Goal: Task Accomplishment & Management: Complete application form

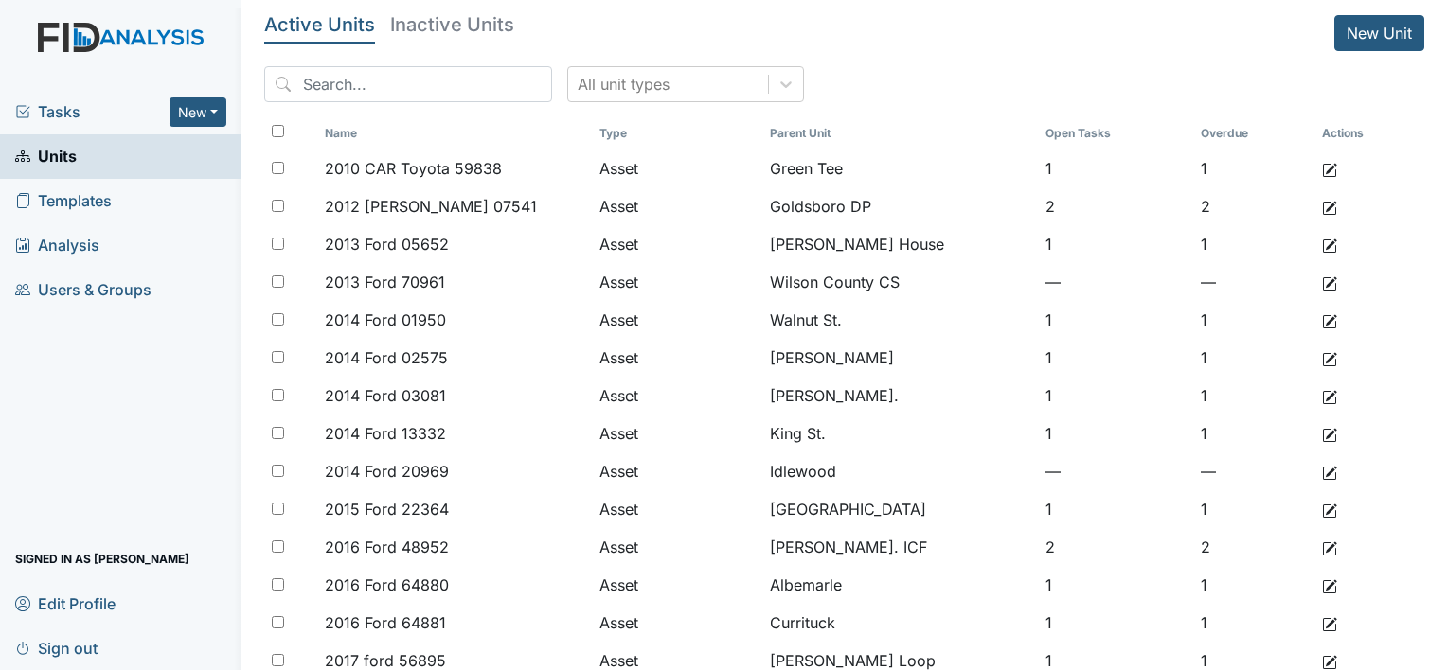
click at [53, 116] on span "Tasks" at bounding box center [92, 111] width 154 height 23
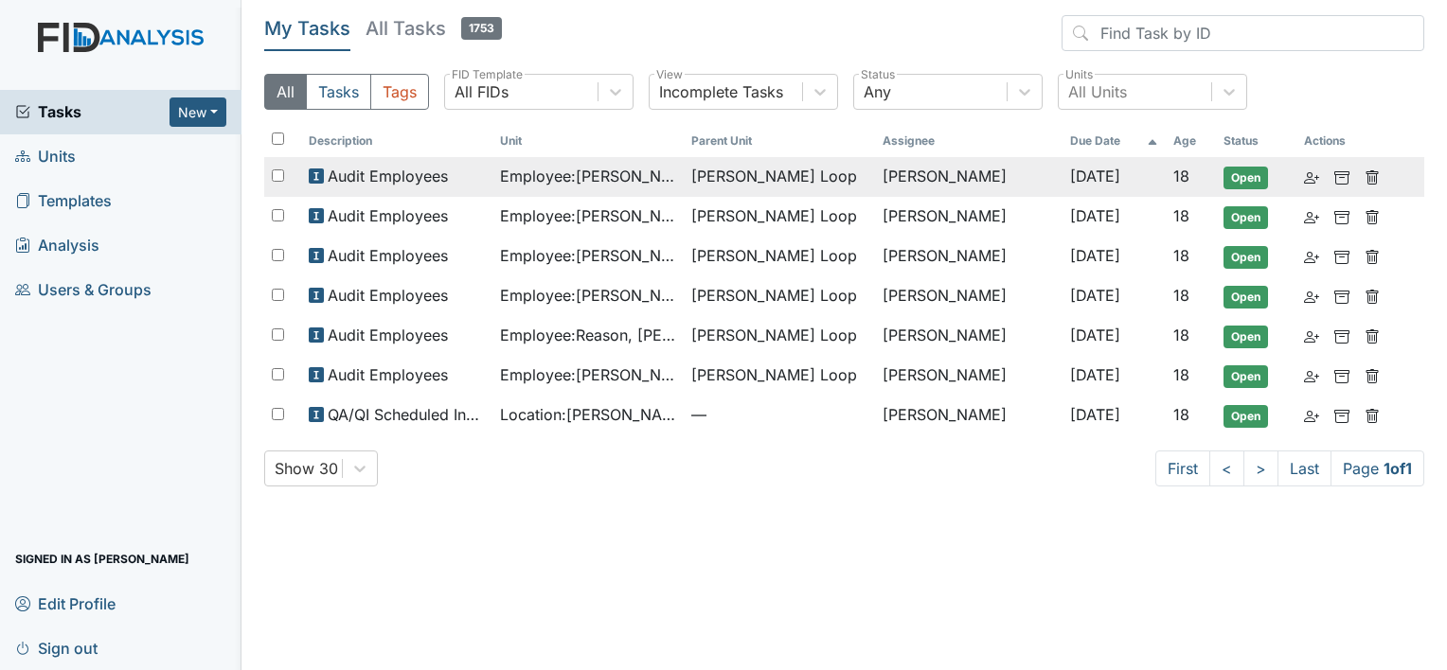
click at [408, 169] on span "Audit Employees" at bounding box center [388, 176] width 120 height 23
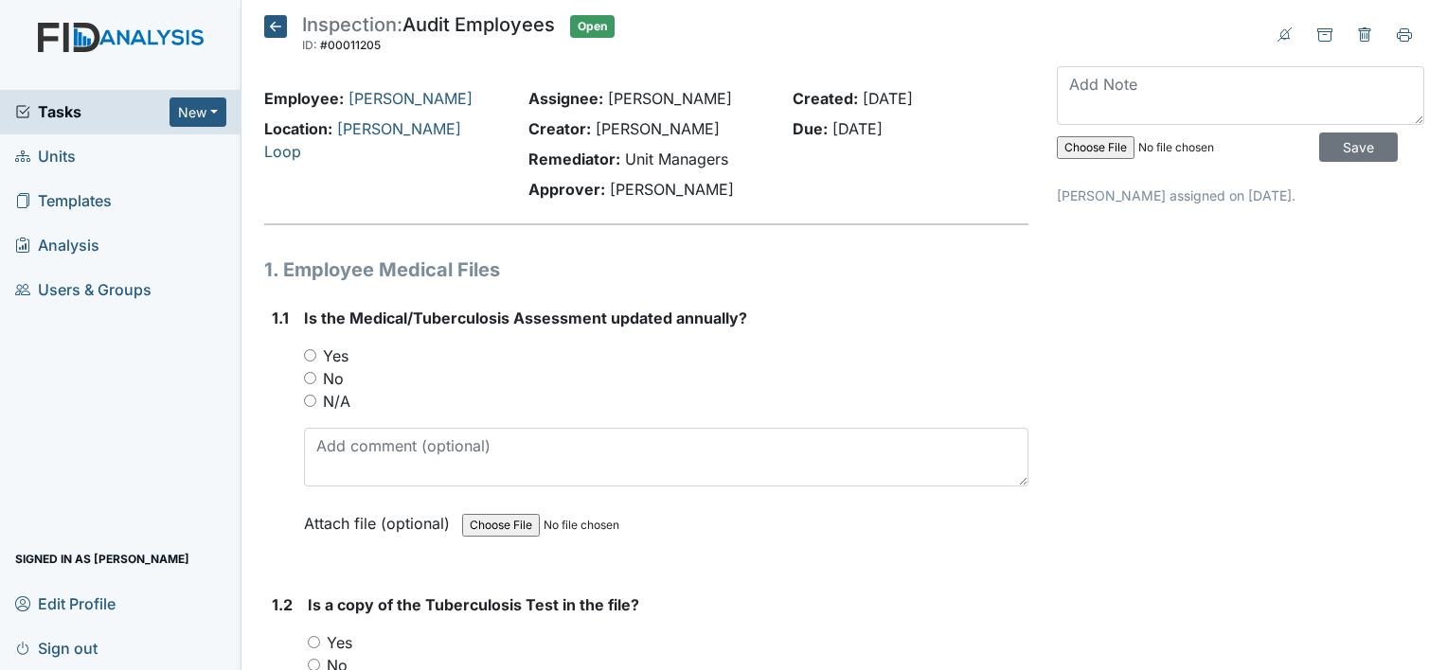
click at [326, 373] on label "No" at bounding box center [333, 378] width 21 height 23
click at [316, 373] on input "No" at bounding box center [310, 378] width 12 height 12
radio input "true"
click at [346, 636] on label "Yes" at bounding box center [340, 643] width 26 height 23
click at [320, 636] on input "Yes" at bounding box center [314, 642] width 12 height 12
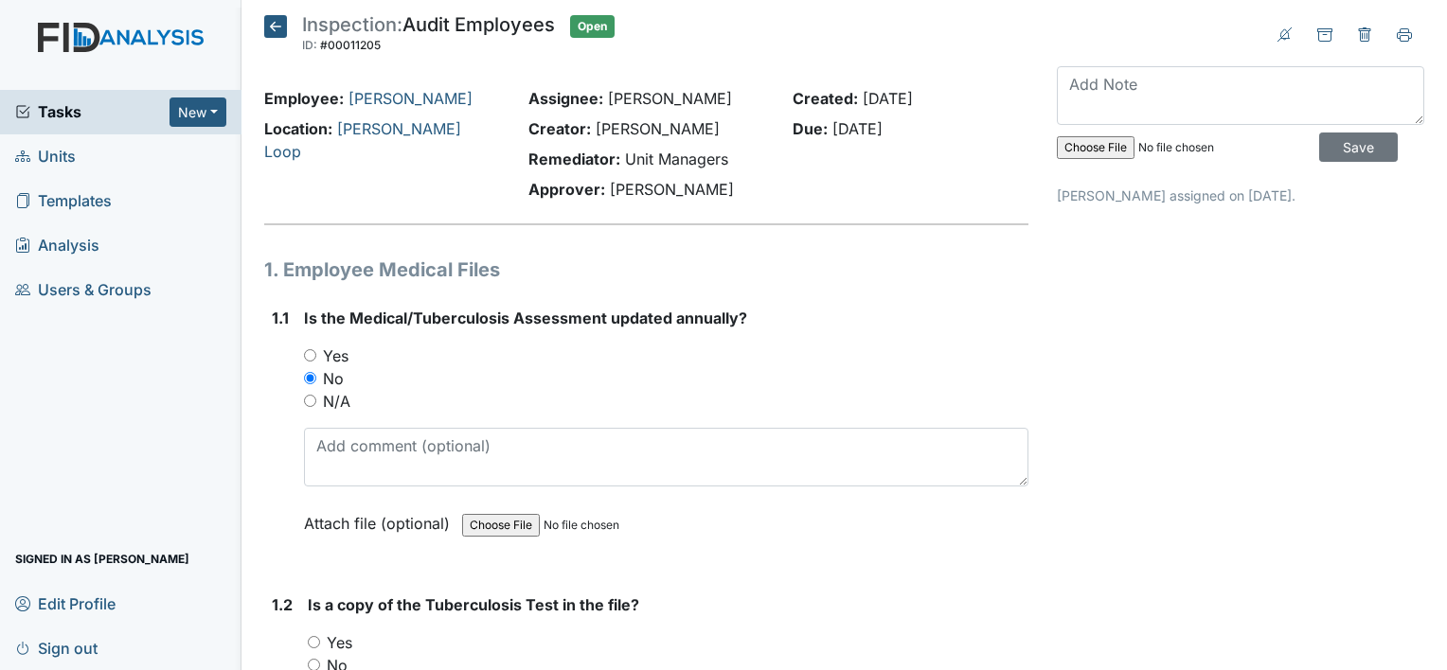
radio input "true"
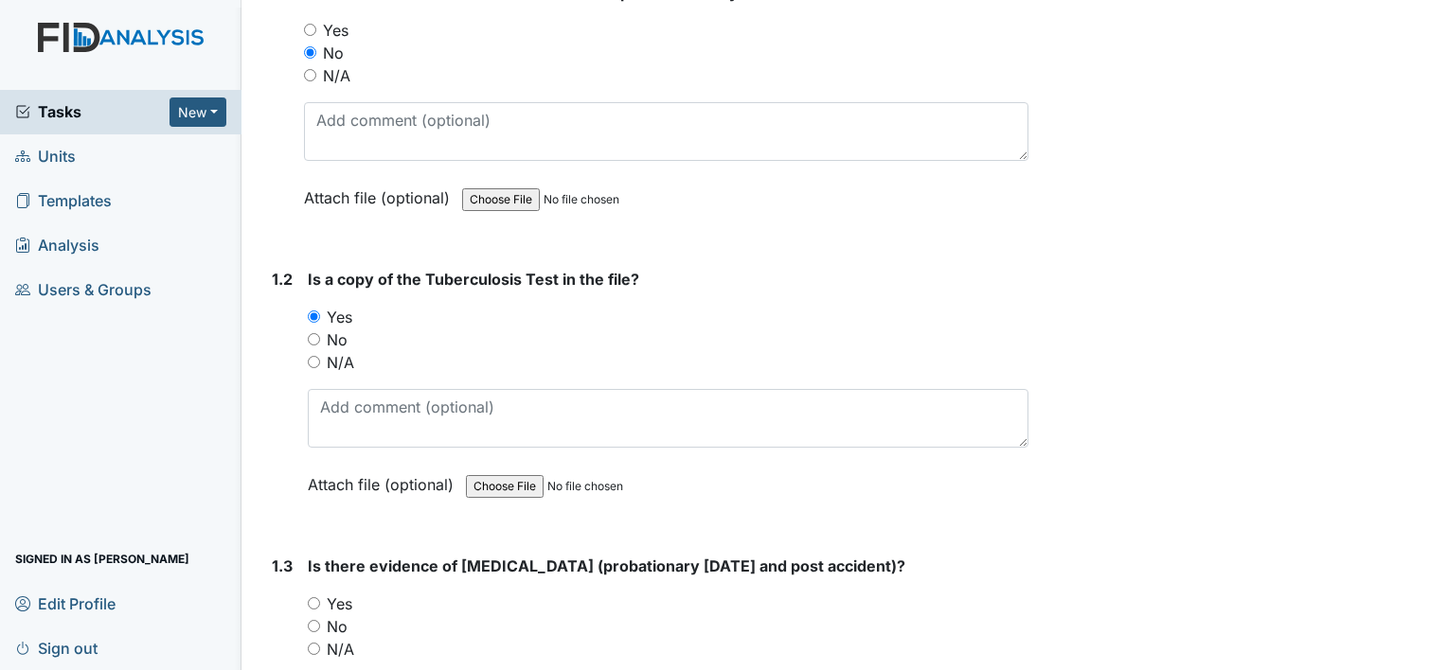
scroll to position [379, 0]
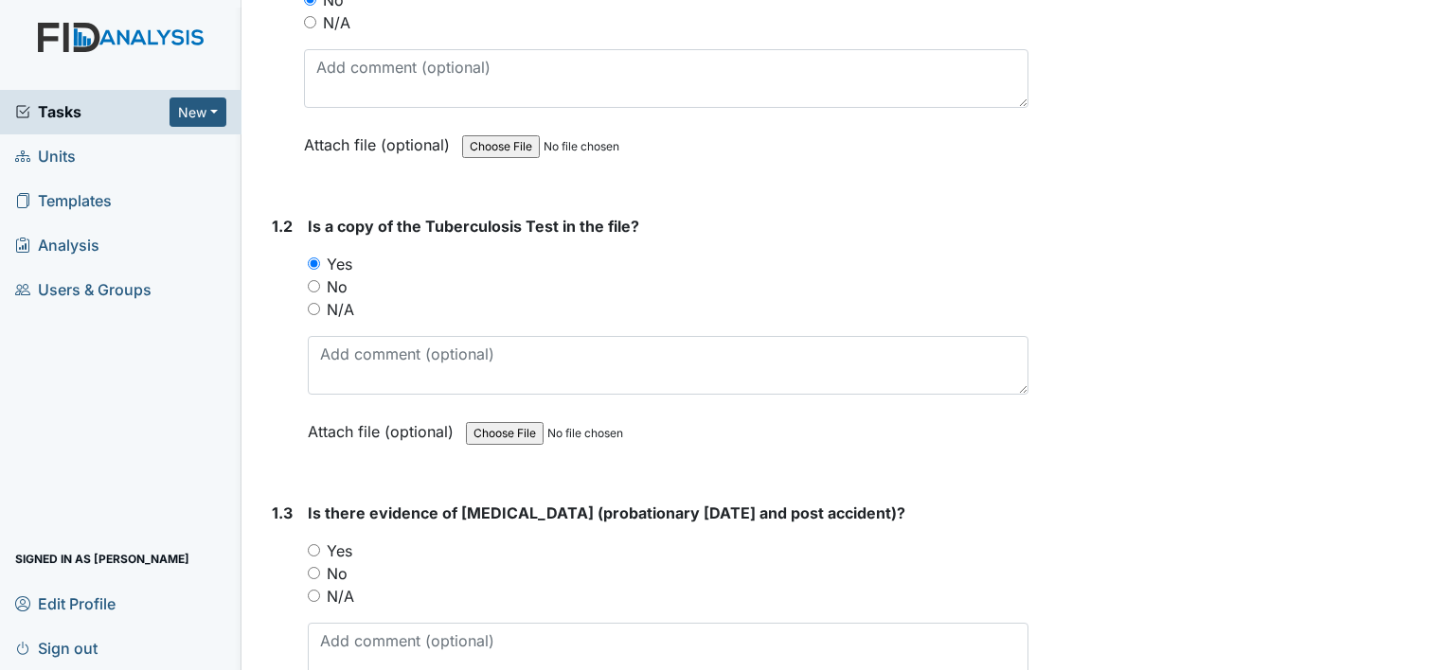
click at [348, 544] on label "Yes" at bounding box center [340, 551] width 26 height 23
click at [320, 544] on input "Yes" at bounding box center [314, 550] width 12 height 12
radio input "true"
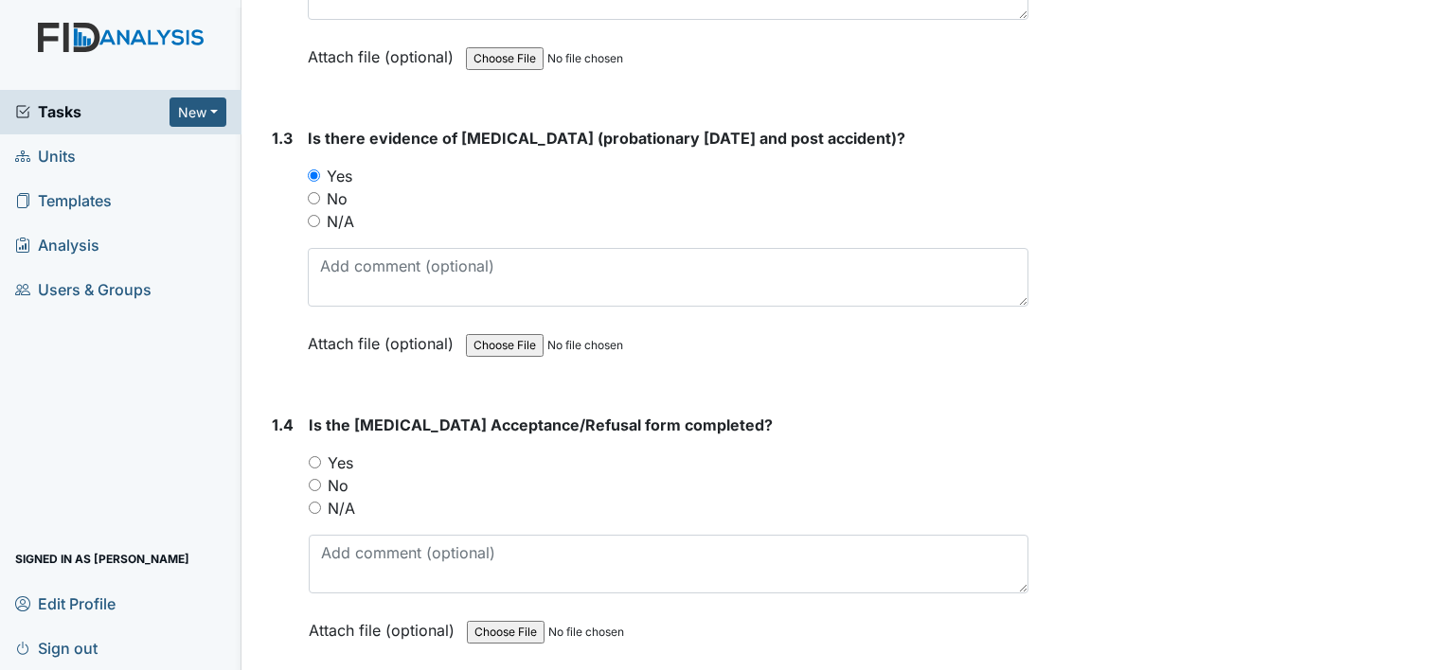
scroll to position [758, 0]
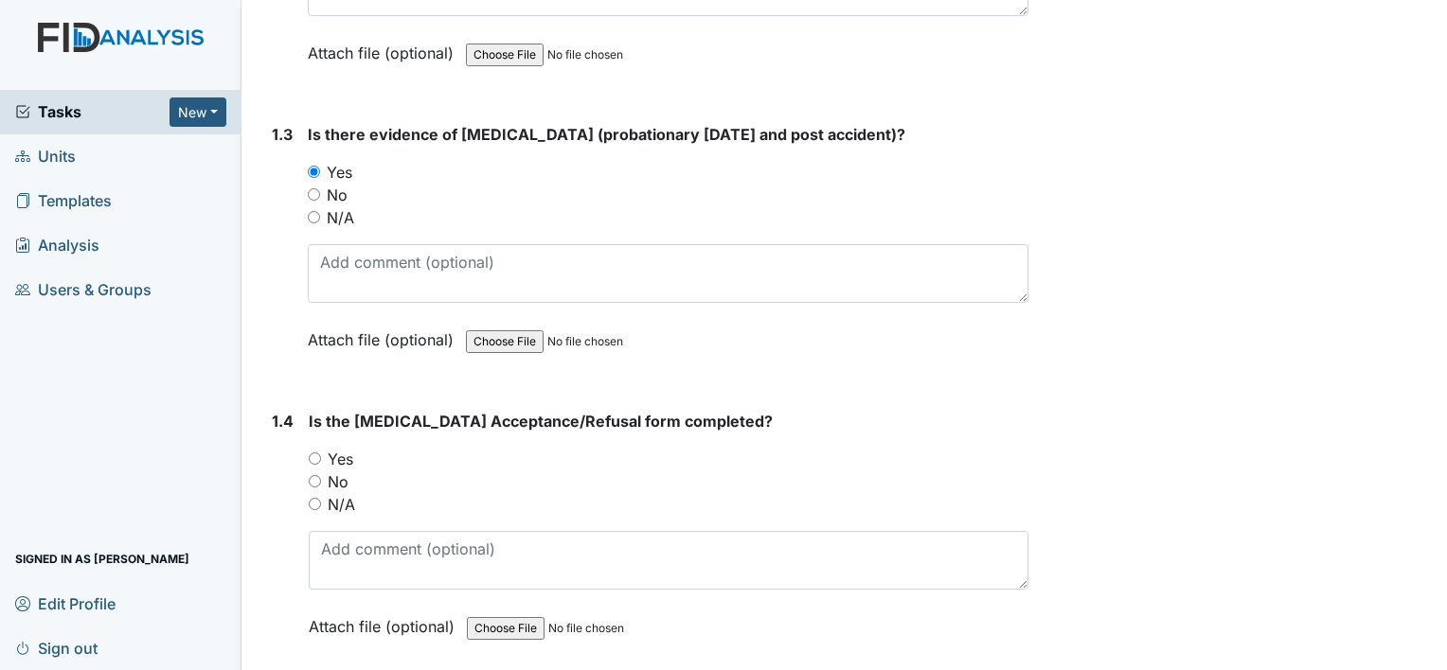
click at [335, 455] on label "Yes" at bounding box center [341, 459] width 26 height 23
click at [321, 455] on input "Yes" at bounding box center [315, 459] width 12 height 12
radio input "true"
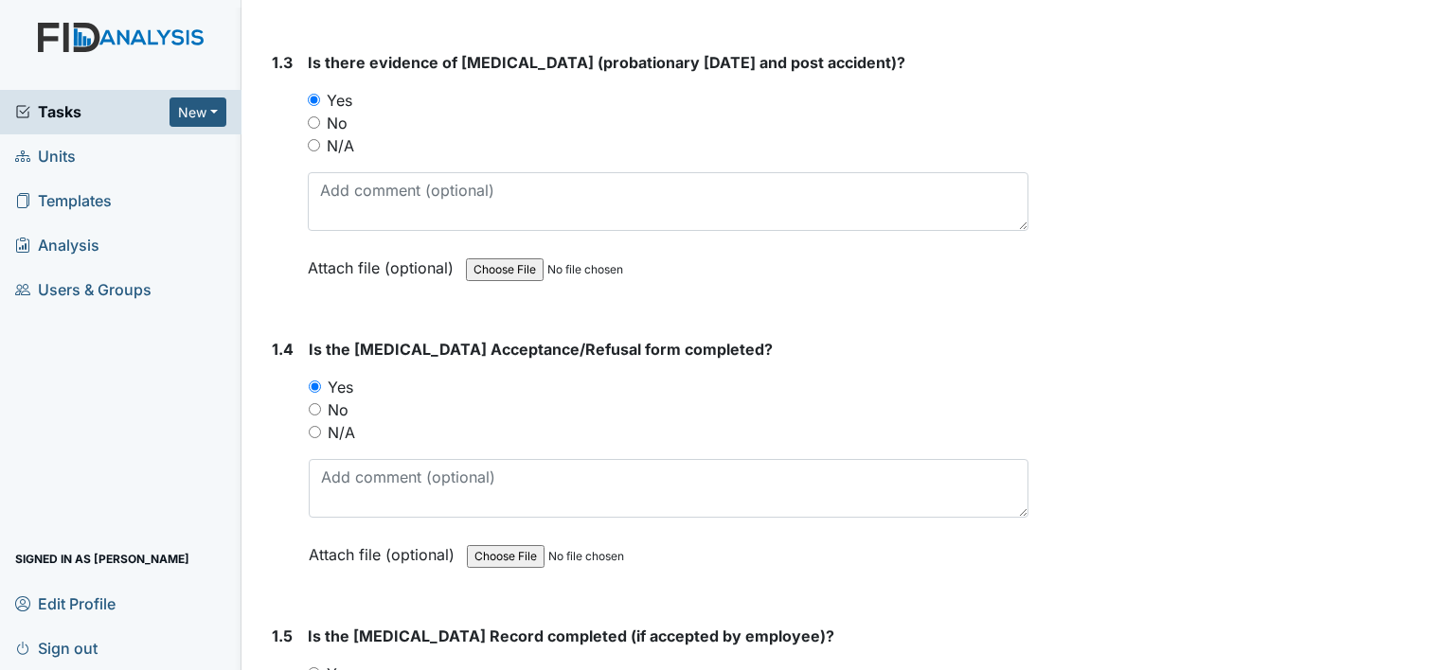
scroll to position [947, 0]
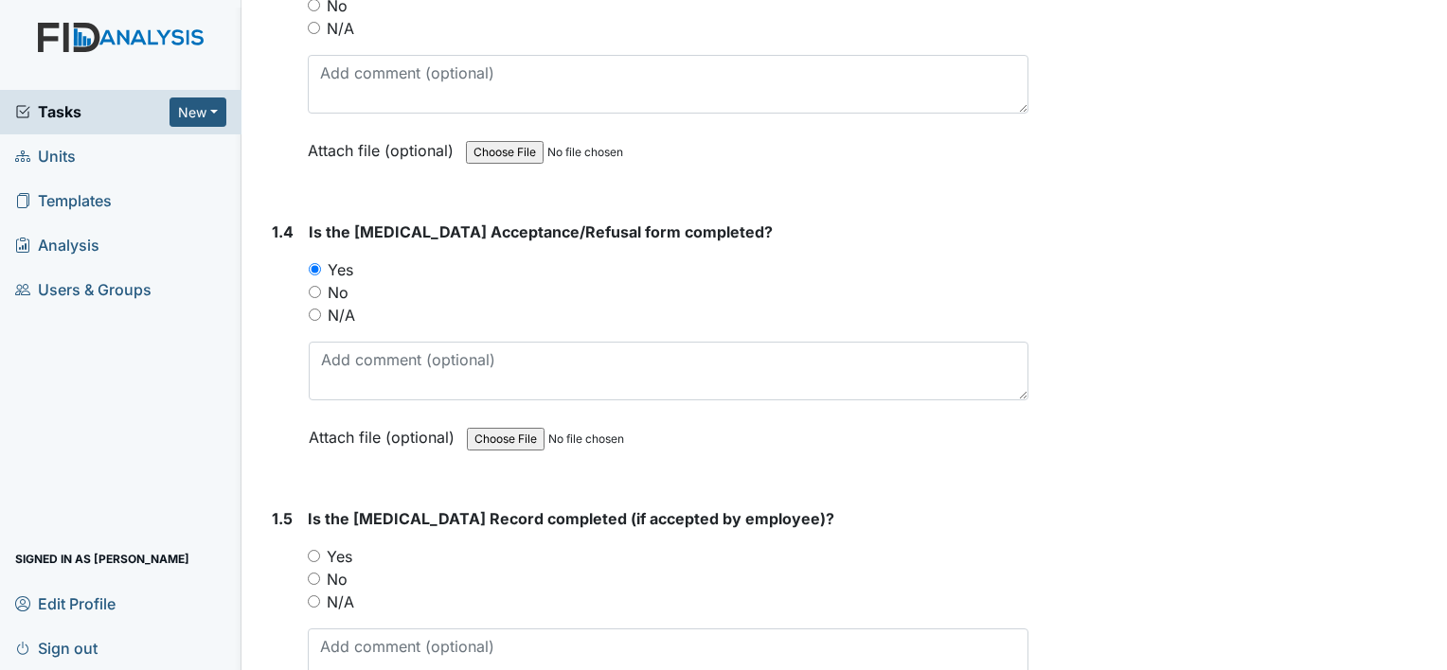
click at [345, 552] on label "Yes" at bounding box center [340, 556] width 26 height 23
click at [320, 552] on input "Yes" at bounding box center [314, 556] width 12 height 12
radio input "true"
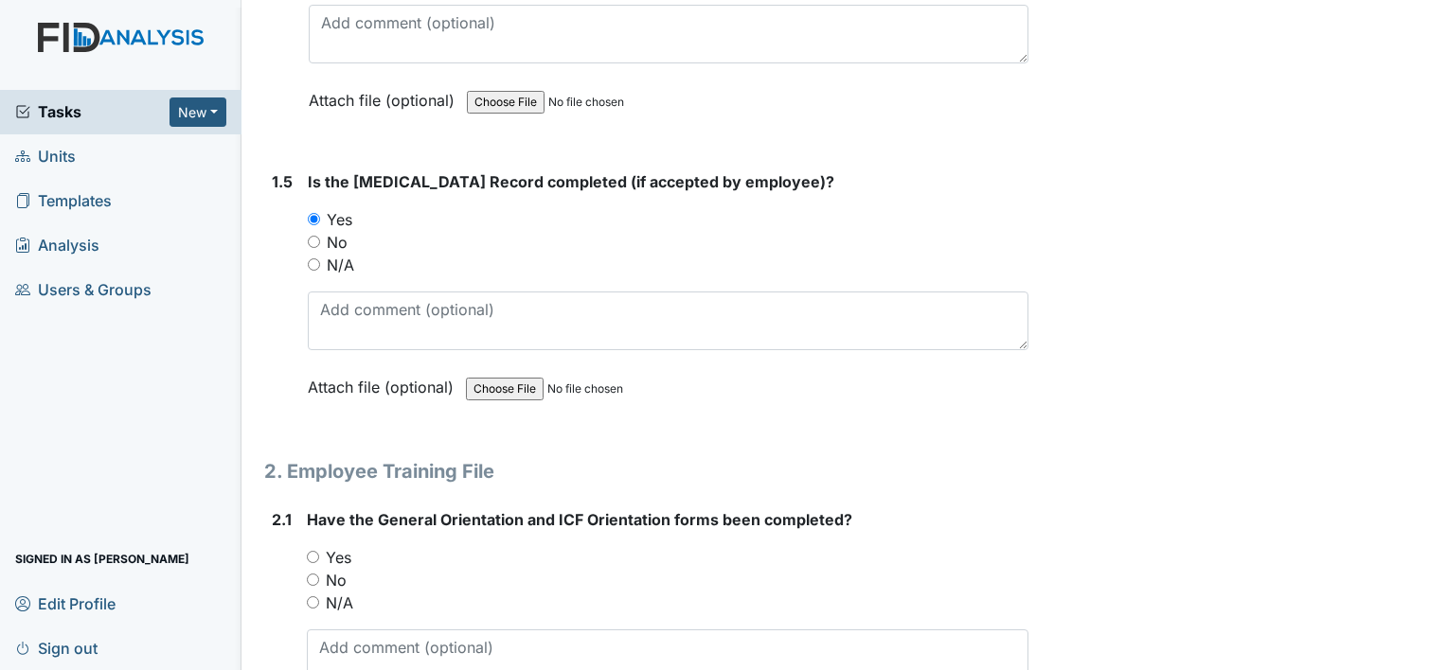
scroll to position [1326, 0]
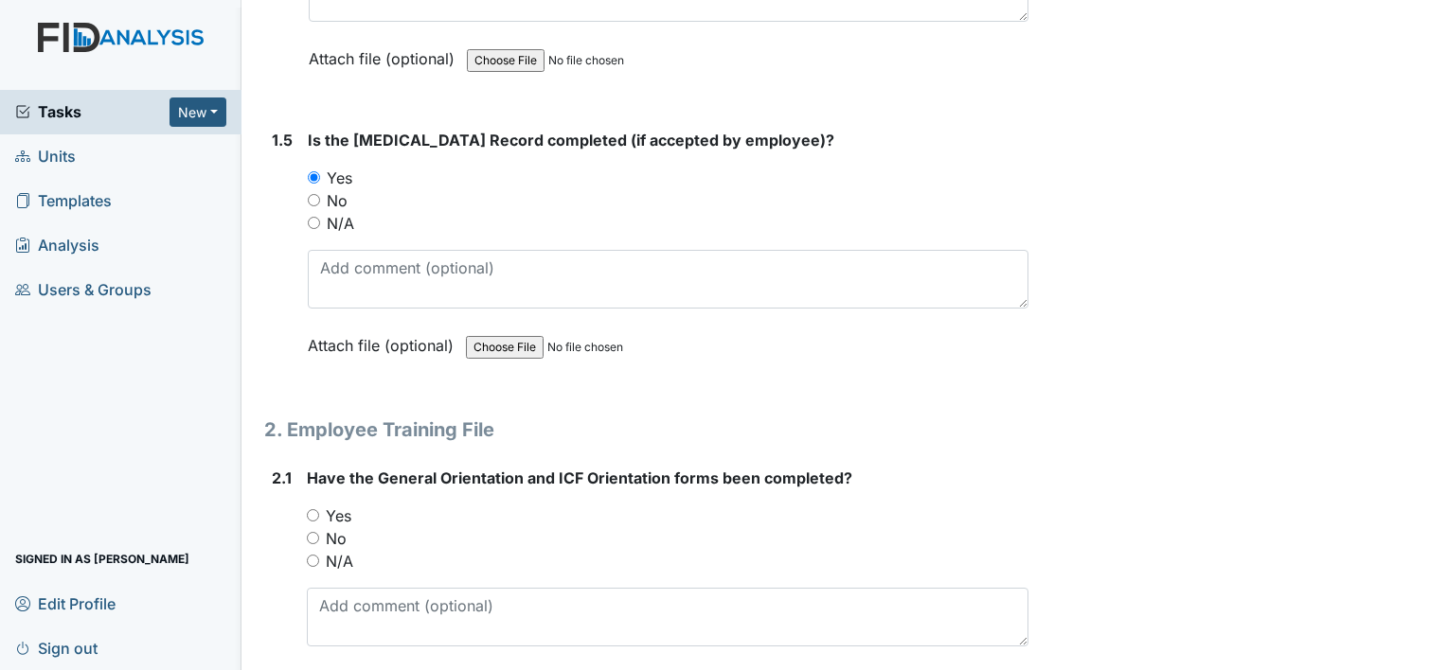
click at [337, 512] on label "Yes" at bounding box center [339, 516] width 26 height 23
click at [319, 512] on input "Yes" at bounding box center [313, 515] width 12 height 12
radio input "true"
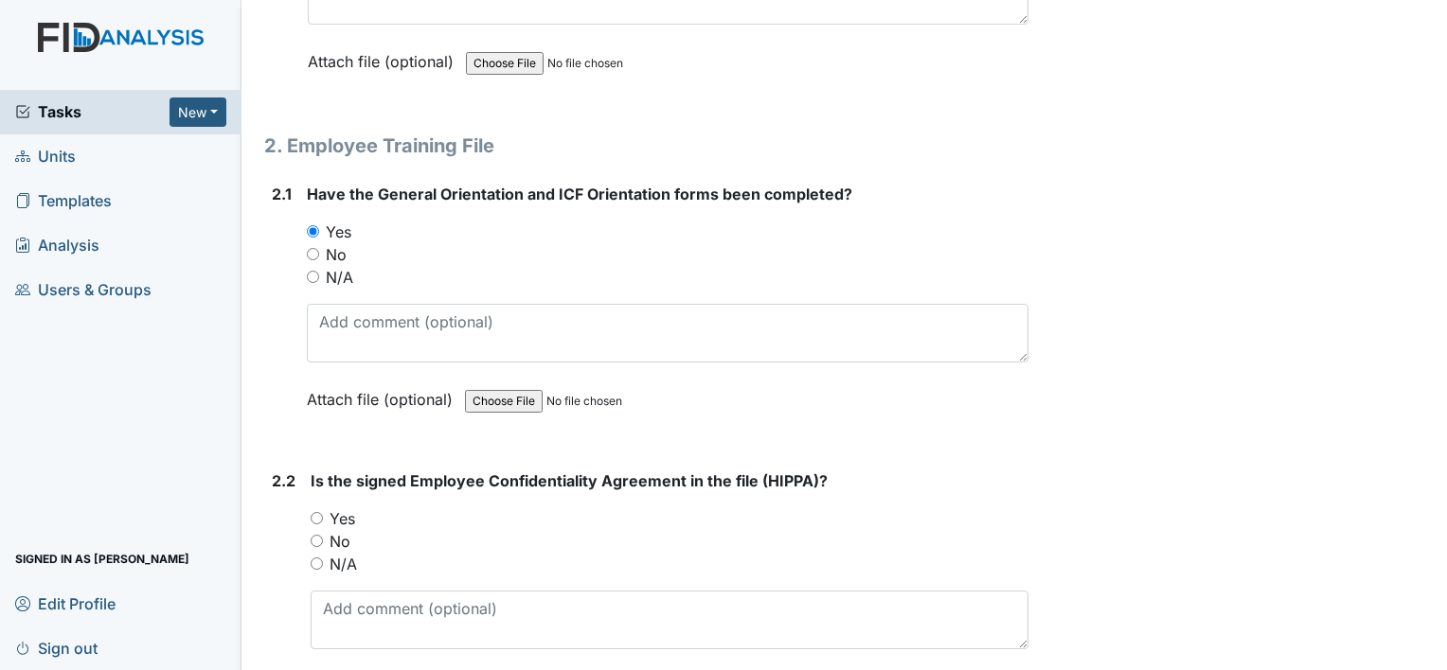
click at [344, 510] on label "Yes" at bounding box center [343, 519] width 26 height 23
click at [323, 512] on input "Yes" at bounding box center [317, 518] width 12 height 12
radio input "true"
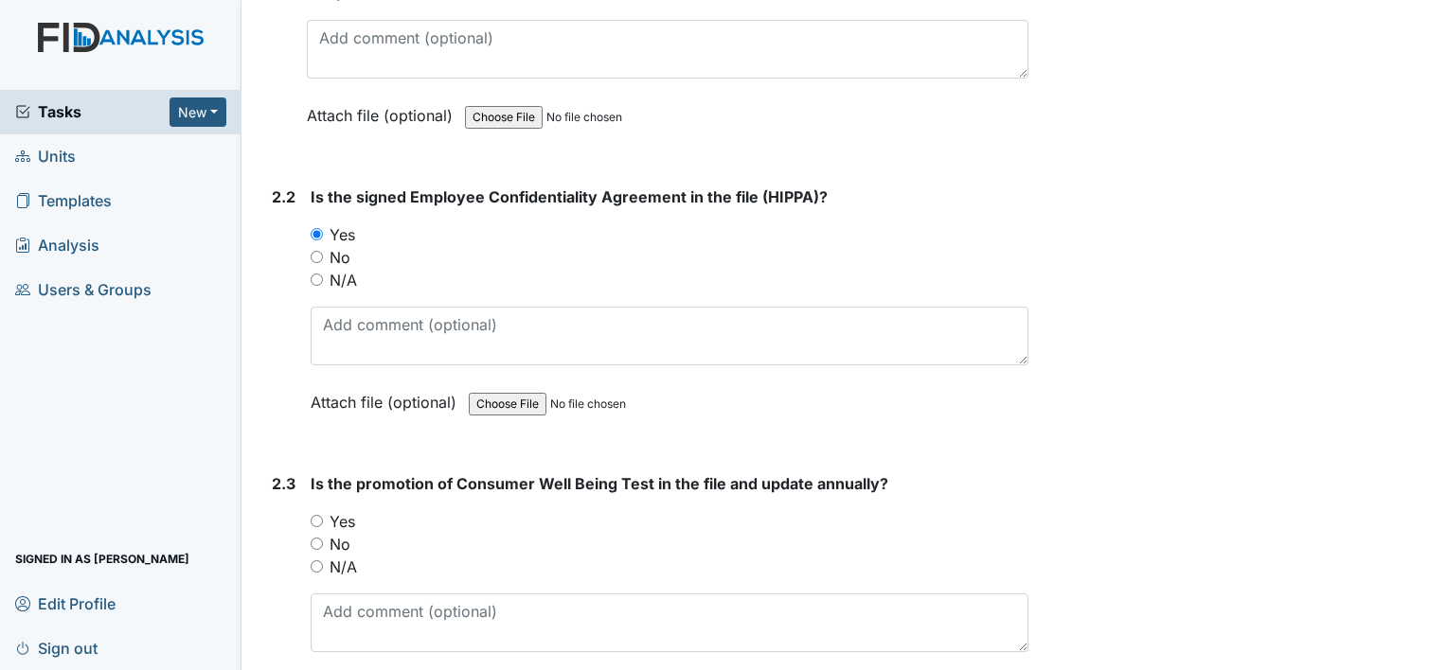
click at [347, 510] on label "Yes" at bounding box center [343, 521] width 26 height 23
click at [323, 515] on input "Yes" at bounding box center [317, 521] width 12 height 12
radio input "true"
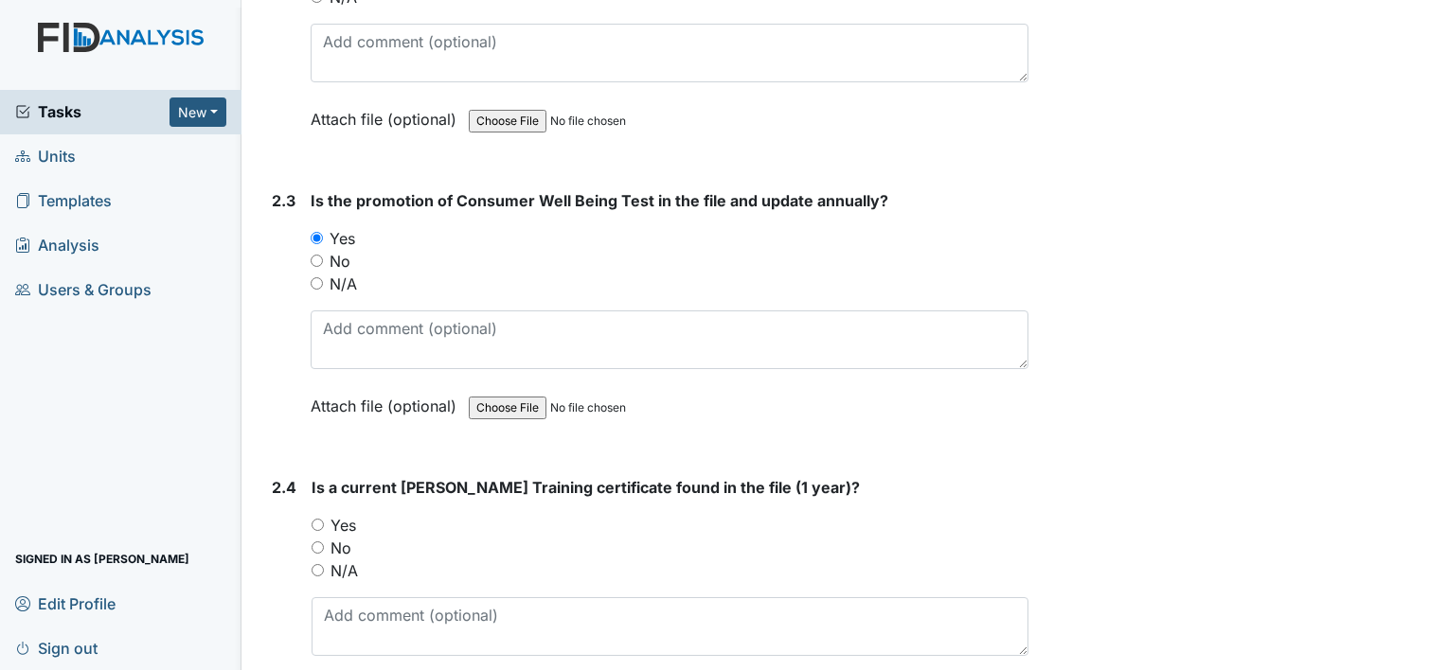
scroll to position [2178, 0]
click at [348, 513] on label "Yes" at bounding box center [343, 524] width 26 height 23
click at [324, 518] on input "Yes" at bounding box center [318, 524] width 12 height 12
radio input "true"
click at [343, 536] on label "No" at bounding box center [340, 547] width 21 height 23
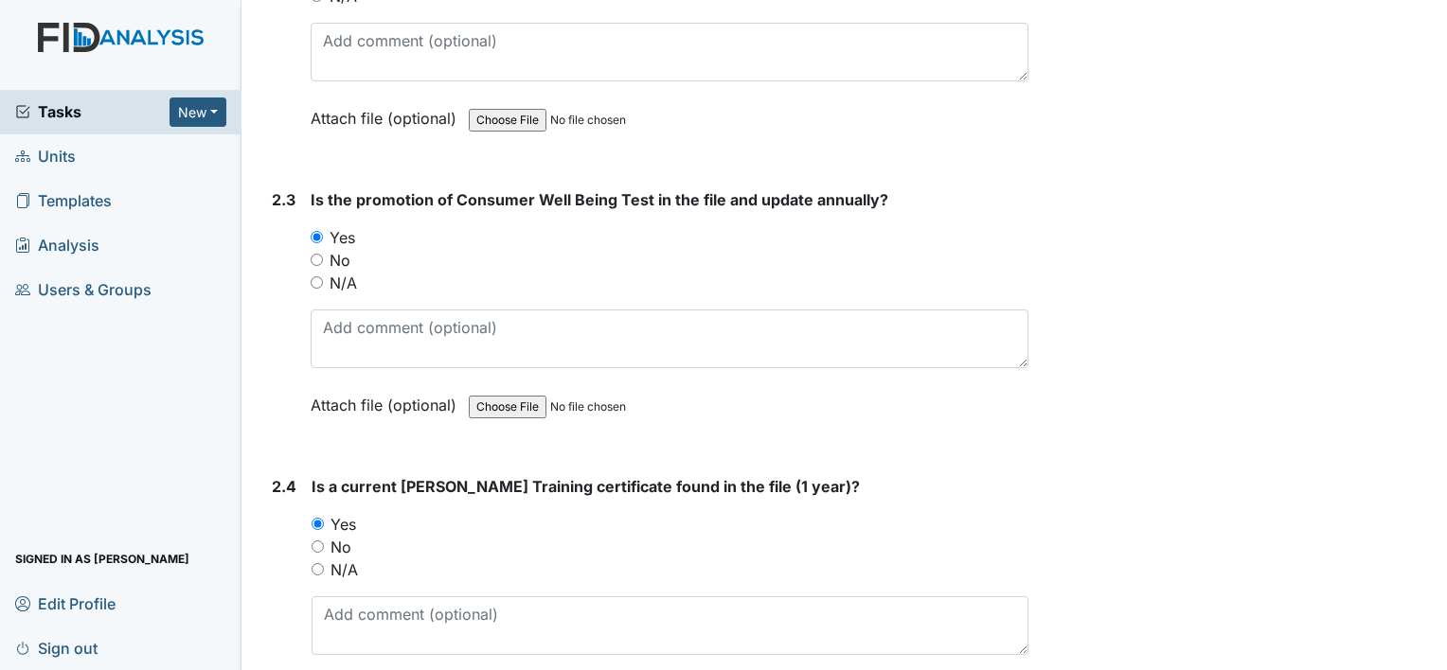
click at [324, 541] on input "No" at bounding box center [318, 547] width 12 height 12
radio input "true"
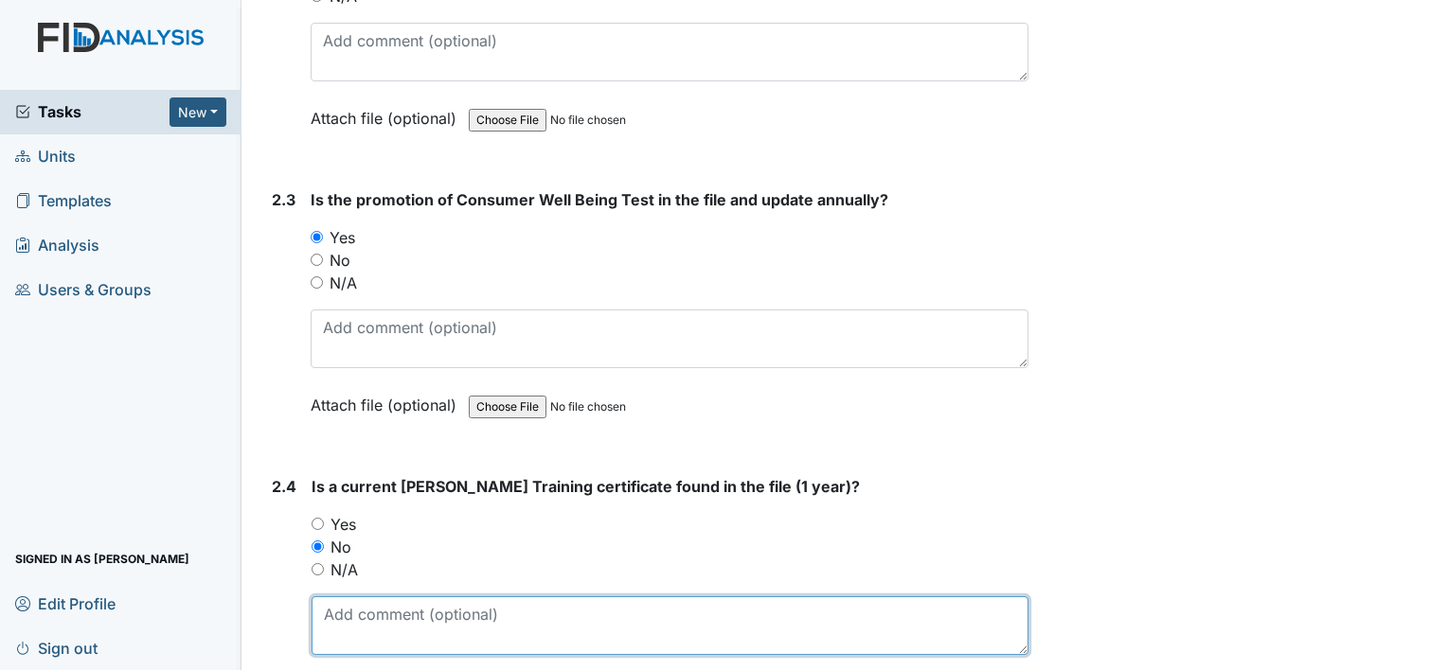
drag, startPoint x: 437, startPoint y: 611, endPoint x: 460, endPoint y: 620, distance: 25.5
click at [437, 611] on textarea at bounding box center [670, 626] width 717 height 59
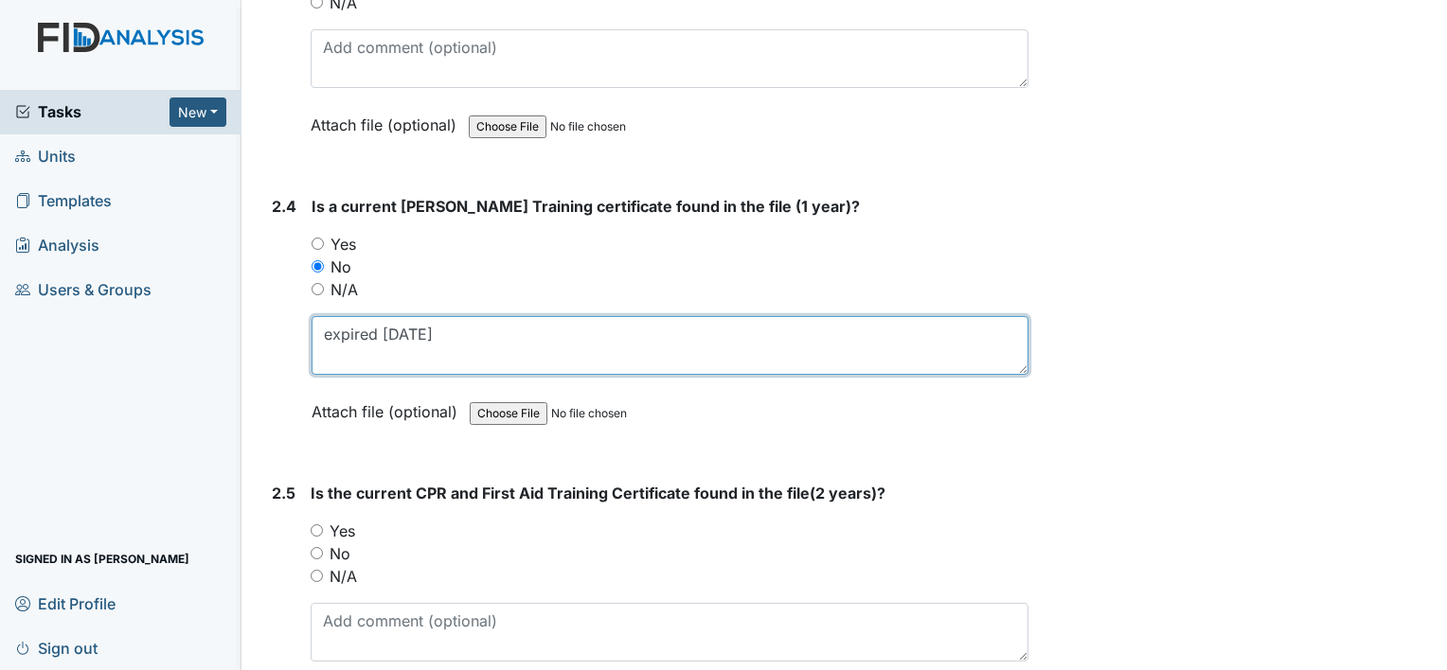
scroll to position [2557, 0]
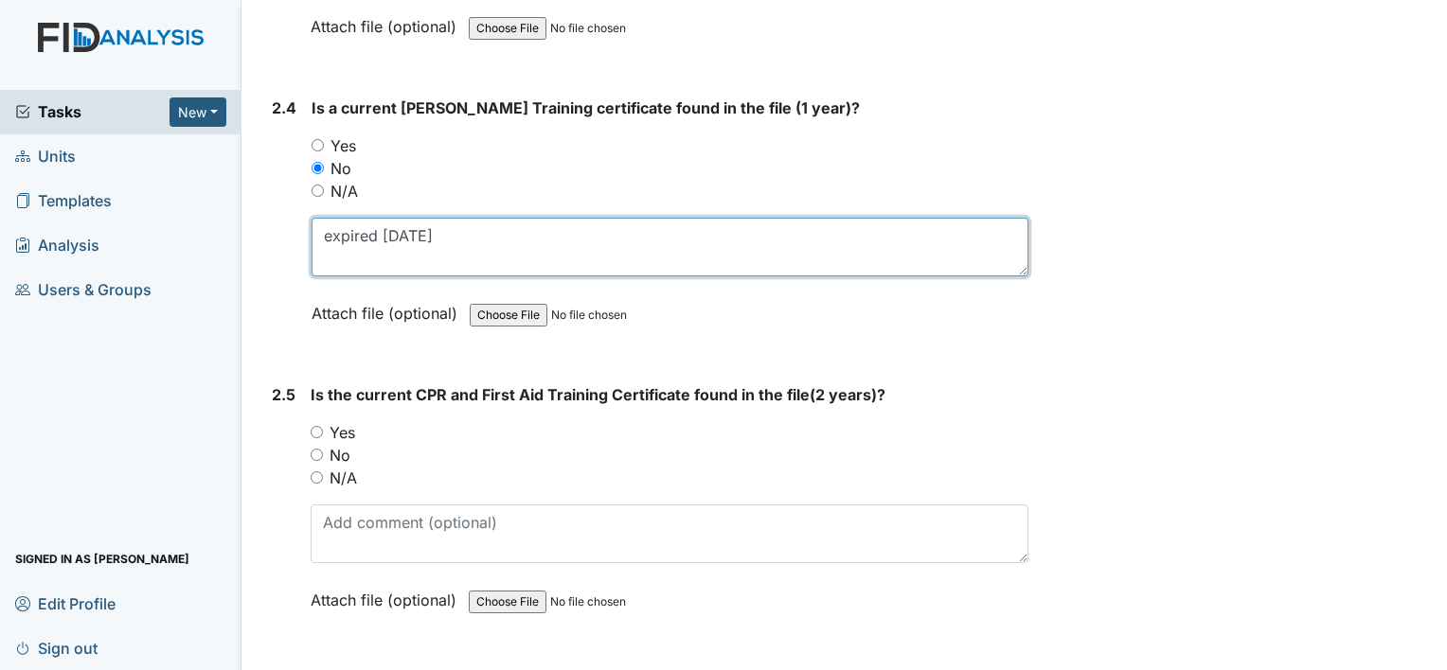
type textarea "expired 7-31-2025"
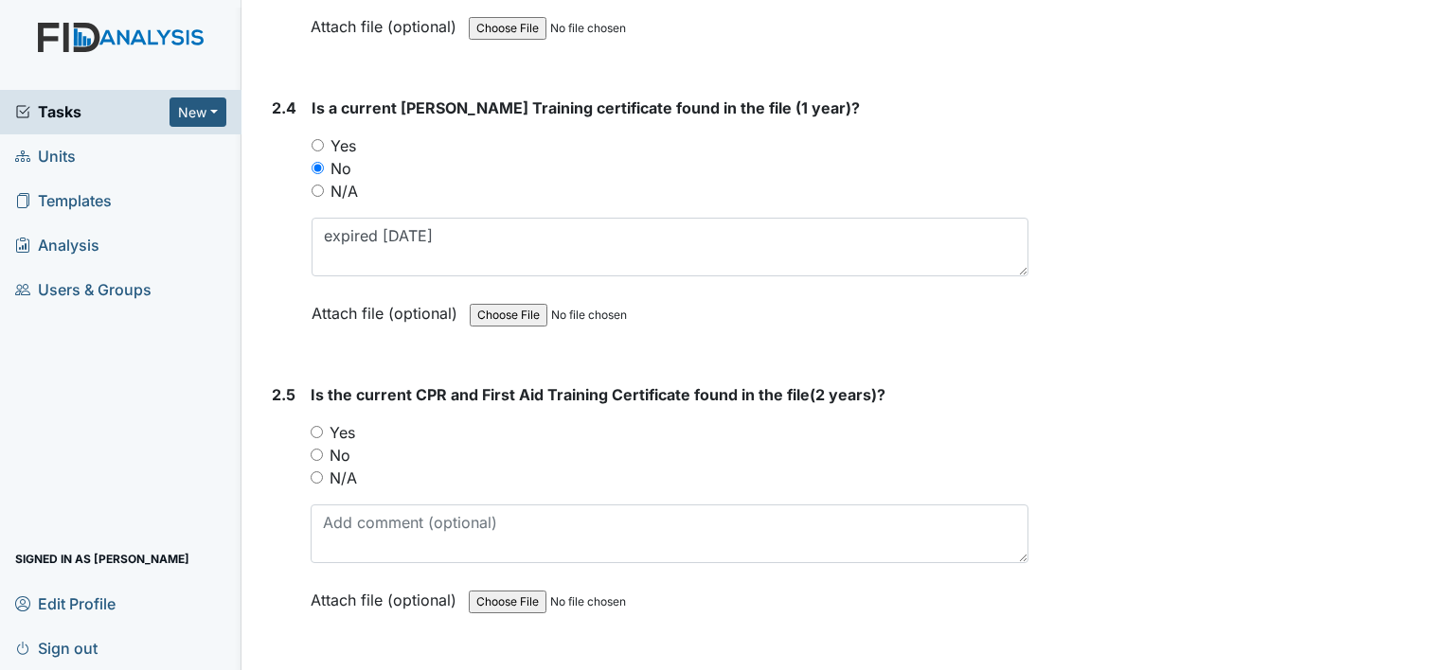
drag, startPoint x: 338, startPoint y: 421, endPoint x: 370, endPoint y: 444, distance: 39.4
click at [338, 421] on label "Yes" at bounding box center [343, 432] width 26 height 23
click at [323, 426] on input "Yes" at bounding box center [317, 432] width 12 height 12
radio input "true"
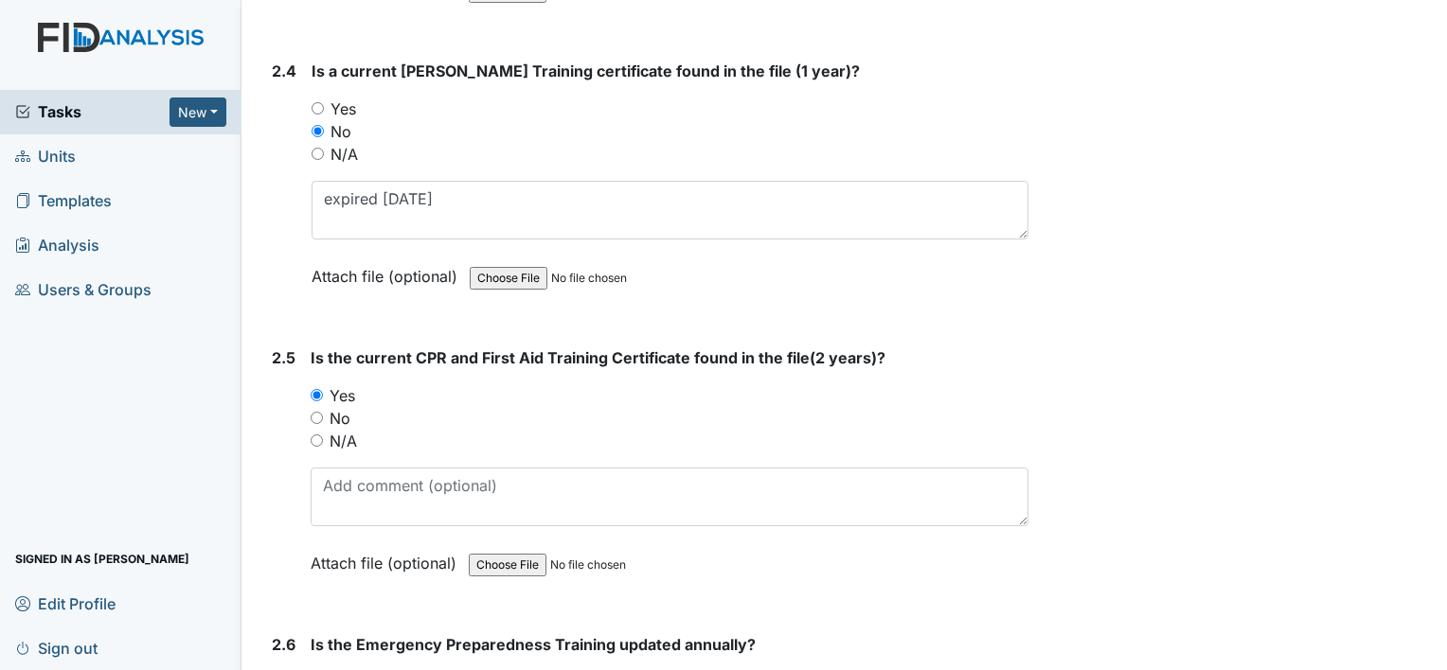
scroll to position [2746, 0]
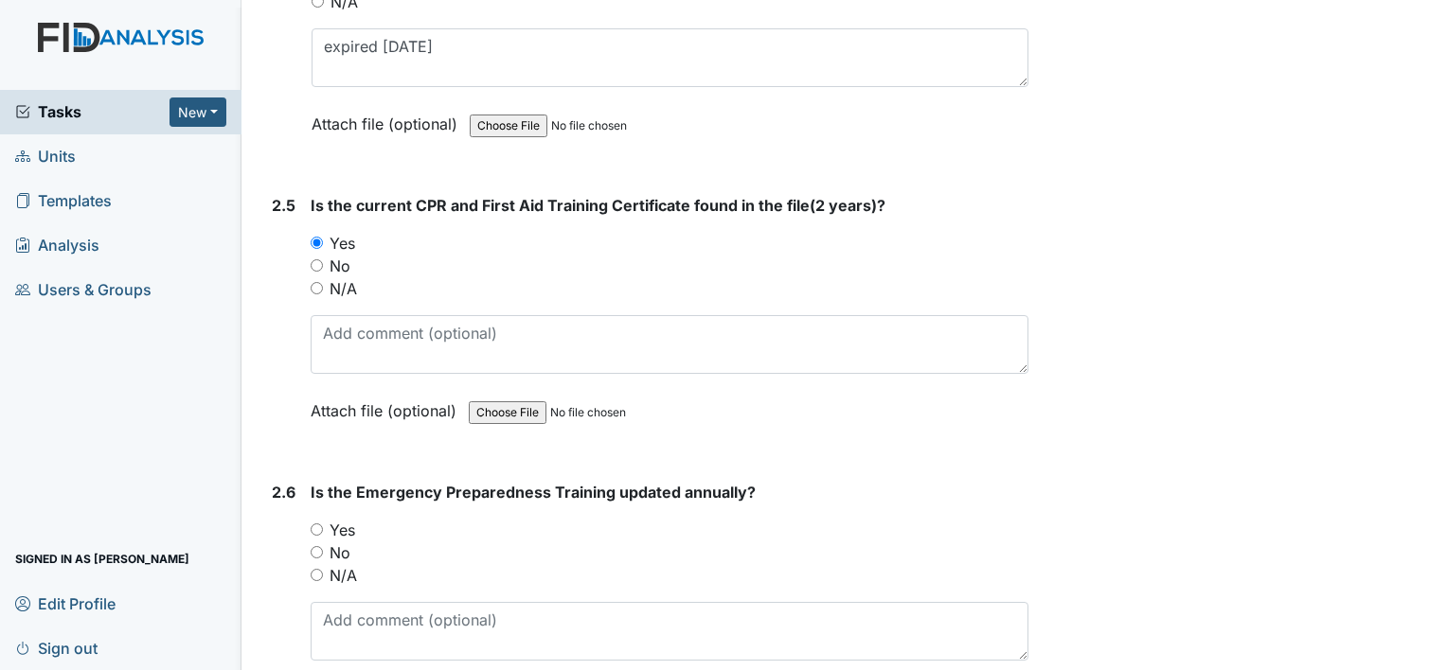
click at [348, 523] on label "Yes" at bounding box center [343, 530] width 26 height 23
click at [323, 524] on input "Yes" at bounding box center [317, 530] width 12 height 12
radio input "true"
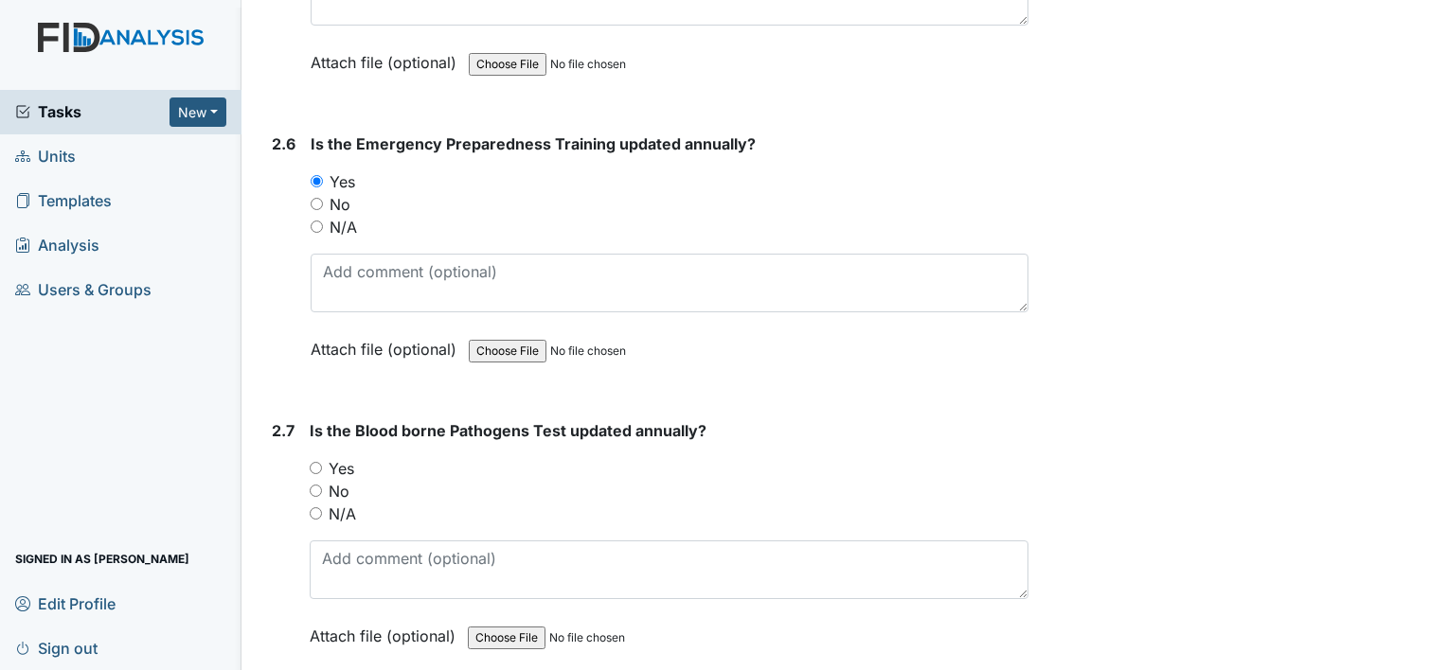
scroll to position [3125, 0]
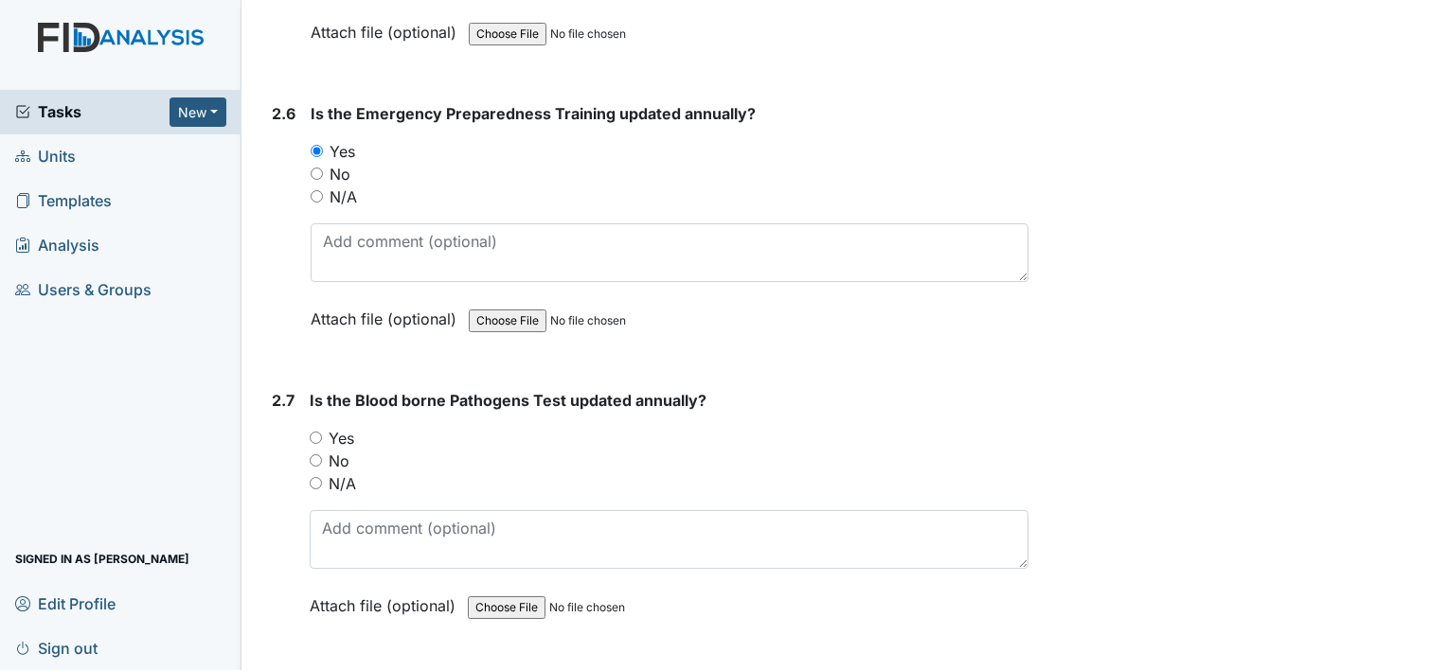
click at [336, 429] on label "Yes" at bounding box center [342, 438] width 26 height 23
click at [322, 432] on input "Yes" at bounding box center [316, 438] width 12 height 12
radio input "true"
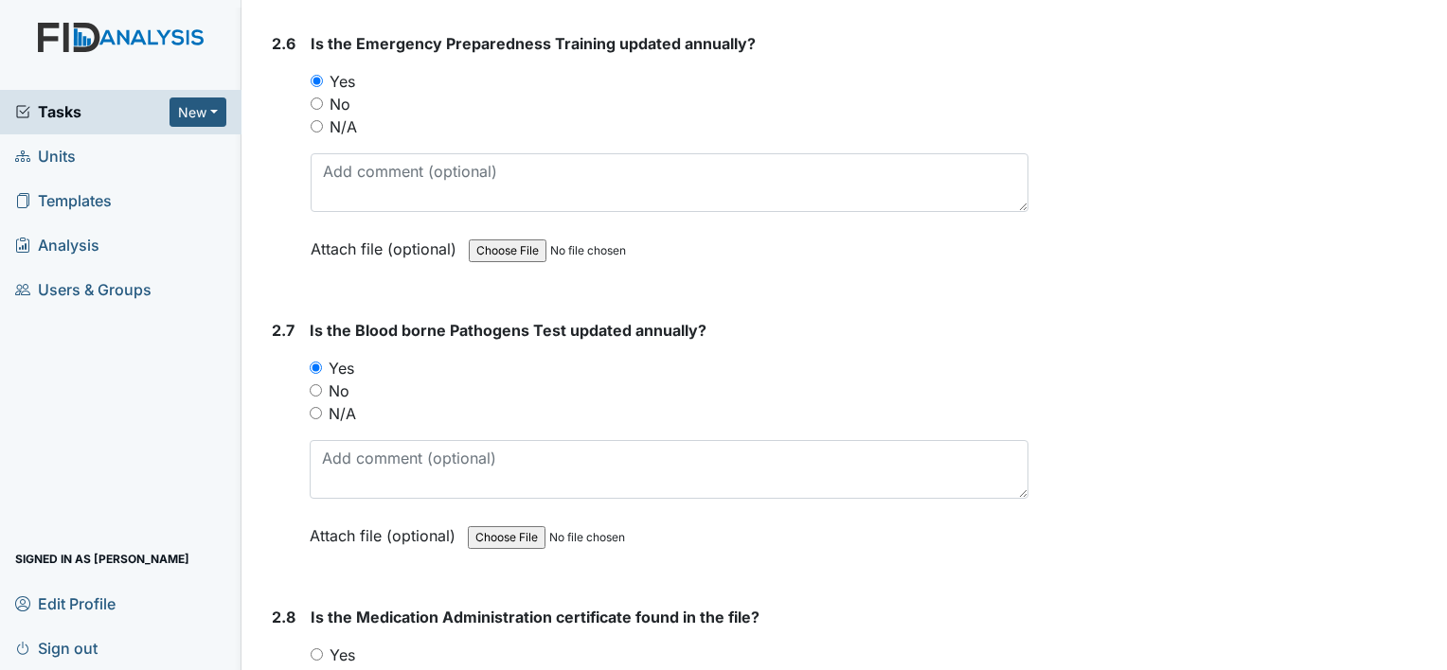
scroll to position [3409, 0]
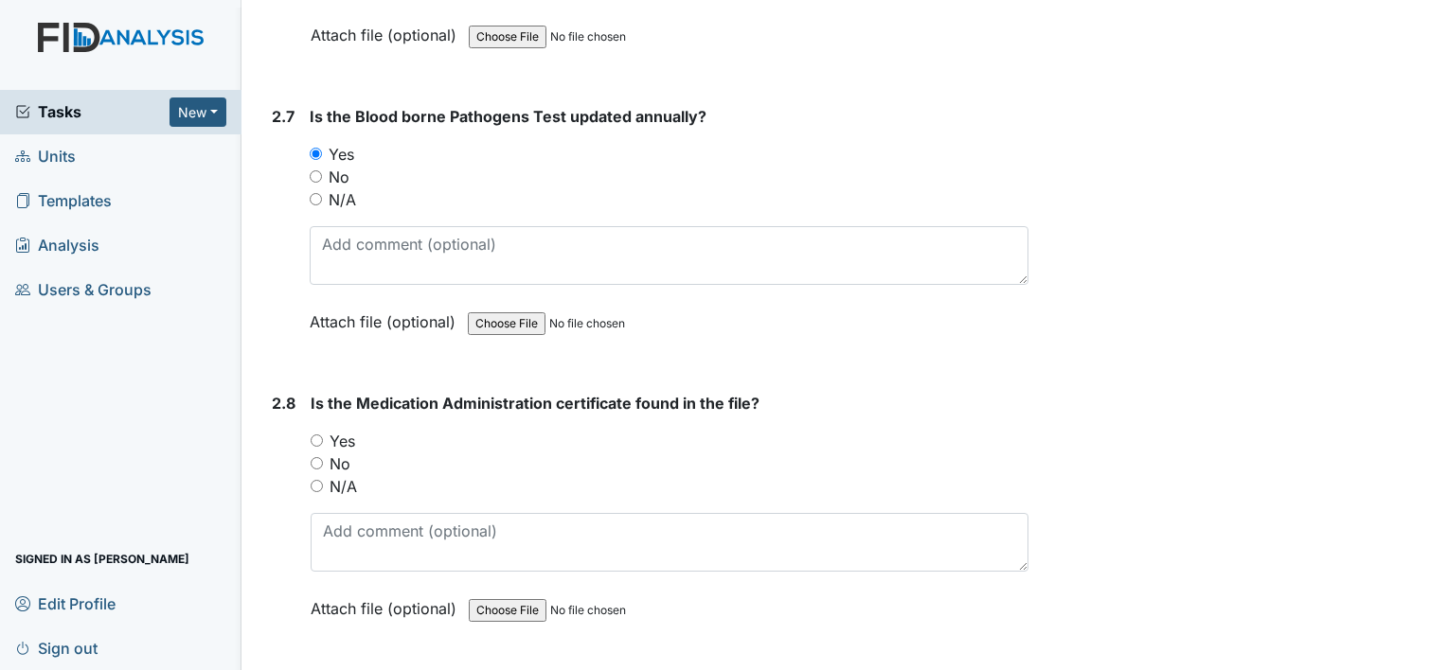
click at [338, 432] on label "Yes" at bounding box center [343, 441] width 26 height 23
click at [323, 435] on input "Yes" at bounding box center [317, 441] width 12 height 12
radio input "true"
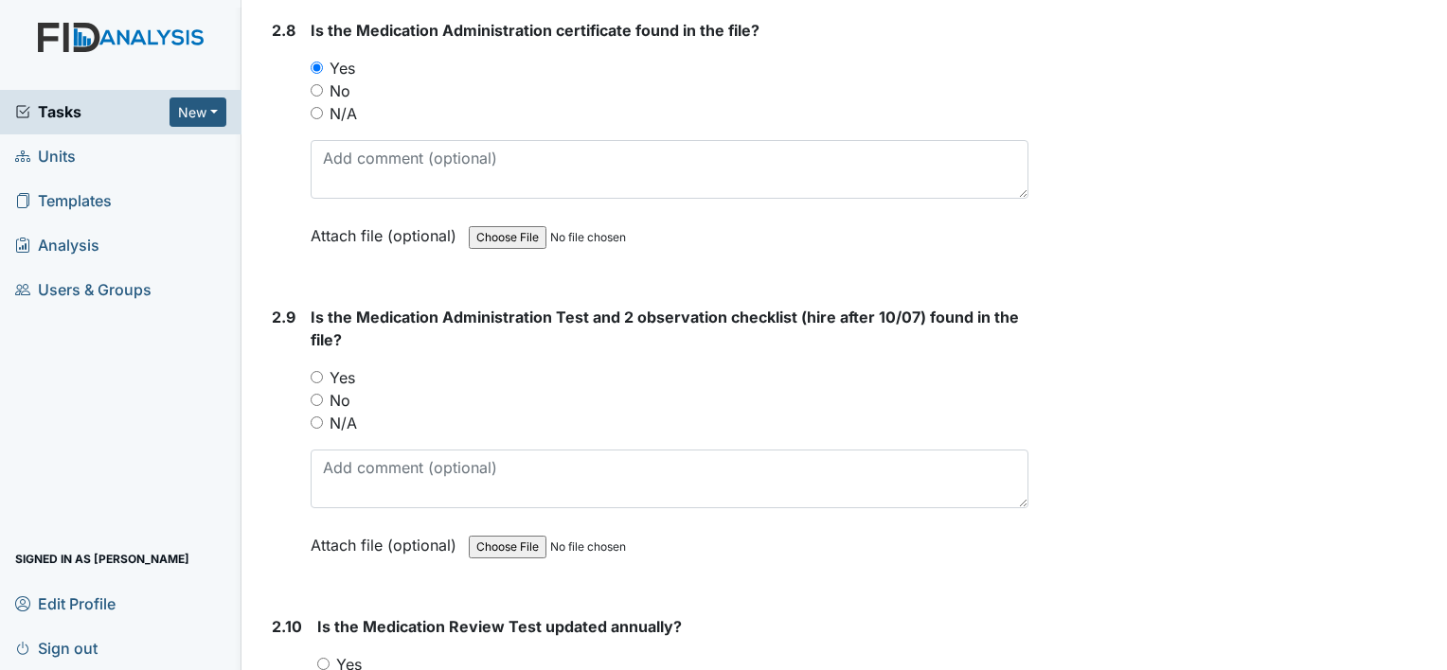
scroll to position [3788, 0]
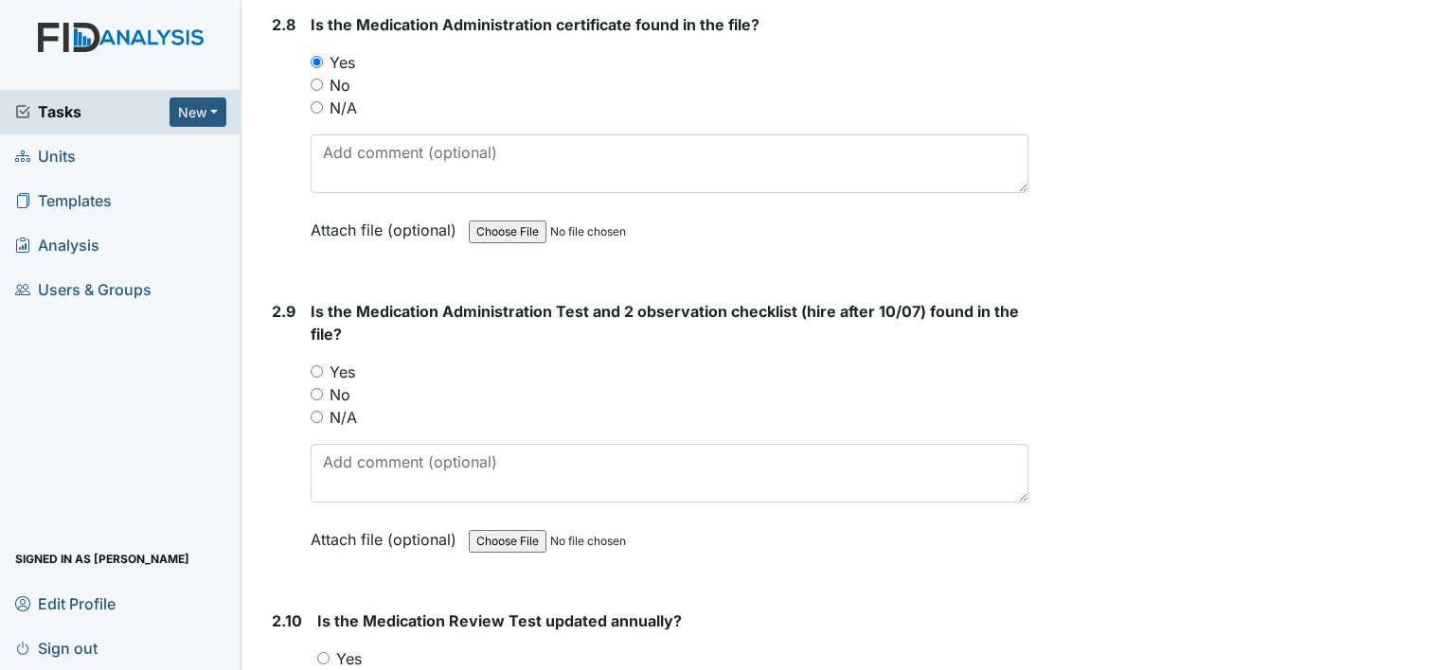
click at [350, 361] on label "Yes" at bounding box center [343, 372] width 26 height 23
click at [323, 366] on input "Yes" at bounding box center [317, 372] width 12 height 12
radio input "true"
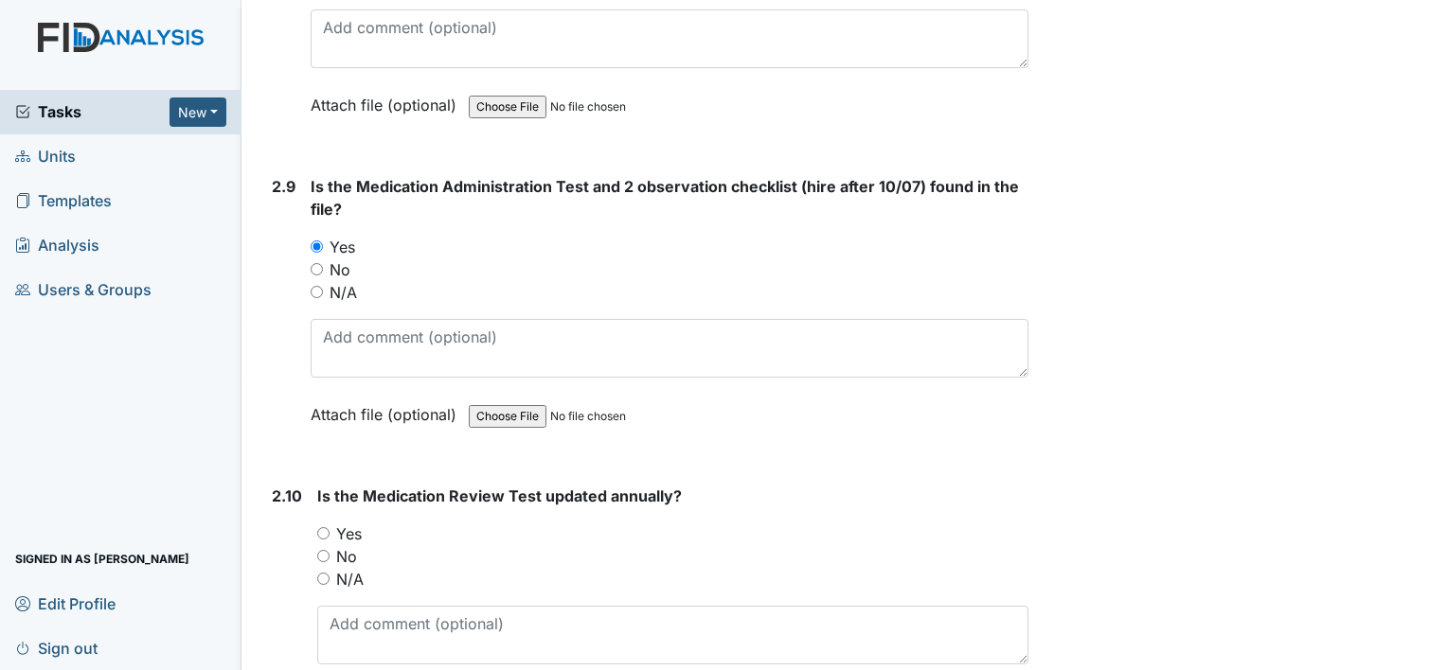
scroll to position [4072, 0]
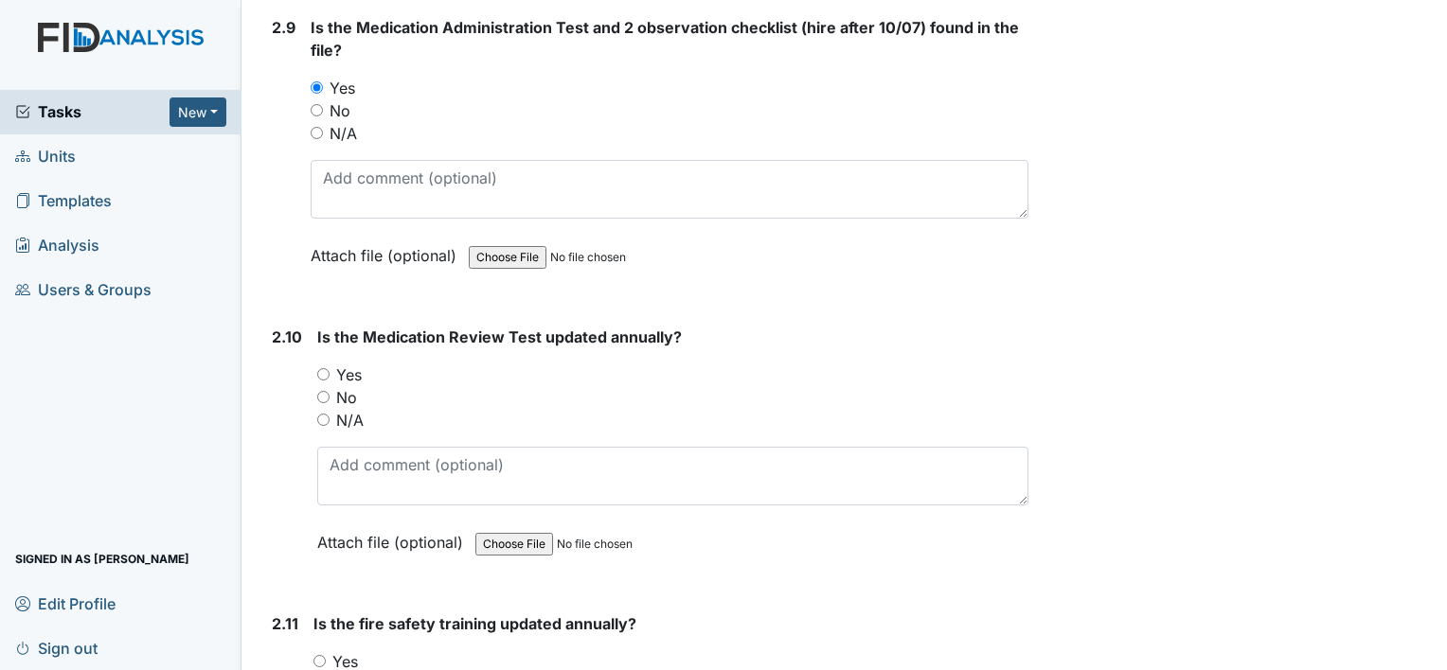
click at [353, 364] on label "Yes" at bounding box center [349, 375] width 26 height 23
click at [330, 368] on input "Yes" at bounding box center [323, 374] width 12 height 12
radio input "true"
click at [348, 651] on label "Yes" at bounding box center [345, 662] width 26 height 23
click at [326, 655] on input "Yes" at bounding box center [319, 661] width 12 height 12
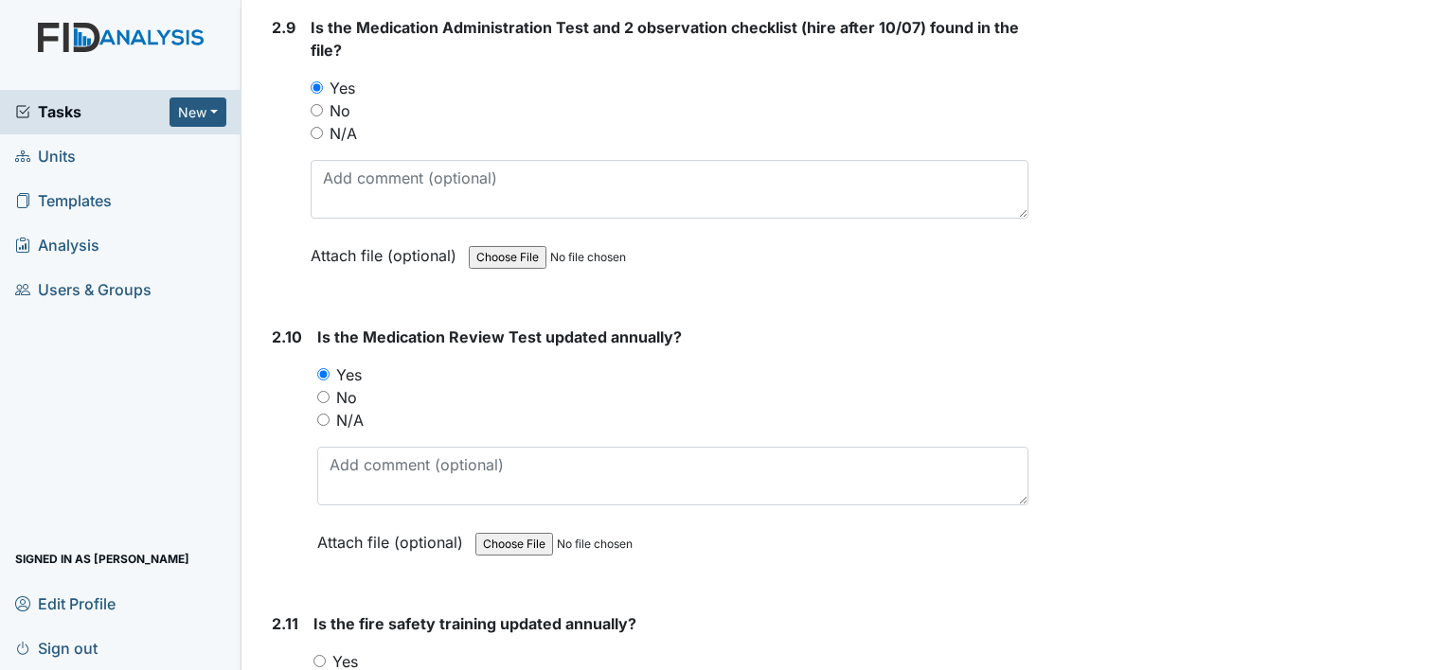
radio input "true"
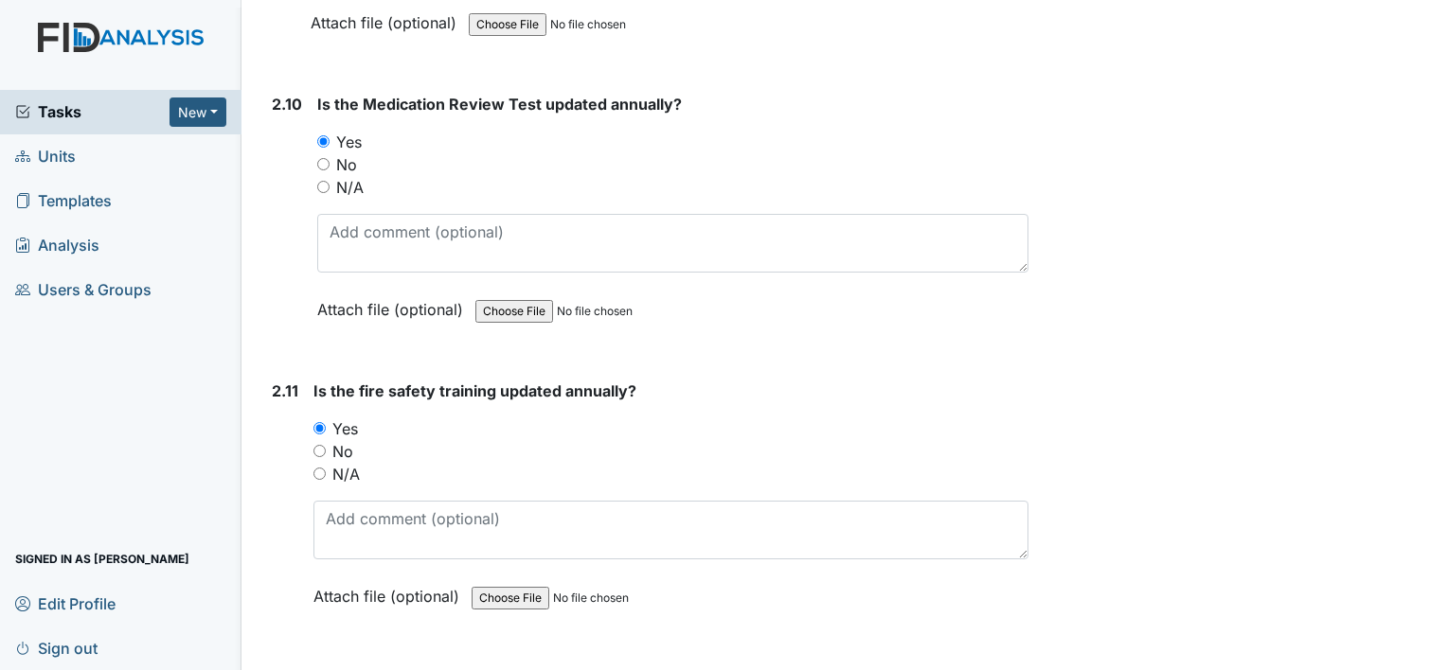
scroll to position [4356, 0]
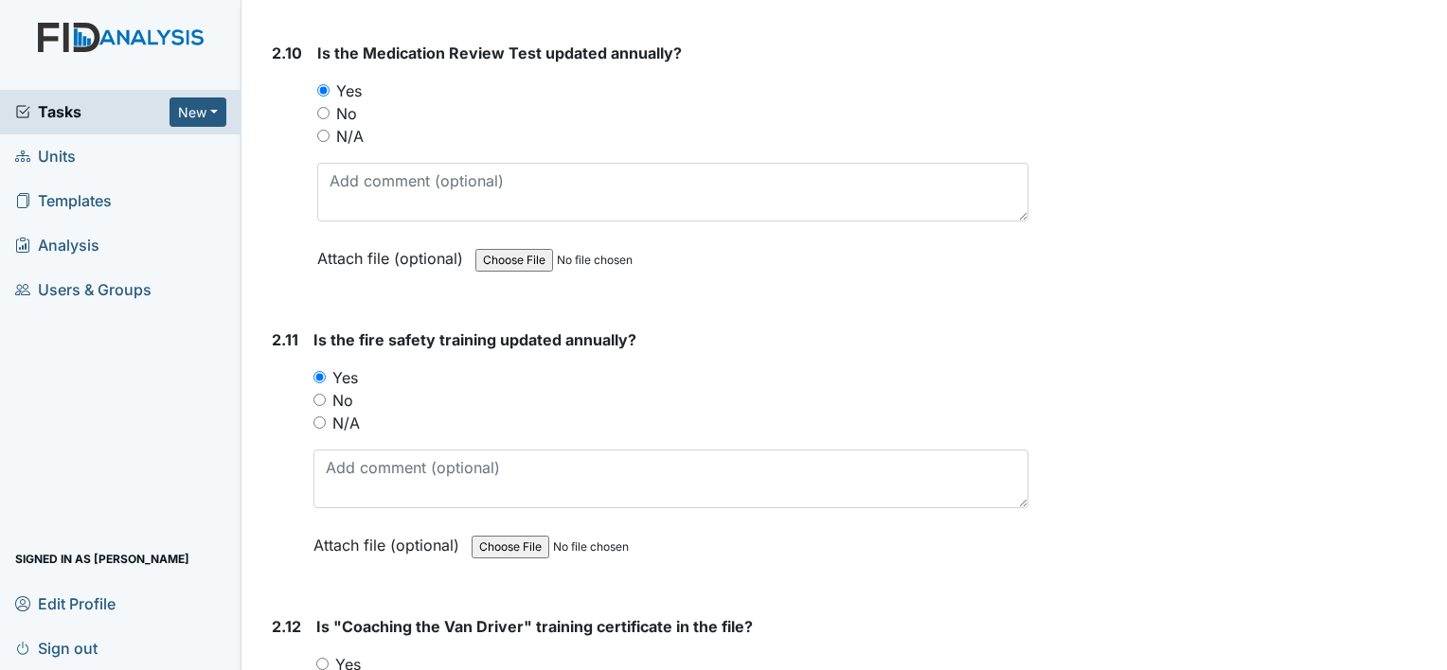
click at [359, 653] on label "Yes" at bounding box center [348, 664] width 26 height 23
click at [329, 658] on input "Yes" at bounding box center [322, 664] width 12 height 12
radio input "true"
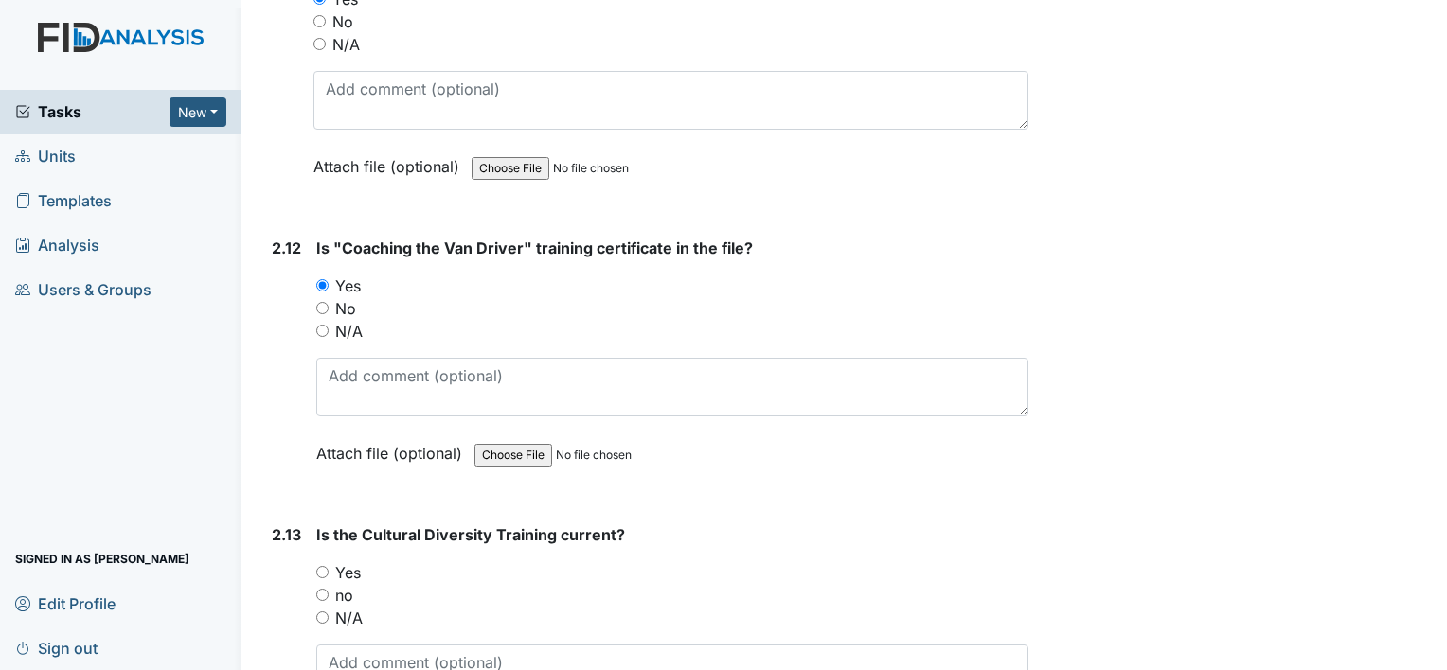
click at [345, 562] on label "Yes" at bounding box center [348, 573] width 26 height 23
click at [329, 566] on input "Yes" at bounding box center [322, 572] width 12 height 12
radio input "true"
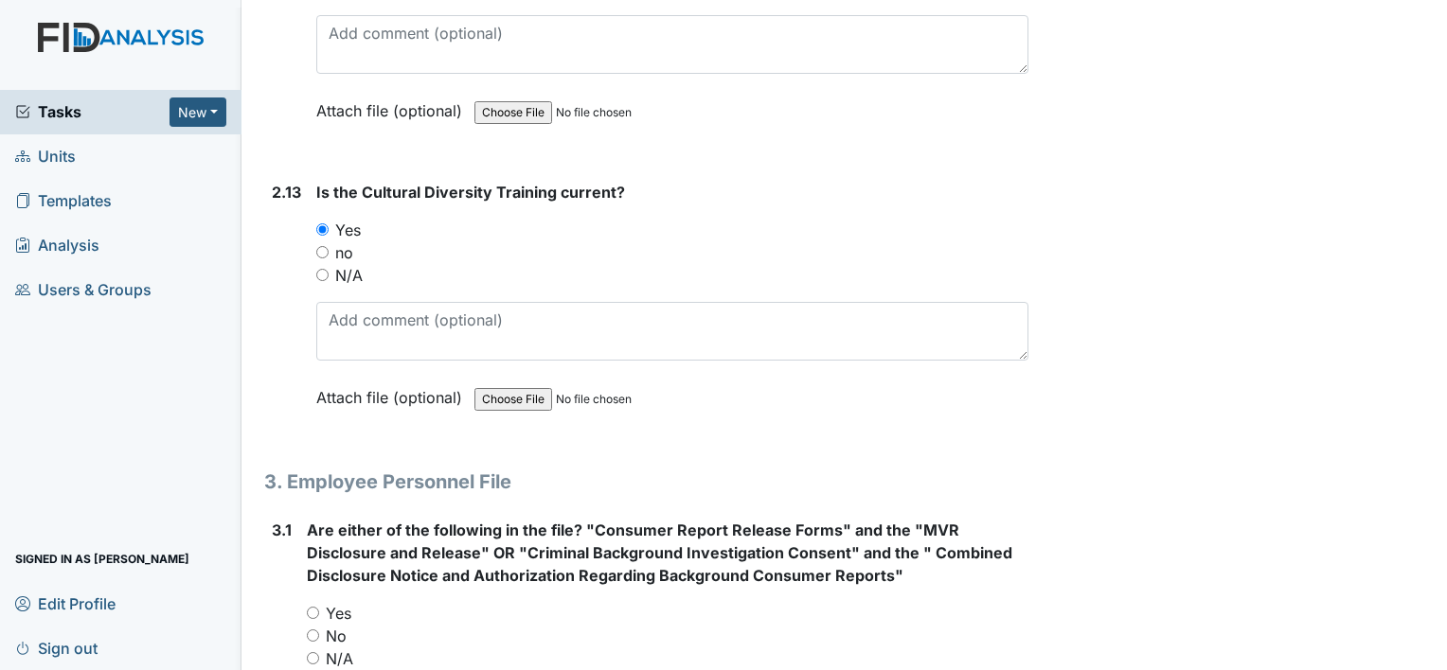
scroll to position [5113, 0]
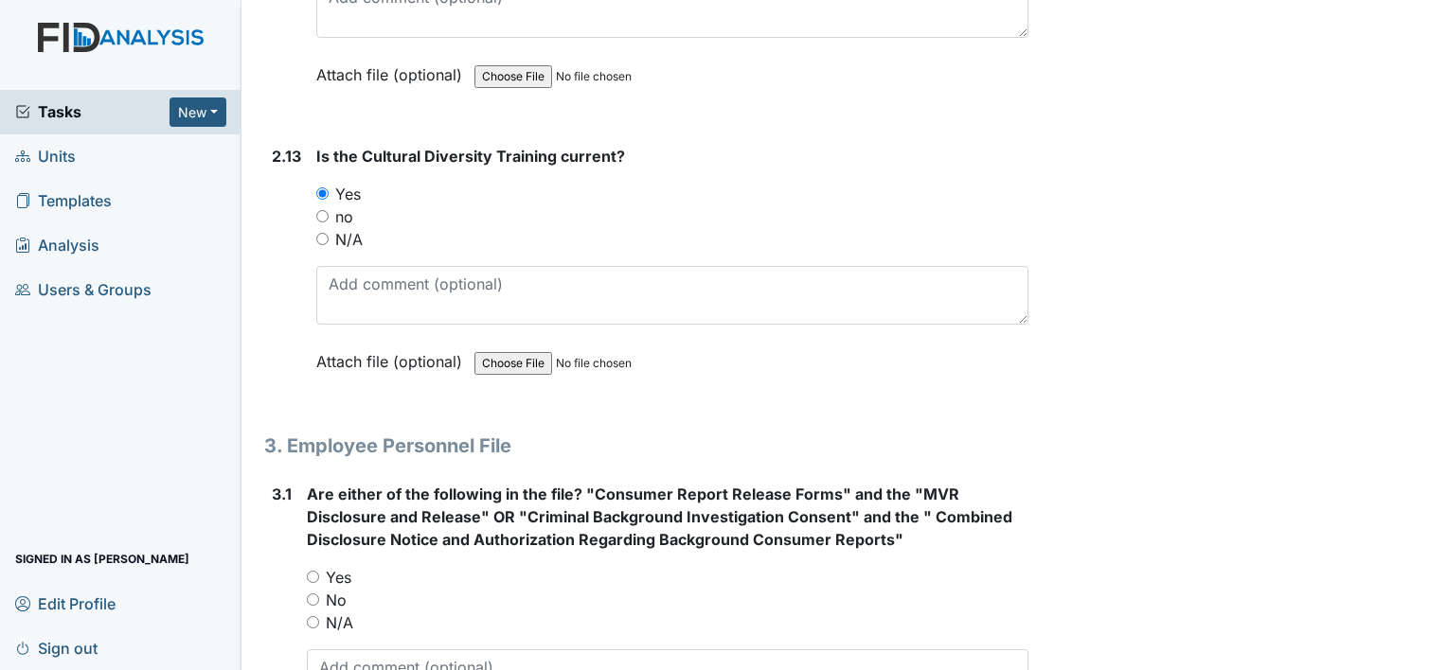
click at [341, 566] on label "Yes" at bounding box center [339, 577] width 26 height 23
click at [319, 571] on input "Yes" at bounding box center [313, 577] width 12 height 12
radio input "true"
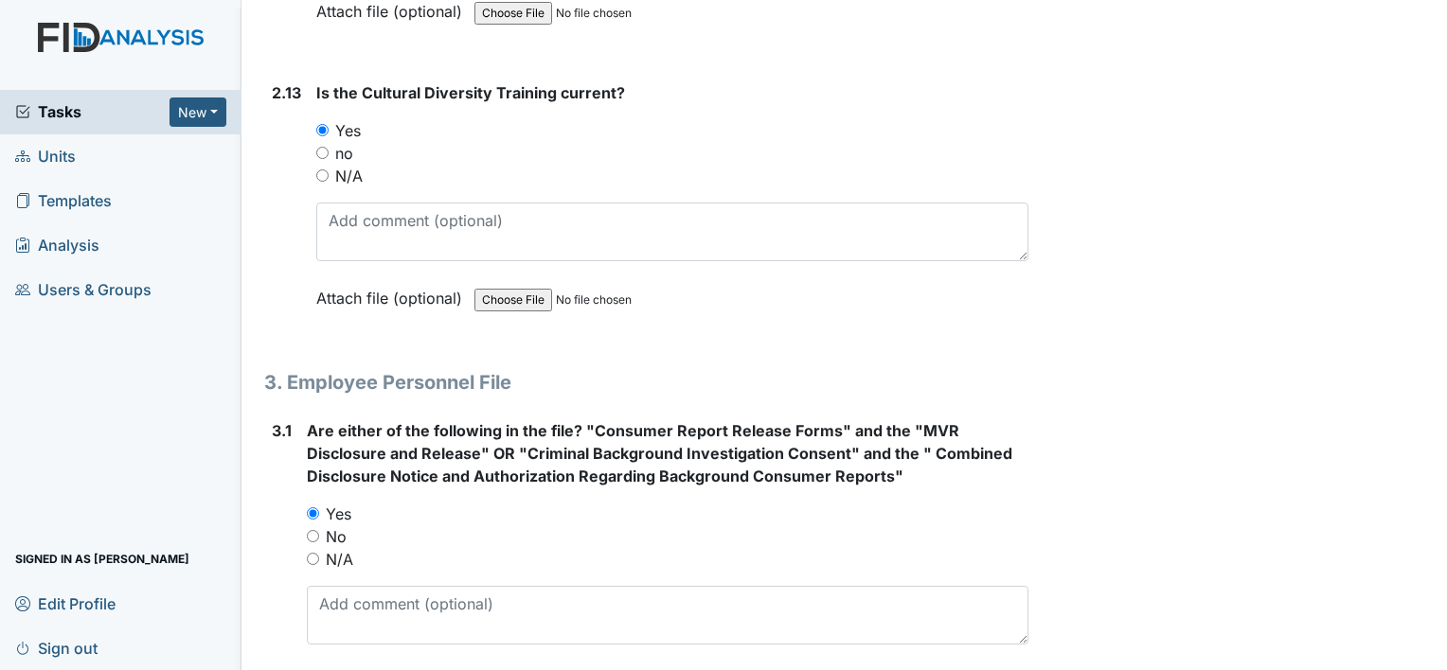
scroll to position [5397, 0]
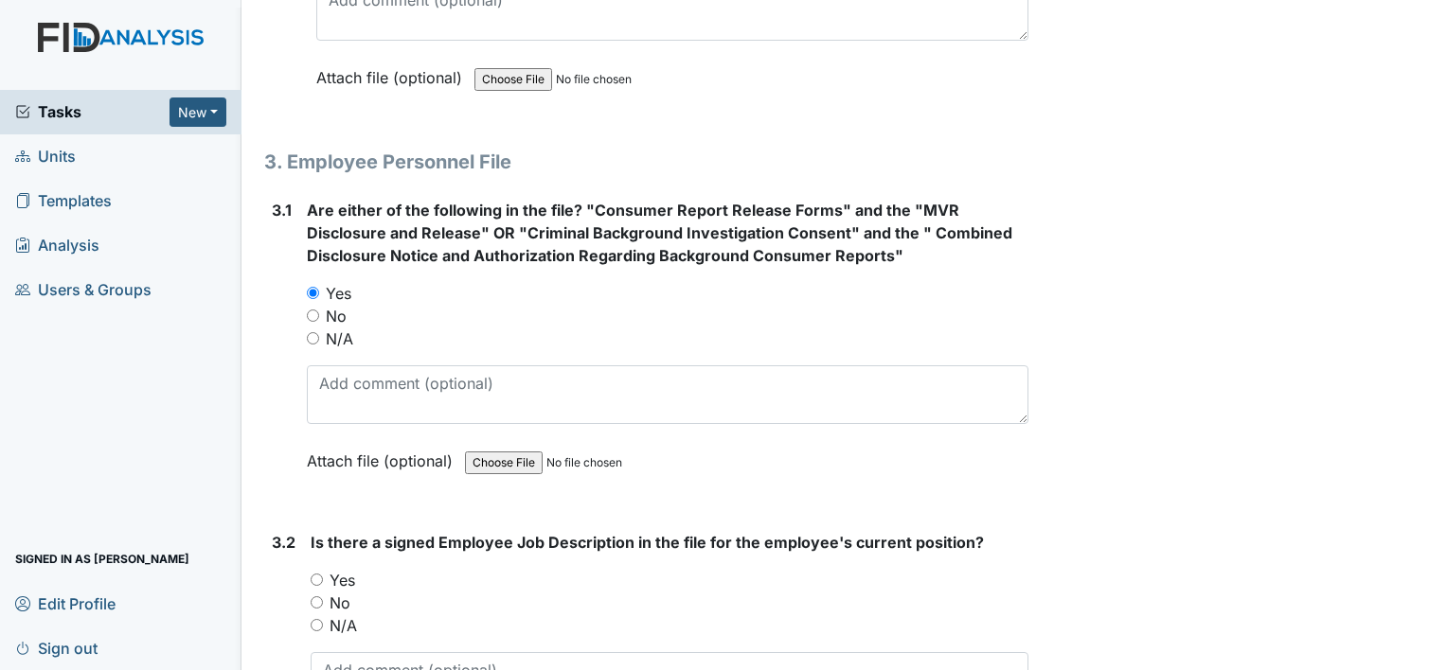
click at [348, 569] on label "Yes" at bounding box center [343, 580] width 26 height 23
click at [323, 574] on input "Yes" at bounding box center [317, 580] width 12 height 12
radio input "true"
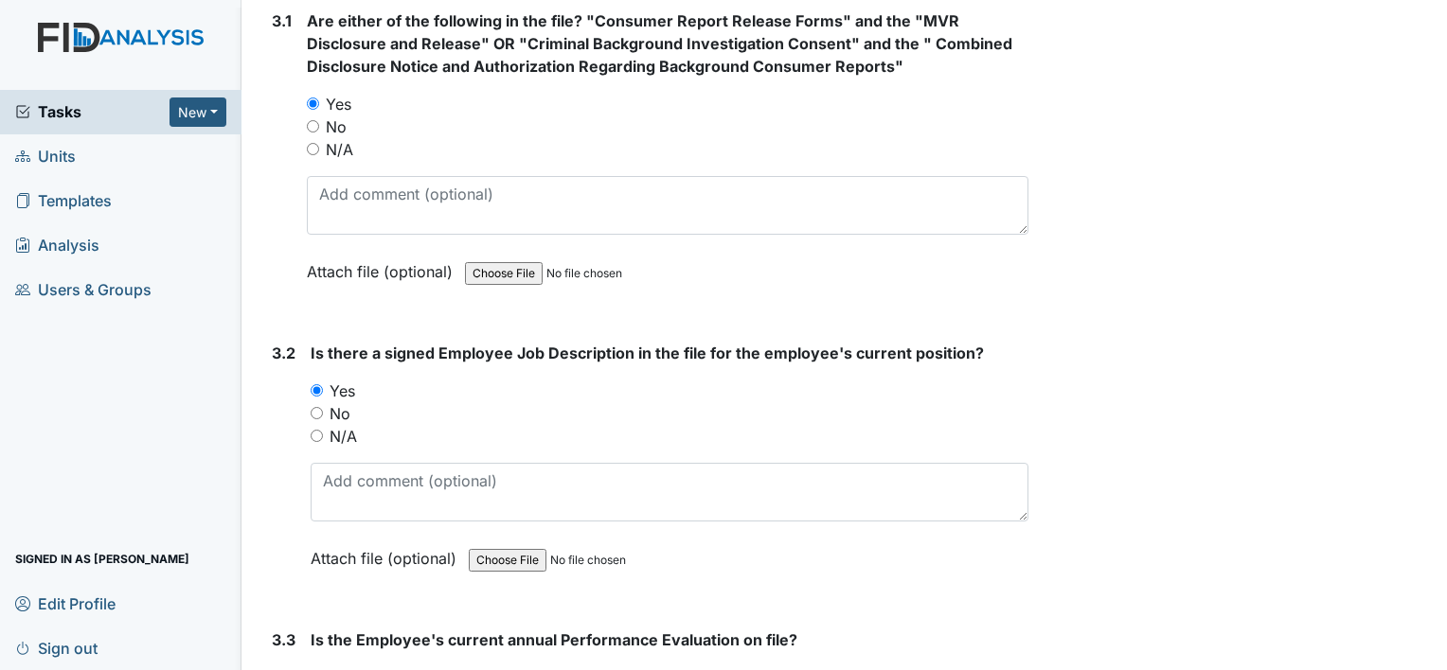
scroll to position [5776, 0]
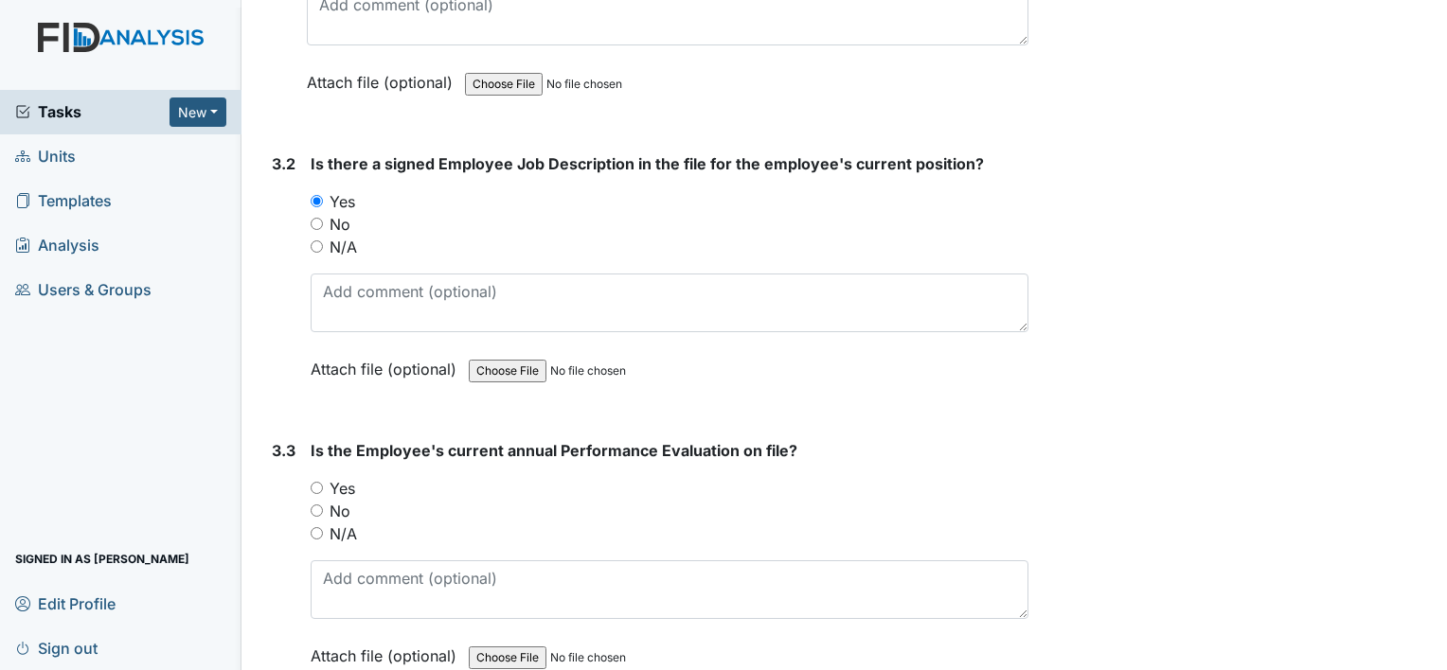
click at [348, 500] on label "No" at bounding box center [340, 511] width 21 height 23
click at [323, 505] on input "No" at bounding box center [317, 511] width 12 height 12
radio input "true"
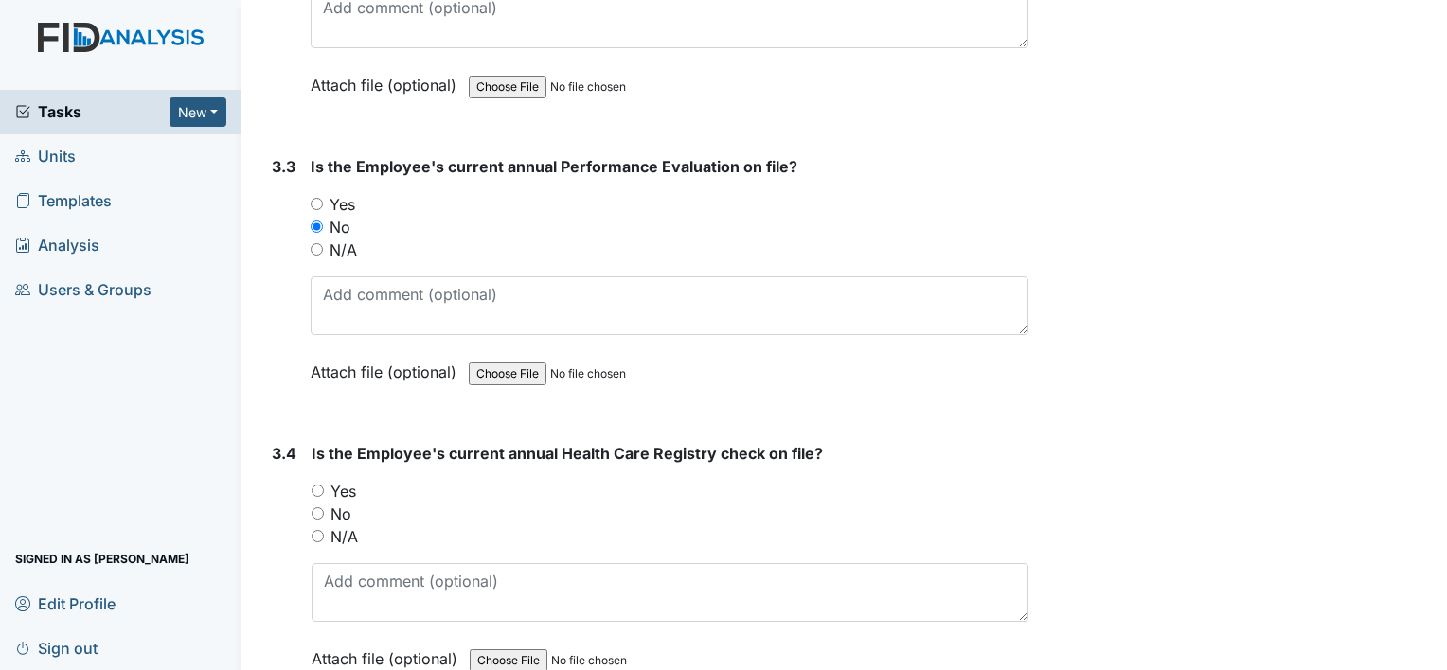
click at [349, 480] on label "Yes" at bounding box center [343, 491] width 26 height 23
click at [324, 485] on input "Yes" at bounding box center [318, 491] width 12 height 12
radio input "true"
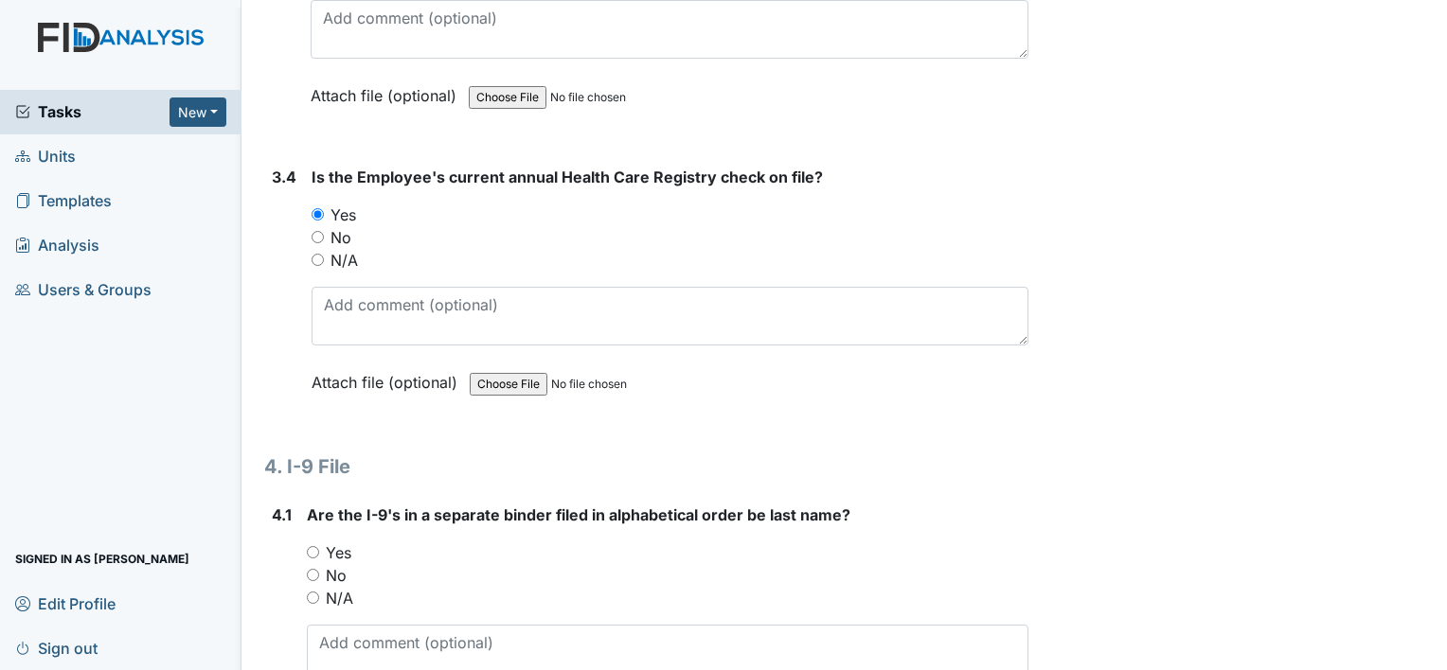
scroll to position [6344, 0]
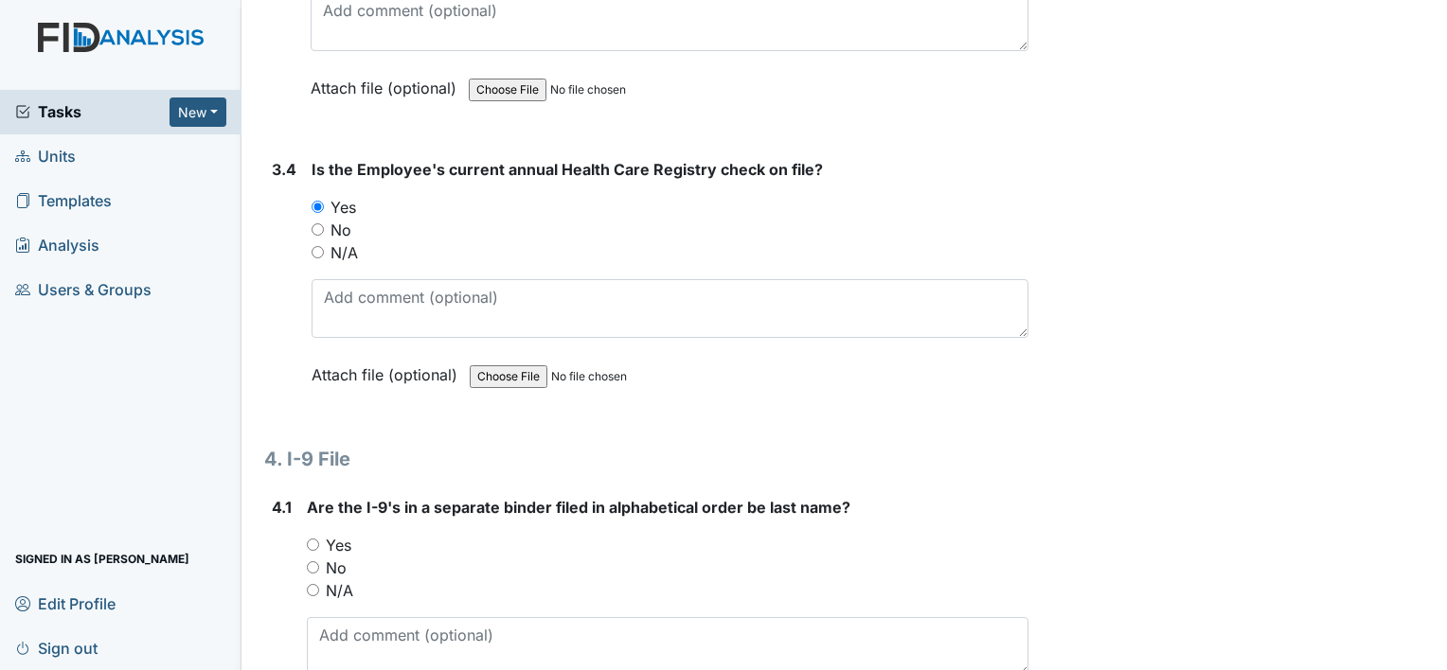
click at [339, 534] on label "Yes" at bounding box center [339, 545] width 26 height 23
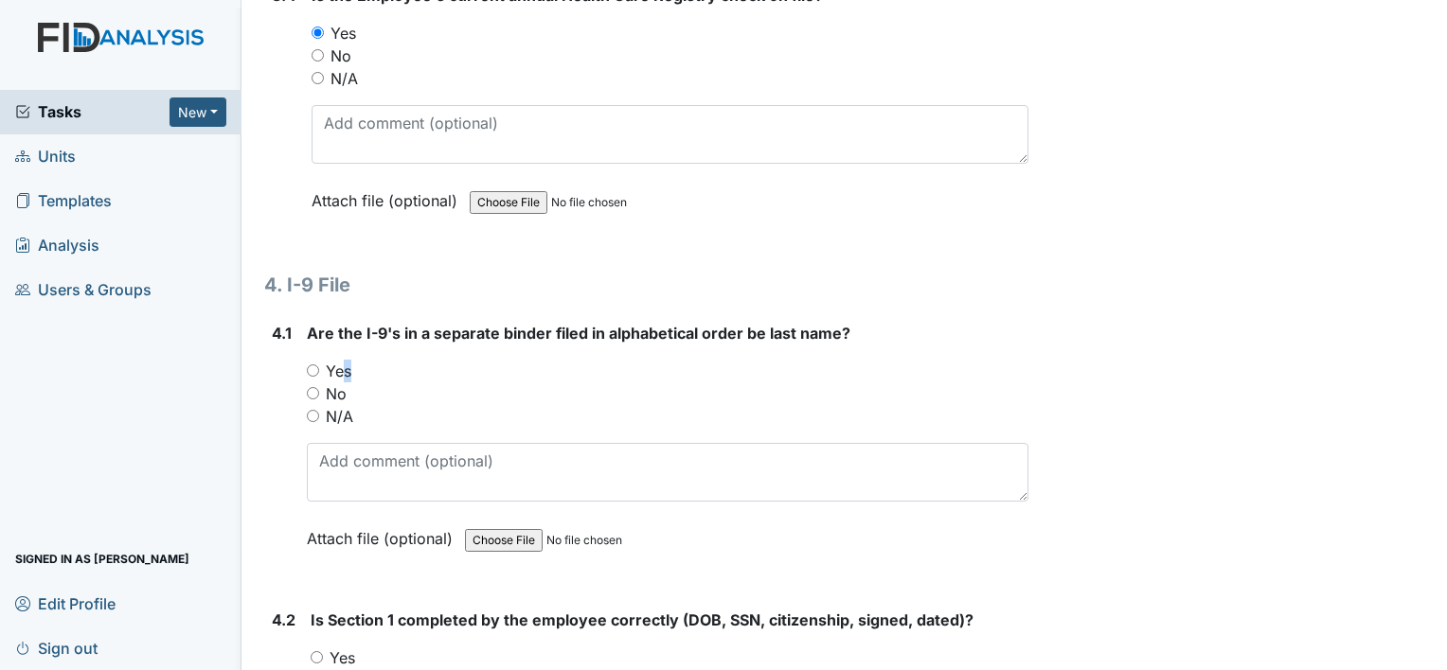
scroll to position [6628, 0]
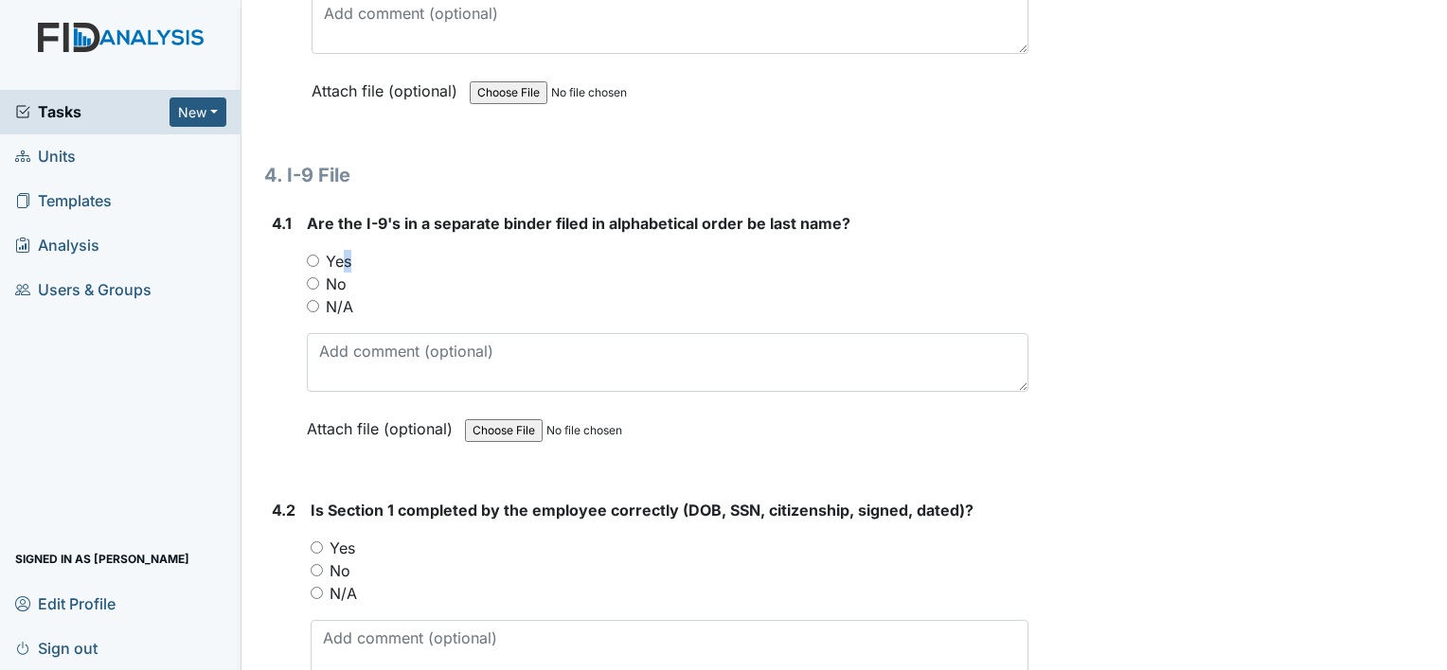
click at [342, 250] on label "Yes" at bounding box center [339, 261] width 26 height 23
click at [319, 255] on input "Yes" at bounding box center [313, 261] width 12 height 12
radio input "true"
click at [353, 537] on label "Yes" at bounding box center [343, 548] width 26 height 23
click at [323, 542] on input "Yes" at bounding box center [317, 548] width 12 height 12
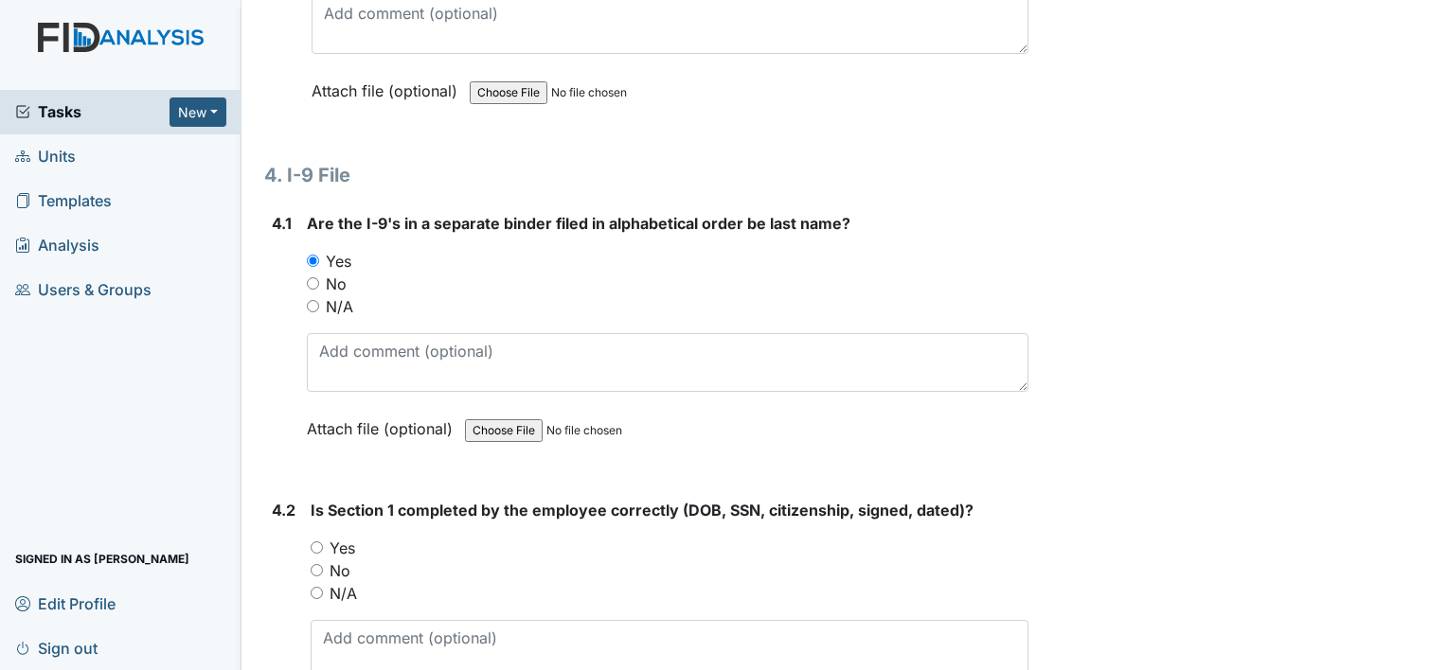
radio input "true"
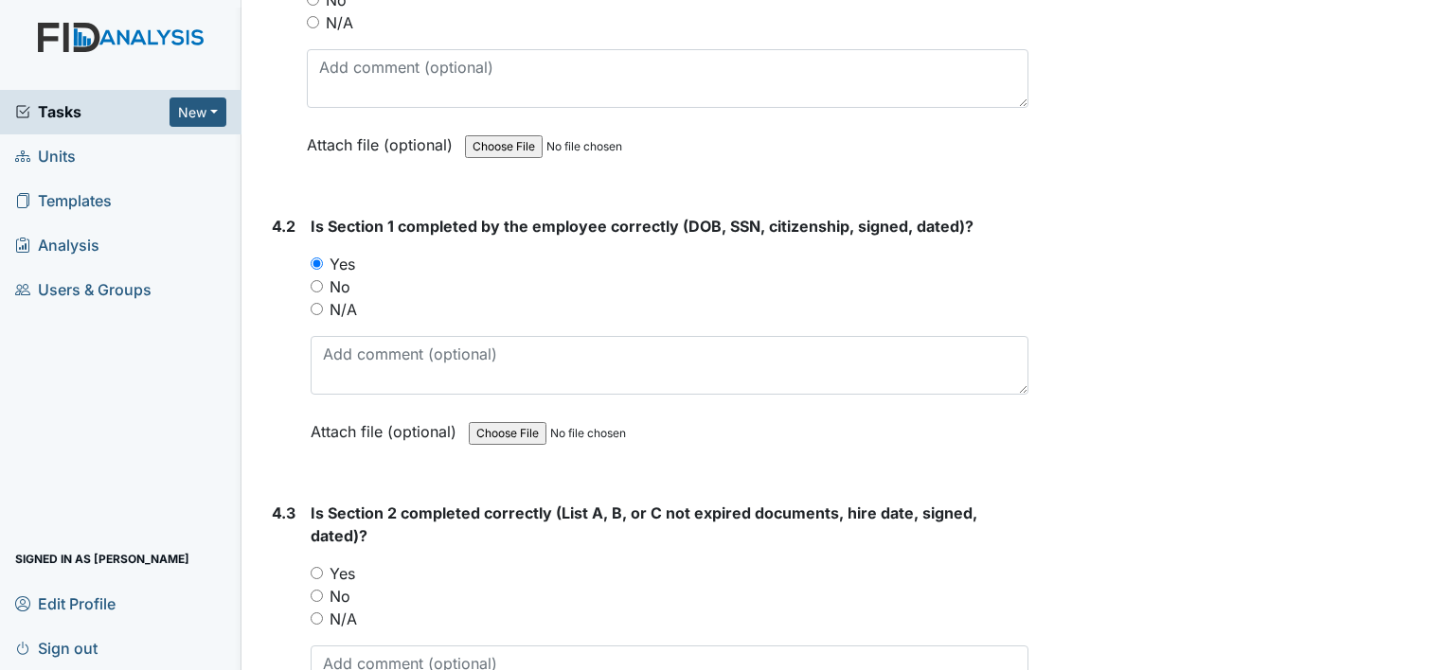
click at [353, 562] on label "Yes" at bounding box center [343, 573] width 26 height 23
click at [323, 567] on input "Yes" at bounding box center [317, 573] width 12 height 12
radio input "true"
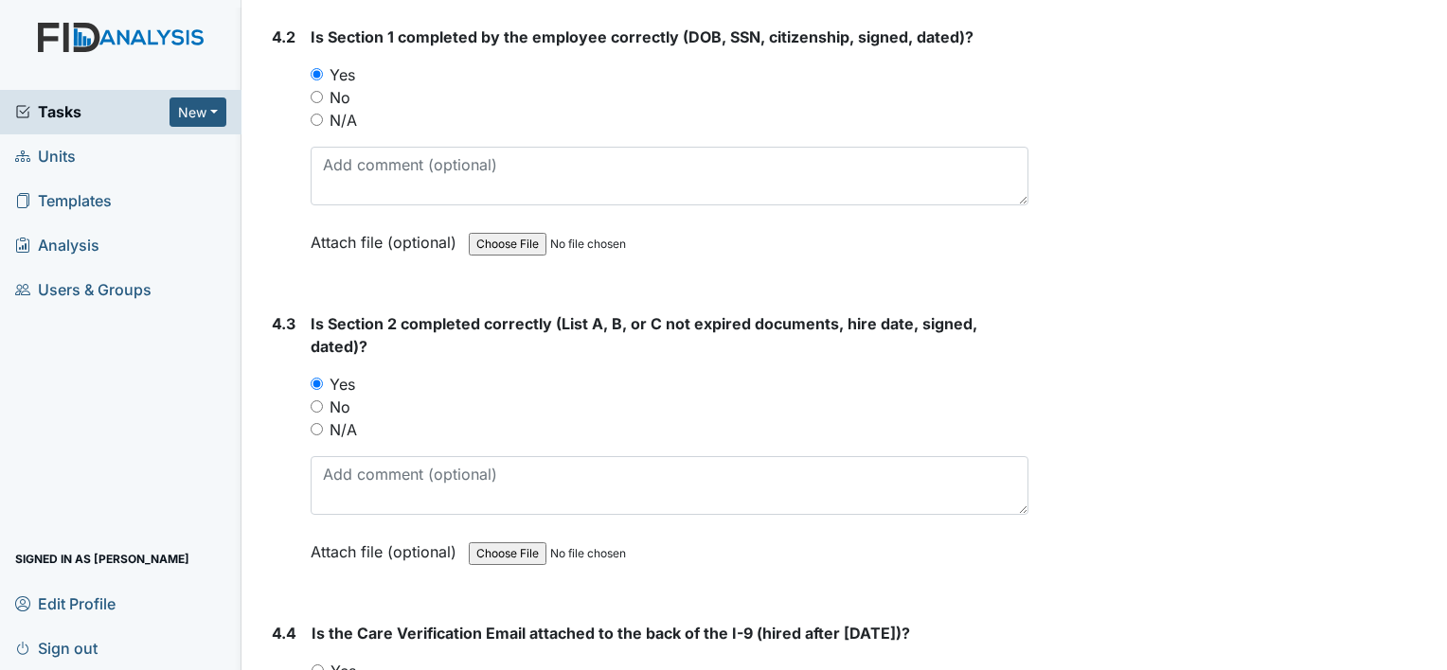
click at [345, 660] on label "Yes" at bounding box center [343, 671] width 26 height 23
click at [324, 665] on input "Yes" at bounding box center [318, 671] width 12 height 12
radio input "true"
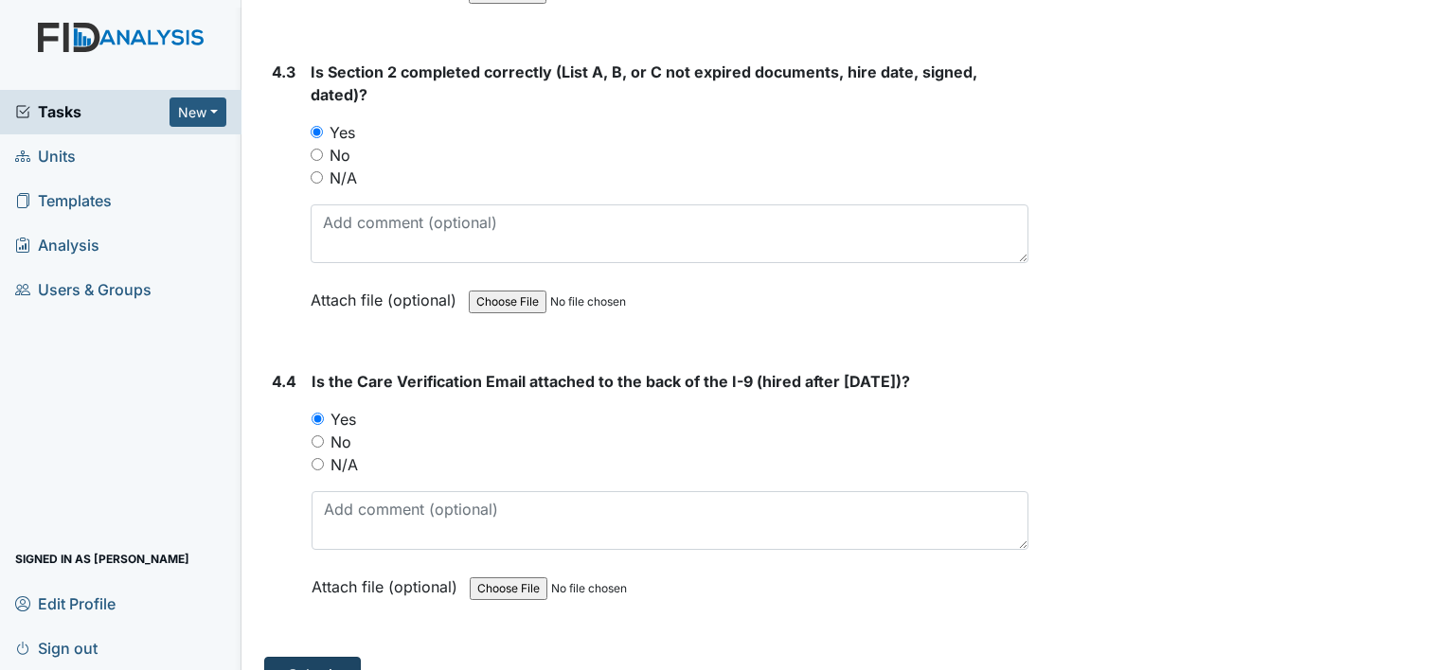
scroll to position [7366, 0]
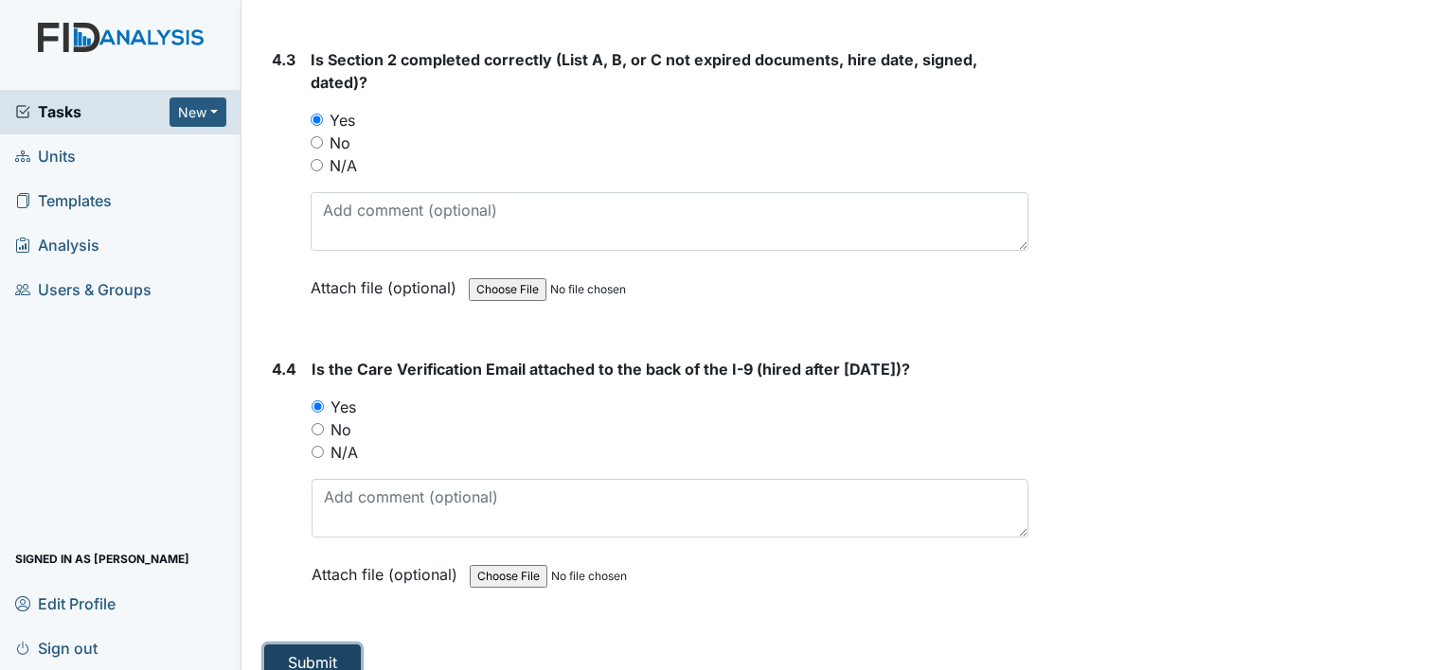
click at [344, 645] on button "Submit" at bounding box center [312, 663] width 97 height 36
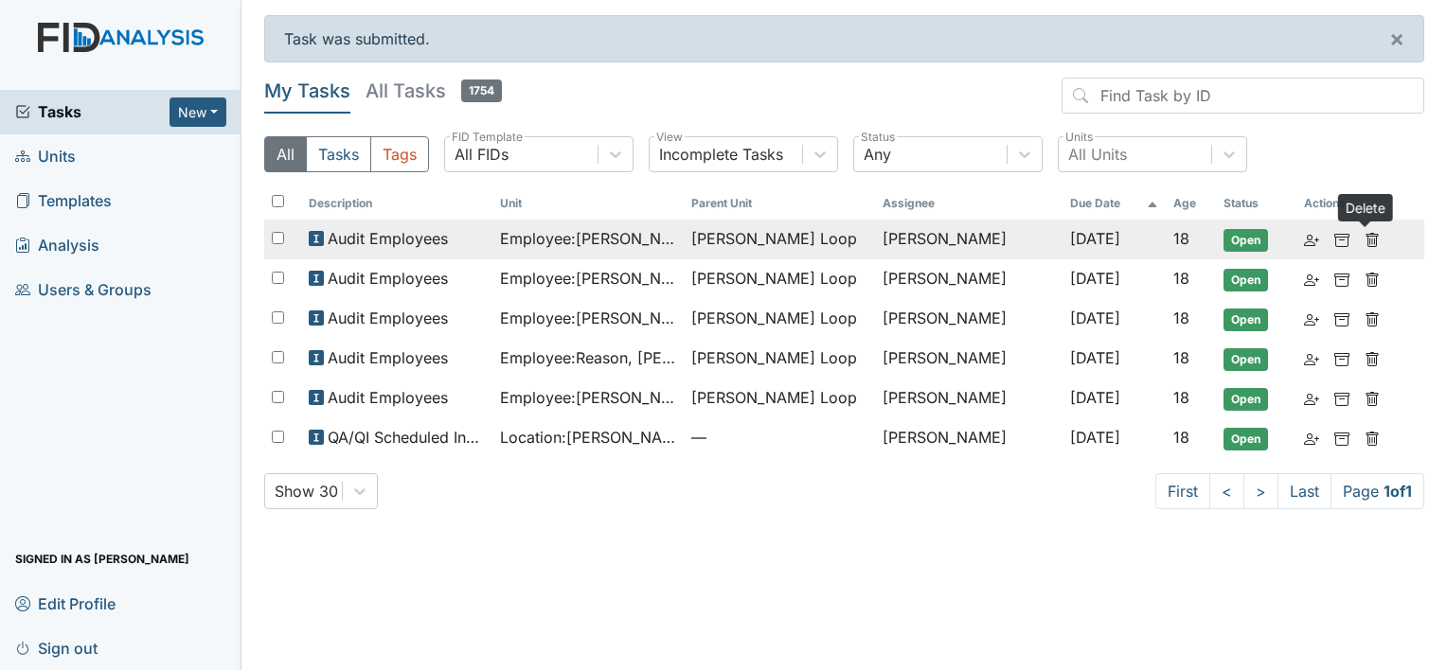
click at [1369, 238] on icon at bounding box center [1372, 240] width 15 height 15
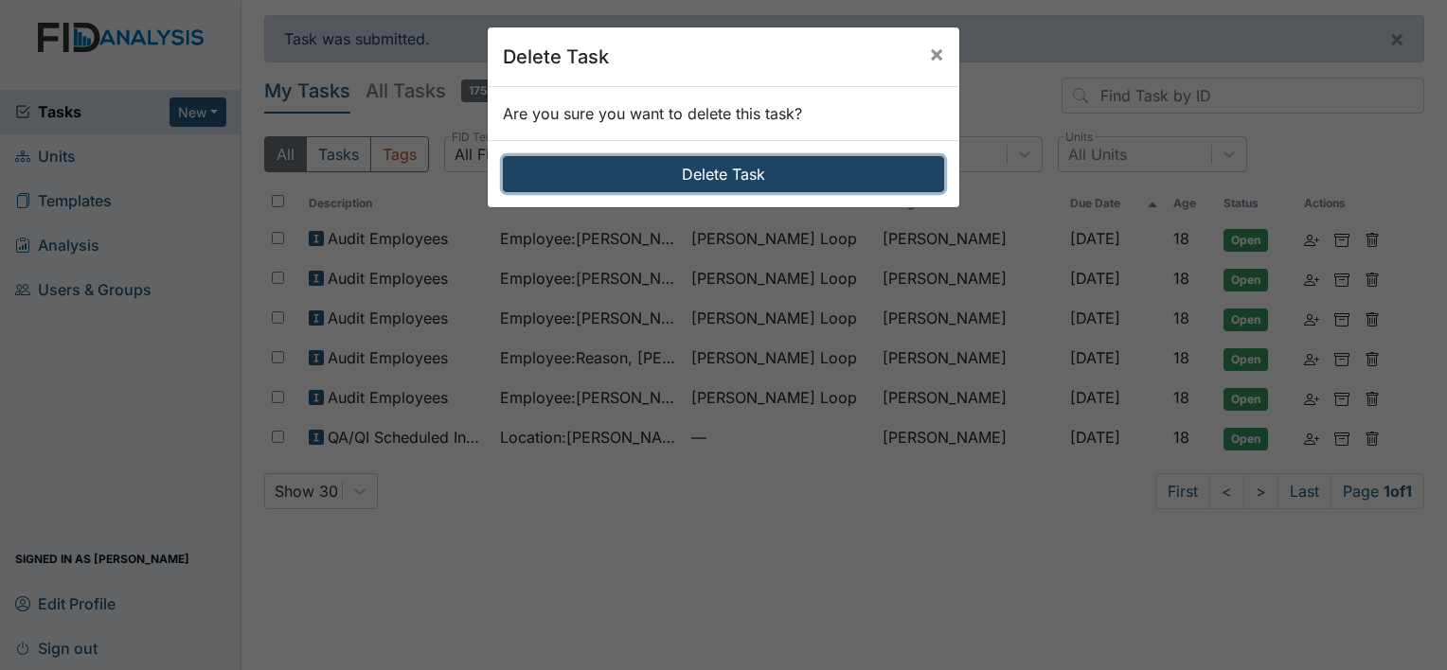
click at [817, 174] on button "Delete Task" at bounding box center [723, 174] width 441 height 36
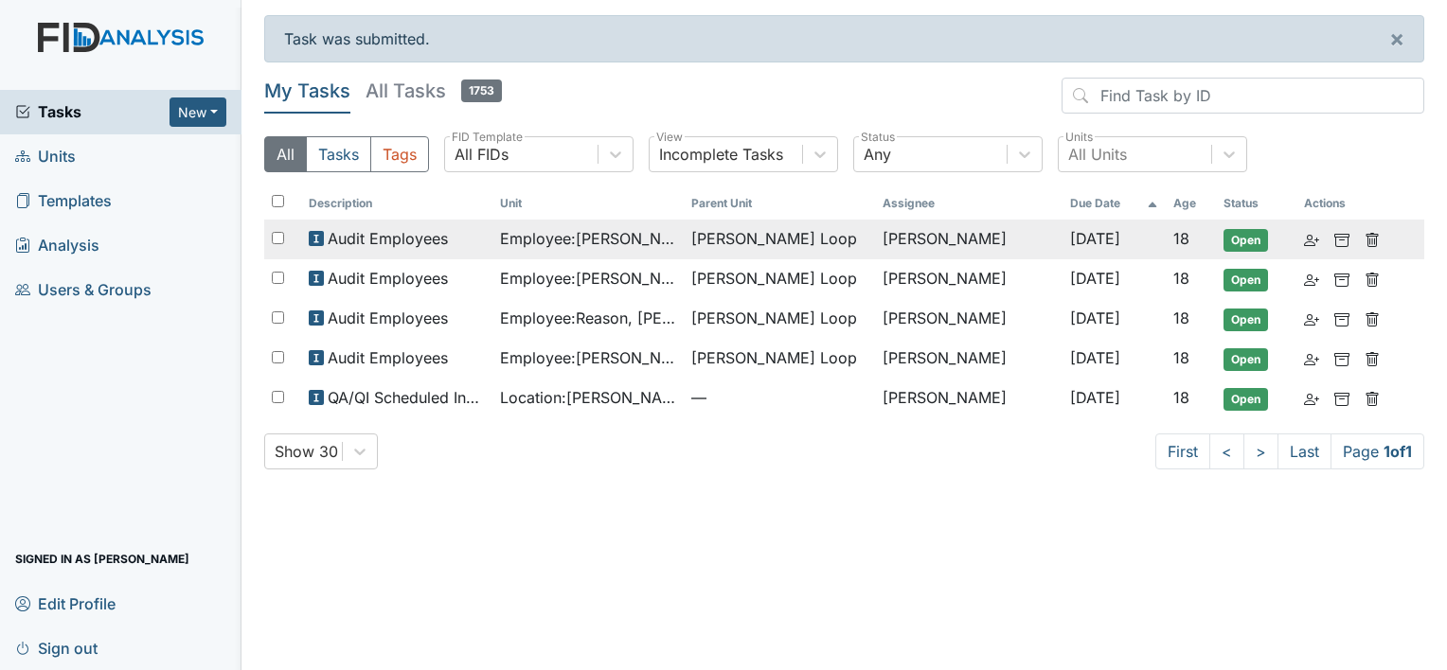
click at [424, 241] on span "Audit Employees" at bounding box center [388, 238] width 120 height 23
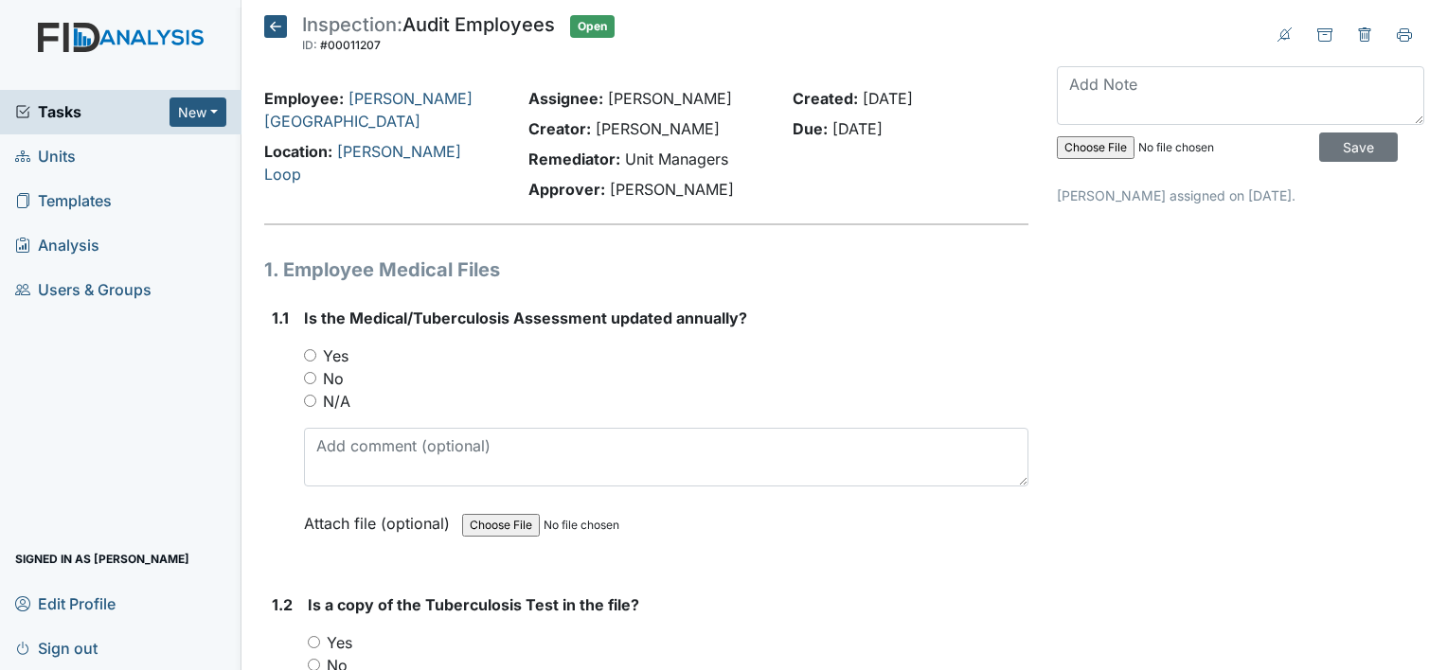
click at [339, 352] on label "Yes" at bounding box center [336, 356] width 26 height 23
click at [316, 352] on input "Yes" at bounding box center [310, 355] width 12 height 12
radio input "true"
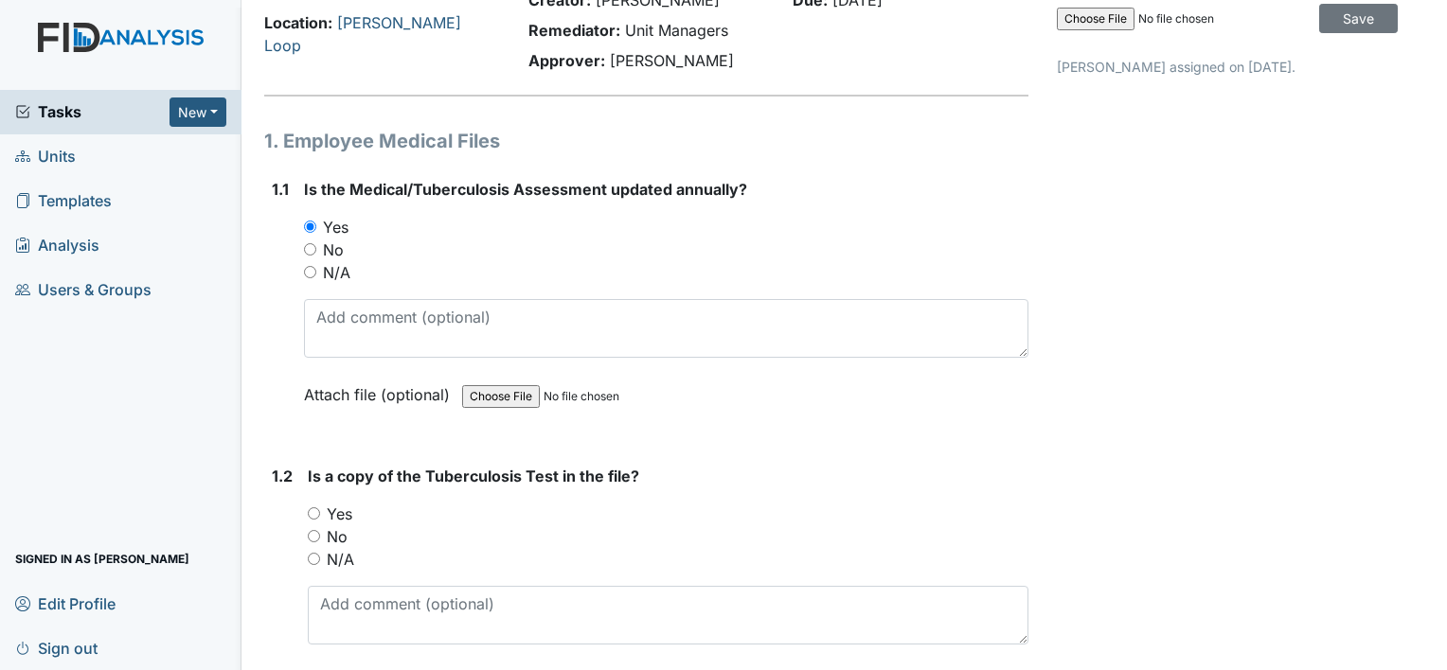
scroll to position [284, 0]
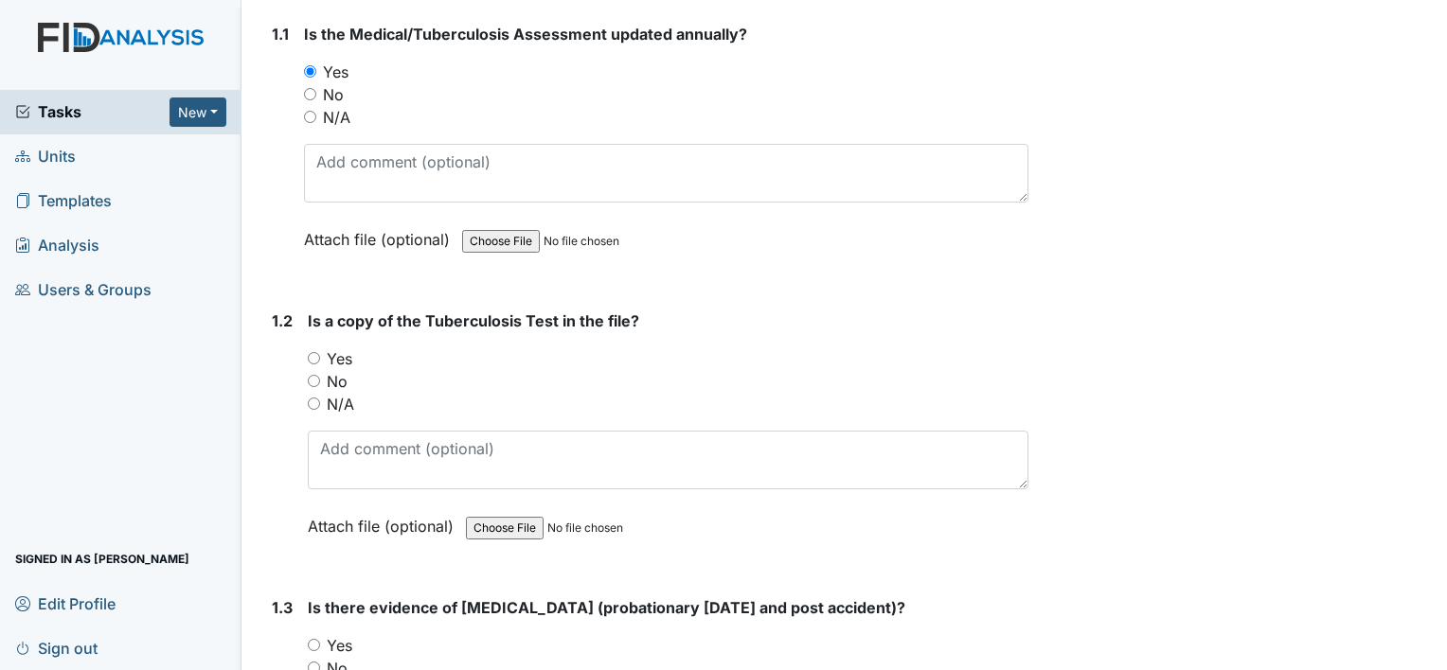
click at [348, 345] on div "Is a copy of the Tuberculosis Test in the file? You must select one of the belo…" at bounding box center [668, 430] width 721 height 241
click at [348, 351] on label "Yes" at bounding box center [340, 359] width 26 height 23
click at [320, 352] on input "Yes" at bounding box center [314, 358] width 12 height 12
radio input "true"
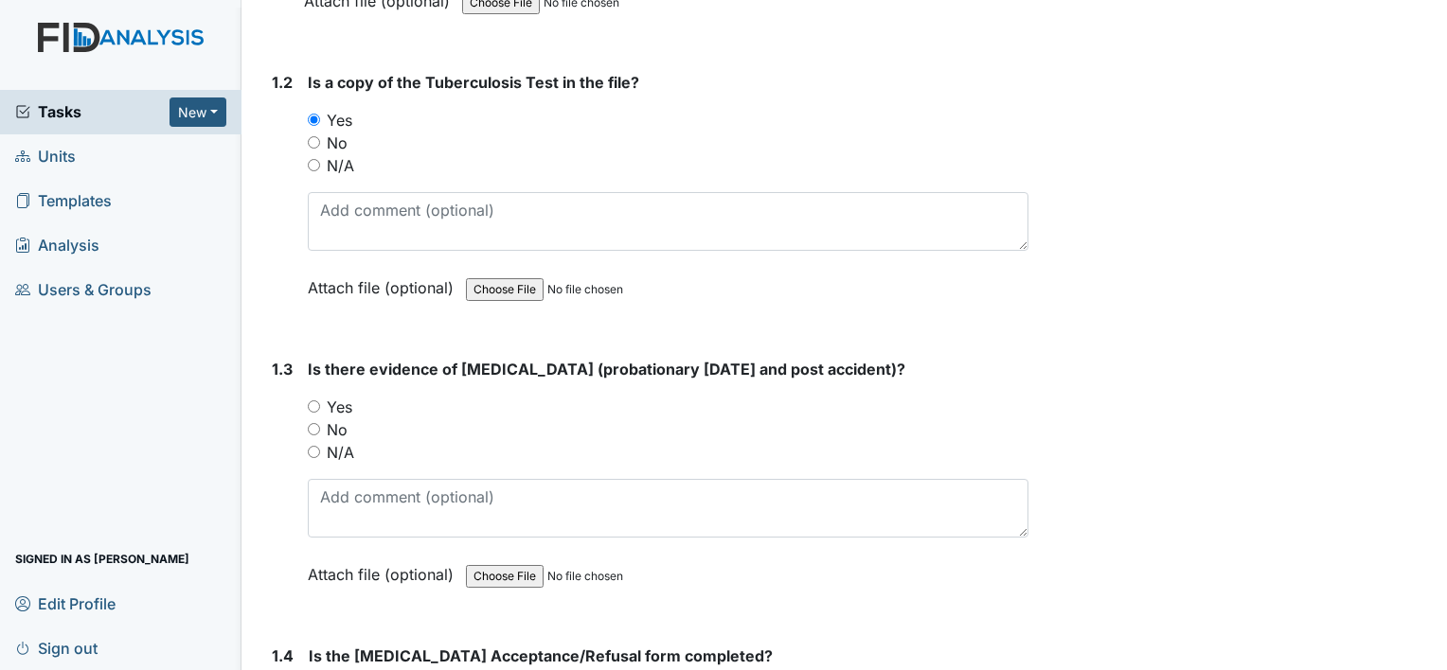
scroll to position [568, 0]
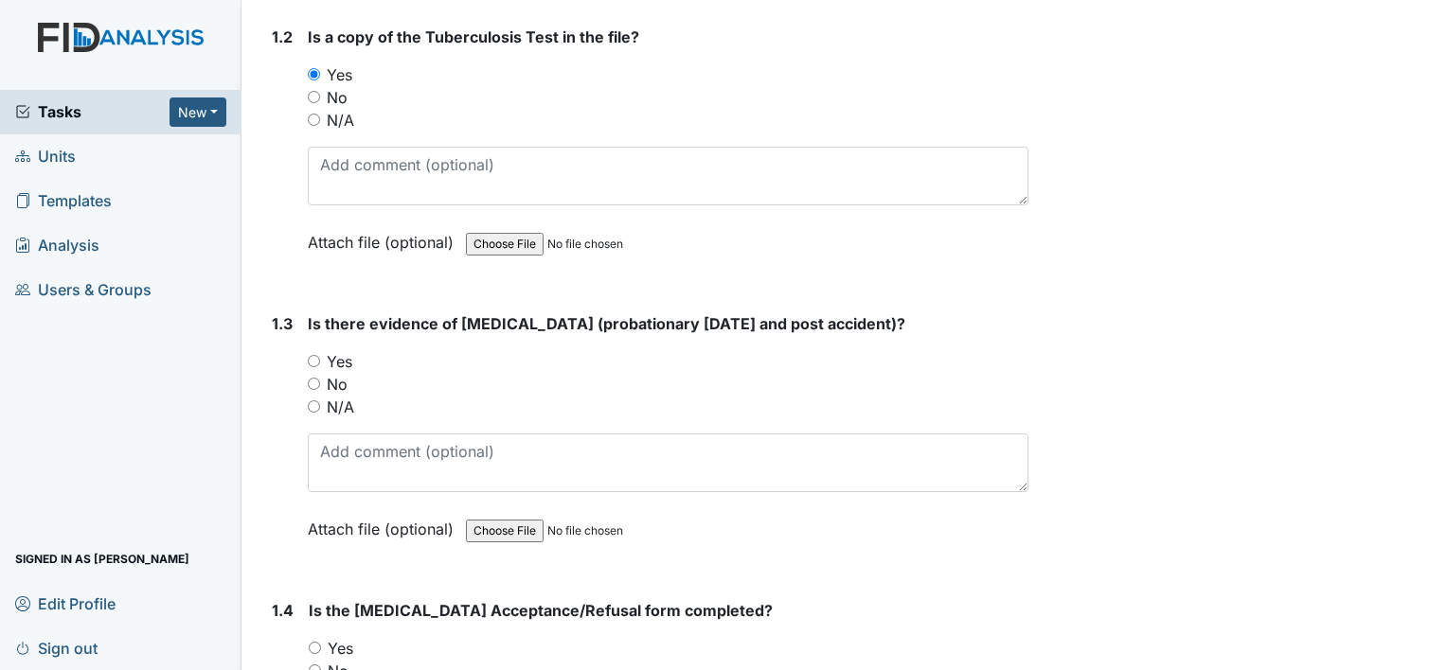
click at [343, 361] on label "Yes" at bounding box center [340, 361] width 26 height 23
click at [320, 361] on input "Yes" at bounding box center [314, 361] width 12 height 12
radio input "true"
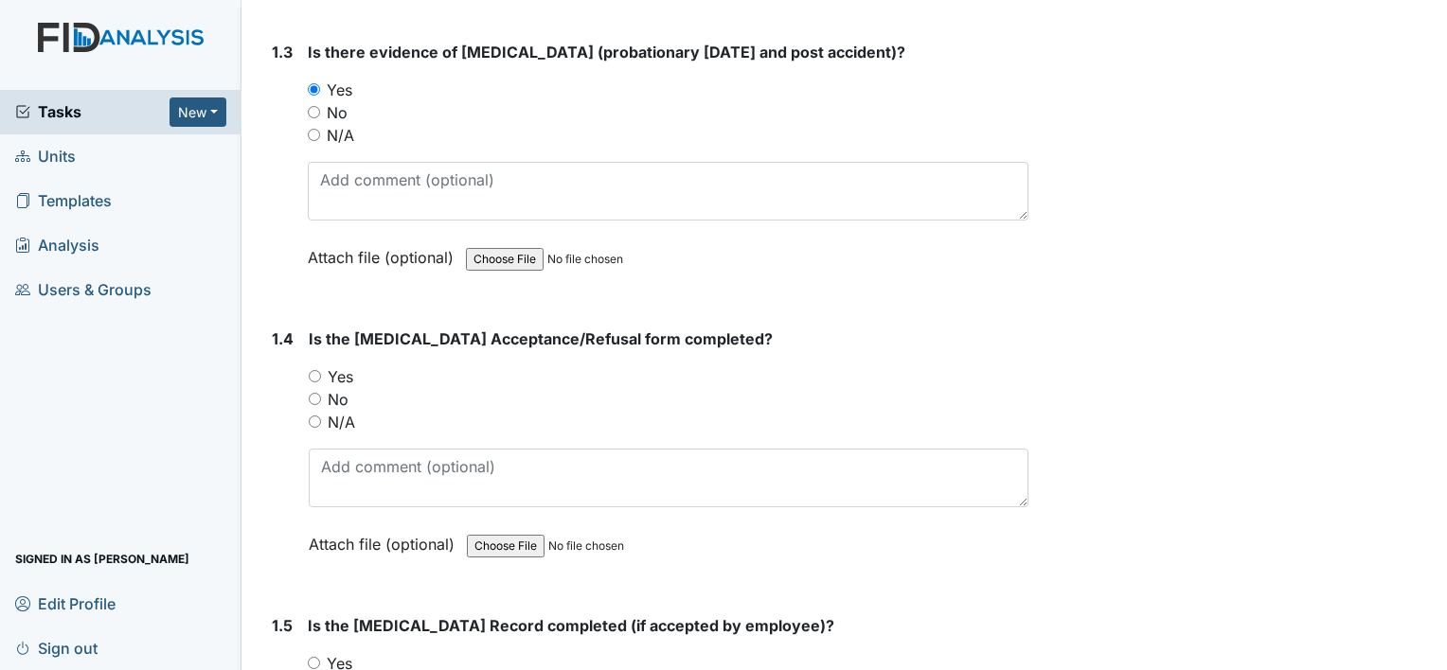
scroll to position [852, 0]
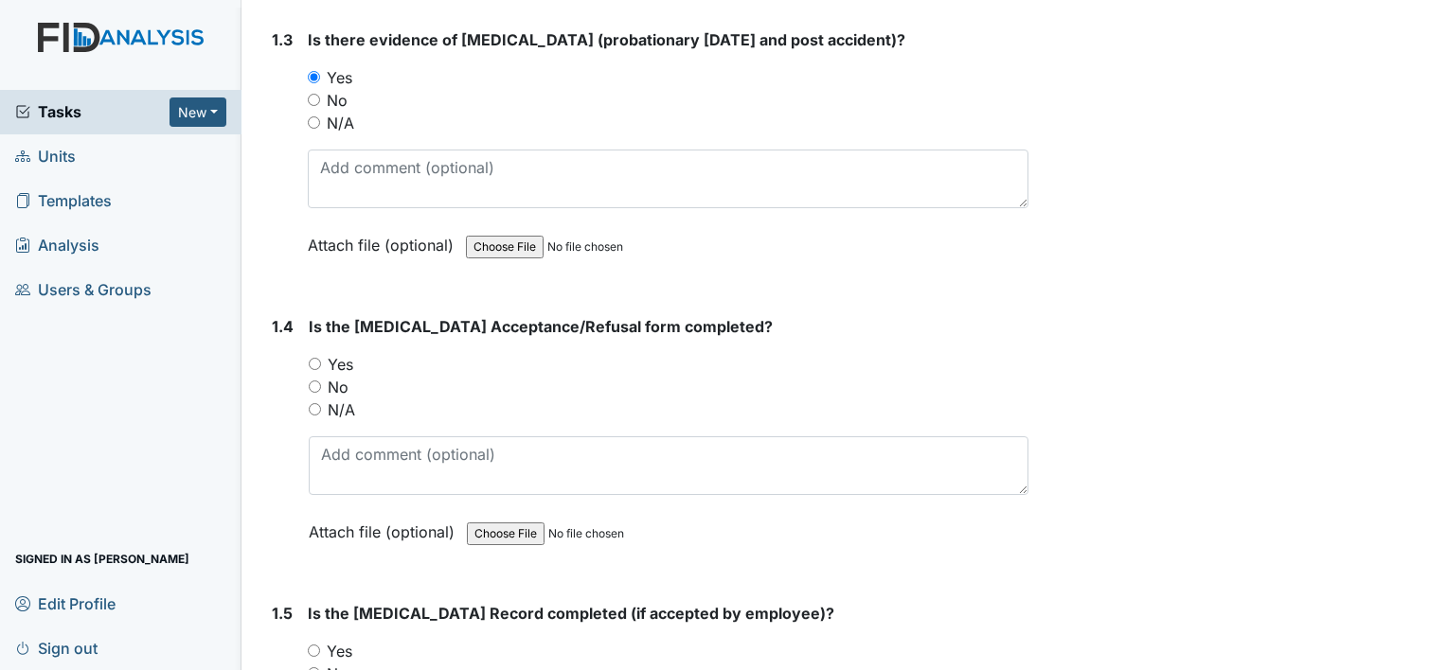
click at [341, 361] on label "Yes" at bounding box center [341, 364] width 26 height 23
click at [321, 361] on input "Yes" at bounding box center [315, 364] width 12 height 12
radio input "true"
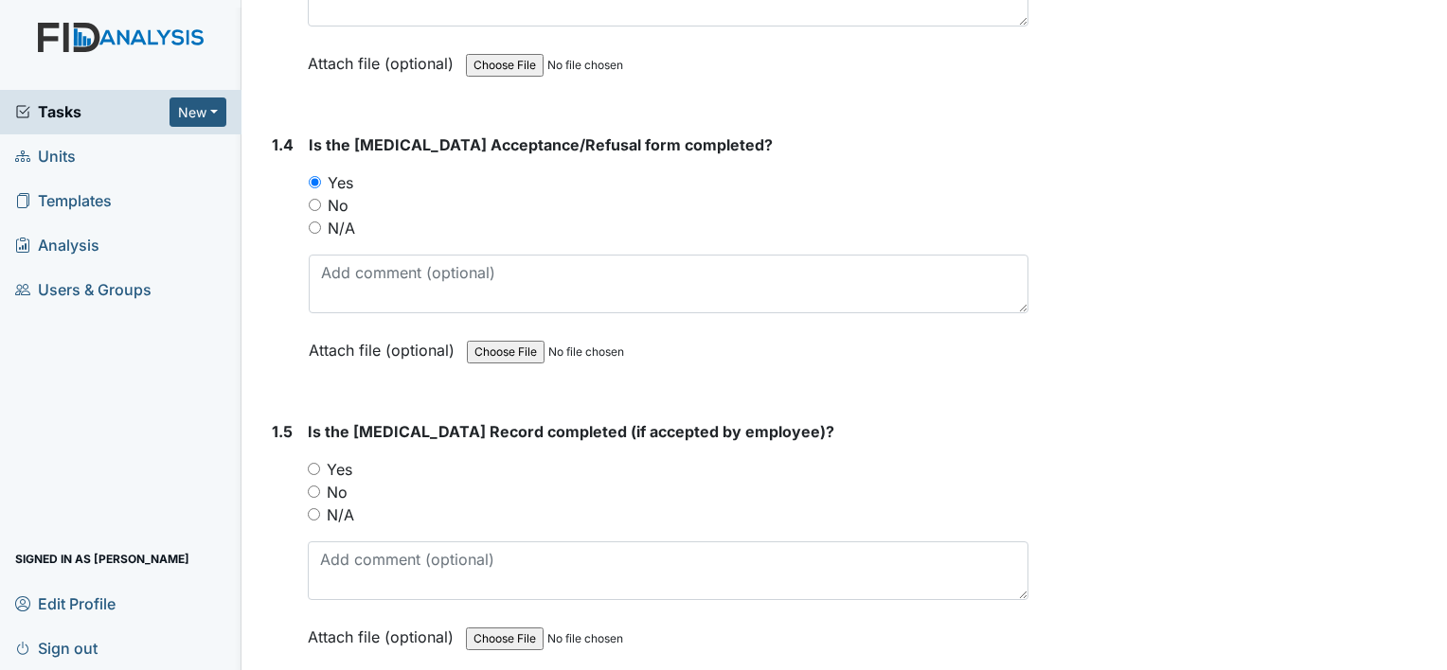
scroll to position [1042, 0]
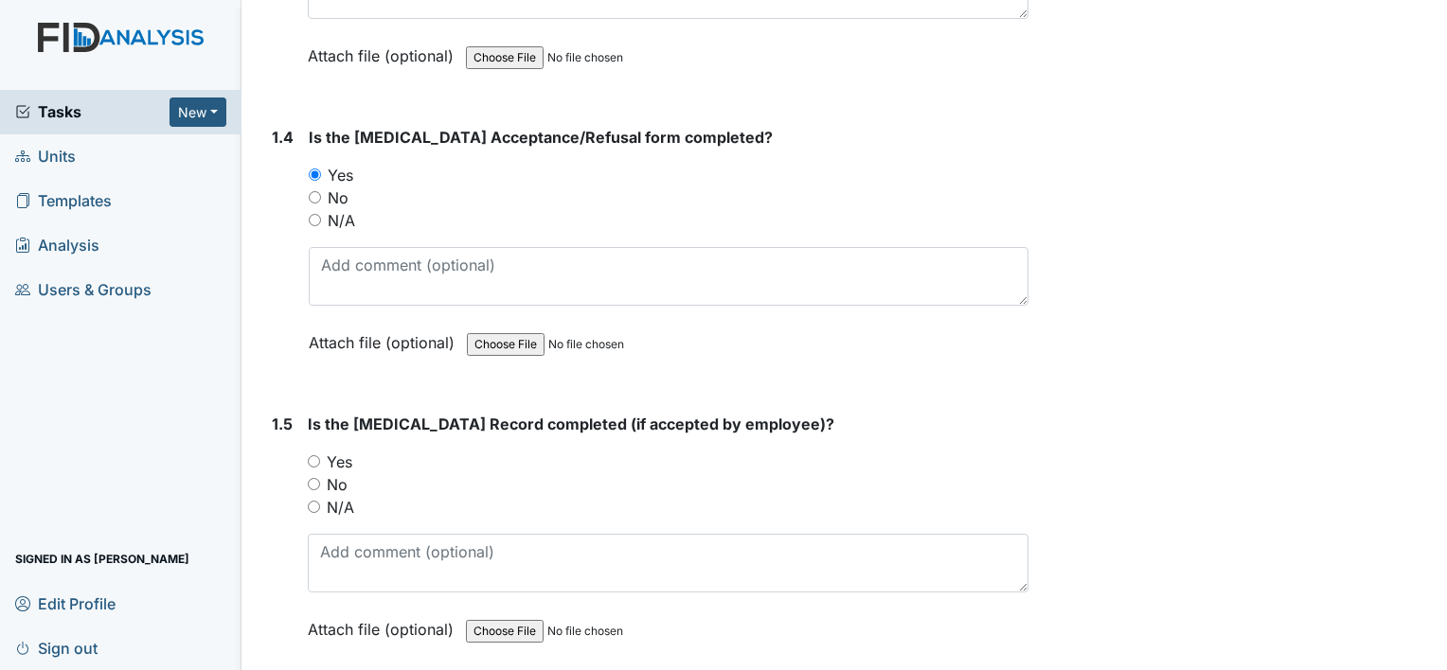
click at [348, 498] on label "N/A" at bounding box center [340, 507] width 27 height 23
click at [320, 501] on input "N/A" at bounding box center [314, 507] width 12 height 12
radio input "true"
click at [334, 193] on label "No" at bounding box center [338, 198] width 21 height 23
click at [321, 193] on input "No" at bounding box center [315, 197] width 12 height 12
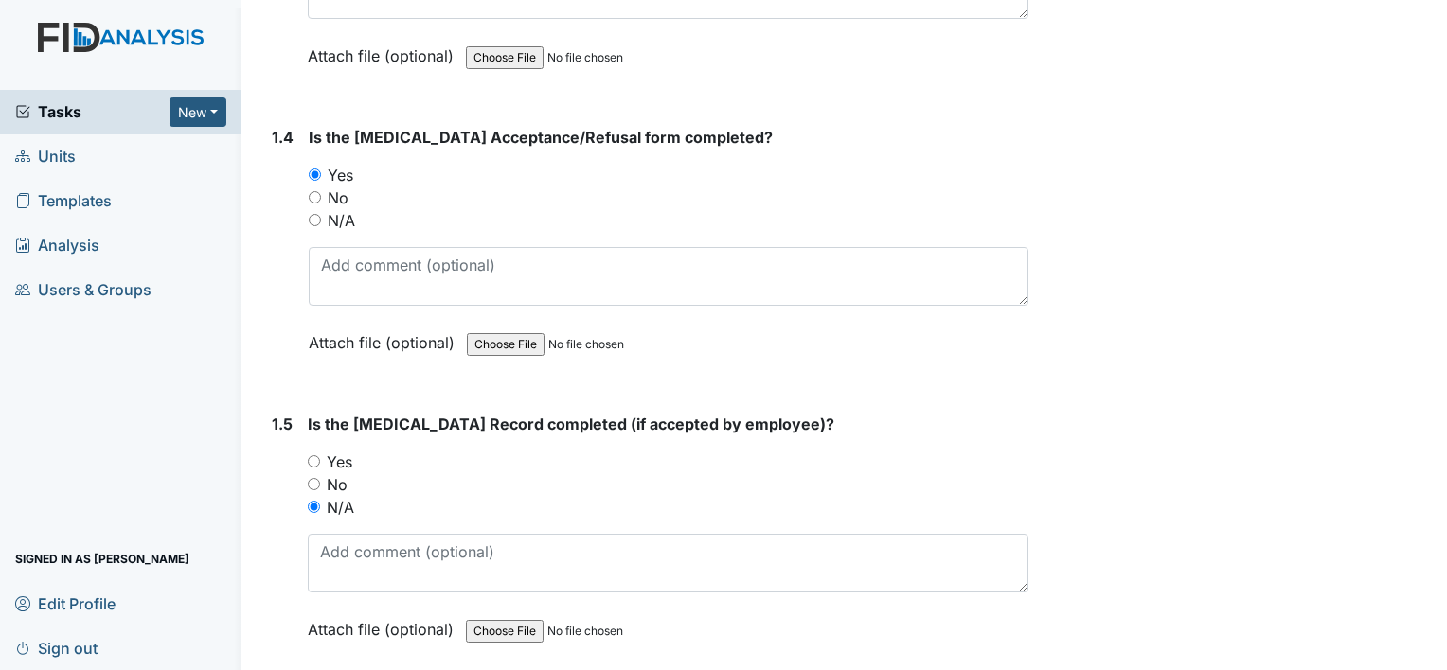
radio input "true"
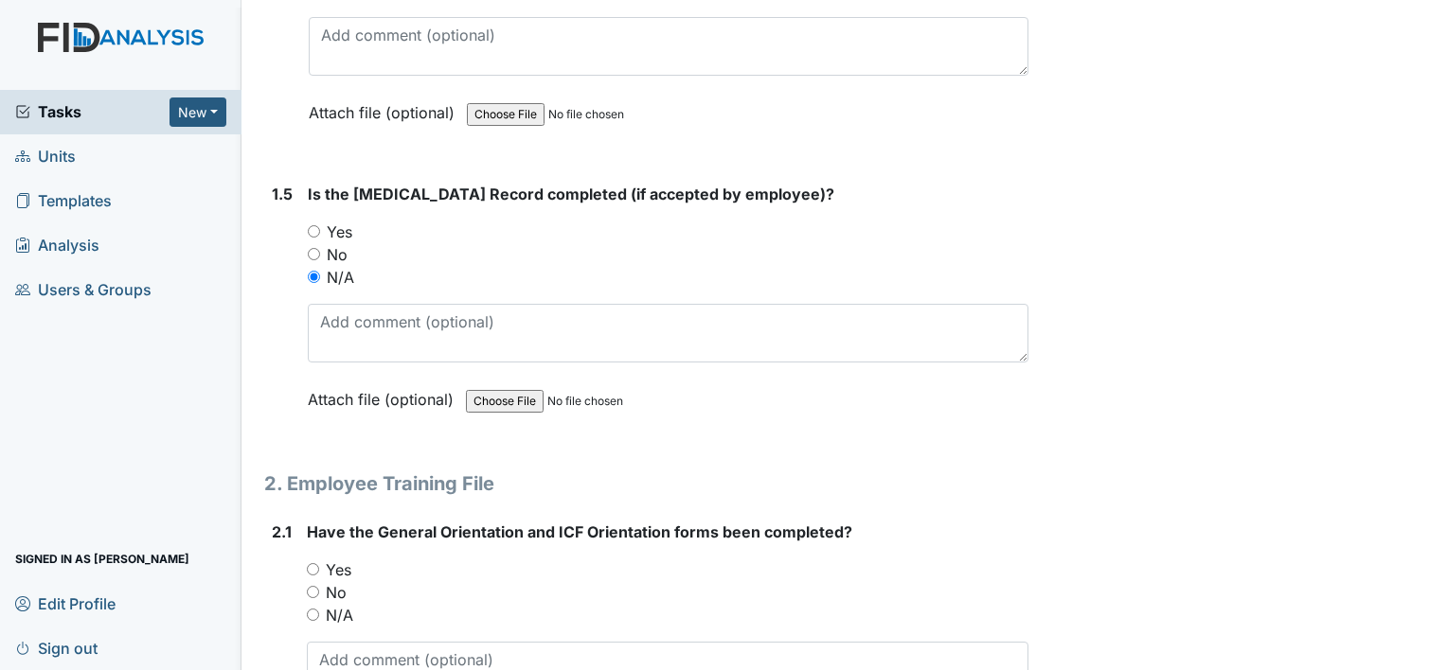
scroll to position [1326, 0]
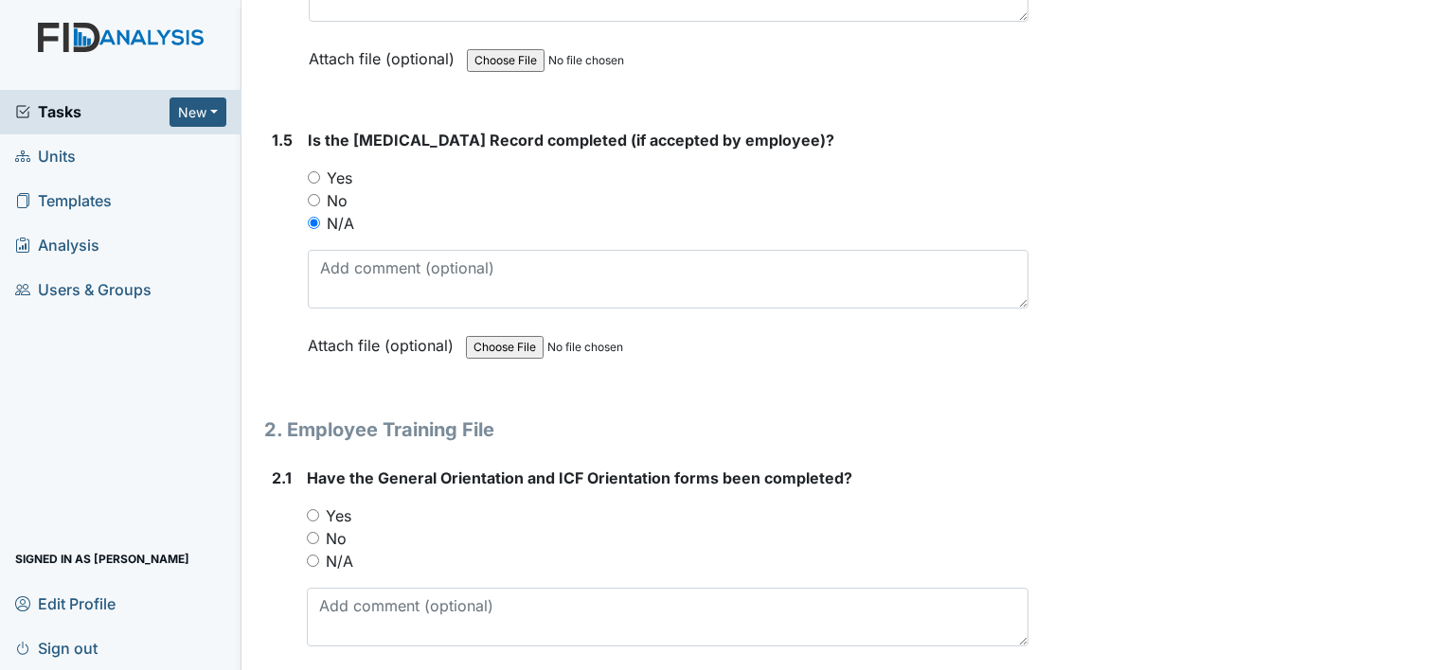
click at [345, 535] on label "No" at bounding box center [336, 538] width 21 height 23
click at [319, 535] on input "No" at bounding box center [313, 538] width 12 height 12
radio input "true"
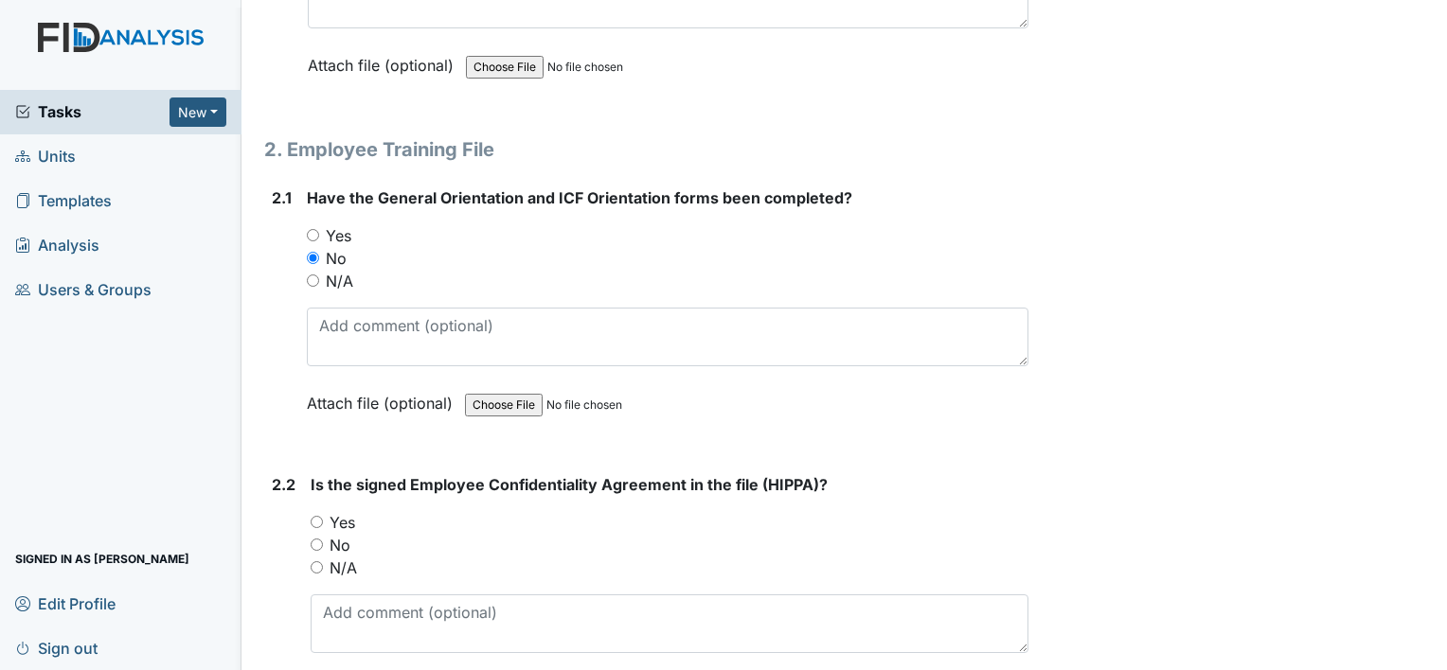
scroll to position [1610, 0]
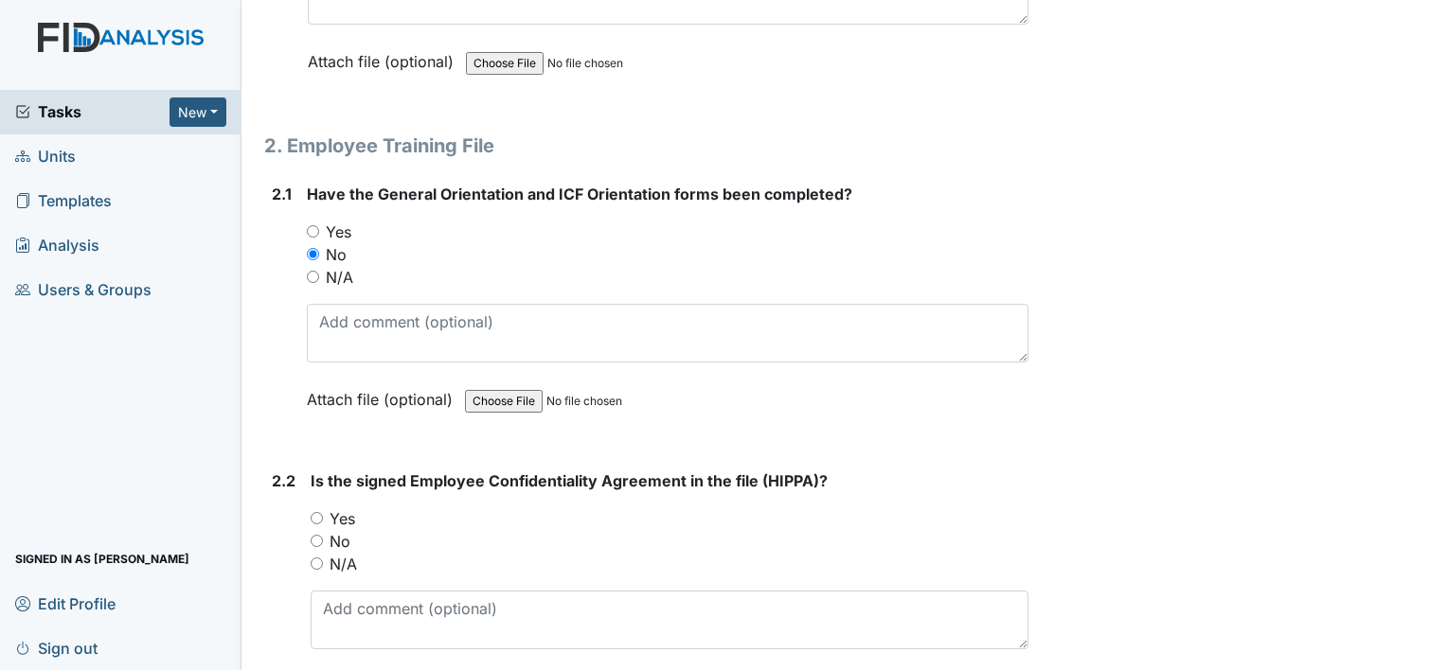
click at [342, 538] on label "No" at bounding box center [340, 541] width 21 height 23
click at [323, 538] on input "No" at bounding box center [317, 541] width 12 height 12
radio input "true"
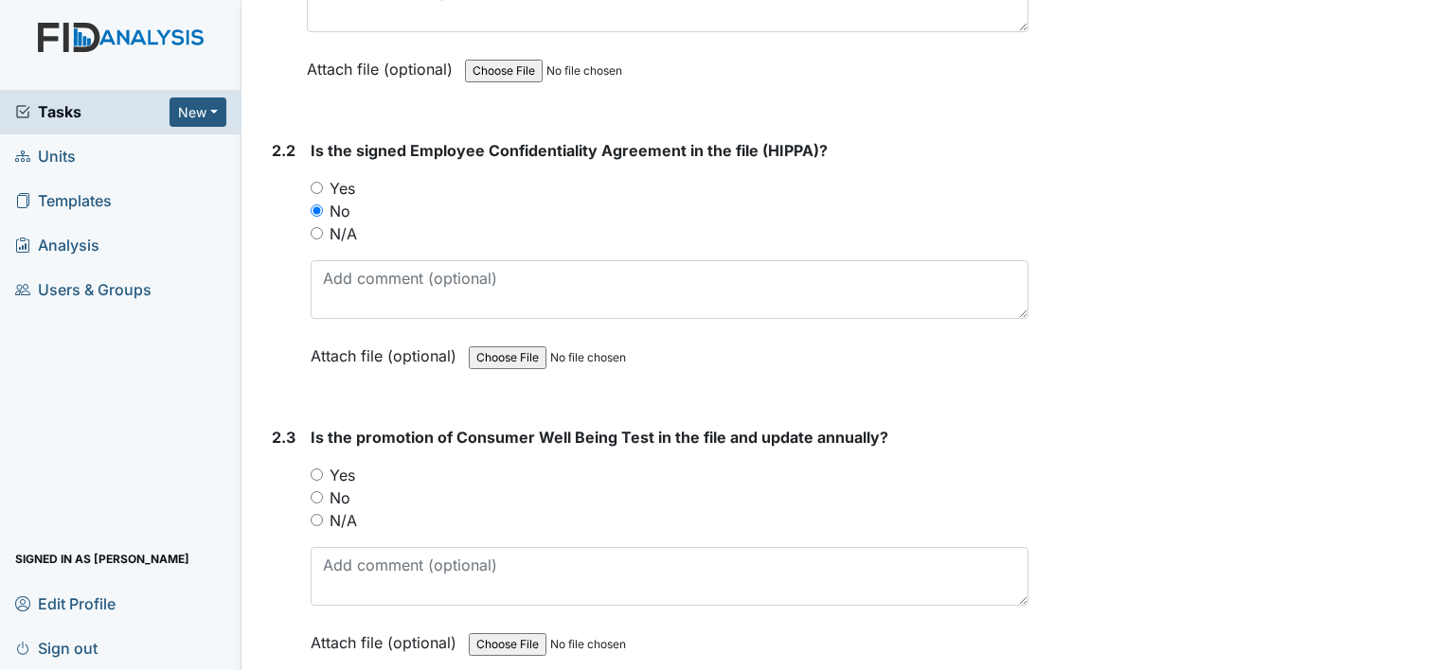
scroll to position [1989, 0]
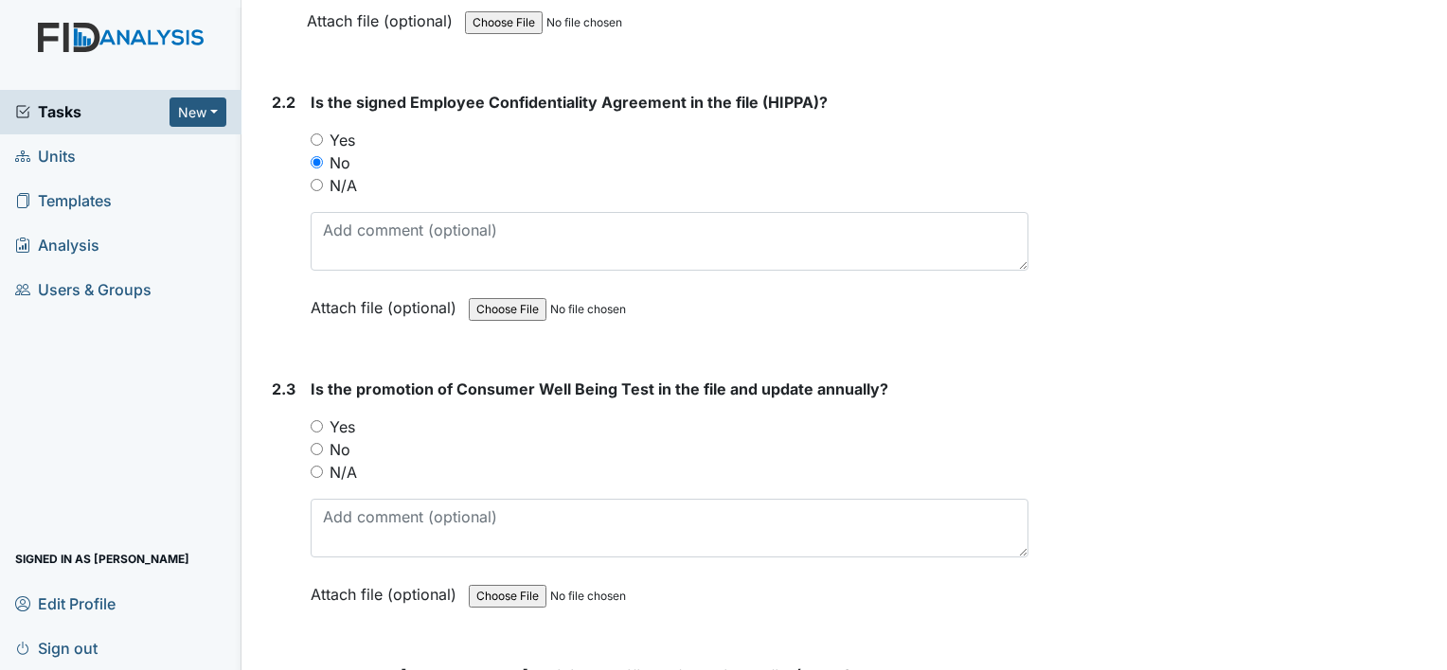
click at [338, 420] on label "Yes" at bounding box center [343, 427] width 26 height 23
click at [323, 420] on input "Yes" at bounding box center [317, 426] width 12 height 12
radio input "true"
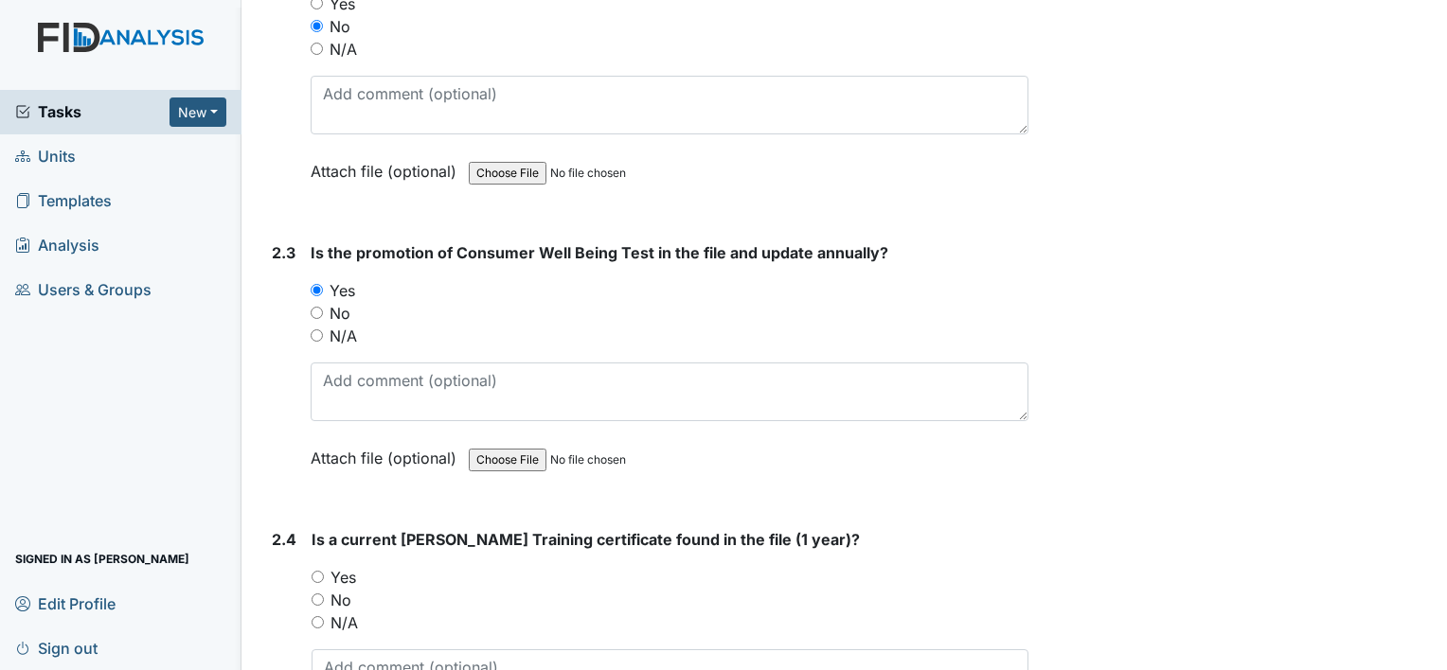
scroll to position [2273, 0]
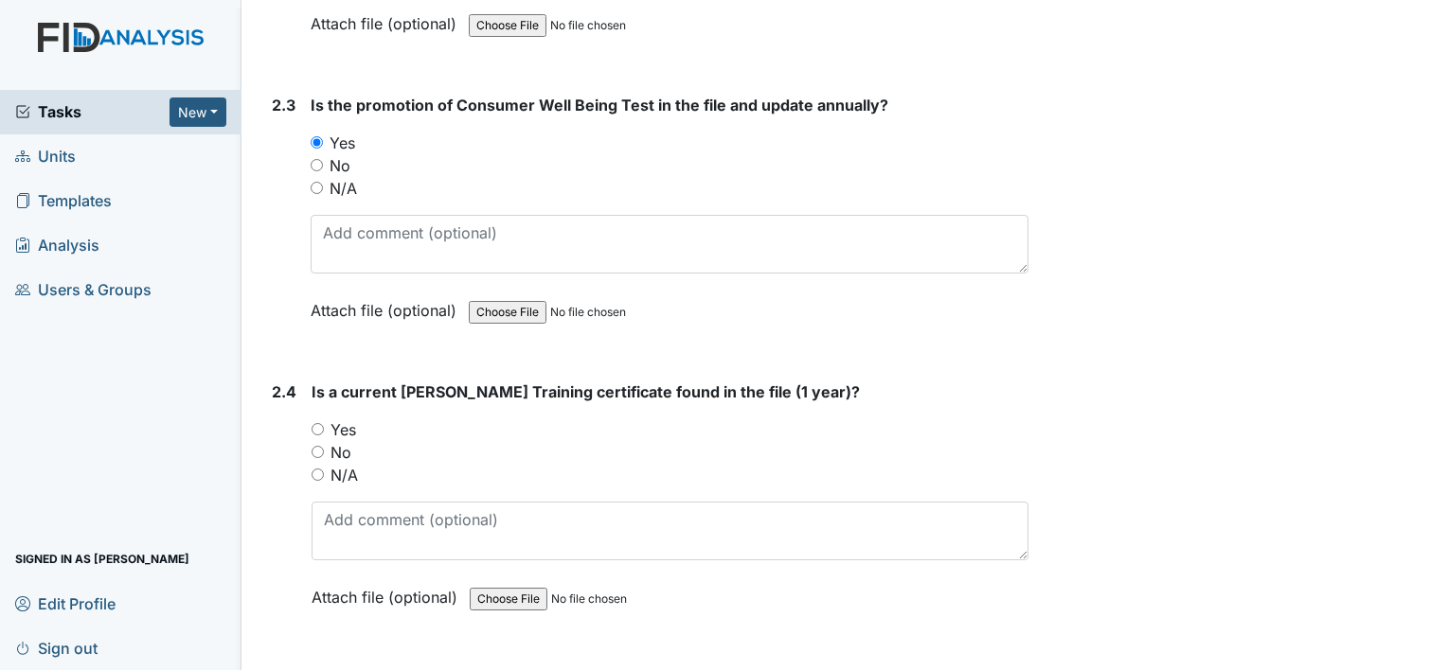
click at [345, 419] on label "Yes" at bounding box center [343, 430] width 26 height 23
click at [324, 423] on input "Yes" at bounding box center [318, 429] width 12 height 12
radio input "true"
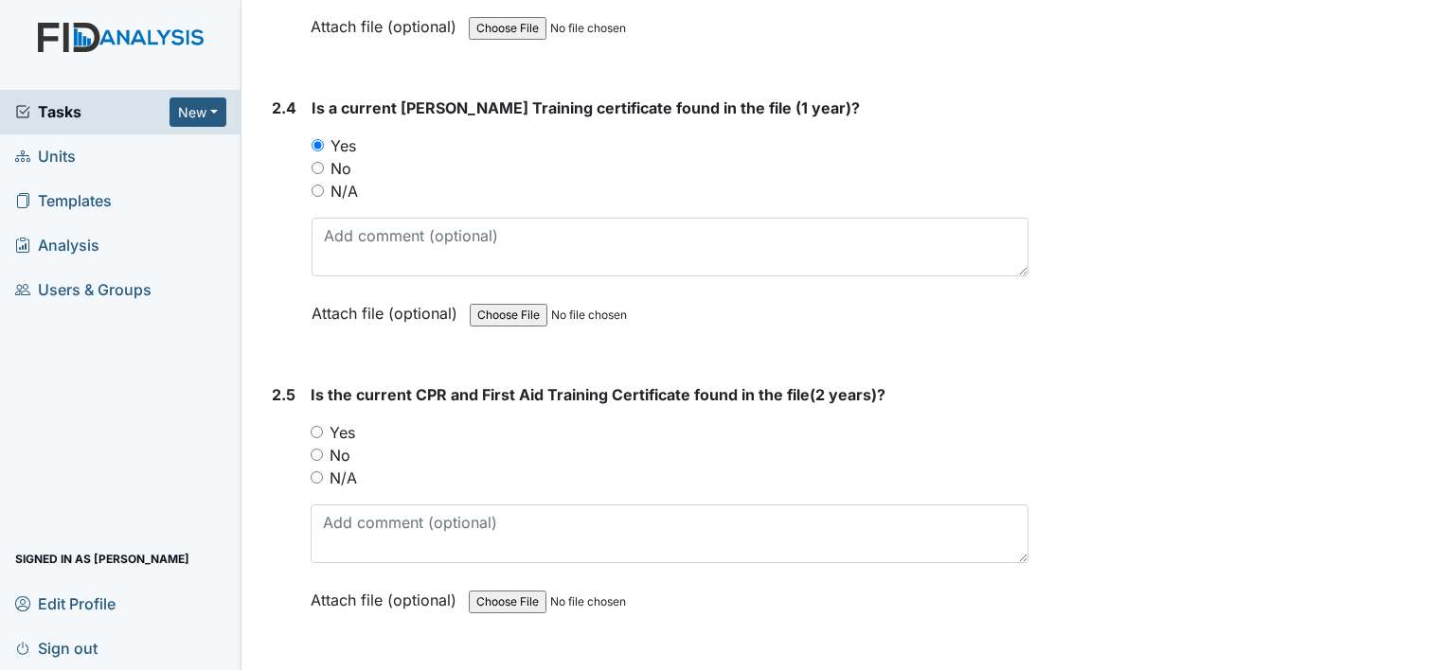
click at [341, 426] on label "Yes" at bounding box center [343, 432] width 26 height 23
click at [323, 426] on input "Yes" at bounding box center [317, 432] width 12 height 12
radio input "true"
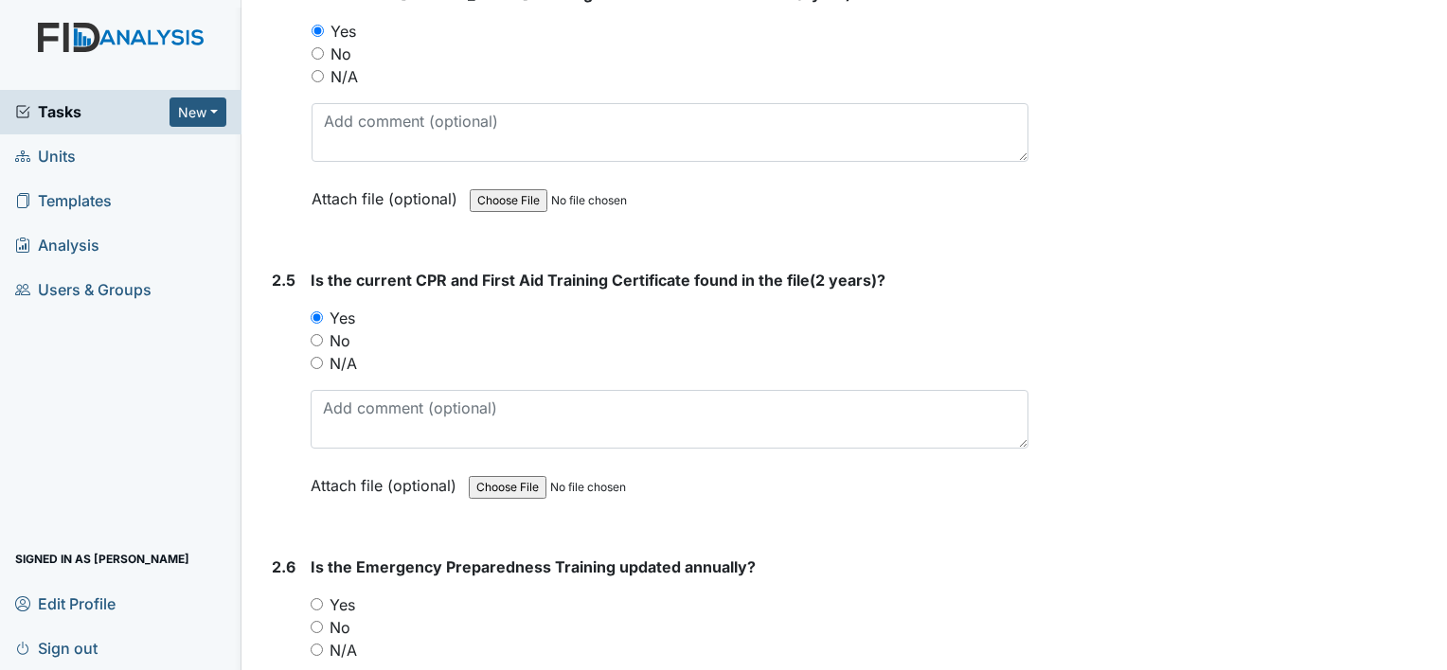
scroll to position [2935, 0]
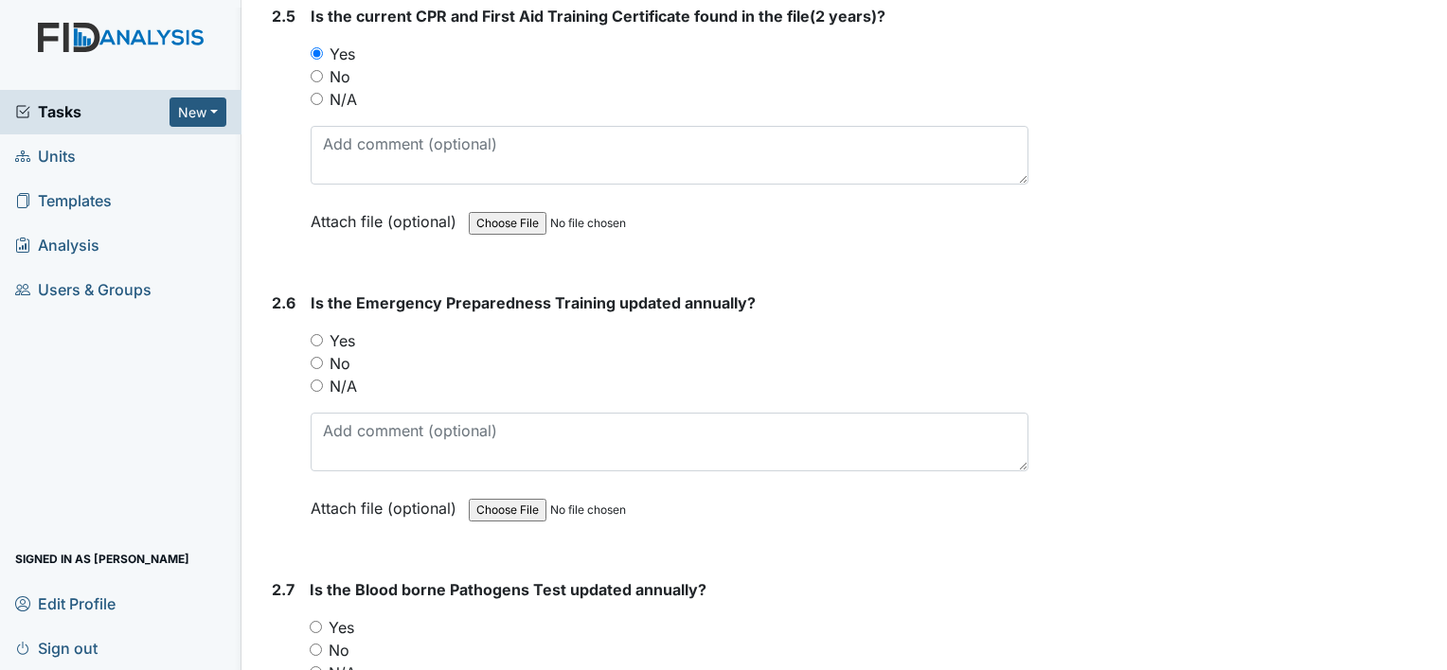
click at [342, 335] on label "Yes" at bounding box center [343, 341] width 26 height 23
click at [323, 335] on input "Yes" at bounding box center [317, 340] width 12 height 12
radio input "true"
click at [350, 620] on label "Yes" at bounding box center [342, 627] width 26 height 23
click at [322, 621] on input "Yes" at bounding box center [316, 627] width 12 height 12
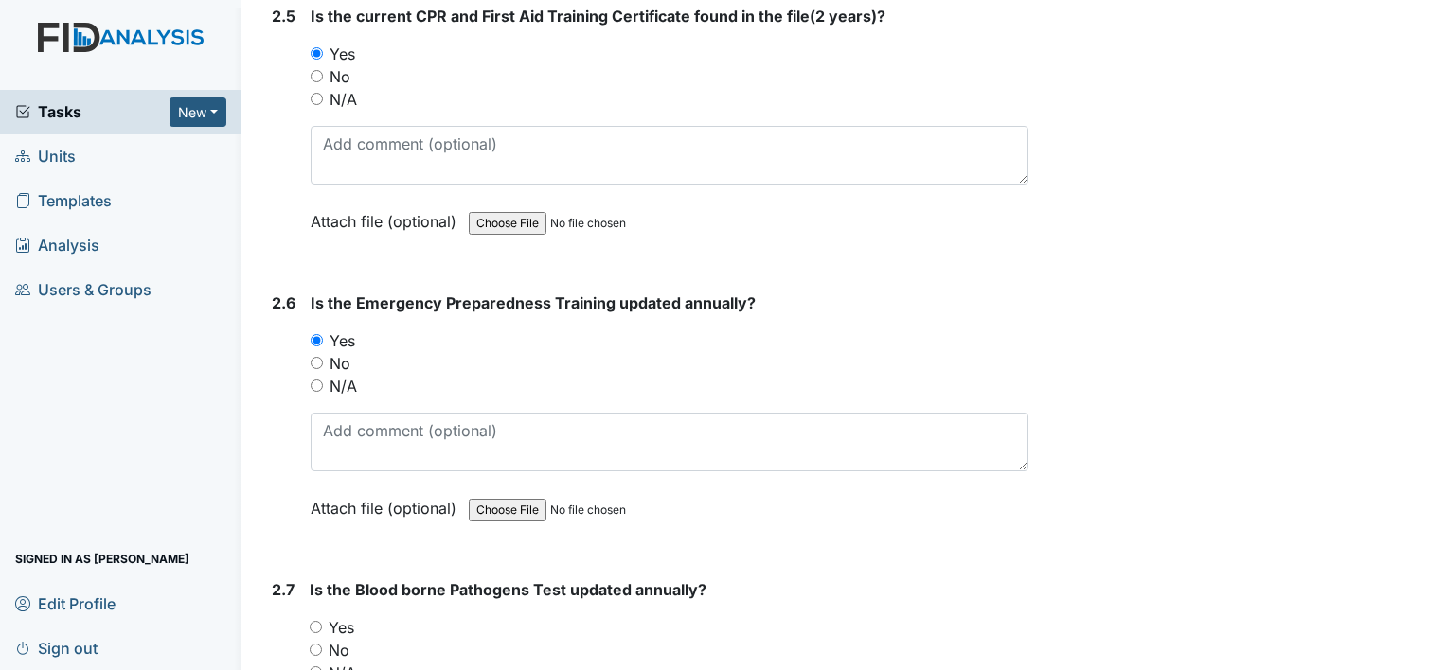
radio input "true"
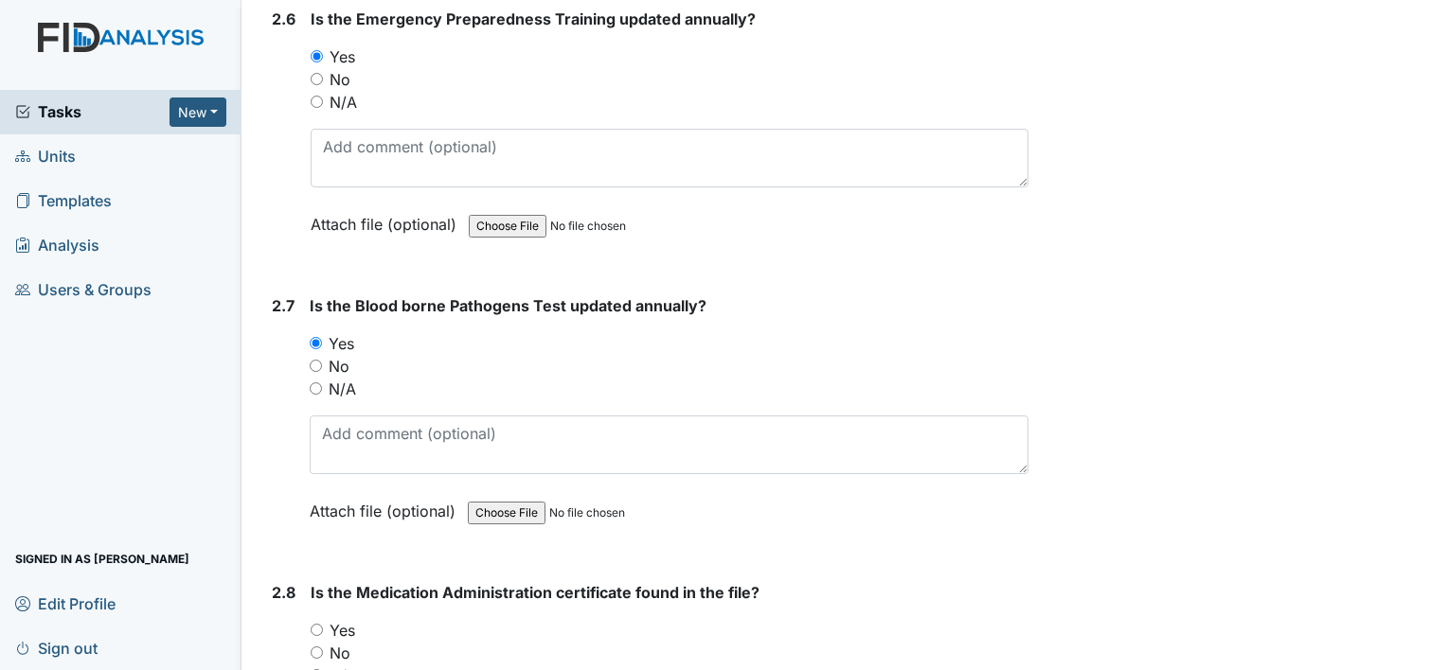
click at [343, 619] on label "Yes" at bounding box center [343, 630] width 26 height 23
click at [323, 624] on input "Yes" at bounding box center [317, 630] width 12 height 12
radio input "true"
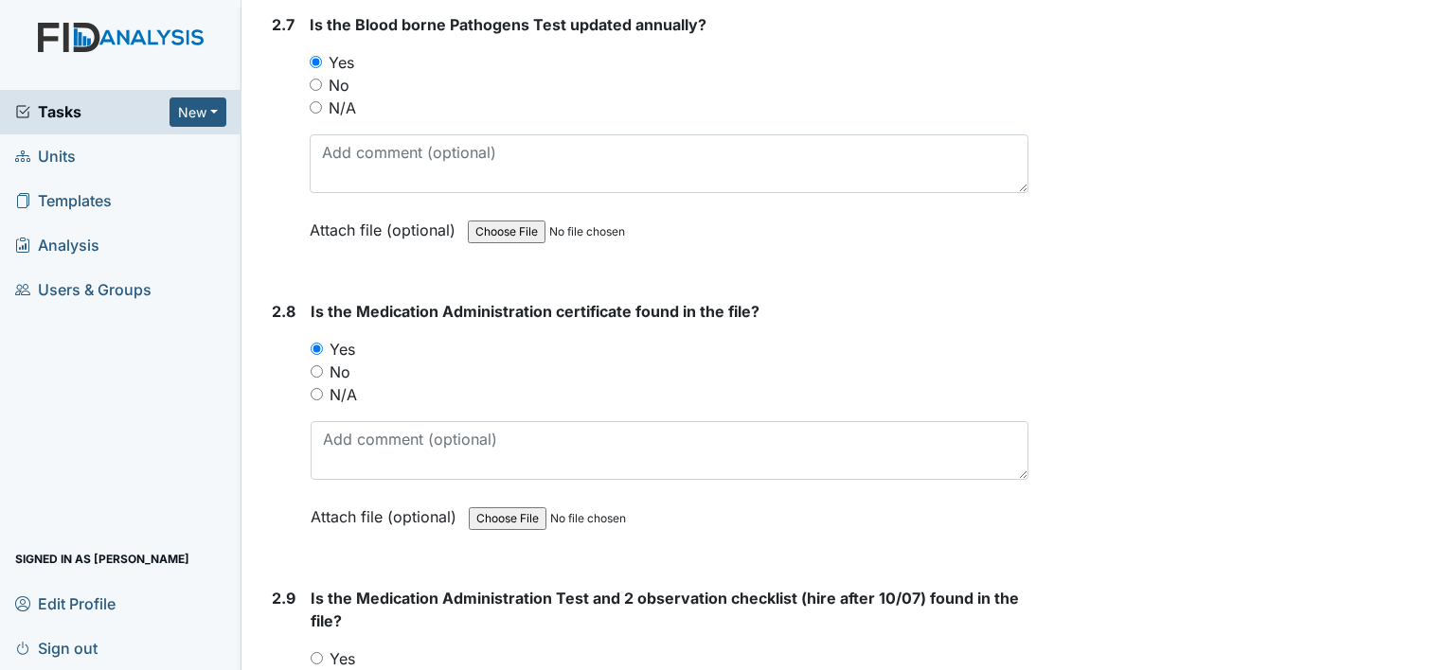
scroll to position [3504, 0]
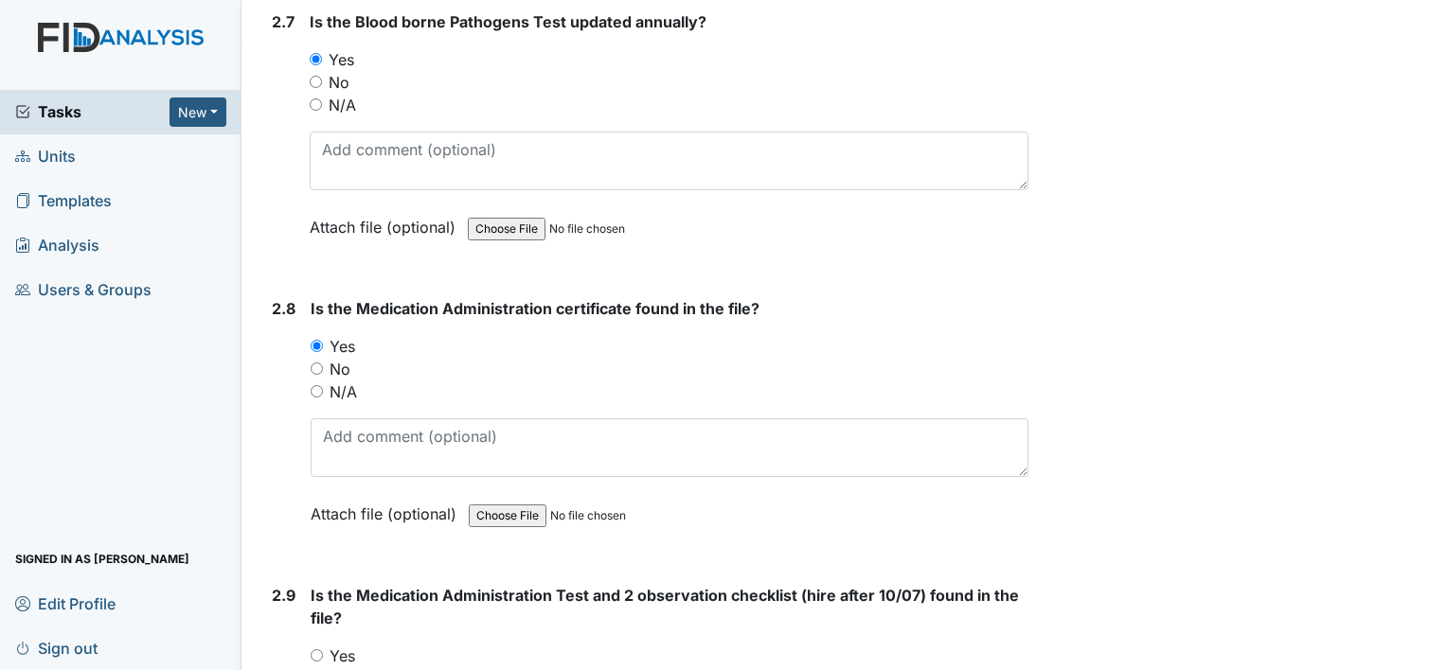
click at [345, 645] on label "Yes" at bounding box center [343, 656] width 26 height 23
click at [323, 650] on input "Yes" at bounding box center [317, 656] width 12 height 12
radio input "true"
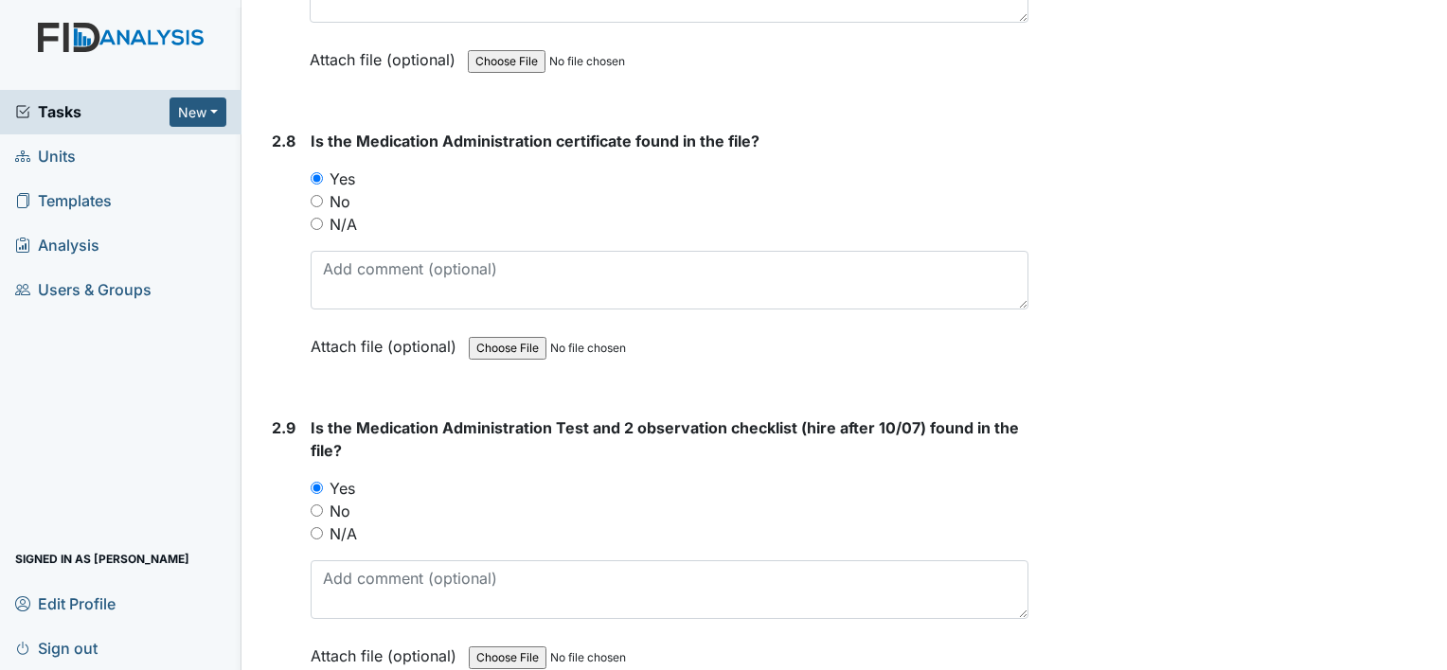
scroll to position [3788, 0]
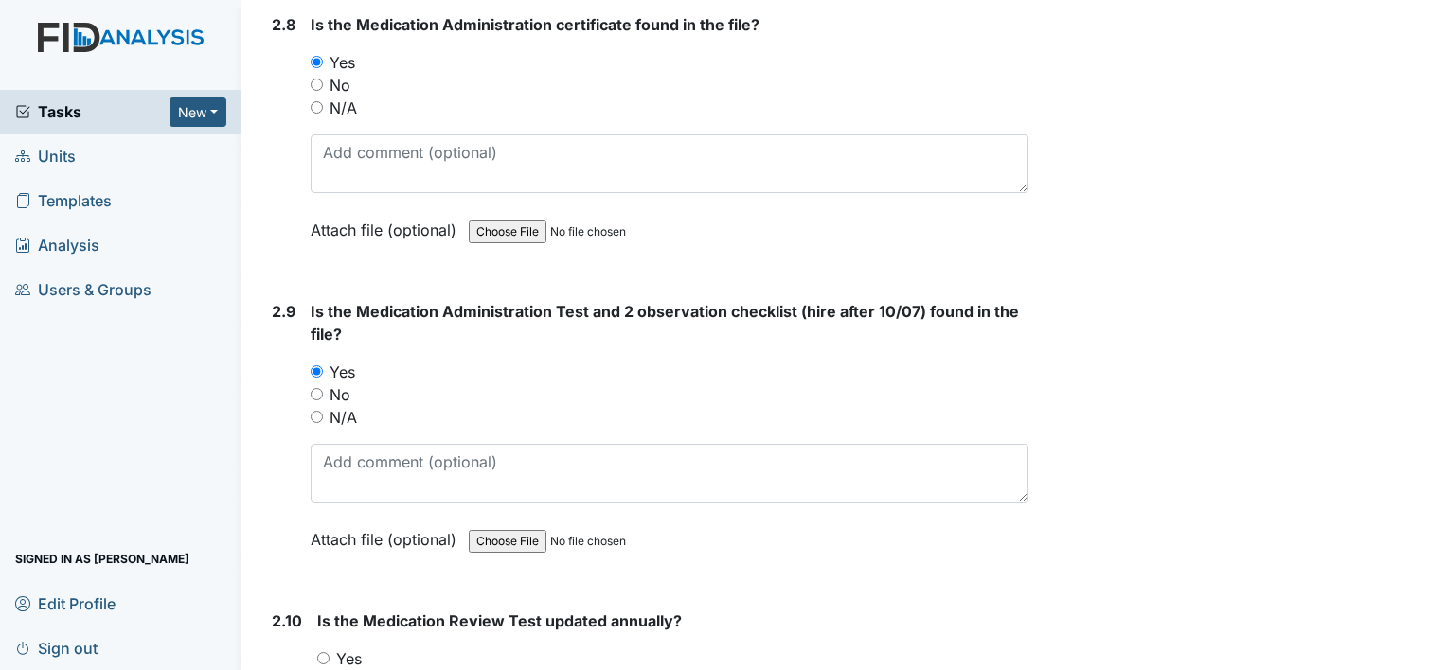
click at [352, 649] on label "Yes" at bounding box center [349, 659] width 26 height 23
click at [330, 652] on input "Yes" at bounding box center [323, 658] width 12 height 12
radio input "true"
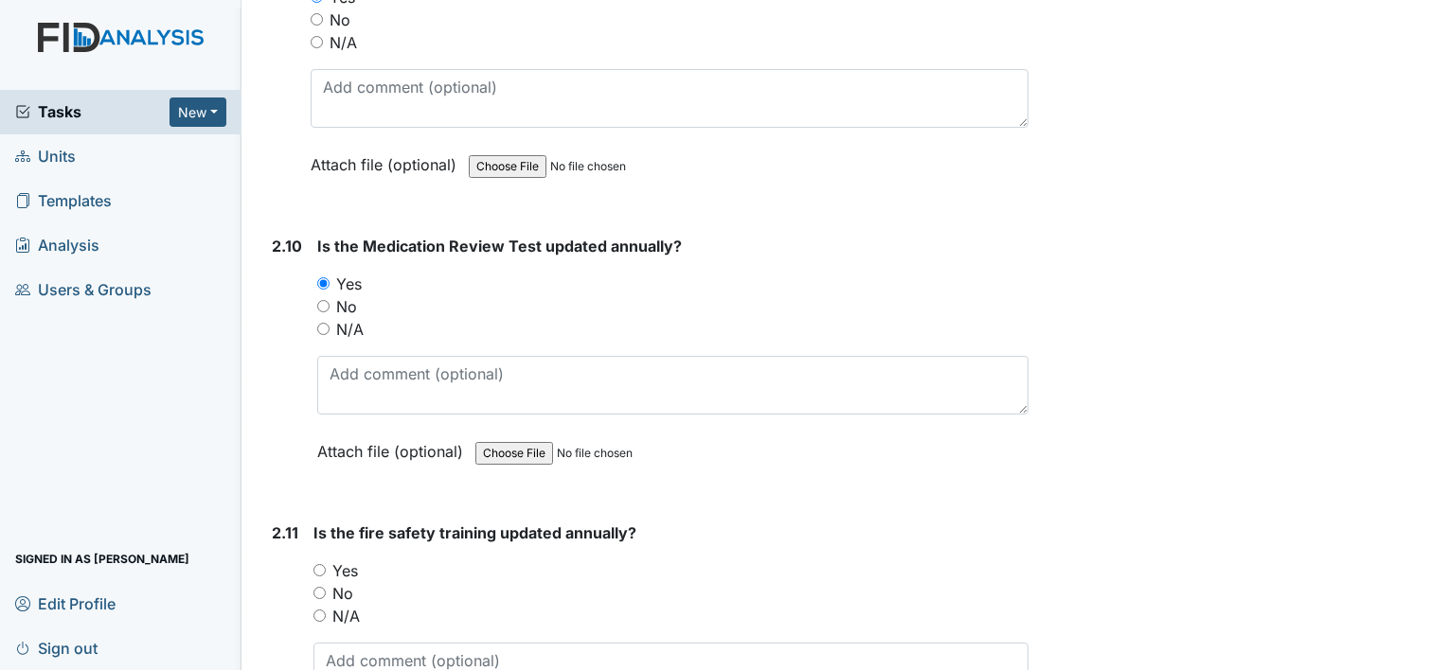
scroll to position [4166, 0]
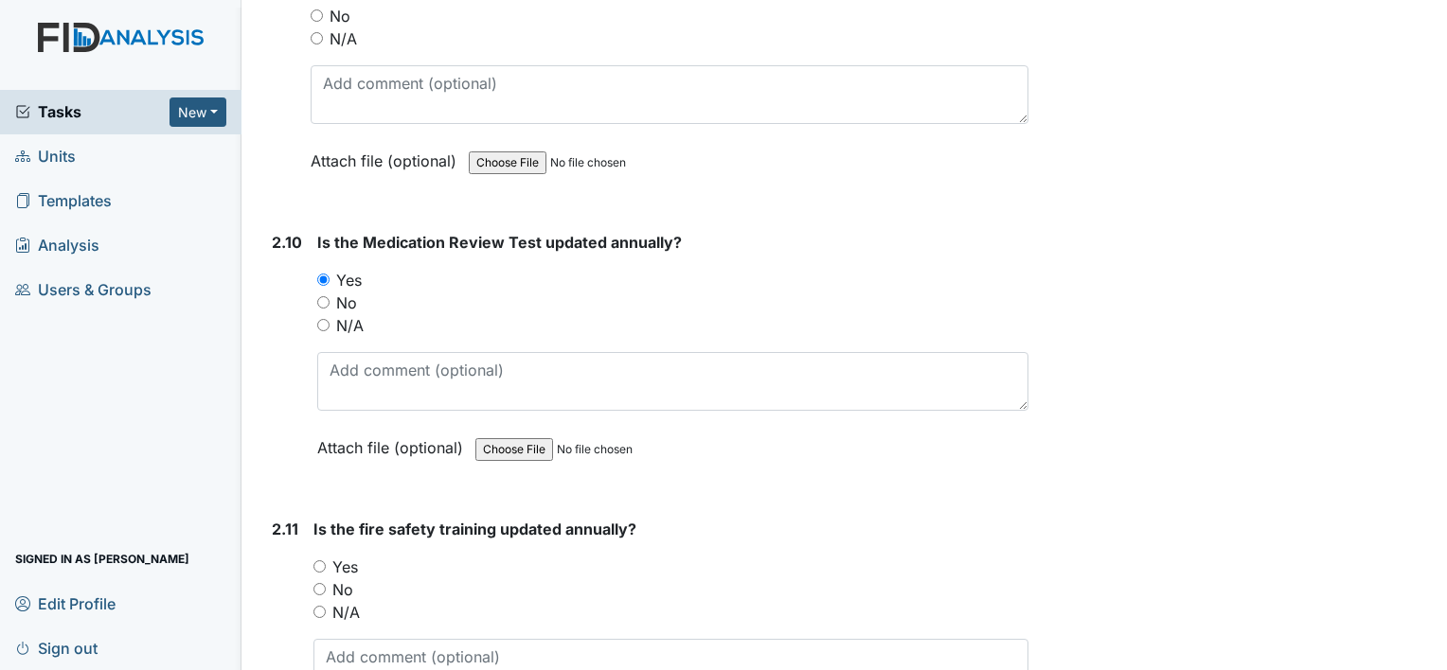
click at [341, 556] on label "Yes" at bounding box center [345, 567] width 26 height 23
click at [326, 561] on input "Yes" at bounding box center [319, 567] width 12 height 12
radio input "true"
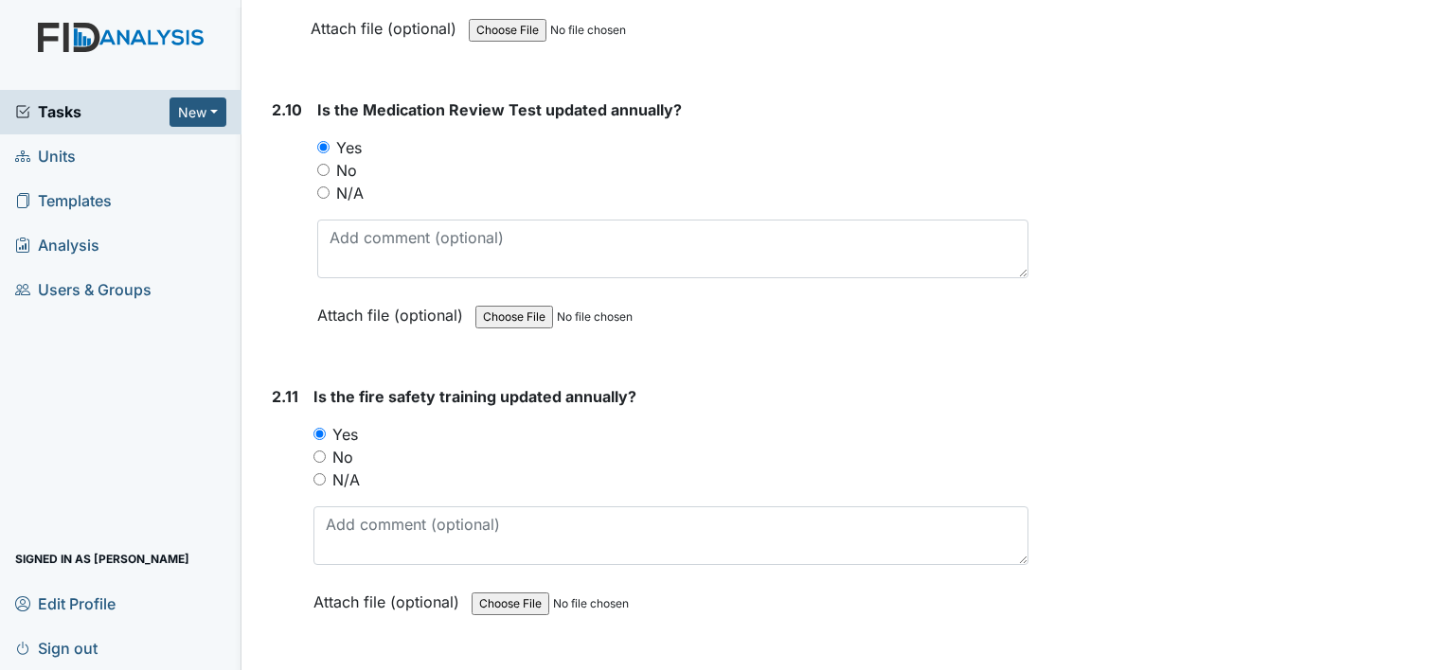
scroll to position [4450, 0]
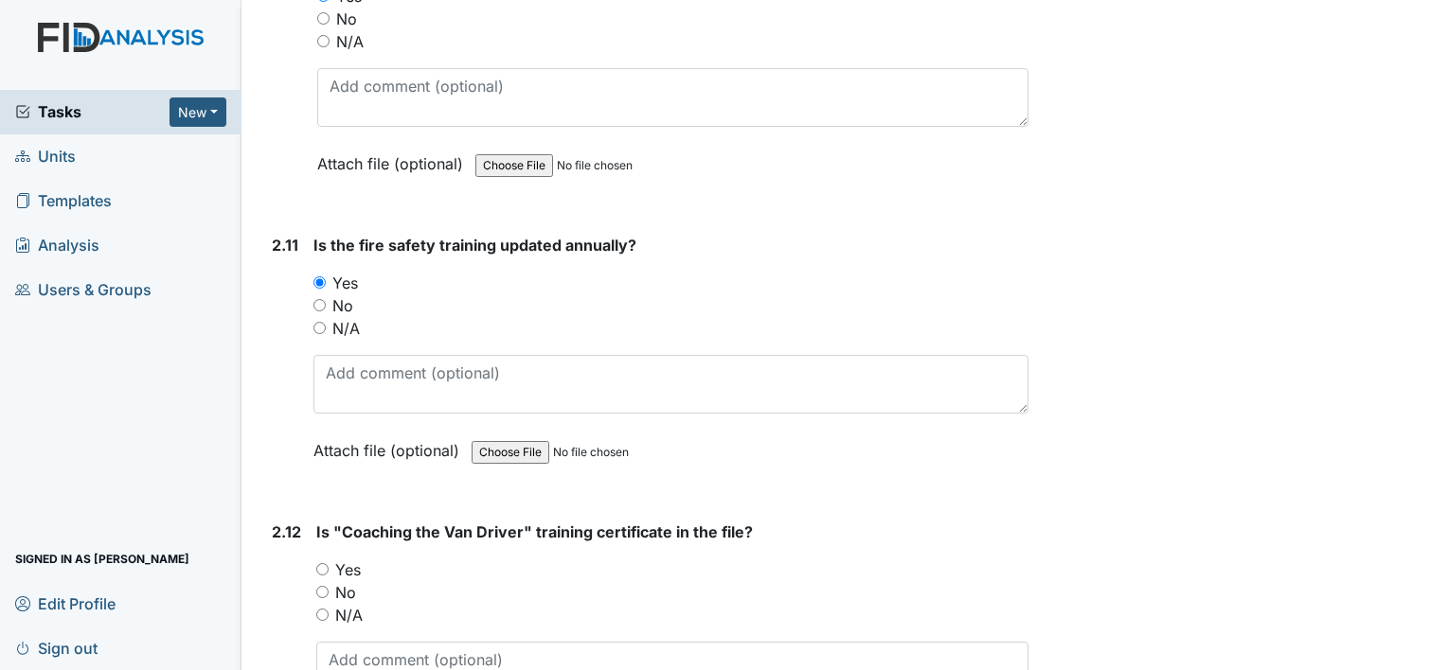
click at [348, 559] on label "Yes" at bounding box center [348, 570] width 26 height 23
click at [329, 563] on input "Yes" at bounding box center [322, 569] width 12 height 12
radio input "true"
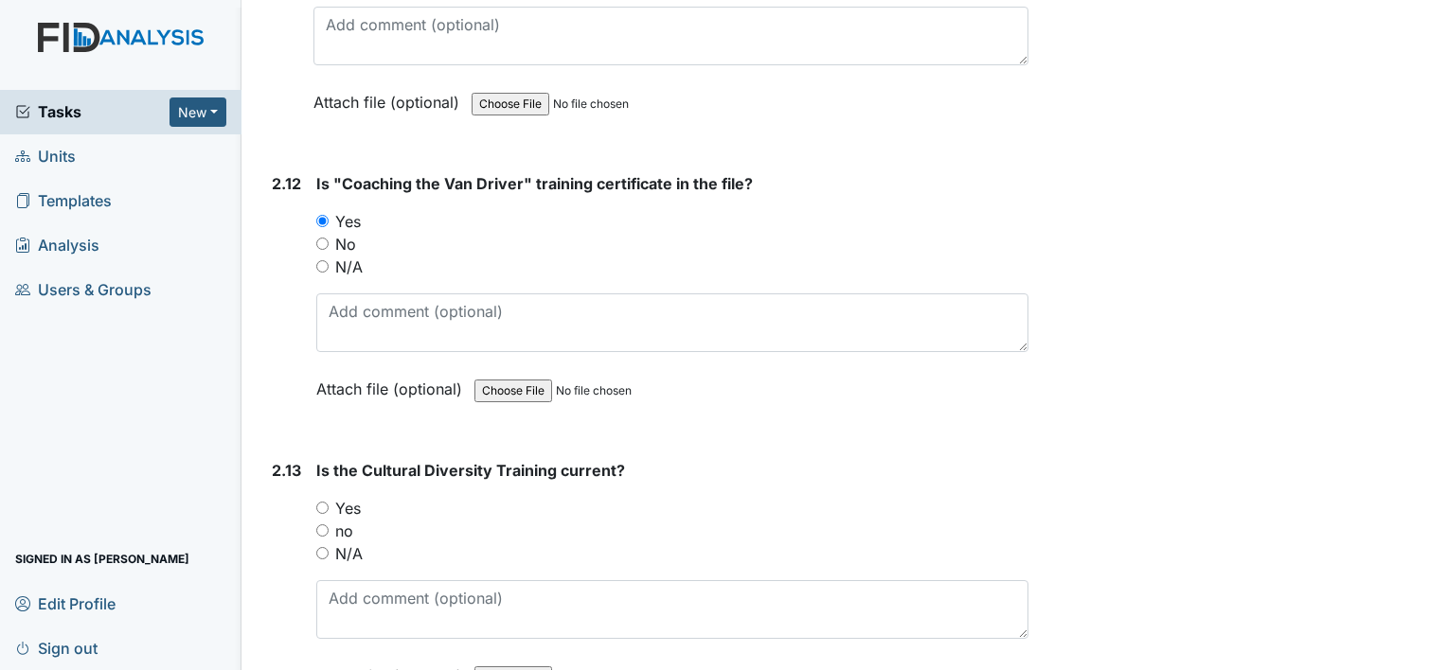
scroll to position [4829, 0]
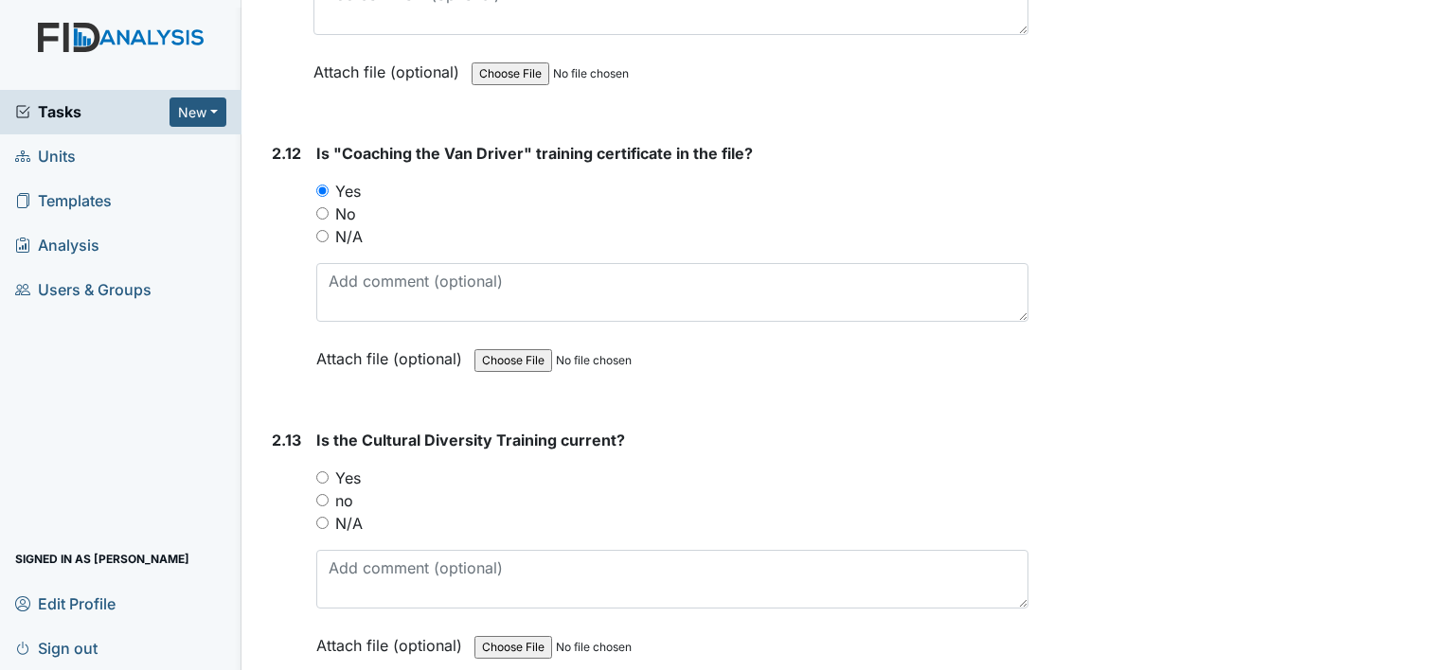
click at [345, 467] on label "Yes" at bounding box center [348, 478] width 26 height 23
click at [329, 472] on input "Yes" at bounding box center [322, 478] width 12 height 12
radio input "true"
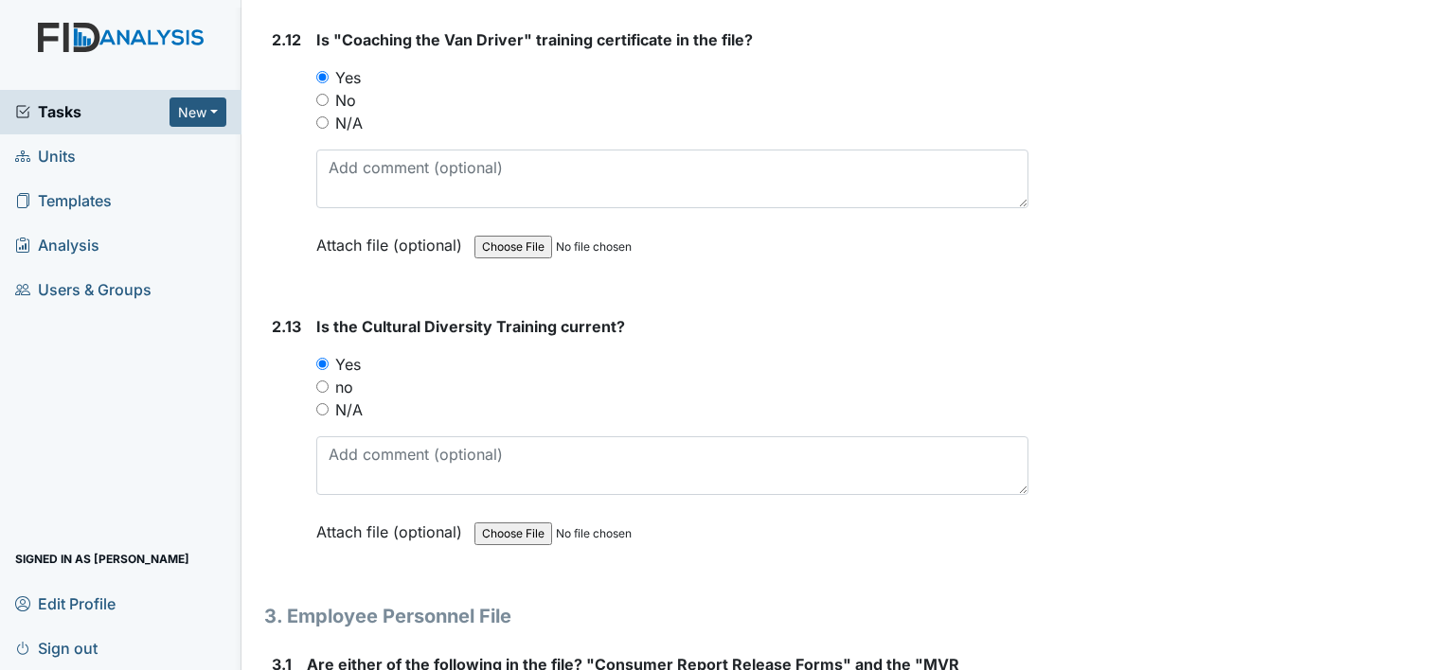
scroll to position [5113, 0]
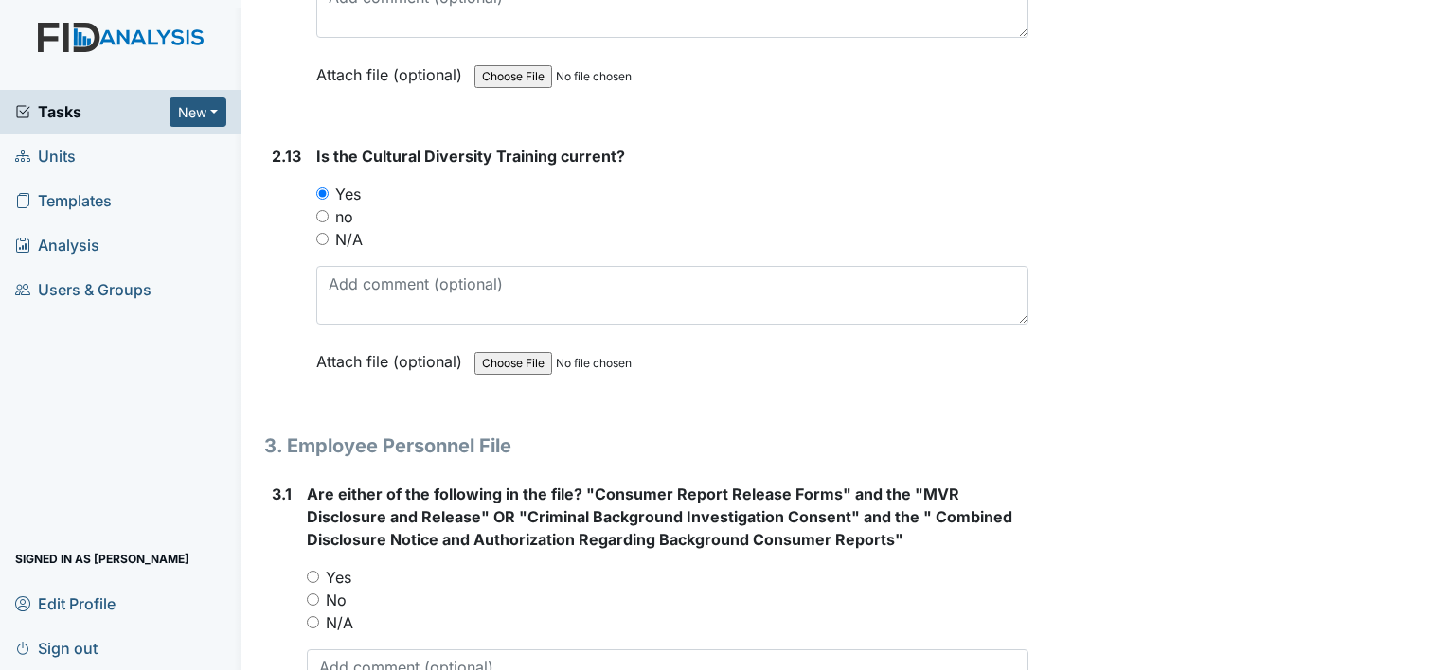
click at [343, 566] on label "Yes" at bounding box center [339, 577] width 26 height 23
click at [319, 571] on input "Yes" at bounding box center [313, 577] width 12 height 12
radio input "true"
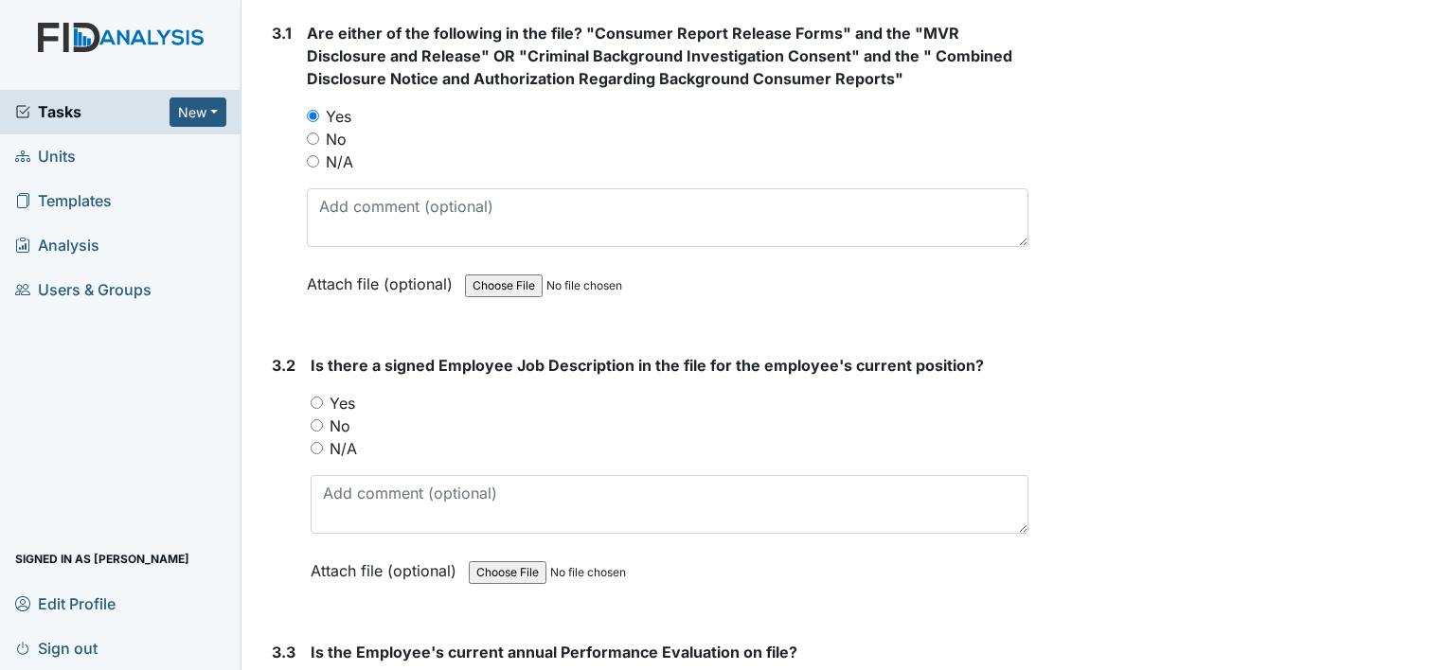
scroll to position [5587, 0]
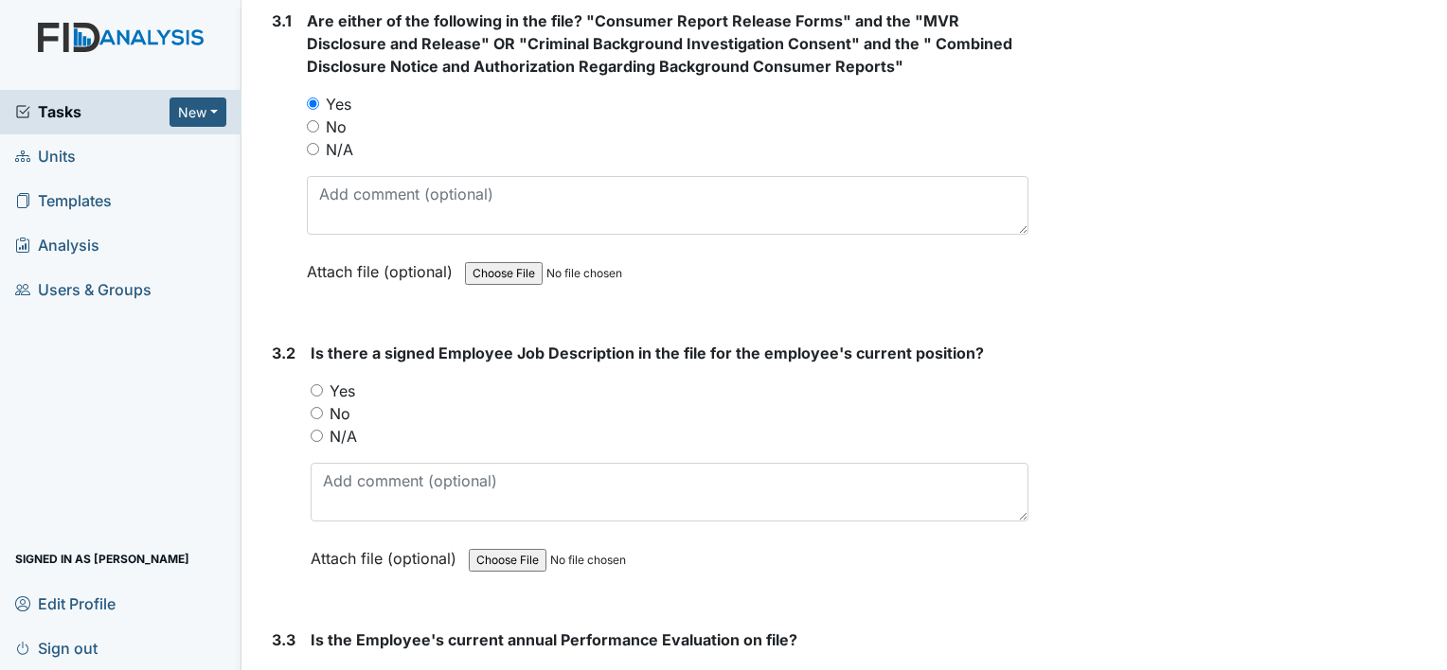
click at [347, 380] on label "Yes" at bounding box center [343, 391] width 26 height 23
click at [323, 384] on input "Yes" at bounding box center [317, 390] width 12 height 12
radio input "true"
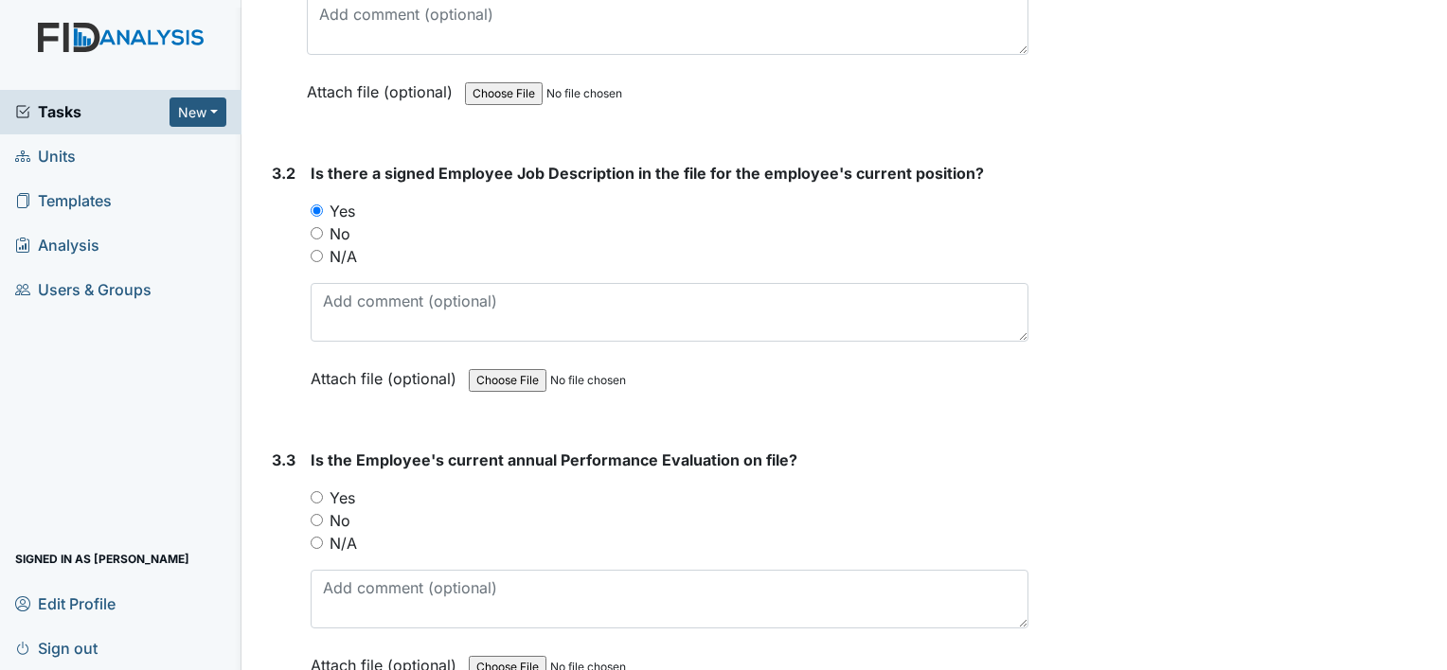
scroll to position [5776, 0]
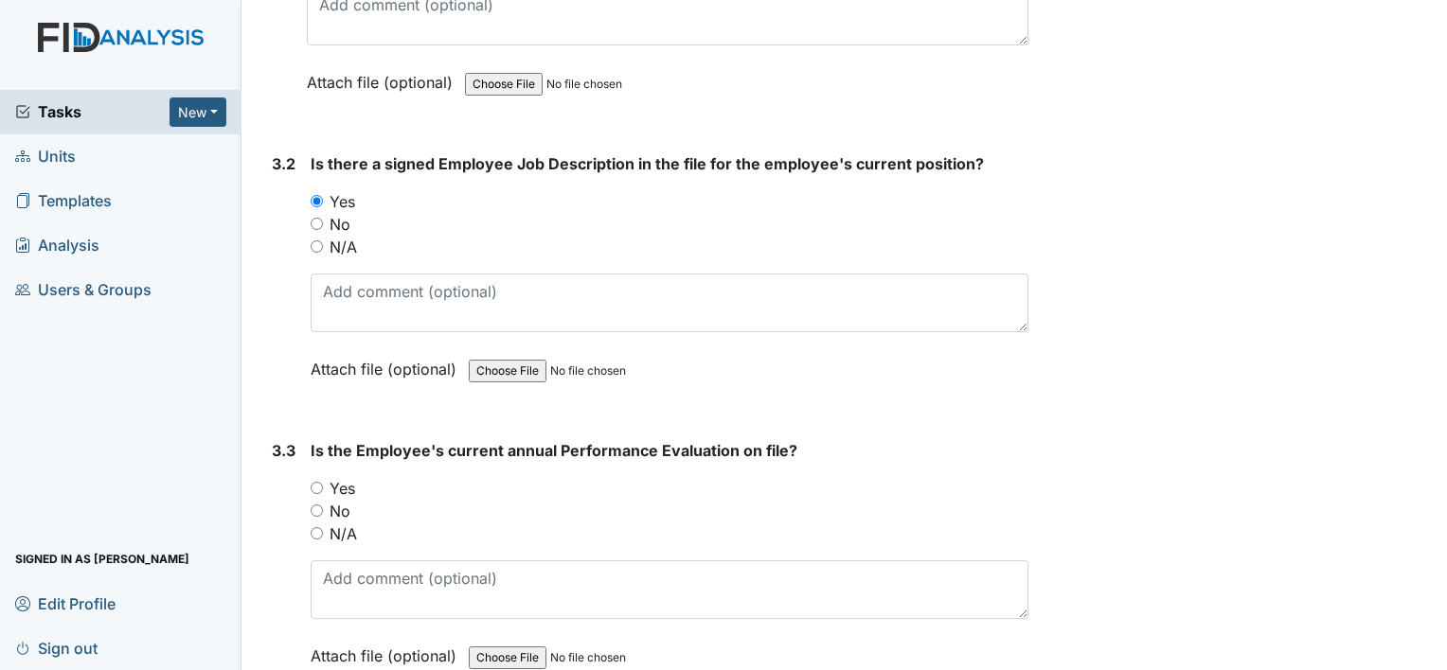
click at [337, 500] on label "No" at bounding box center [340, 511] width 21 height 23
click at [323, 505] on input "No" at bounding box center [317, 511] width 12 height 12
radio input "true"
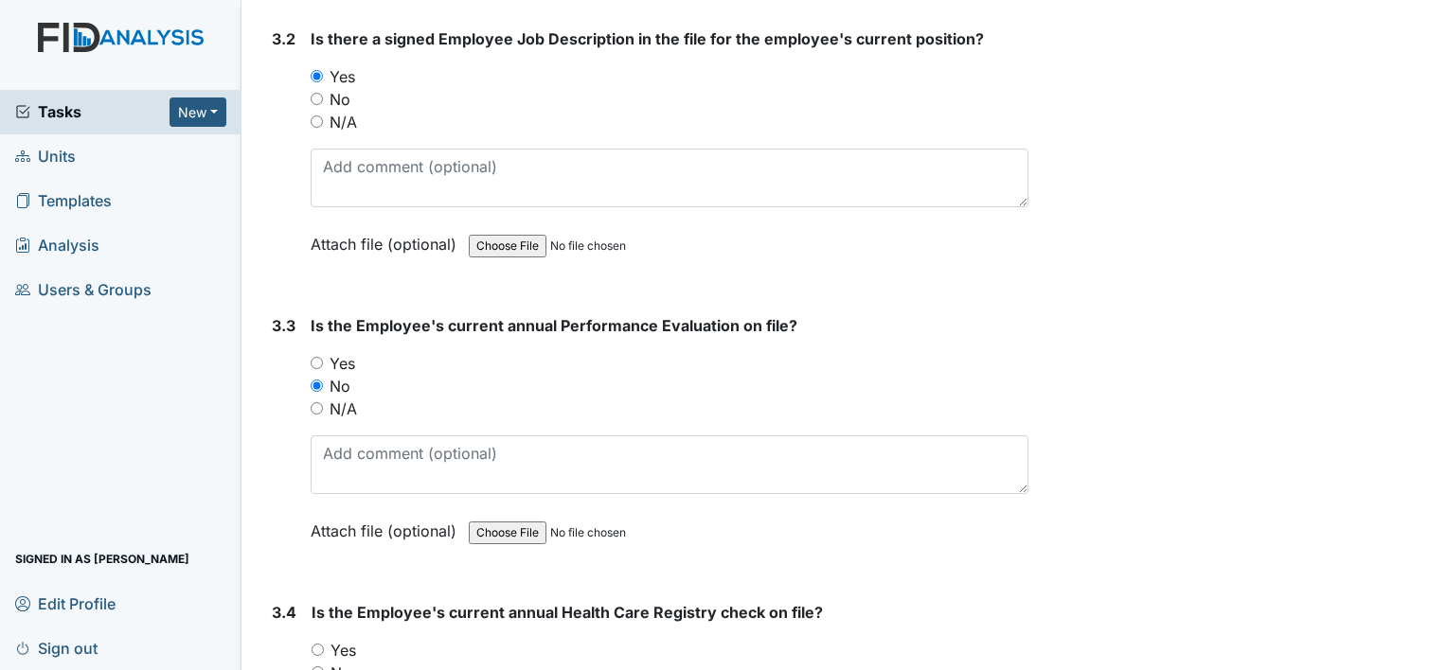
scroll to position [6060, 0]
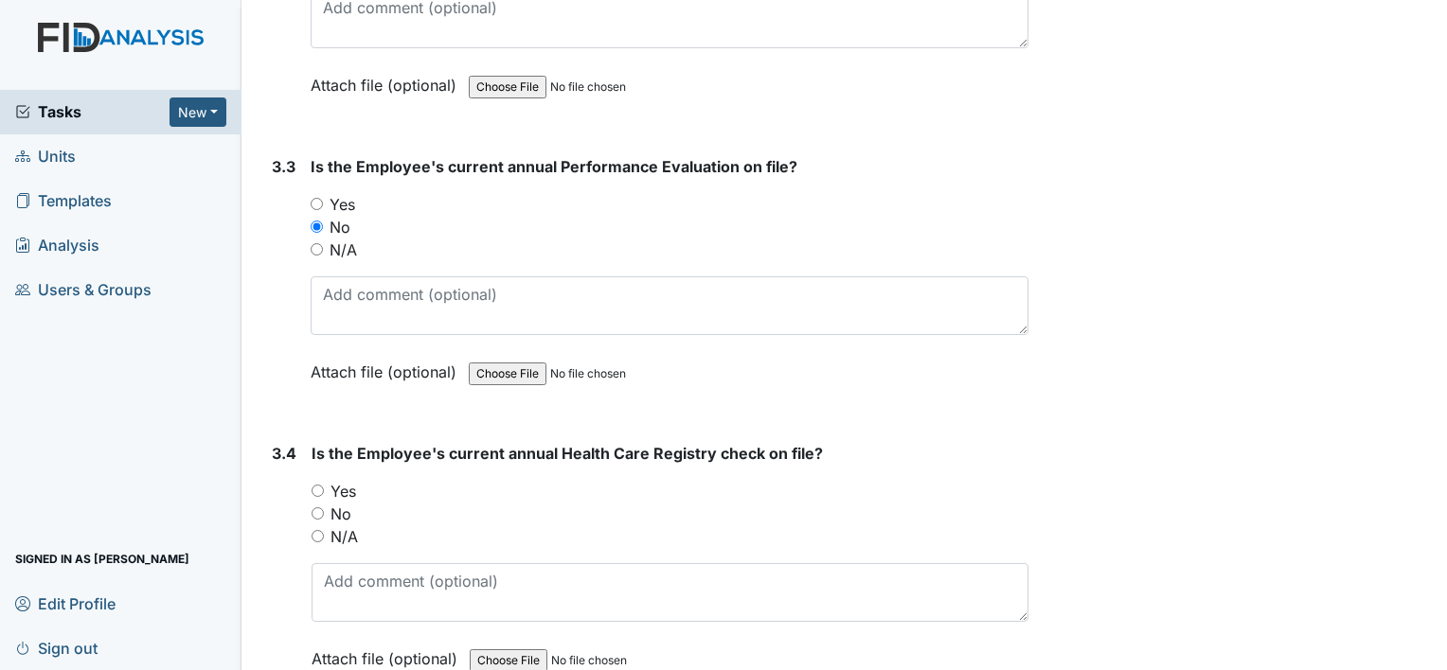
click at [340, 480] on label "Yes" at bounding box center [343, 491] width 26 height 23
click at [324, 485] on input "Yes" at bounding box center [318, 491] width 12 height 12
radio input "true"
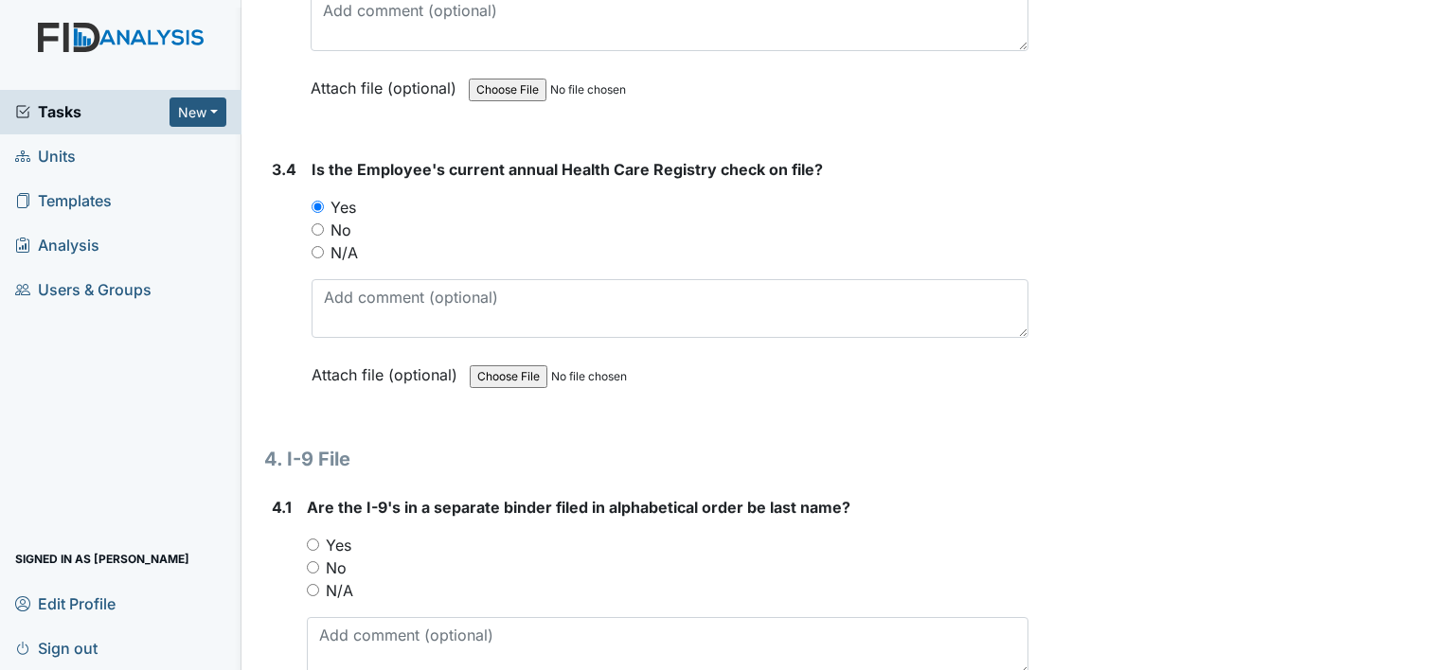
click at [345, 534] on label "Yes" at bounding box center [339, 545] width 26 height 23
click at [319, 539] on input "Yes" at bounding box center [313, 545] width 12 height 12
radio input "true"
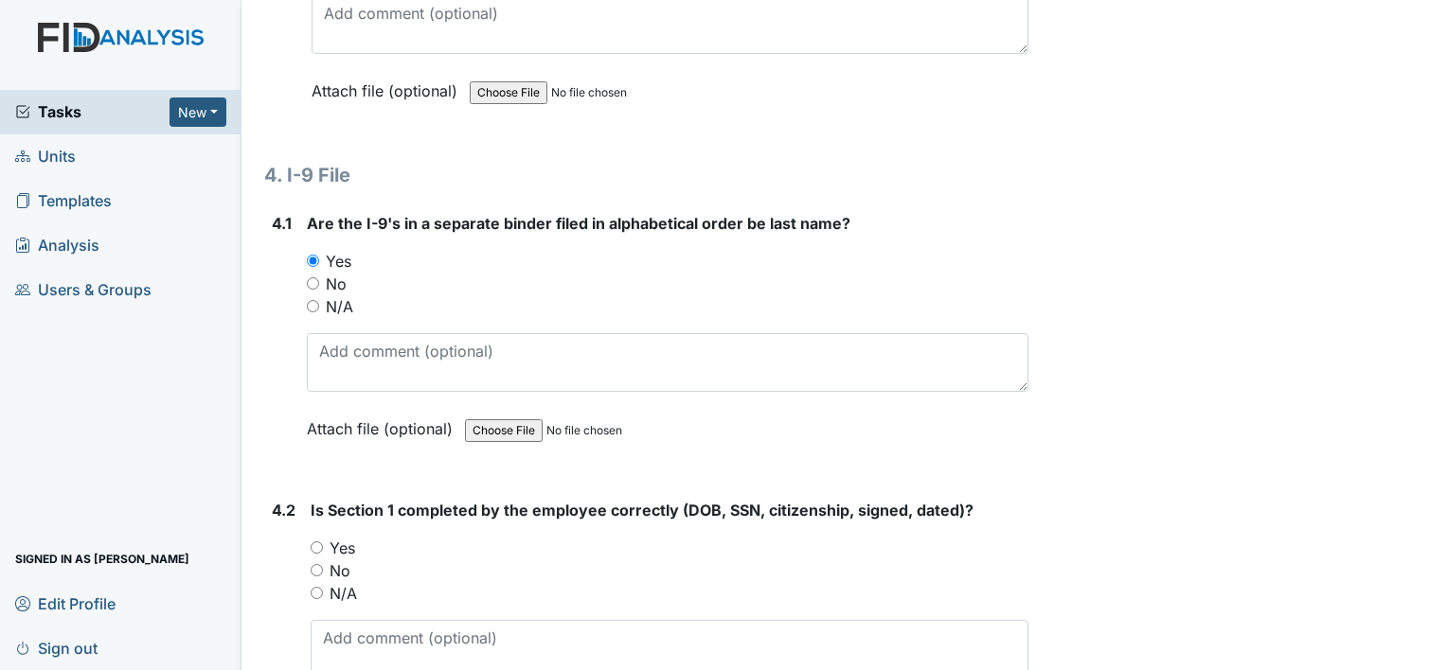
click at [334, 537] on label "Yes" at bounding box center [343, 548] width 26 height 23
click at [323, 542] on input "Yes" at bounding box center [317, 548] width 12 height 12
radio input "true"
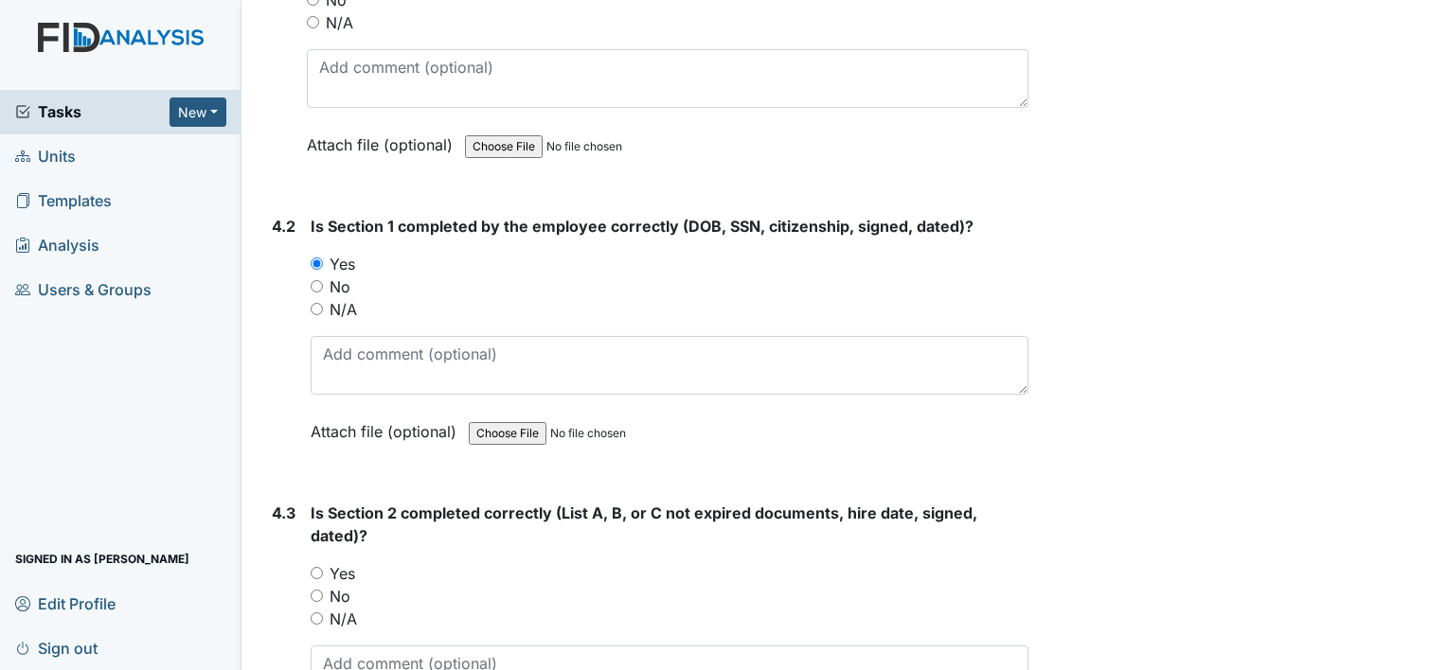
click at [336, 562] on label "Yes" at bounding box center [343, 573] width 26 height 23
click at [323, 567] on input "Yes" at bounding box center [317, 573] width 12 height 12
radio input "true"
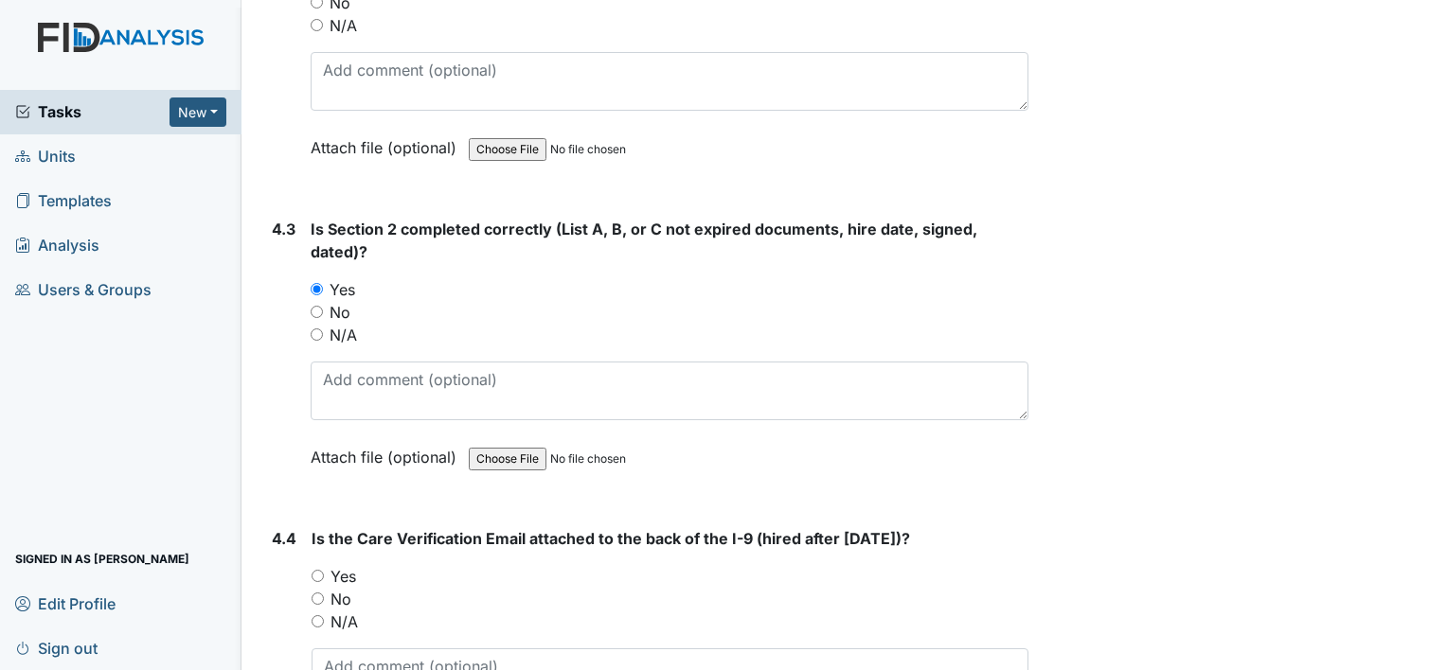
click at [339, 565] on label "Yes" at bounding box center [343, 576] width 26 height 23
click at [324, 570] on input "Yes" at bounding box center [318, 576] width 12 height 12
radio input "true"
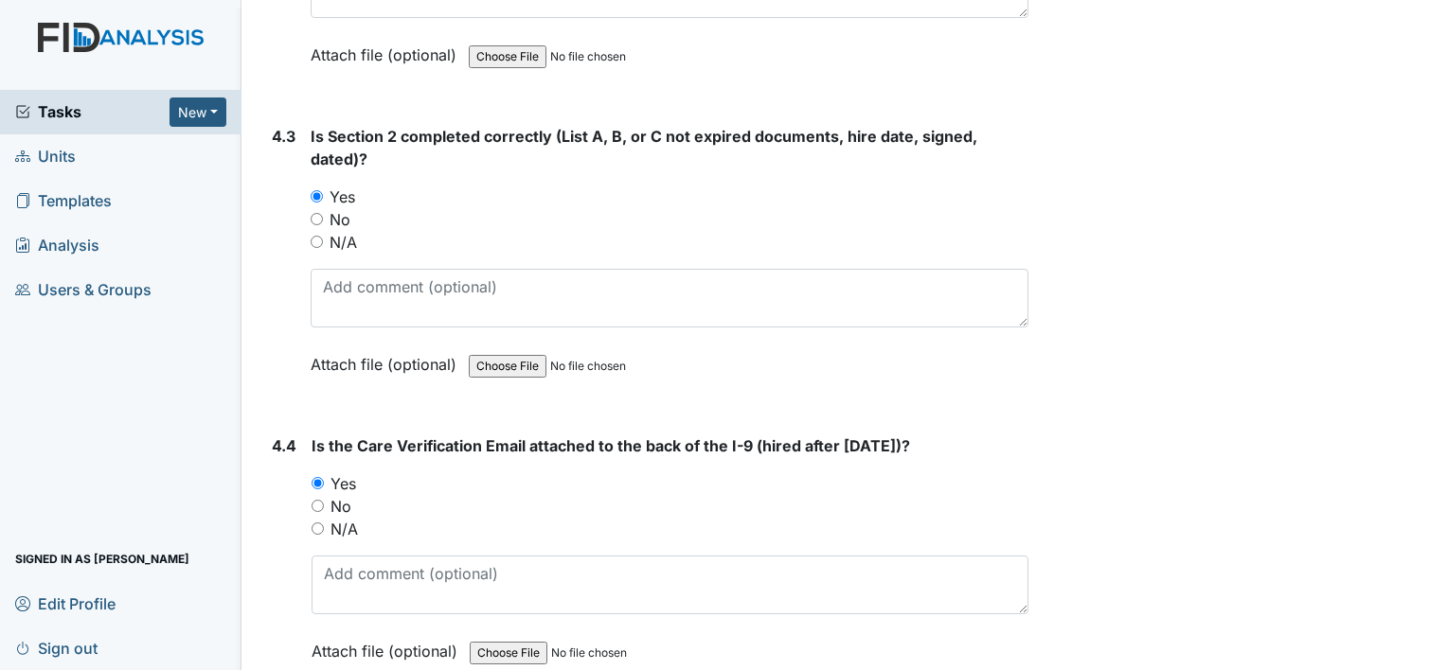
scroll to position [7366, 0]
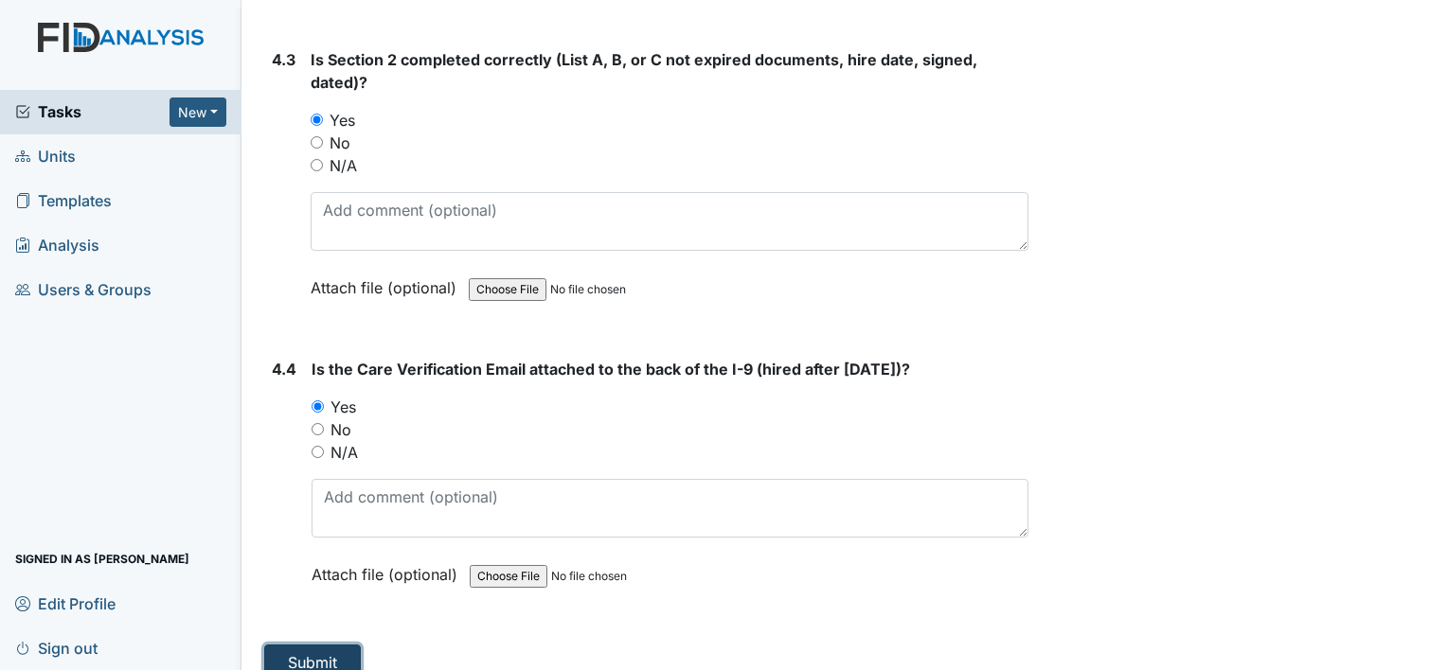
click at [342, 645] on button "Submit" at bounding box center [312, 663] width 97 height 36
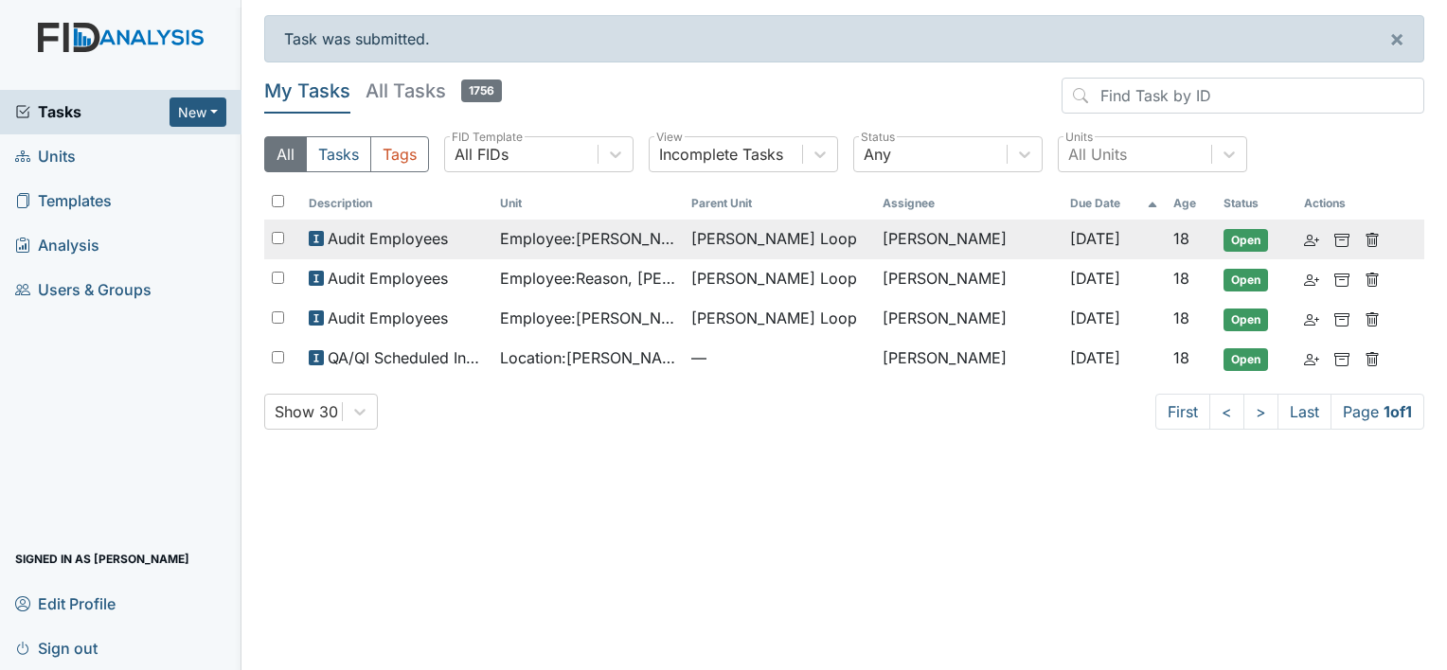
click at [651, 244] on span "Employee : Jones, Chrishana" at bounding box center [588, 238] width 176 height 23
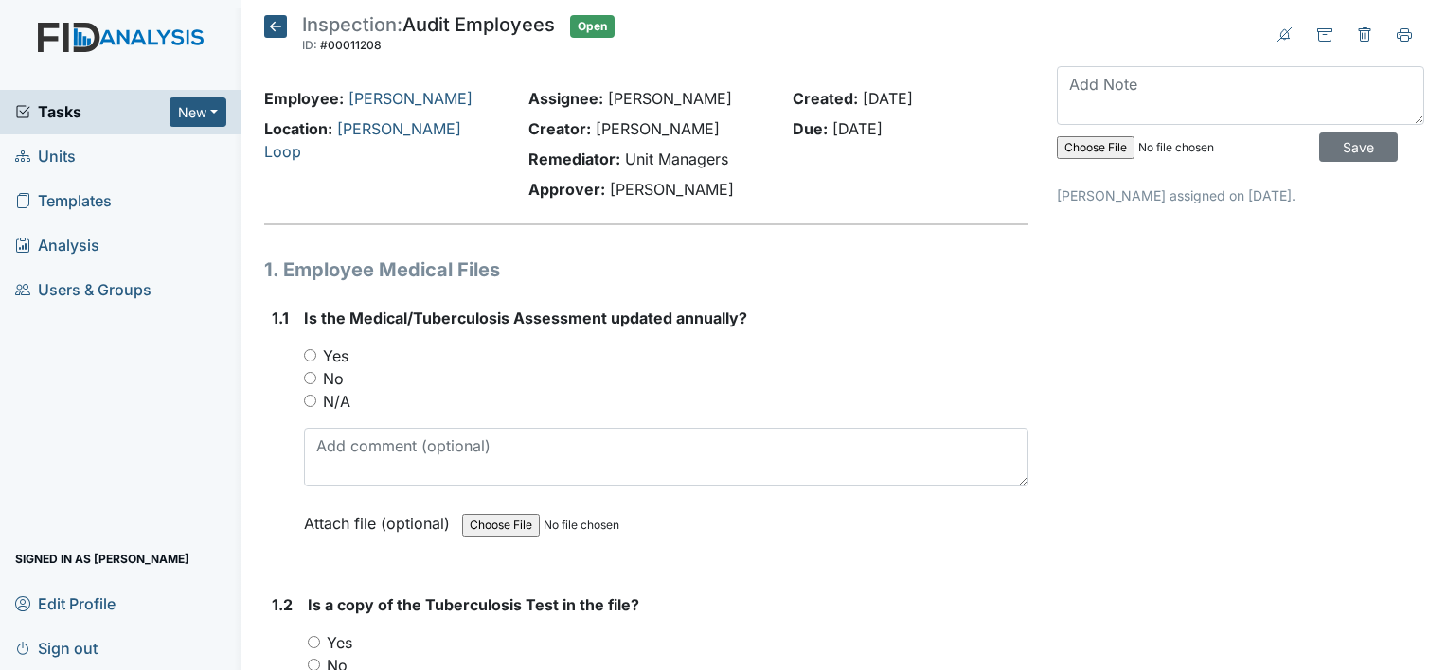
click at [349, 358] on div "Yes" at bounding box center [666, 356] width 724 height 23
click at [332, 350] on label "Yes" at bounding box center [336, 356] width 26 height 23
click at [316, 350] on input "Yes" at bounding box center [310, 355] width 12 height 12
radio input "true"
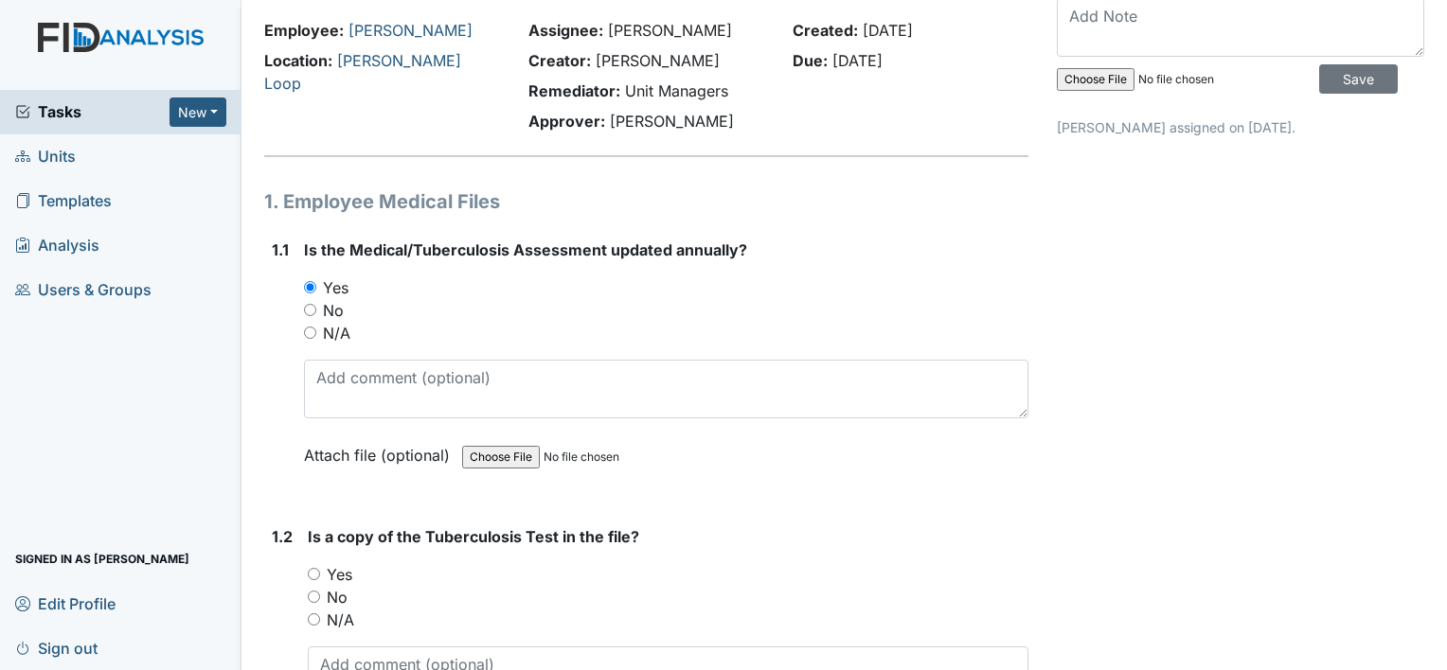
scroll to position [189, 0]
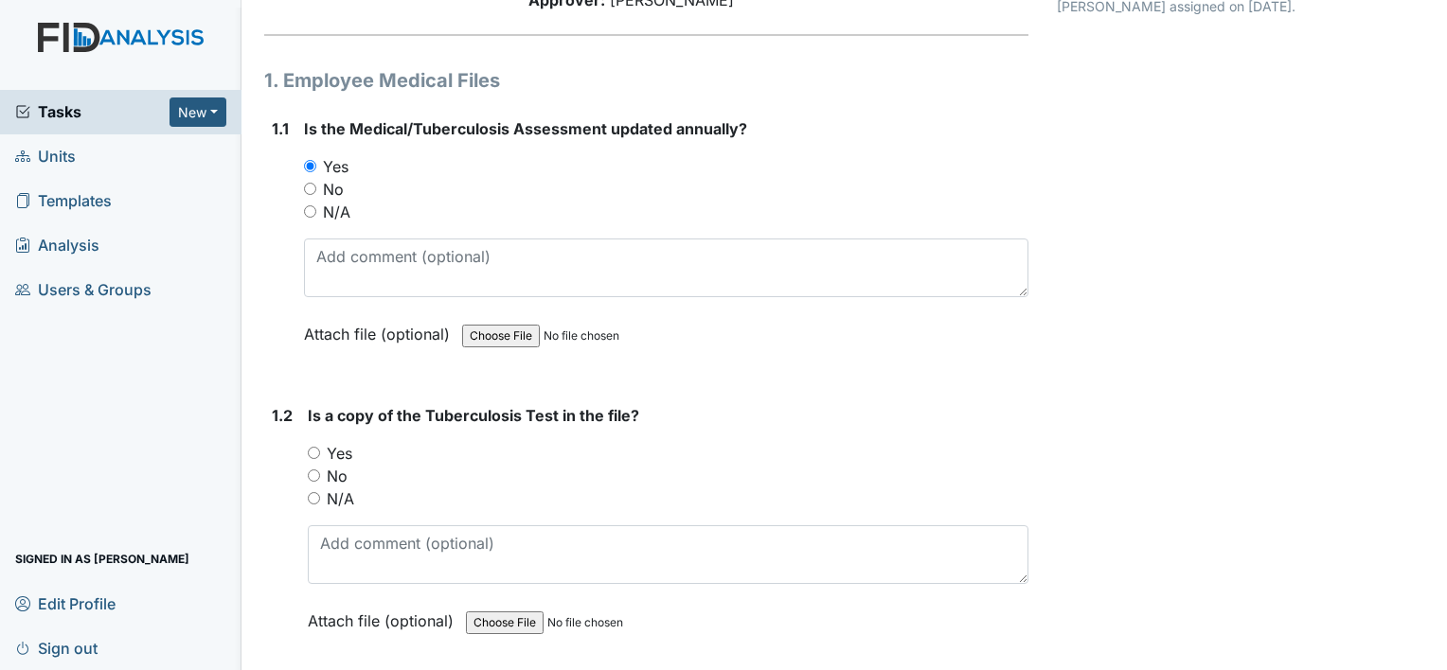
click at [341, 480] on label "No" at bounding box center [337, 476] width 21 height 23
click at [320, 480] on input "No" at bounding box center [314, 476] width 12 height 12
radio input "true"
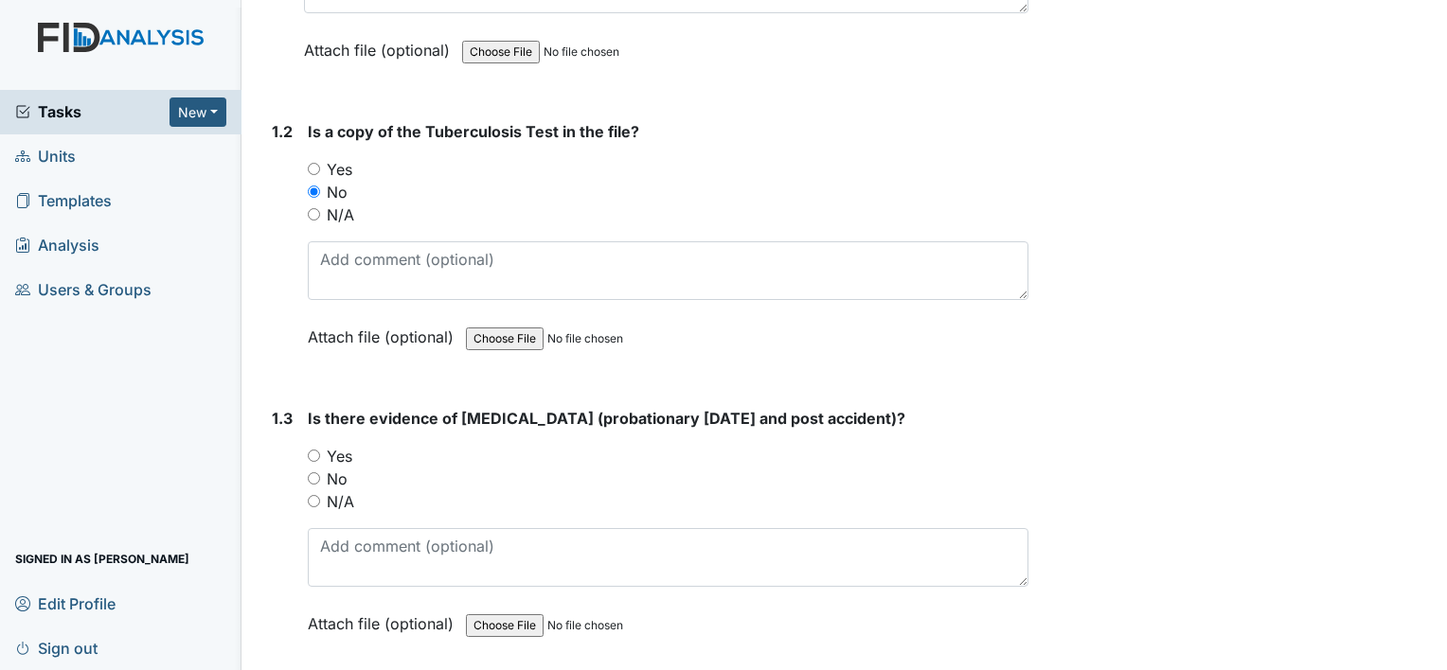
click at [335, 451] on label "Yes" at bounding box center [340, 456] width 26 height 23
click at [320, 451] on input "Yes" at bounding box center [314, 456] width 12 height 12
radio input "true"
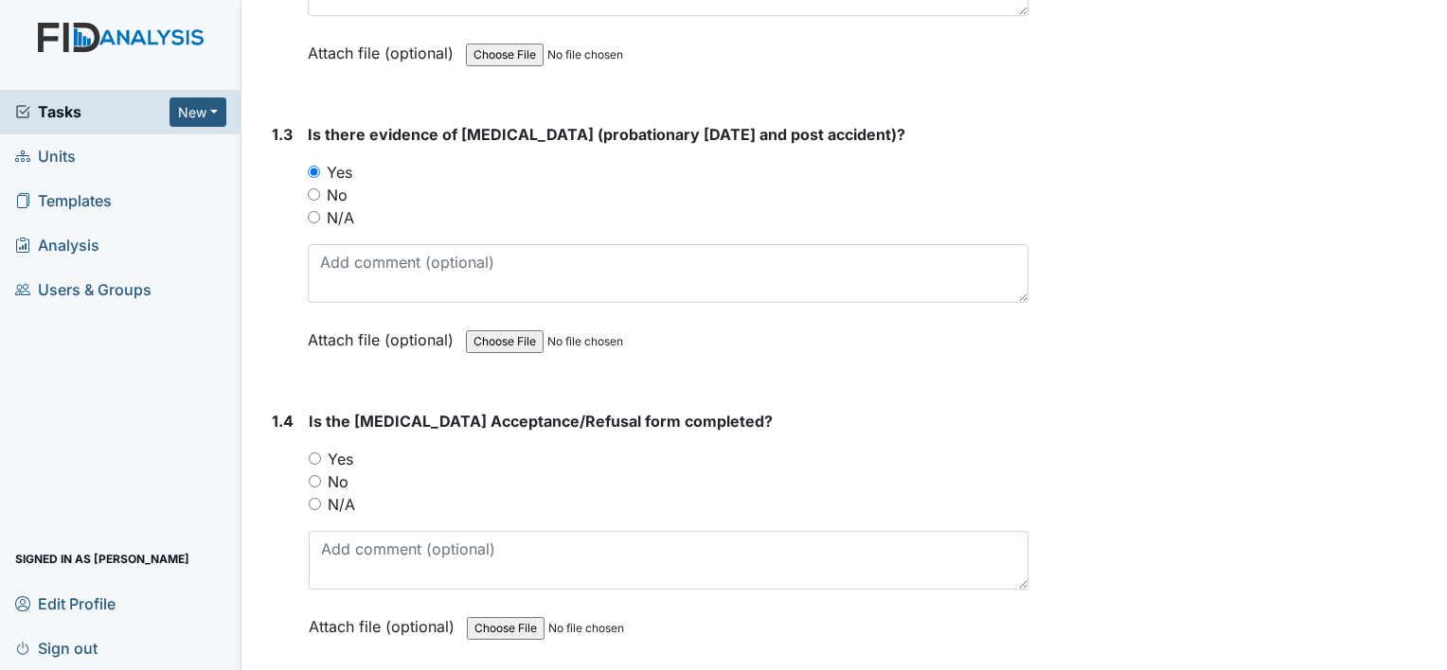
drag, startPoint x: 337, startPoint y: 456, endPoint x: 353, endPoint y: 453, distance: 16.5
click at [337, 456] on label "Yes" at bounding box center [341, 459] width 26 height 23
click at [321, 456] on input "Yes" at bounding box center [315, 459] width 12 height 12
radio input "true"
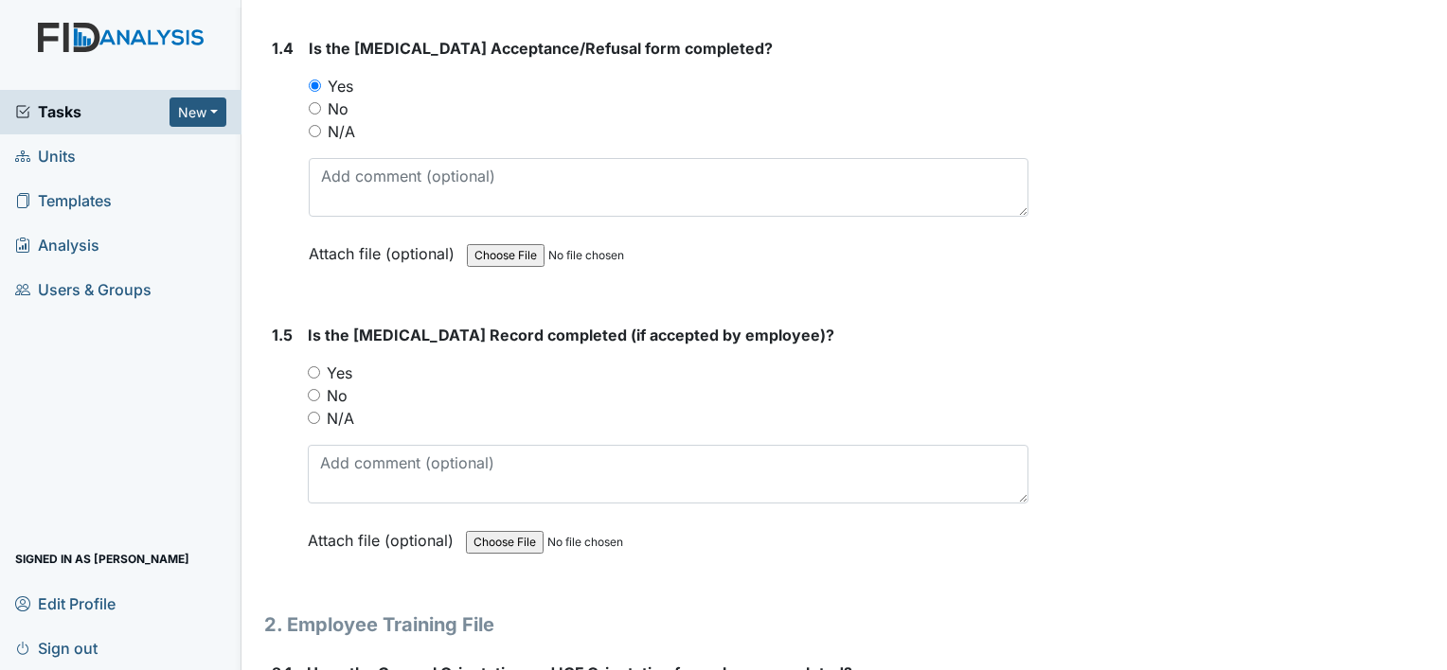
scroll to position [1136, 0]
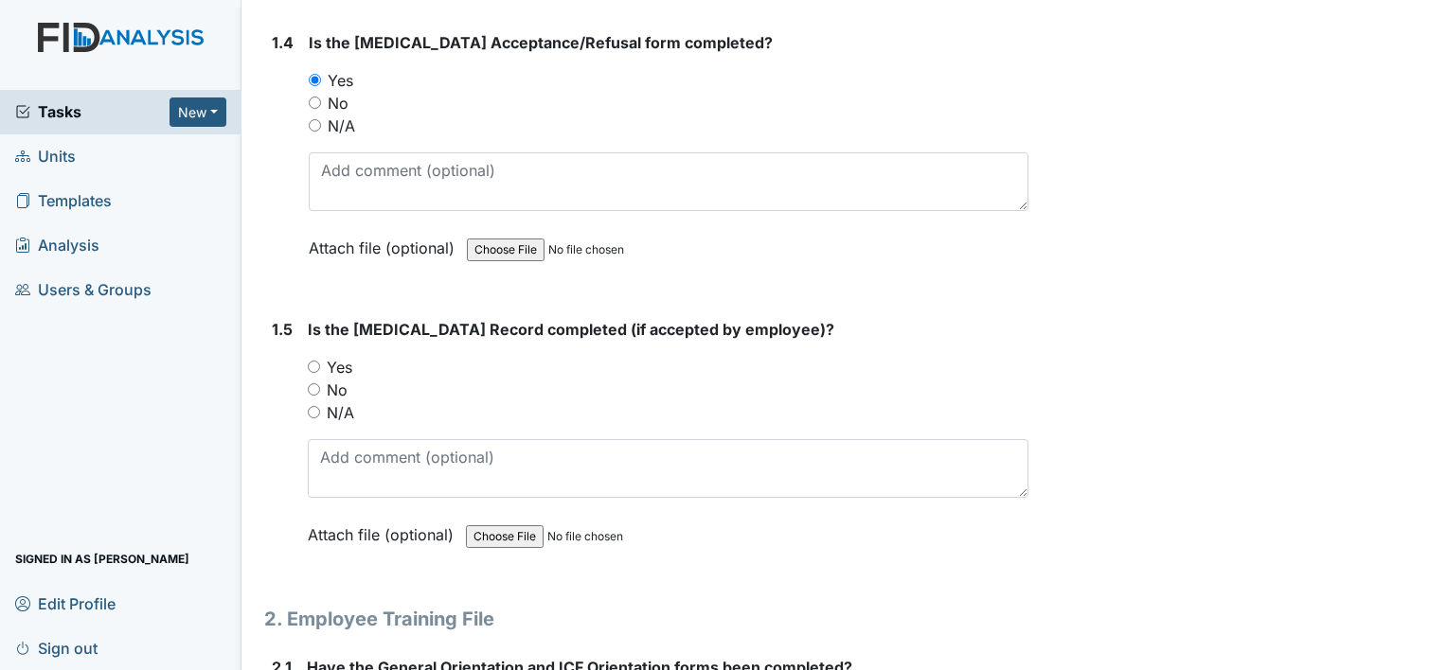
click at [352, 409] on label "N/A" at bounding box center [340, 412] width 27 height 23
click at [320, 409] on input "N/A" at bounding box center [314, 412] width 12 height 12
radio input "true"
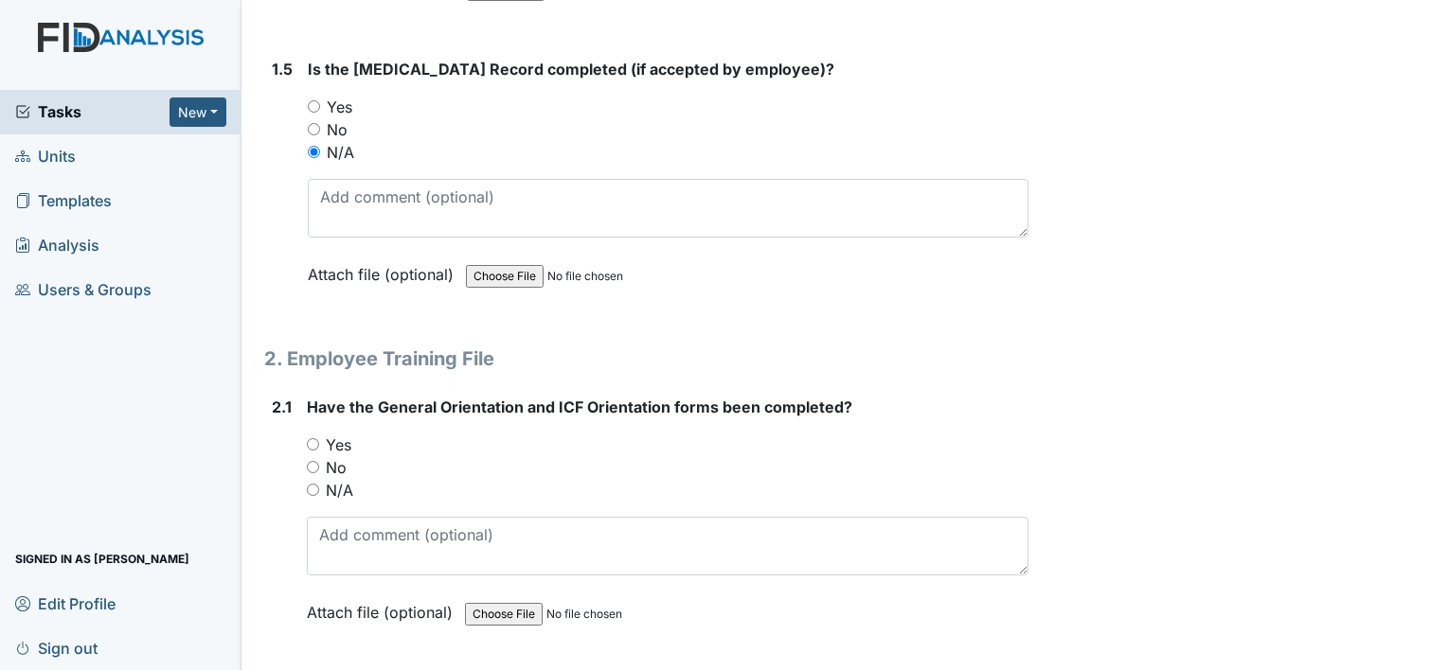
scroll to position [1420, 0]
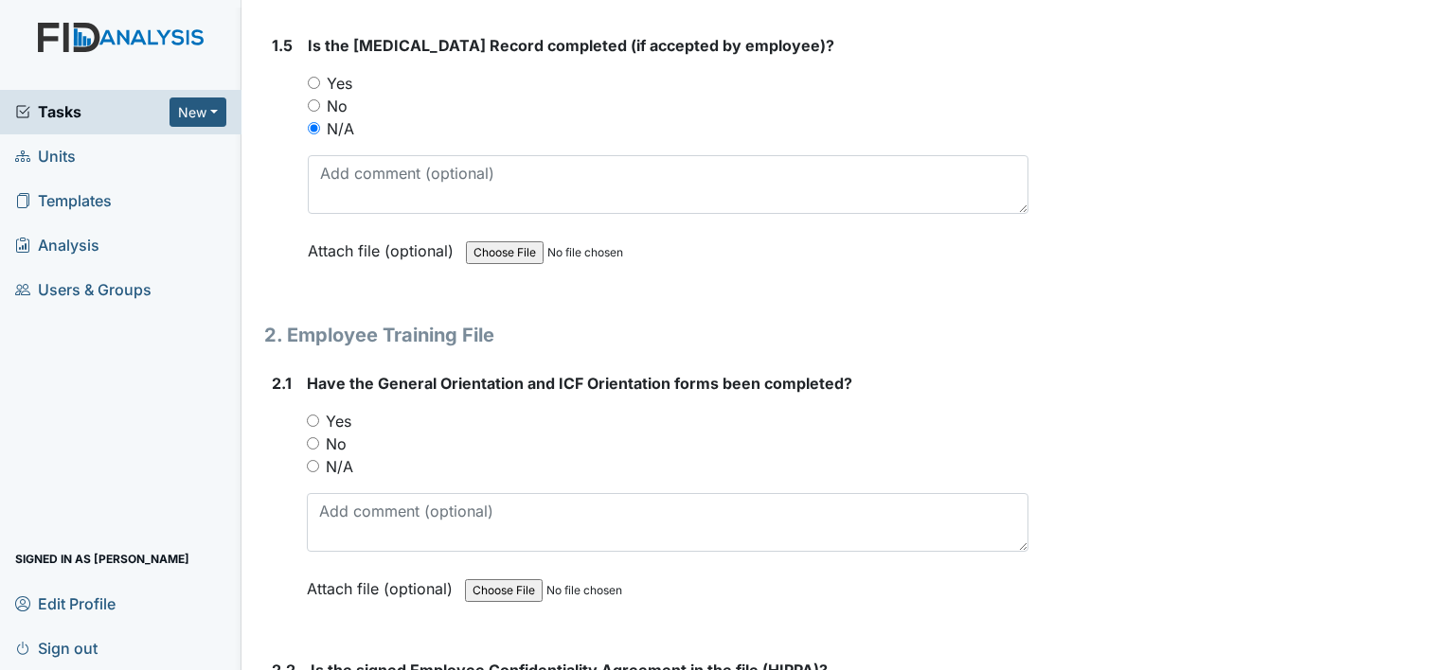
click at [342, 419] on label "Yes" at bounding box center [339, 421] width 26 height 23
click at [319, 419] on input "Yes" at bounding box center [313, 421] width 12 height 12
radio input "true"
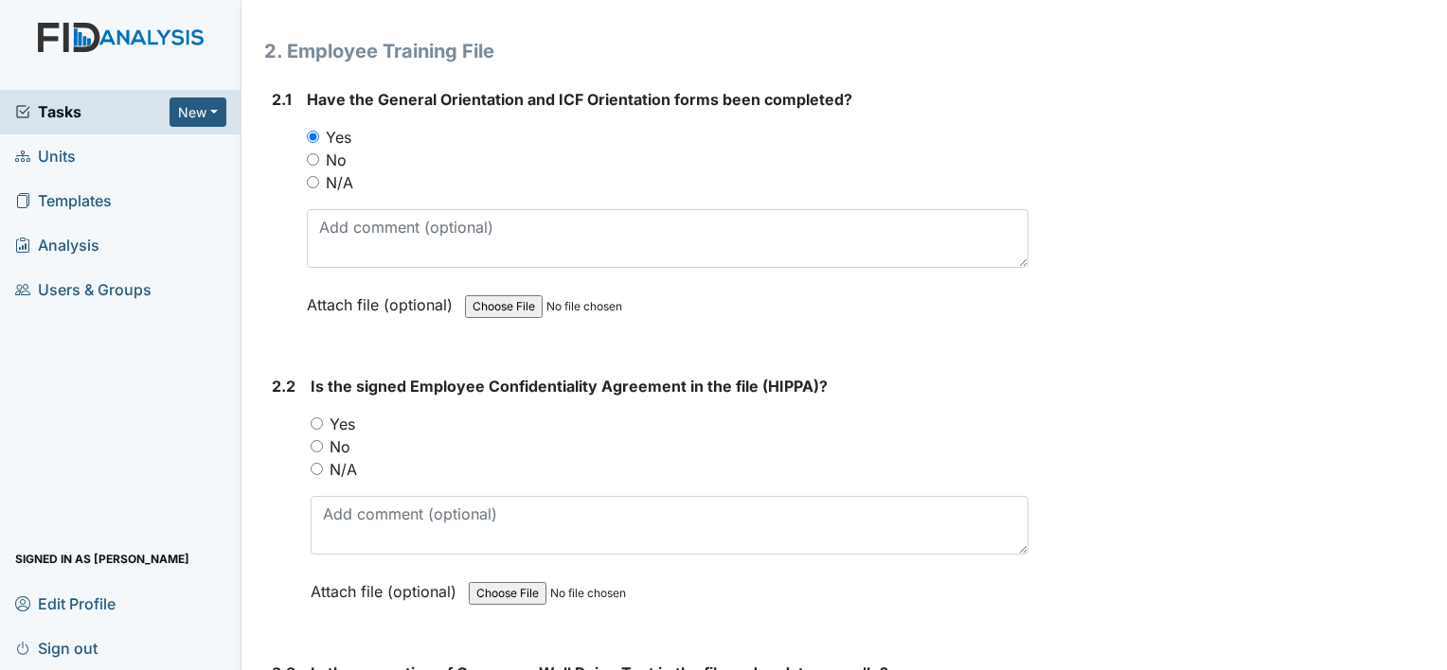
click at [345, 420] on label "Yes" at bounding box center [343, 424] width 26 height 23
click at [323, 420] on input "Yes" at bounding box center [317, 424] width 12 height 12
radio input "true"
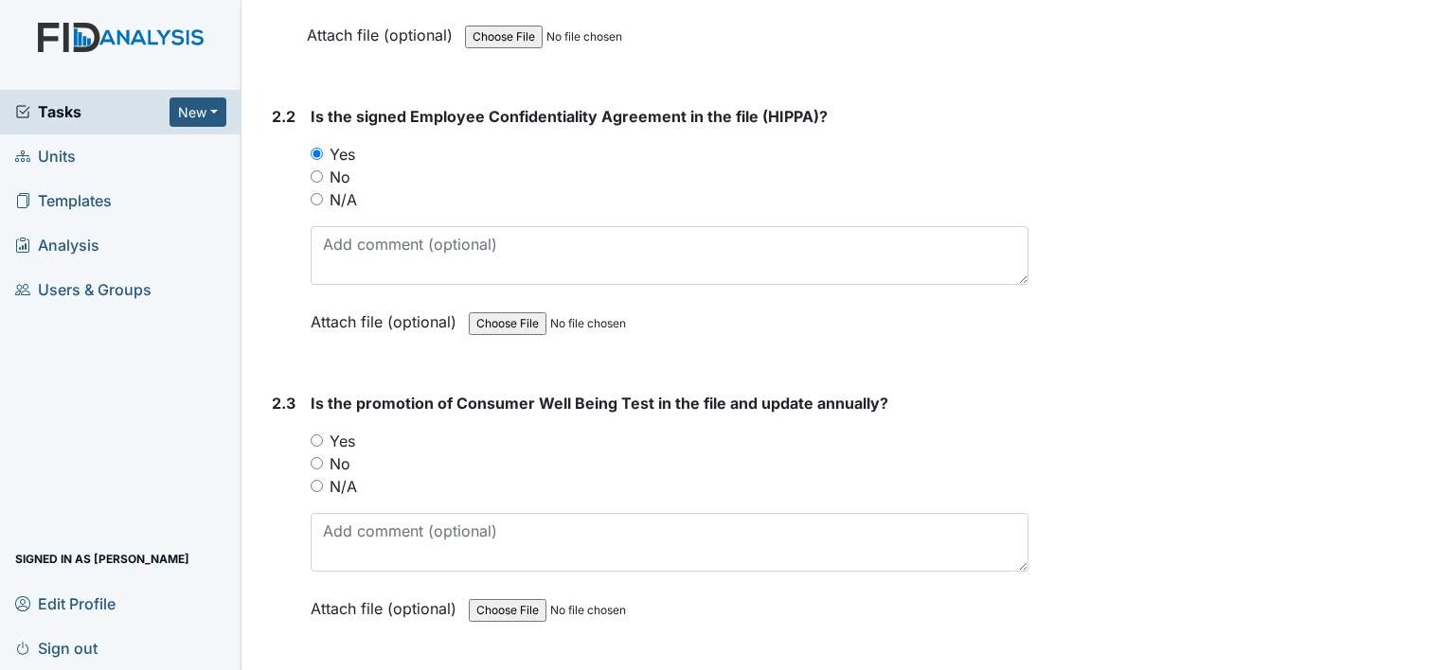
scroll to position [1989, 0]
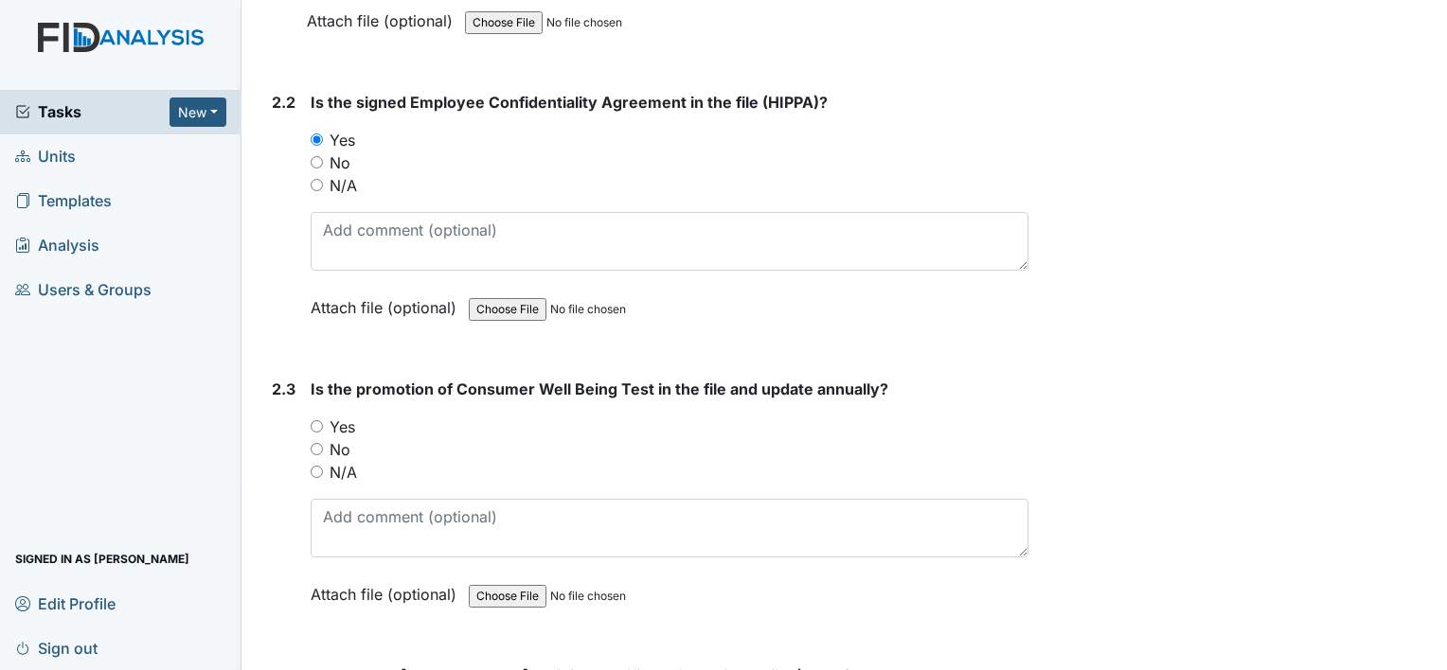
click at [338, 416] on label "Yes" at bounding box center [343, 427] width 26 height 23
click at [323, 420] on input "Yes" at bounding box center [317, 426] width 12 height 12
radio input "true"
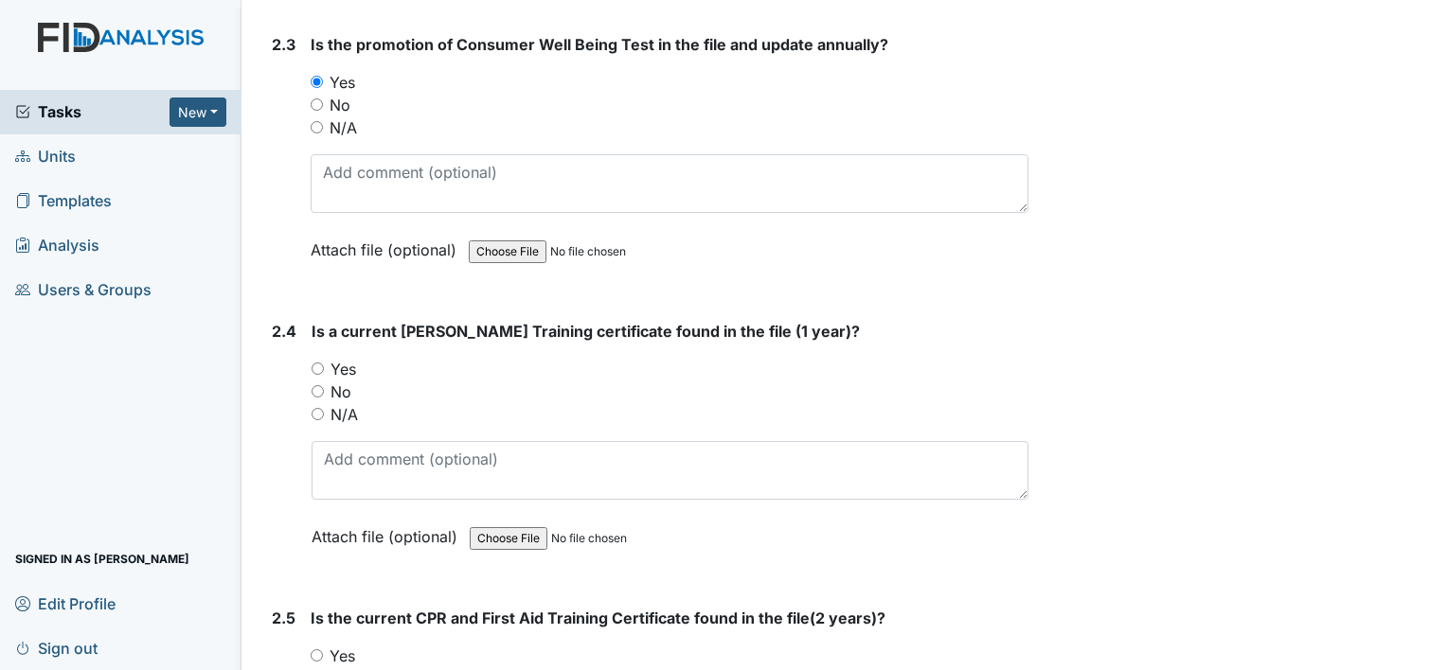
scroll to position [2367, 0]
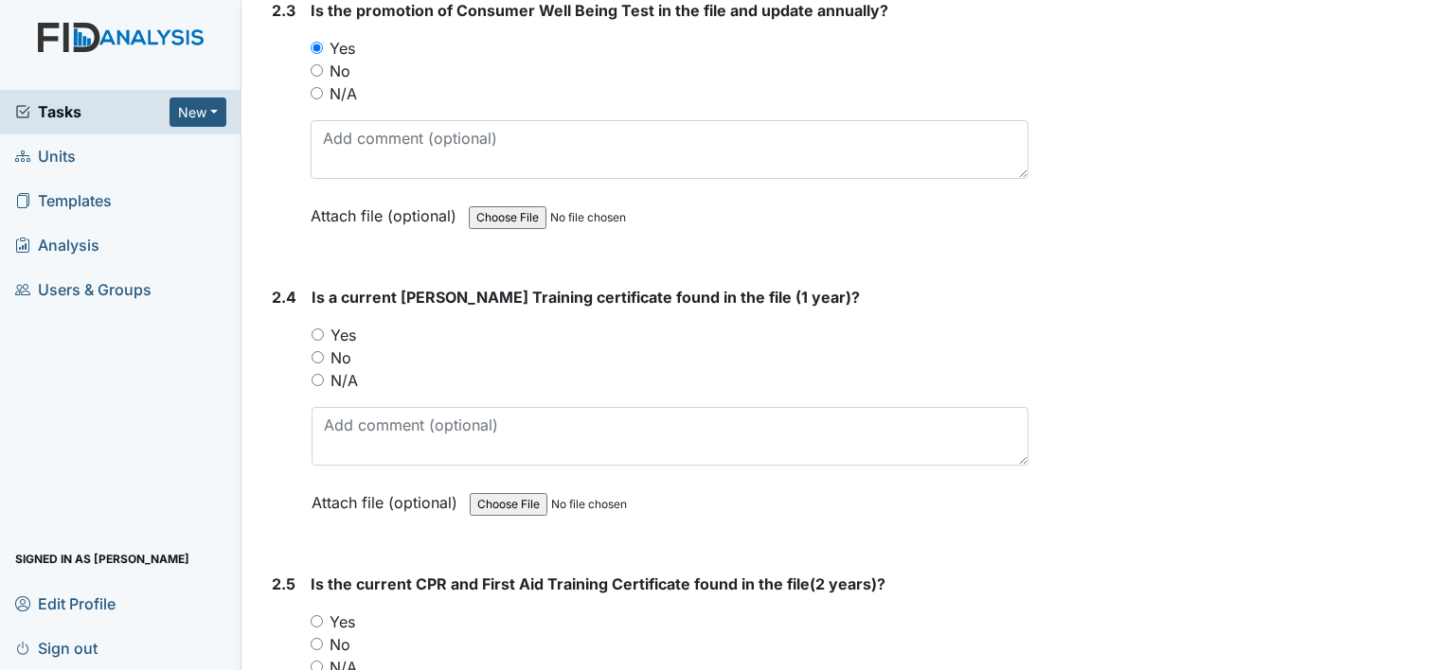
click at [346, 330] on label "Yes" at bounding box center [343, 335] width 26 height 23
click at [324, 330] on input "Yes" at bounding box center [318, 335] width 12 height 12
radio input "true"
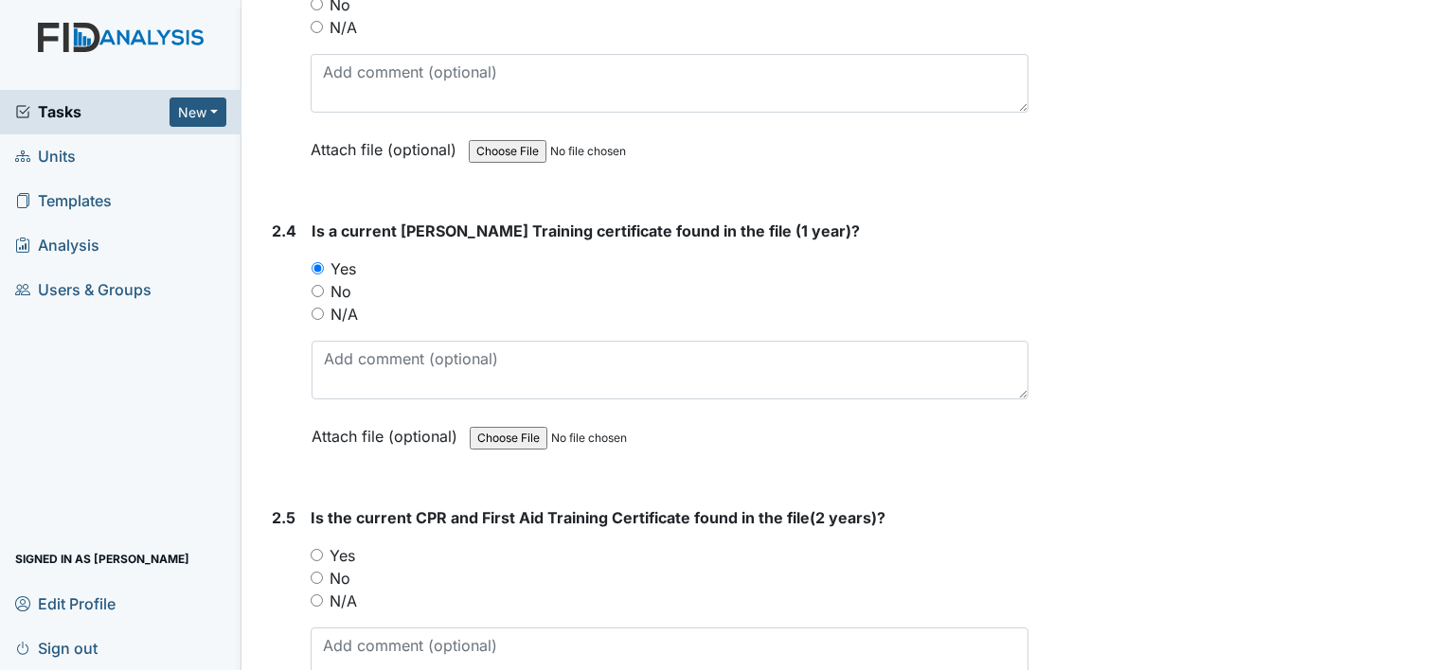
scroll to position [2462, 0]
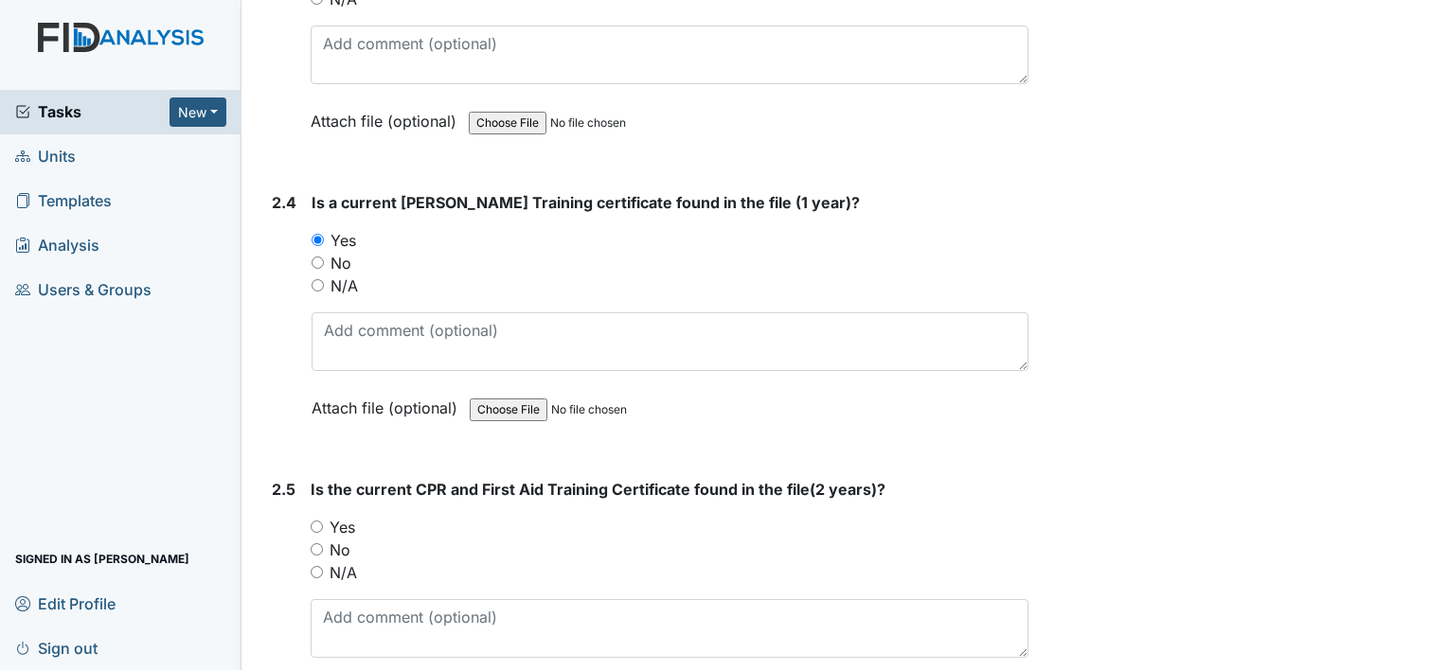
click at [339, 516] on label "Yes" at bounding box center [343, 527] width 26 height 23
click at [323, 521] on input "Yes" at bounding box center [317, 527] width 12 height 12
radio input "true"
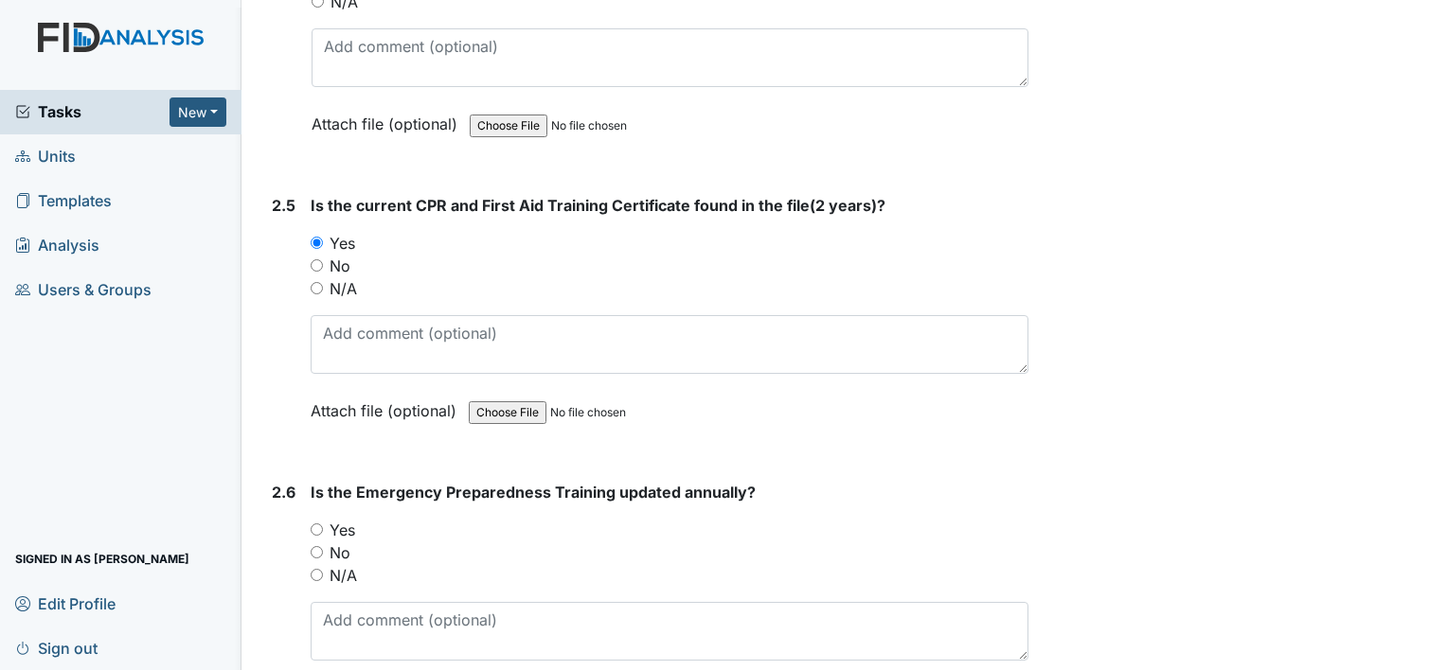
click at [345, 521] on label "Yes" at bounding box center [343, 530] width 26 height 23
click at [323, 524] on input "Yes" at bounding box center [317, 530] width 12 height 12
radio input "true"
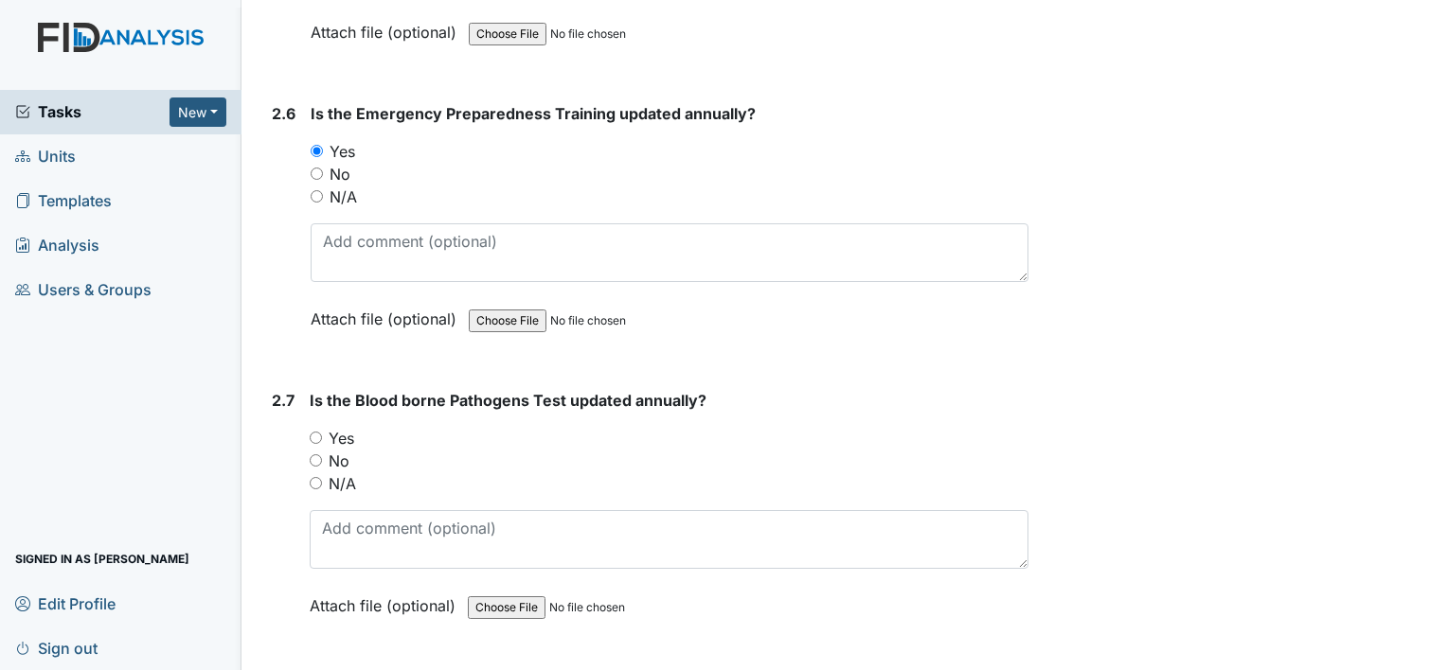
click at [345, 427] on label "Yes" at bounding box center [342, 438] width 26 height 23
click at [322, 432] on input "Yes" at bounding box center [316, 438] width 12 height 12
radio input "true"
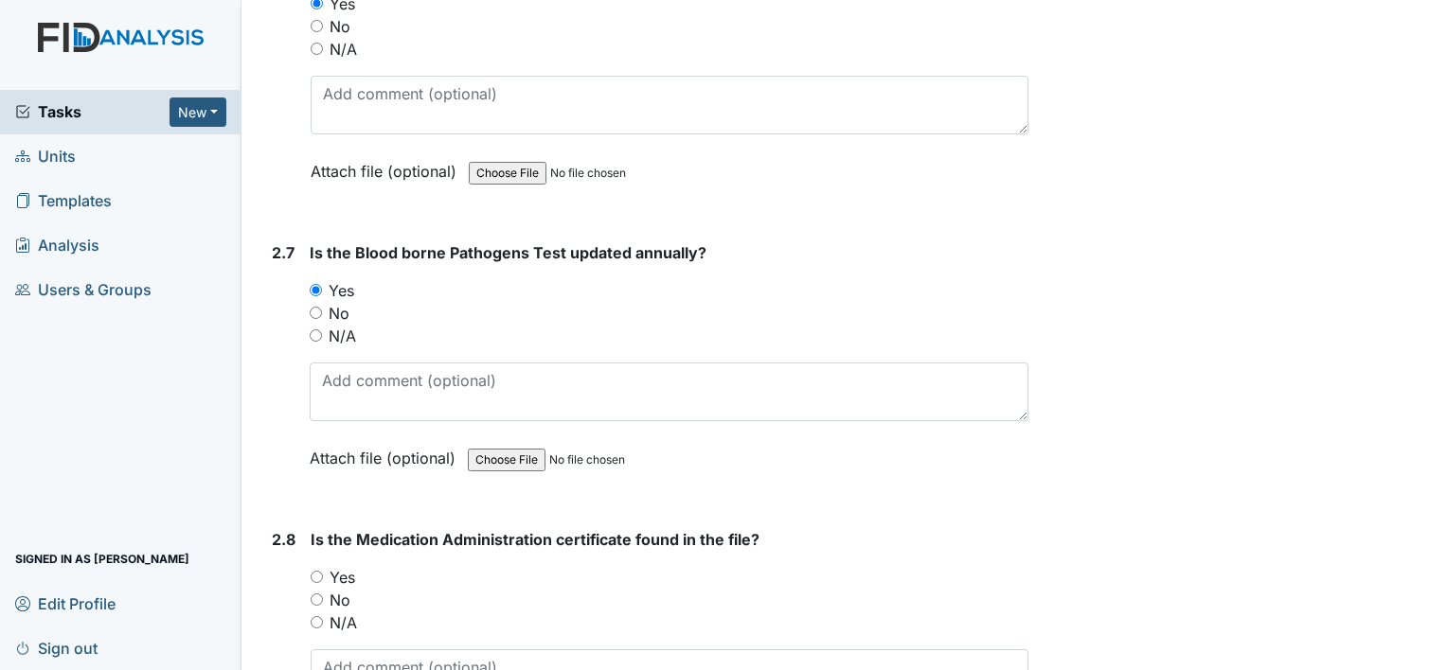
scroll to position [3409, 0]
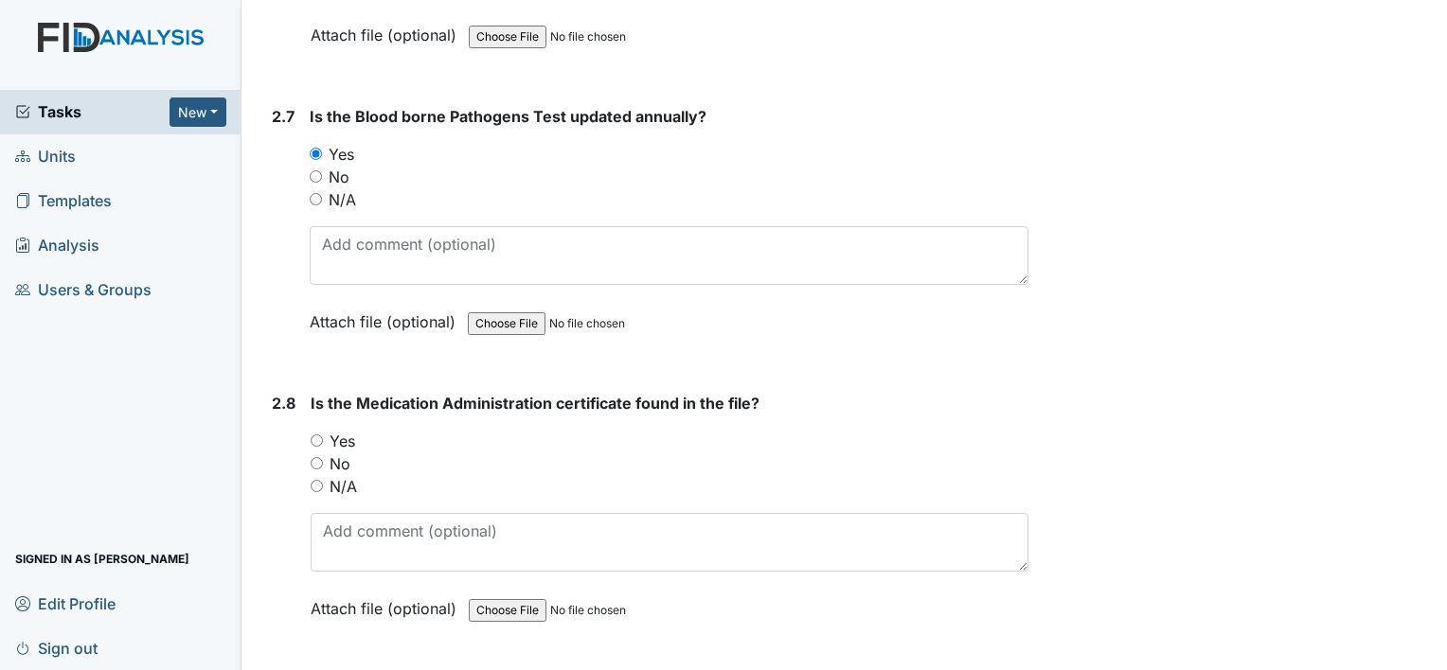
drag, startPoint x: 352, startPoint y: 421, endPoint x: 363, endPoint y: 428, distance: 12.3
click at [352, 430] on label "Yes" at bounding box center [343, 441] width 26 height 23
click at [323, 435] on input "Yes" at bounding box center [317, 441] width 12 height 12
radio input "true"
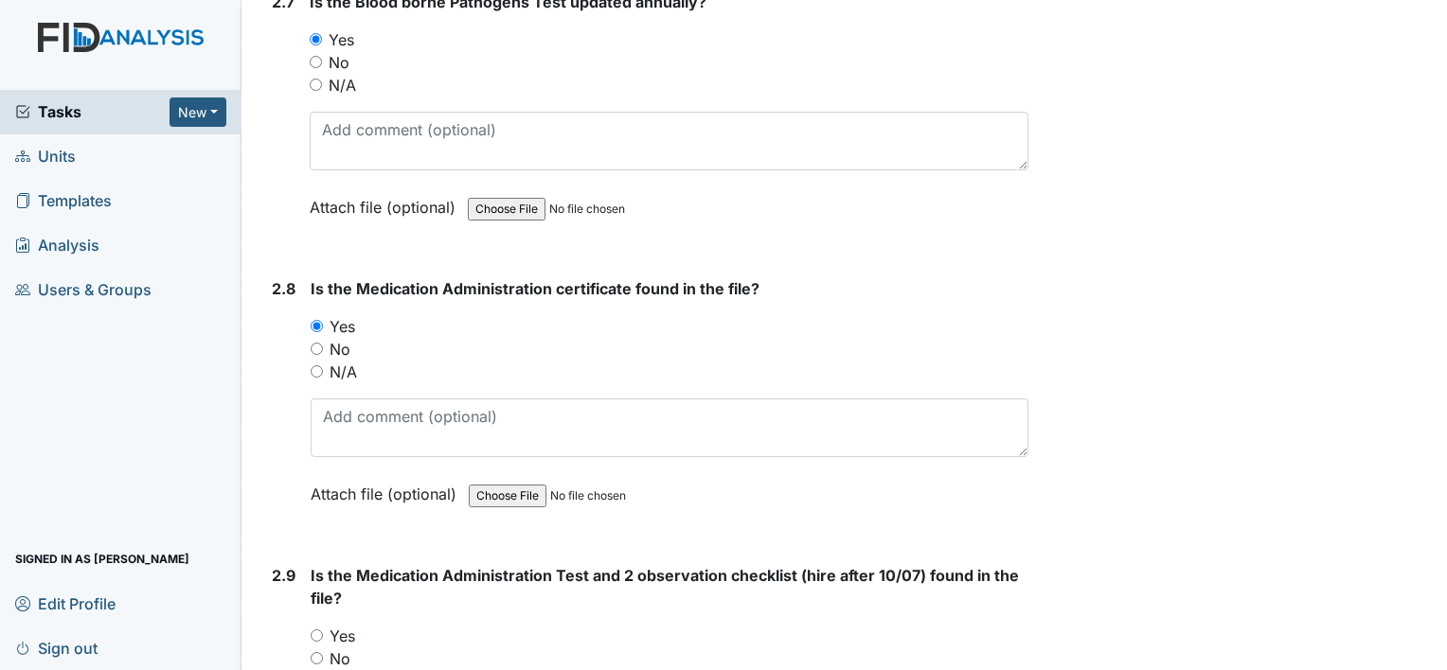
scroll to position [3598, 0]
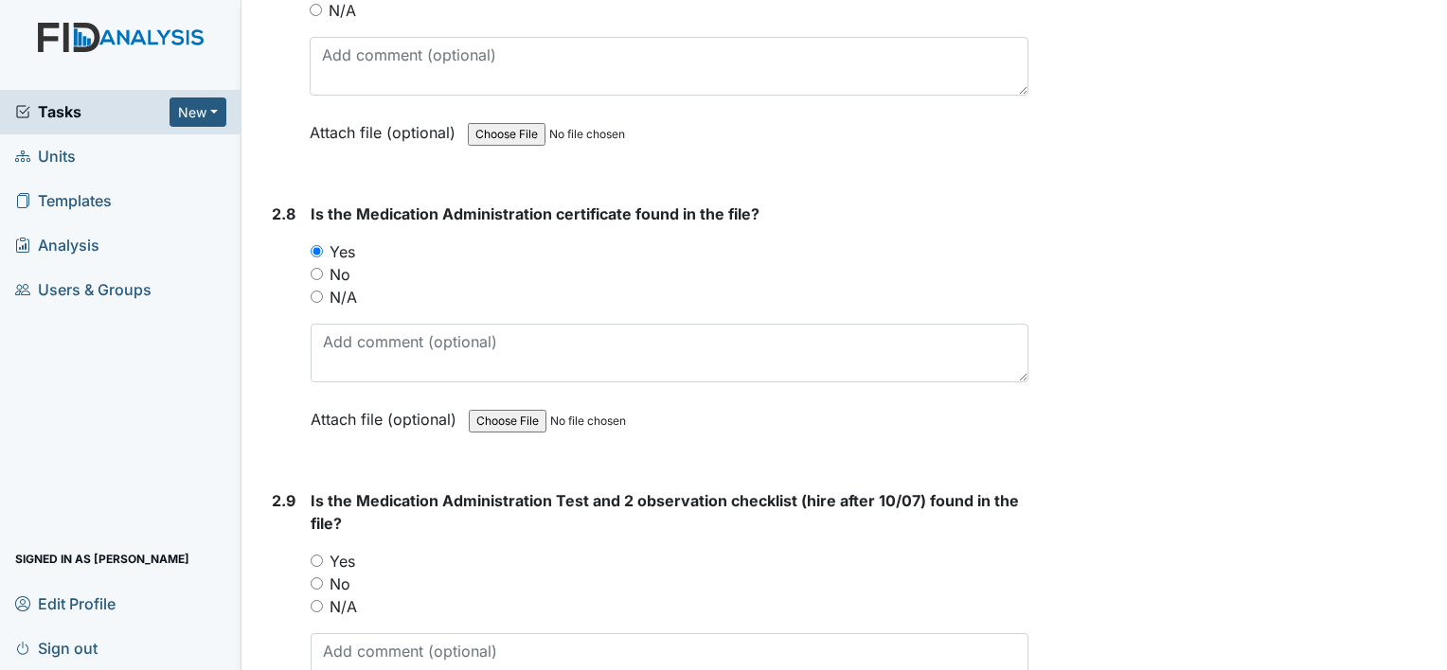
click at [349, 550] on label "Yes" at bounding box center [343, 561] width 26 height 23
click at [323, 555] on input "Yes" at bounding box center [317, 561] width 12 height 12
radio input "true"
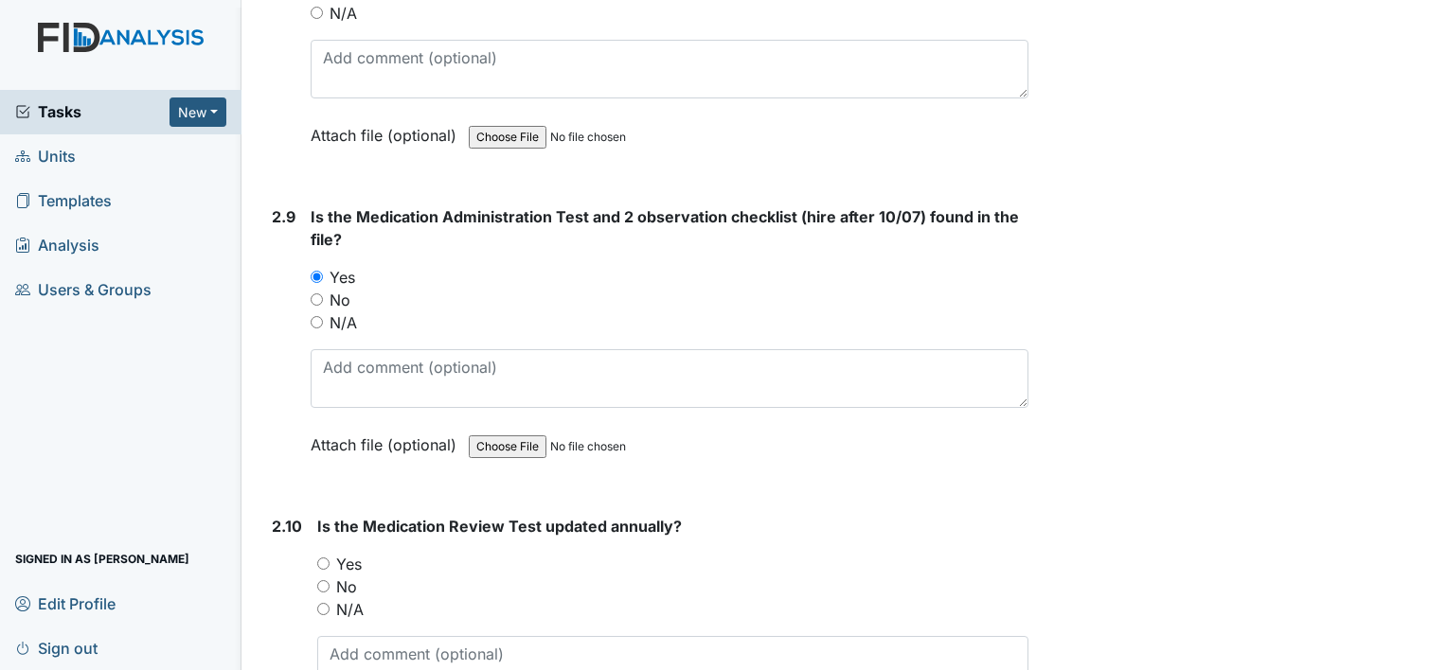
click at [356, 553] on label "Yes" at bounding box center [349, 564] width 26 height 23
click at [330, 558] on input "Yes" at bounding box center [323, 564] width 12 height 12
radio input "true"
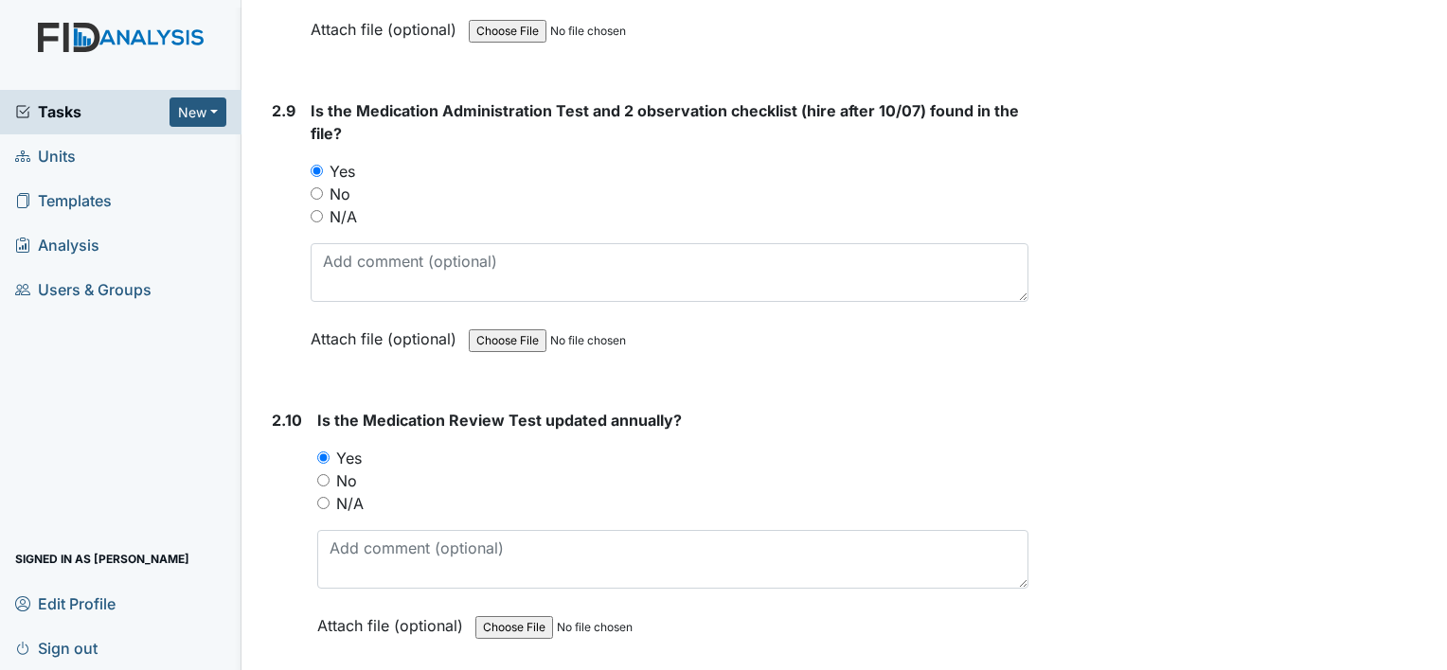
scroll to position [4261, 0]
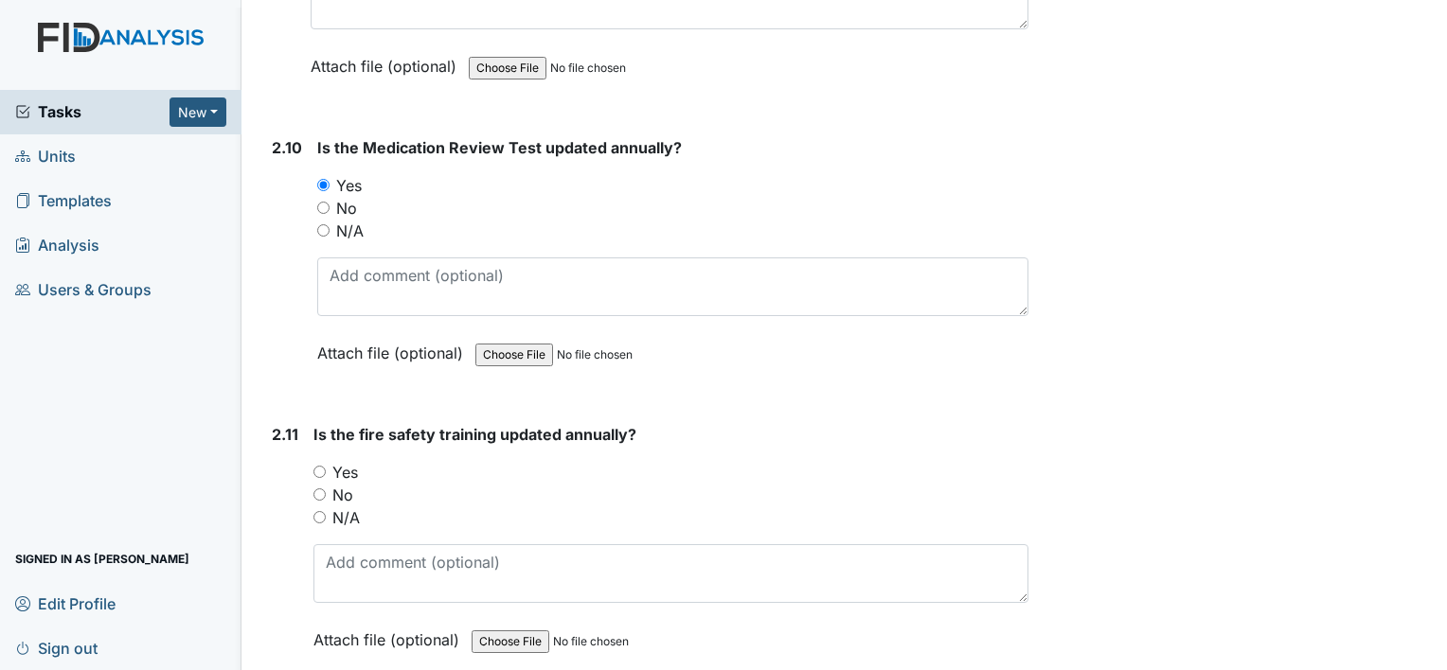
click at [341, 461] on label "Yes" at bounding box center [345, 472] width 26 height 23
click at [326, 466] on input "Yes" at bounding box center [319, 472] width 12 height 12
radio input "true"
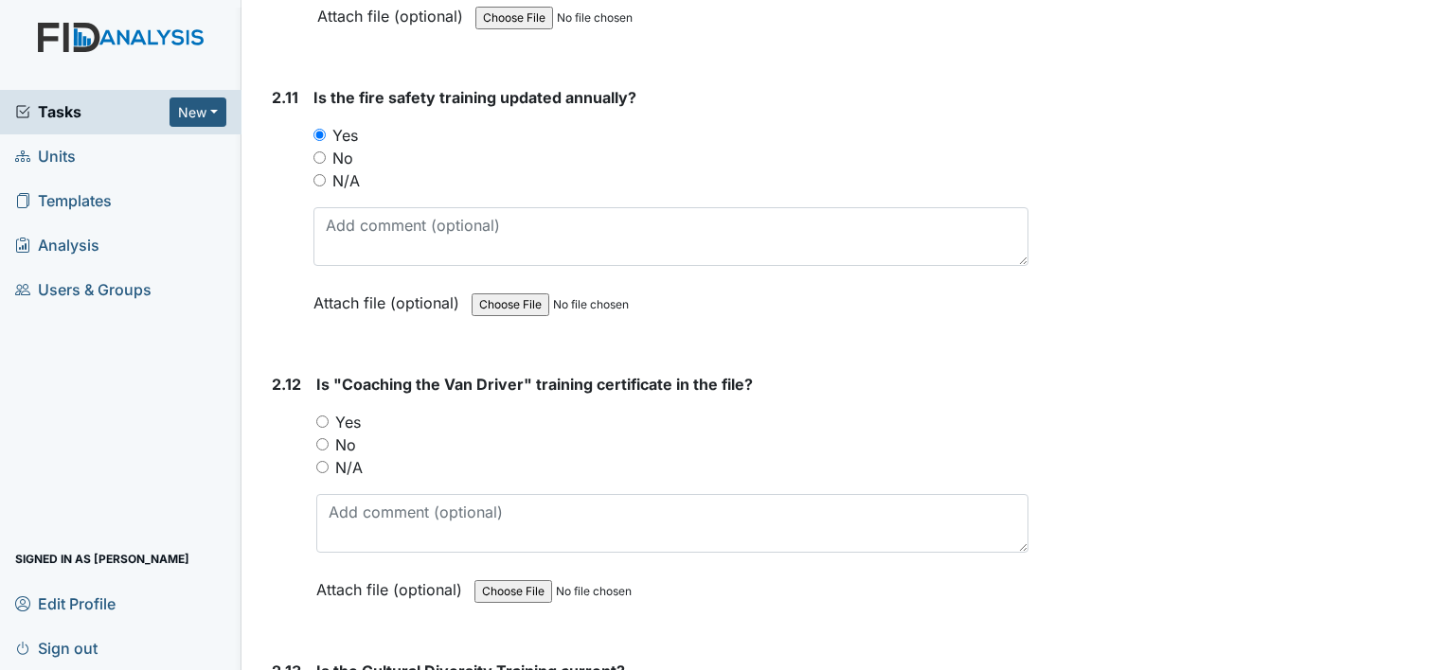
scroll to position [4640, 0]
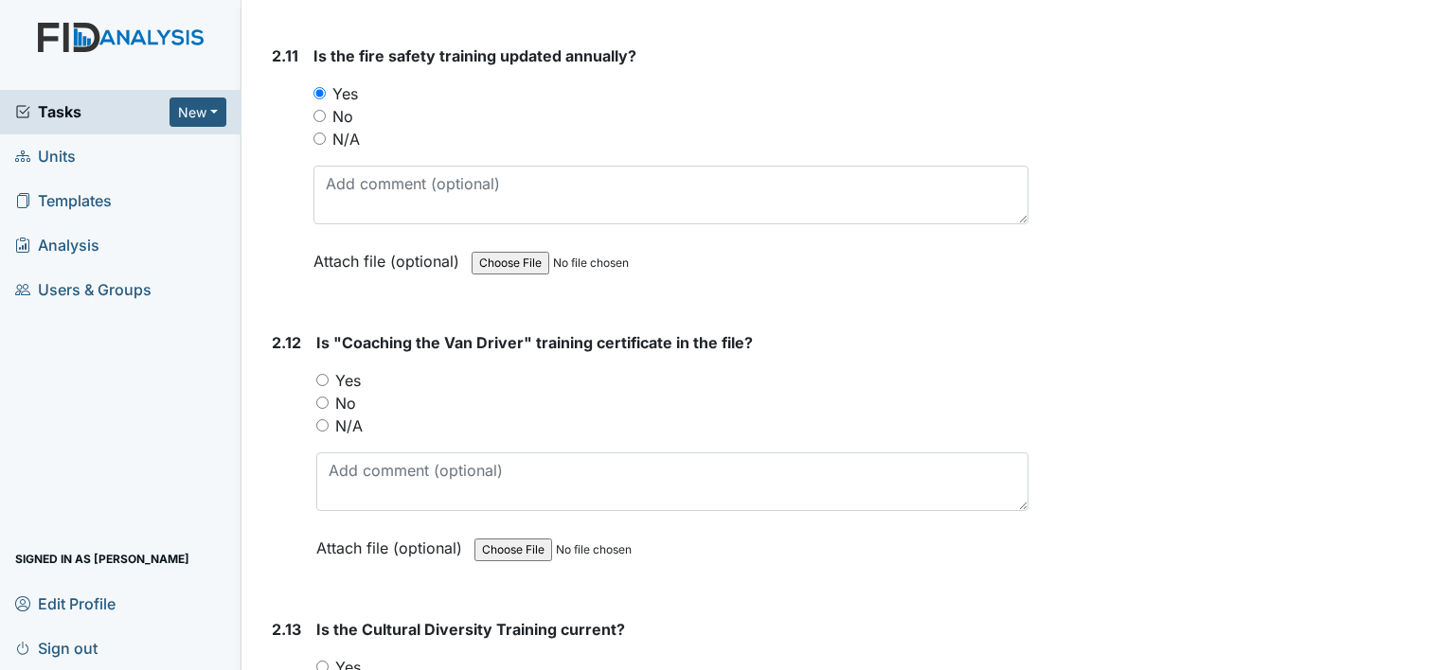
click at [350, 370] on label "Yes" at bounding box center [348, 380] width 26 height 23
click at [329, 374] on input "Yes" at bounding box center [322, 380] width 12 height 12
radio input "true"
click at [350, 369] on label "Yes" at bounding box center [348, 380] width 26 height 23
click at [329, 374] on input "Yes" at bounding box center [322, 380] width 12 height 12
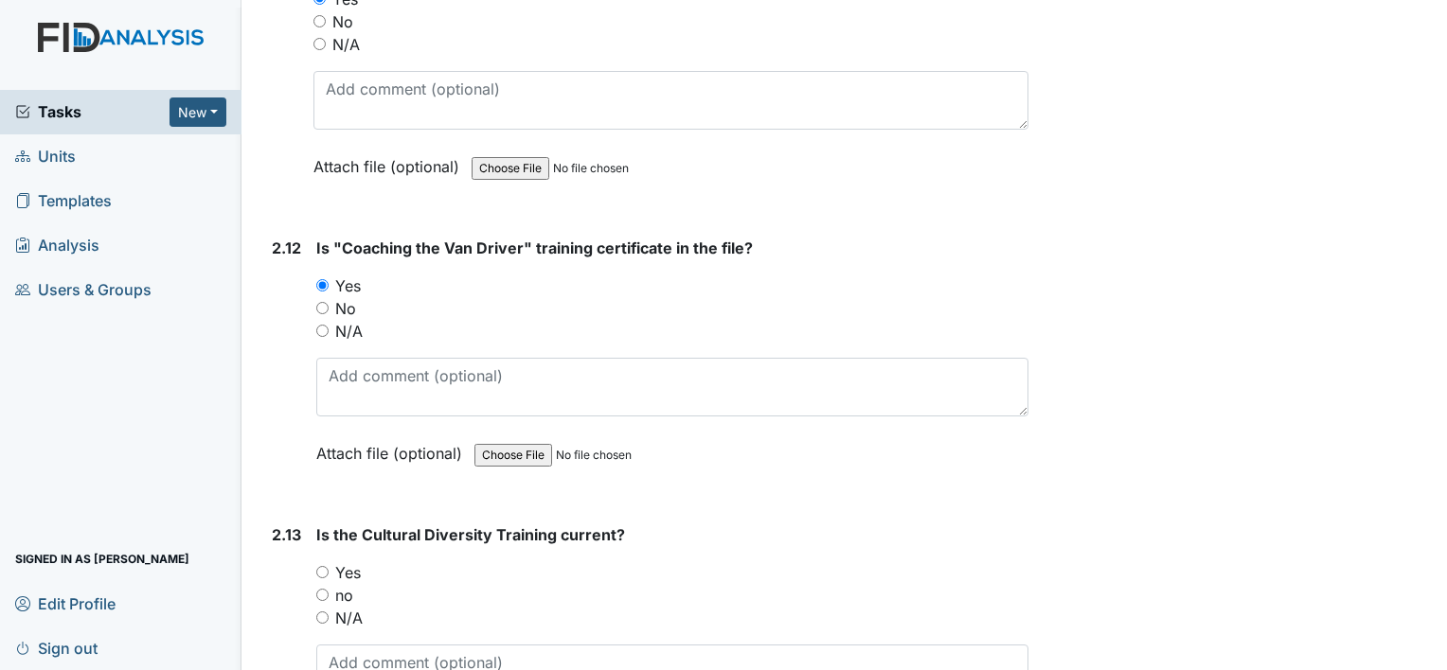
click at [356, 562] on label "Yes" at bounding box center [348, 573] width 26 height 23
click at [329, 566] on input "Yes" at bounding box center [322, 572] width 12 height 12
radio input "true"
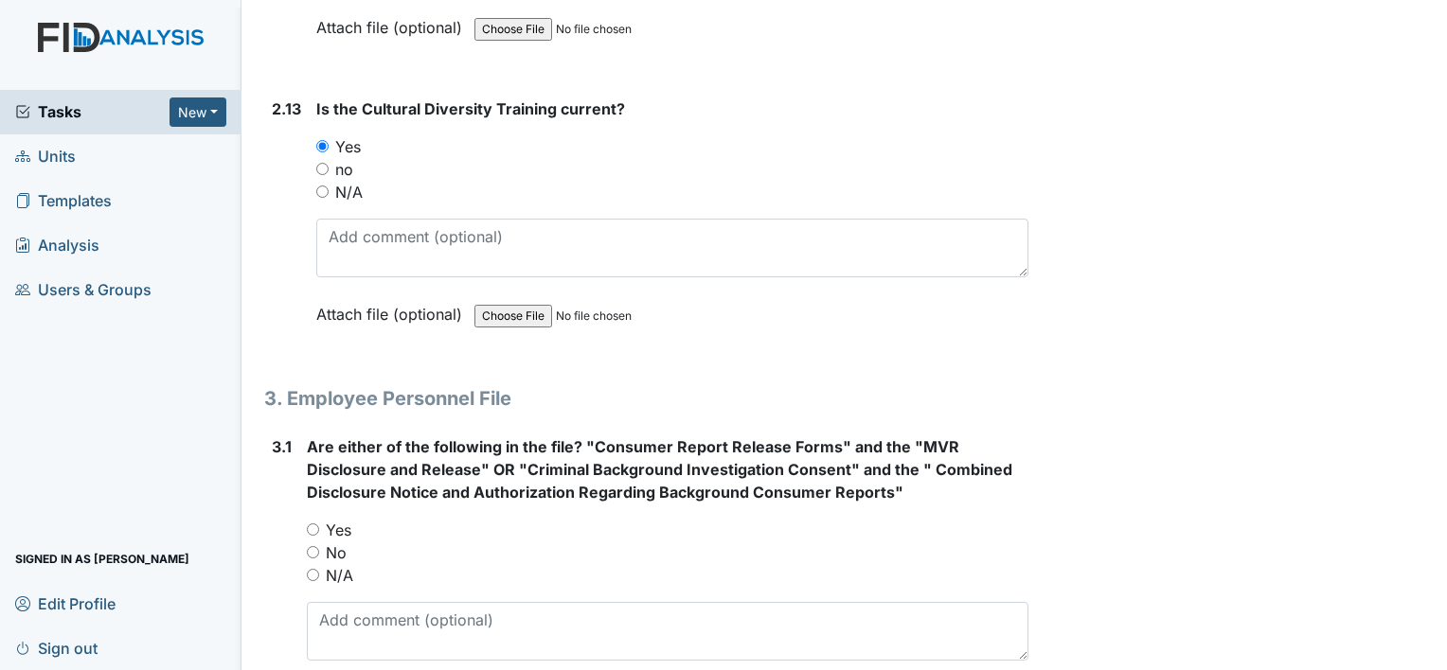
scroll to position [5303, 0]
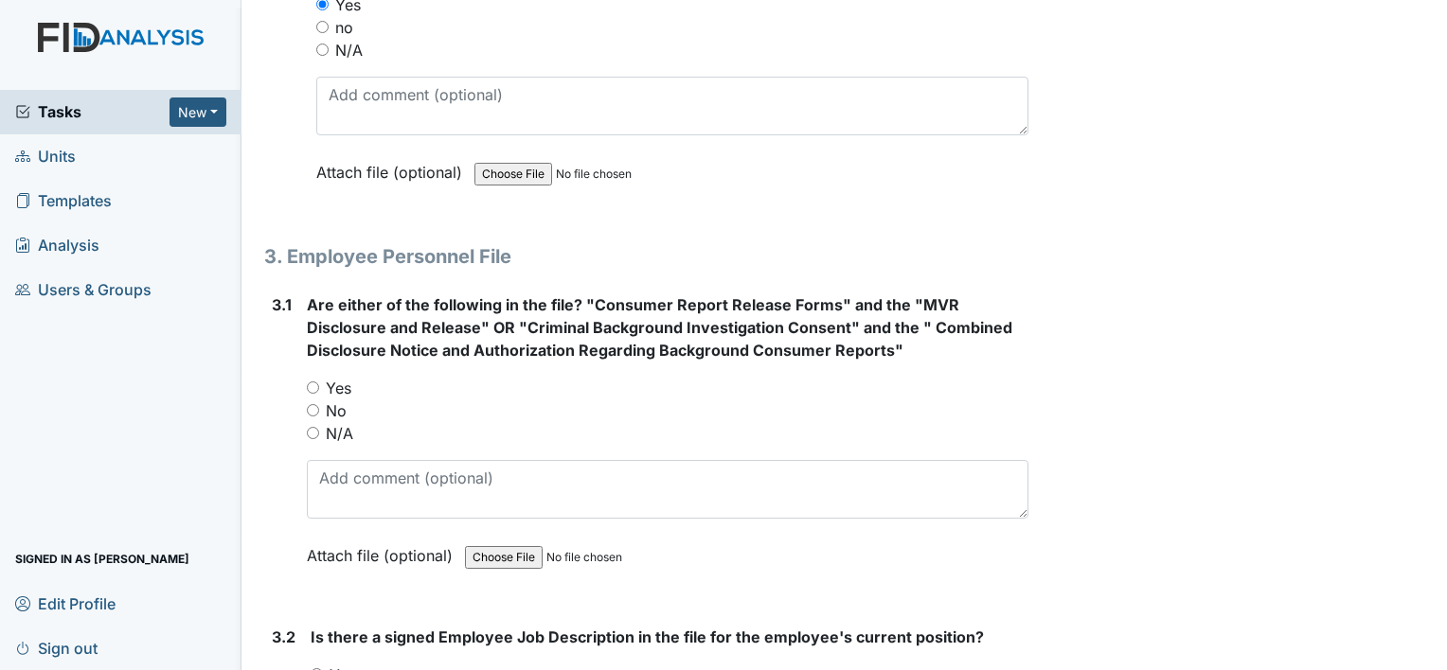
click at [337, 377] on label "Yes" at bounding box center [339, 388] width 26 height 23
click at [319, 382] on input "Yes" at bounding box center [313, 388] width 12 height 12
radio input "true"
click at [347, 664] on label "Yes" at bounding box center [343, 675] width 26 height 23
click at [323, 669] on input "Yes" at bounding box center [317, 675] width 12 height 12
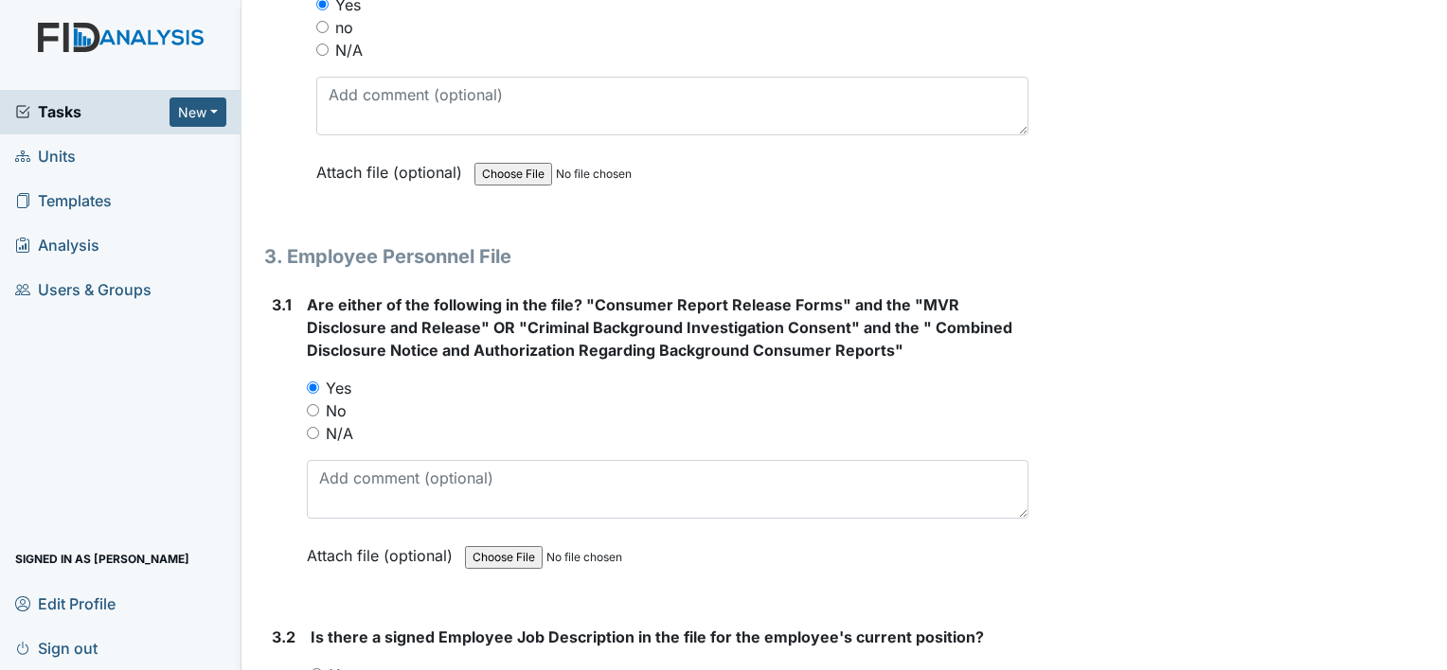
radio input "true"
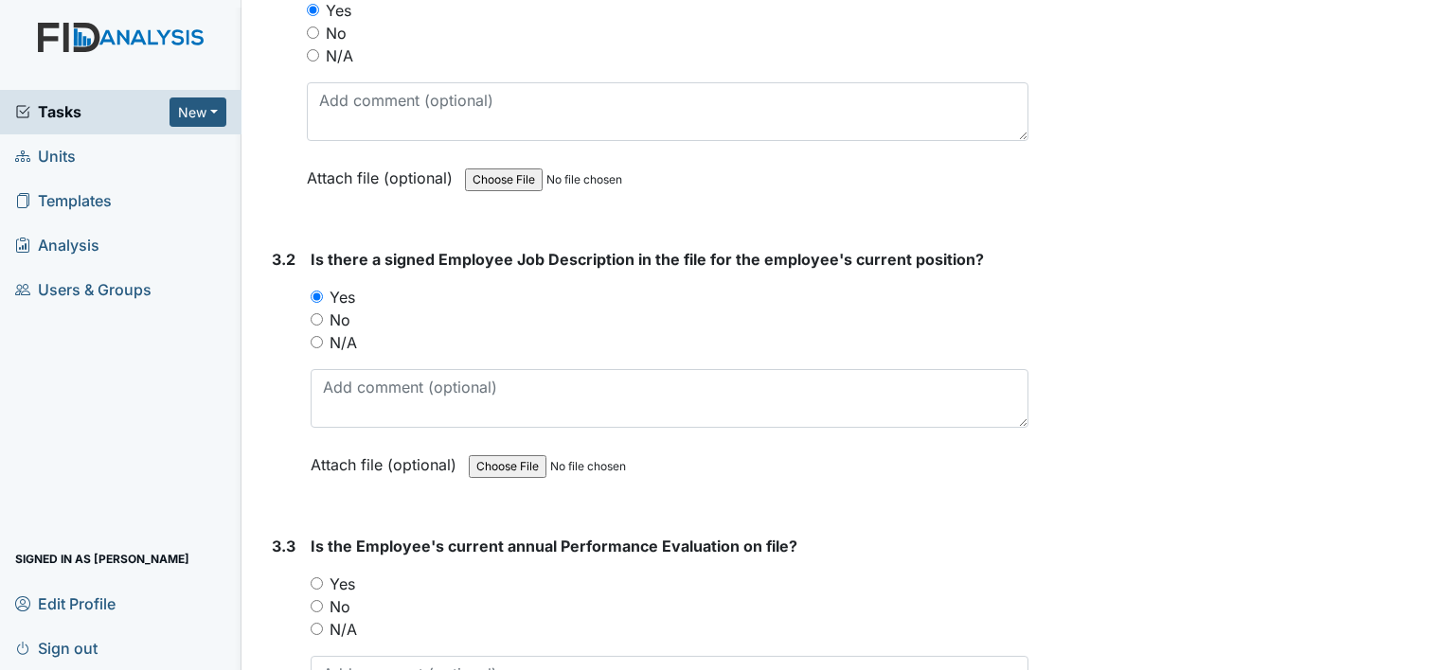
scroll to position [5681, 0]
click at [338, 595] on label "No" at bounding box center [340, 606] width 21 height 23
click at [323, 599] on input "No" at bounding box center [317, 605] width 12 height 12
radio input "true"
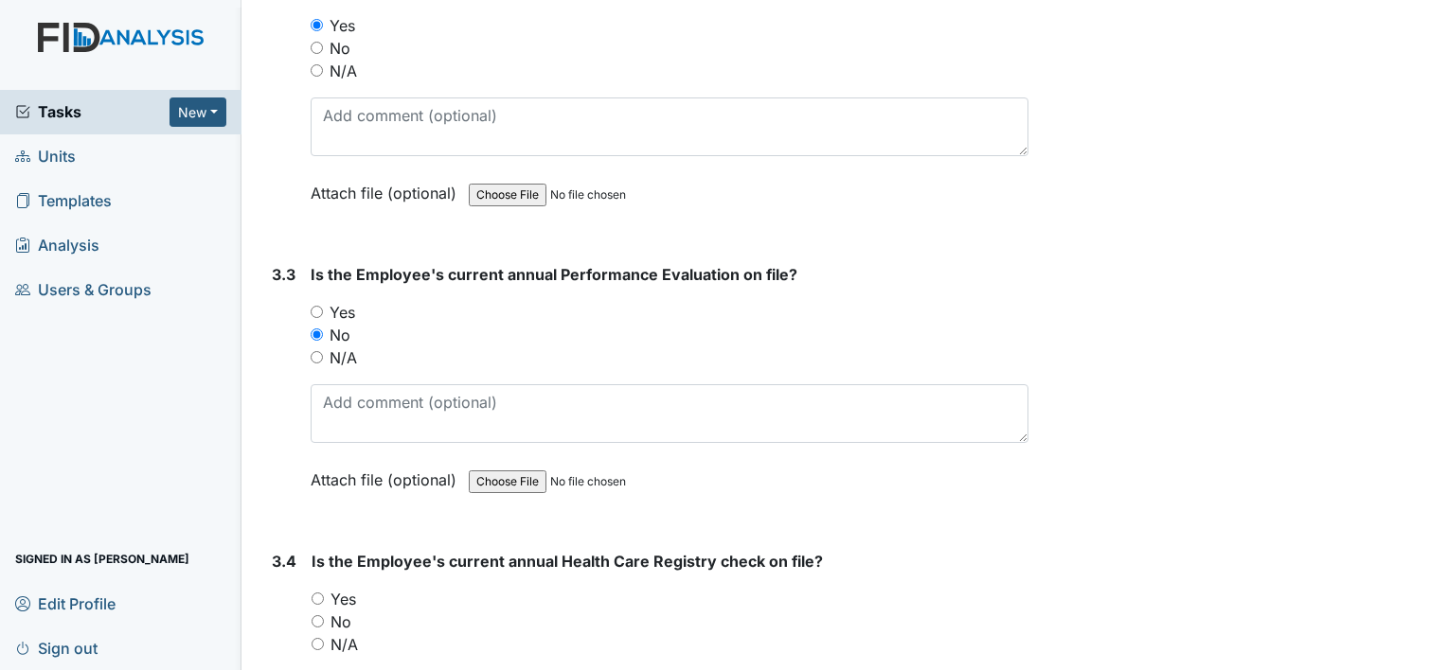
scroll to position [5966, 0]
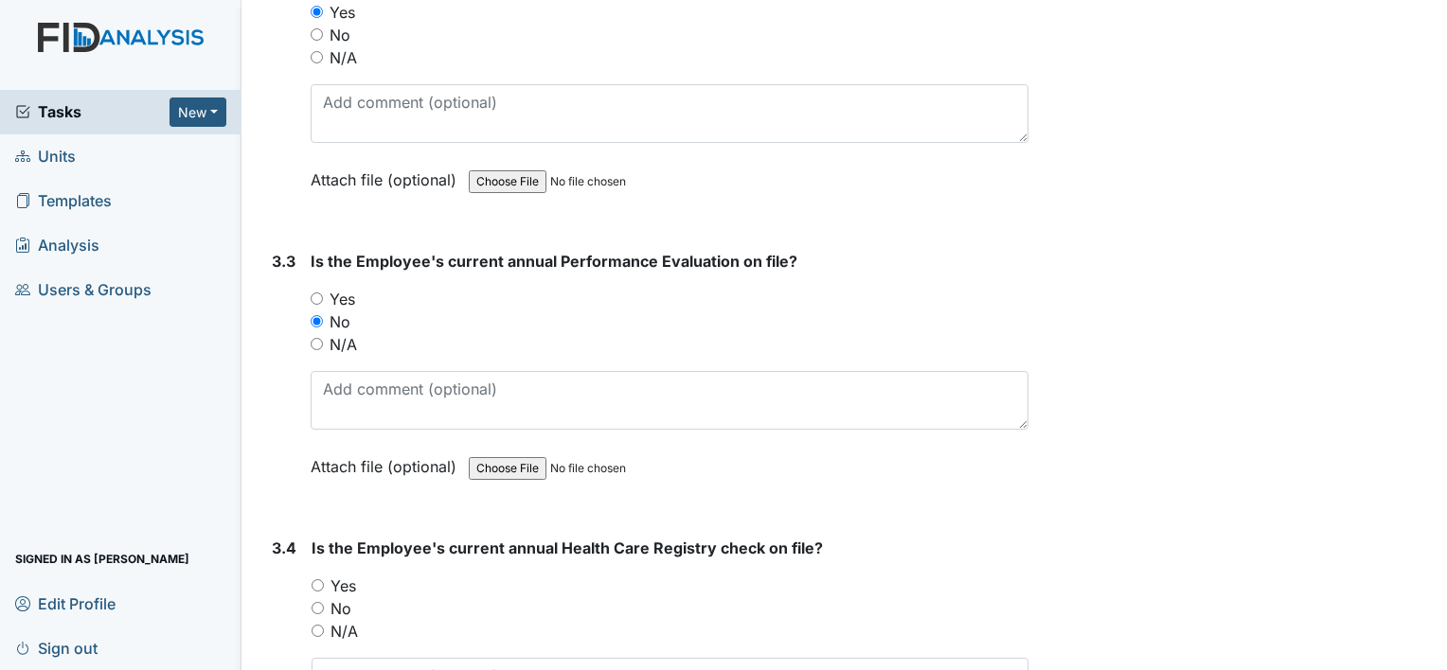
click at [341, 575] on label "Yes" at bounding box center [343, 586] width 26 height 23
click at [324, 580] on input "Yes" at bounding box center [318, 586] width 12 height 12
radio input "true"
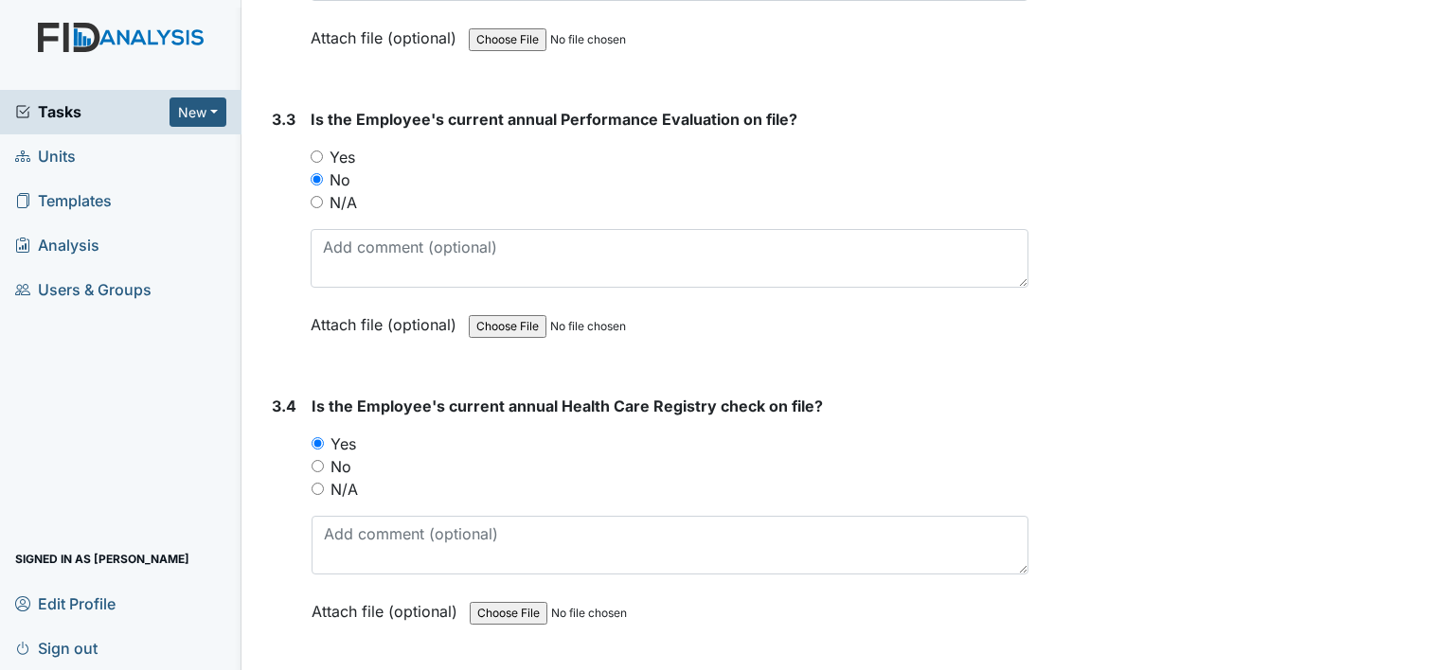
scroll to position [6250, 0]
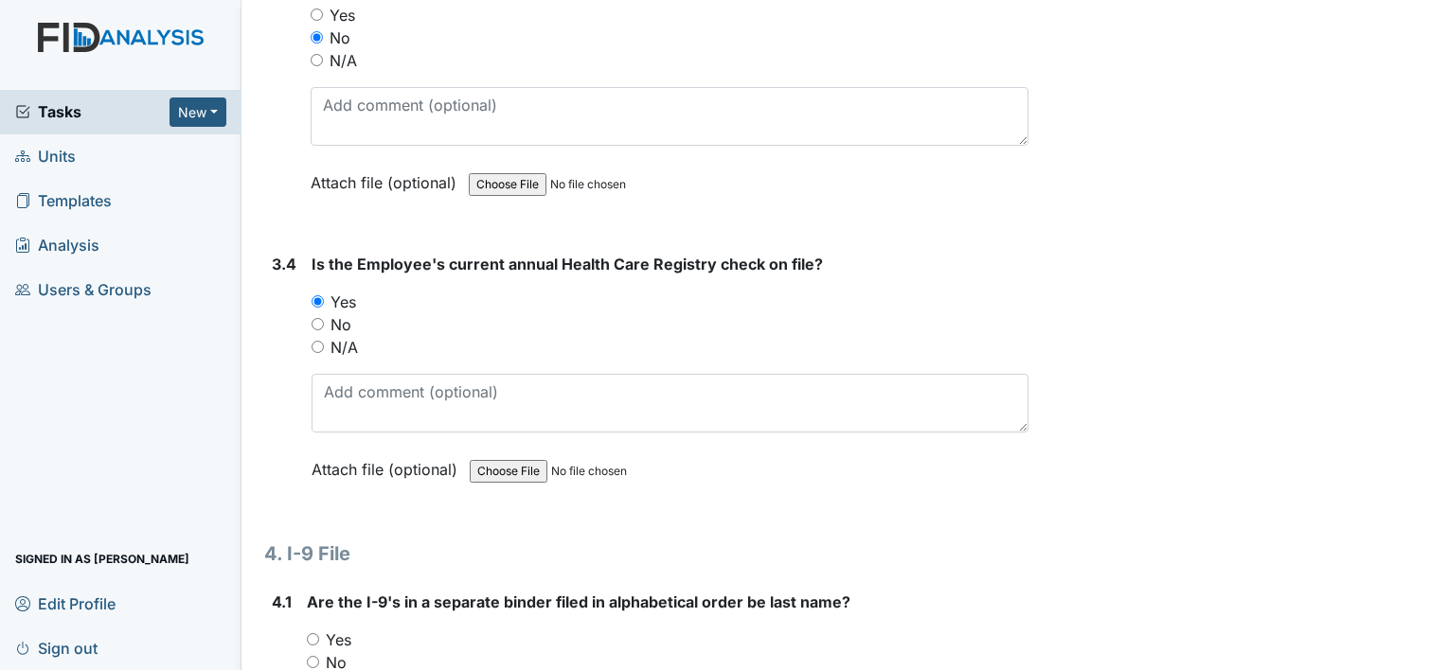
click at [333, 629] on label "Yes" at bounding box center [339, 640] width 26 height 23
click at [319, 633] on input "Yes" at bounding box center [313, 639] width 12 height 12
radio input "true"
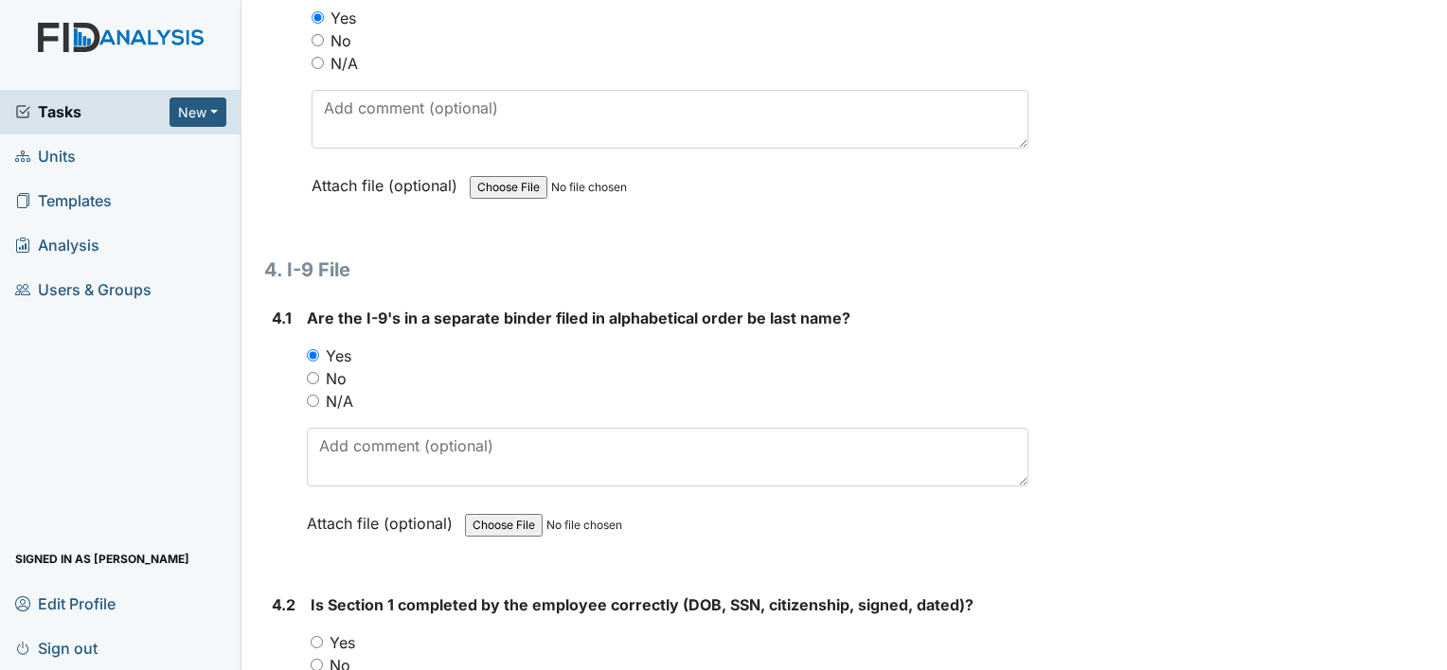
click at [344, 632] on label "Yes" at bounding box center [343, 643] width 26 height 23
click at [323, 636] on input "Yes" at bounding box center [317, 642] width 12 height 12
radio input "true"
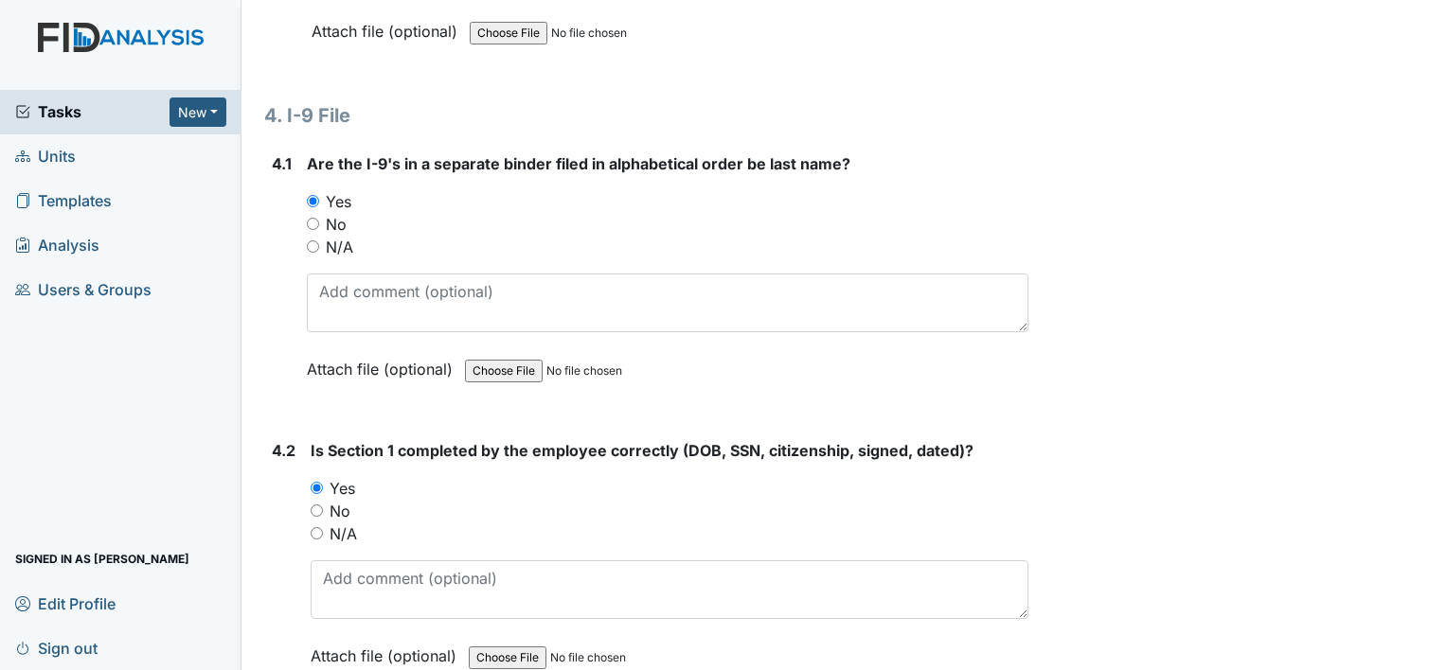
scroll to position [6912, 0]
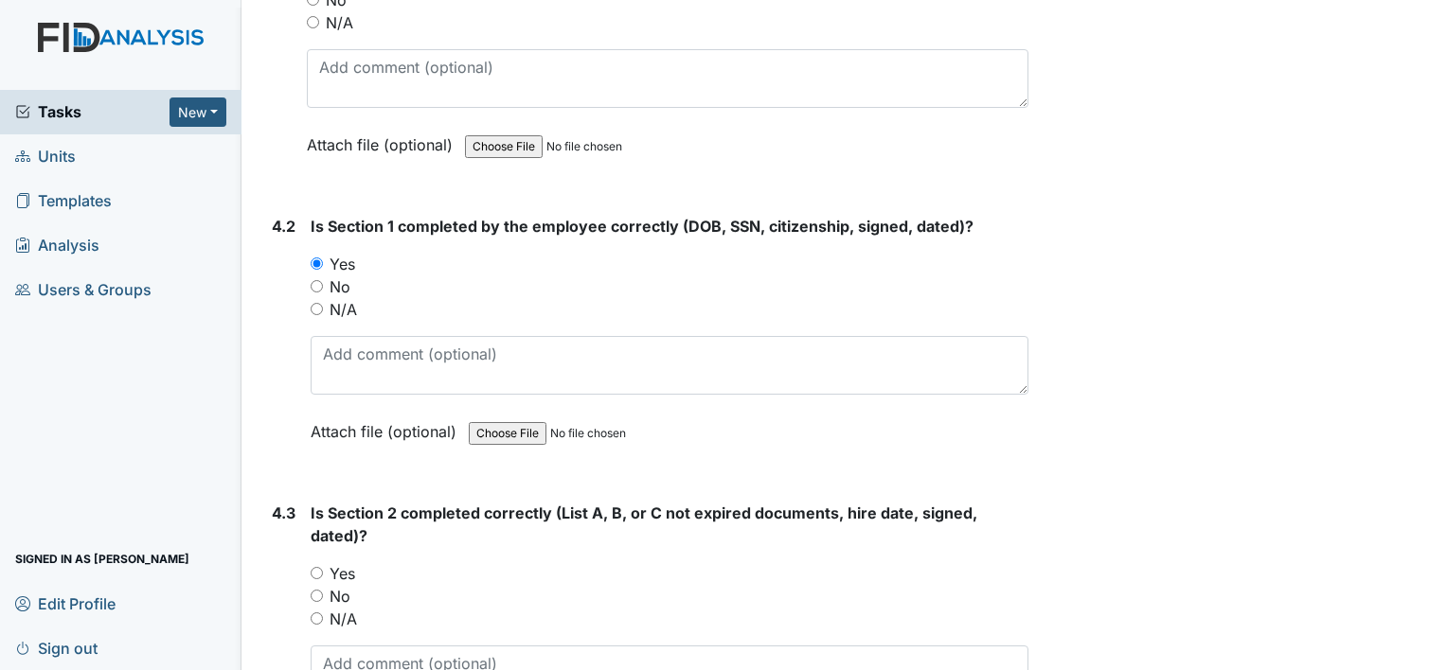
click at [343, 562] on label "Yes" at bounding box center [343, 573] width 26 height 23
click at [323, 567] on input "Yes" at bounding box center [317, 573] width 12 height 12
radio input "true"
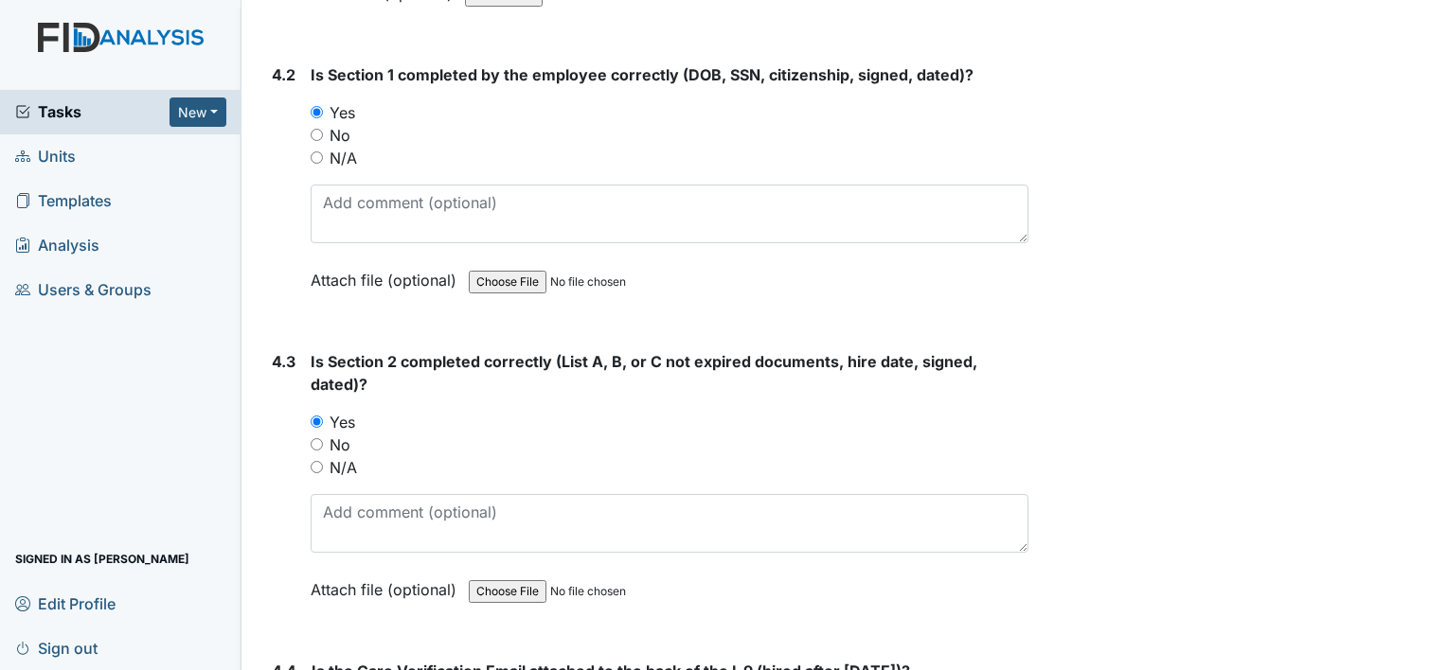
scroll to position [7291, 0]
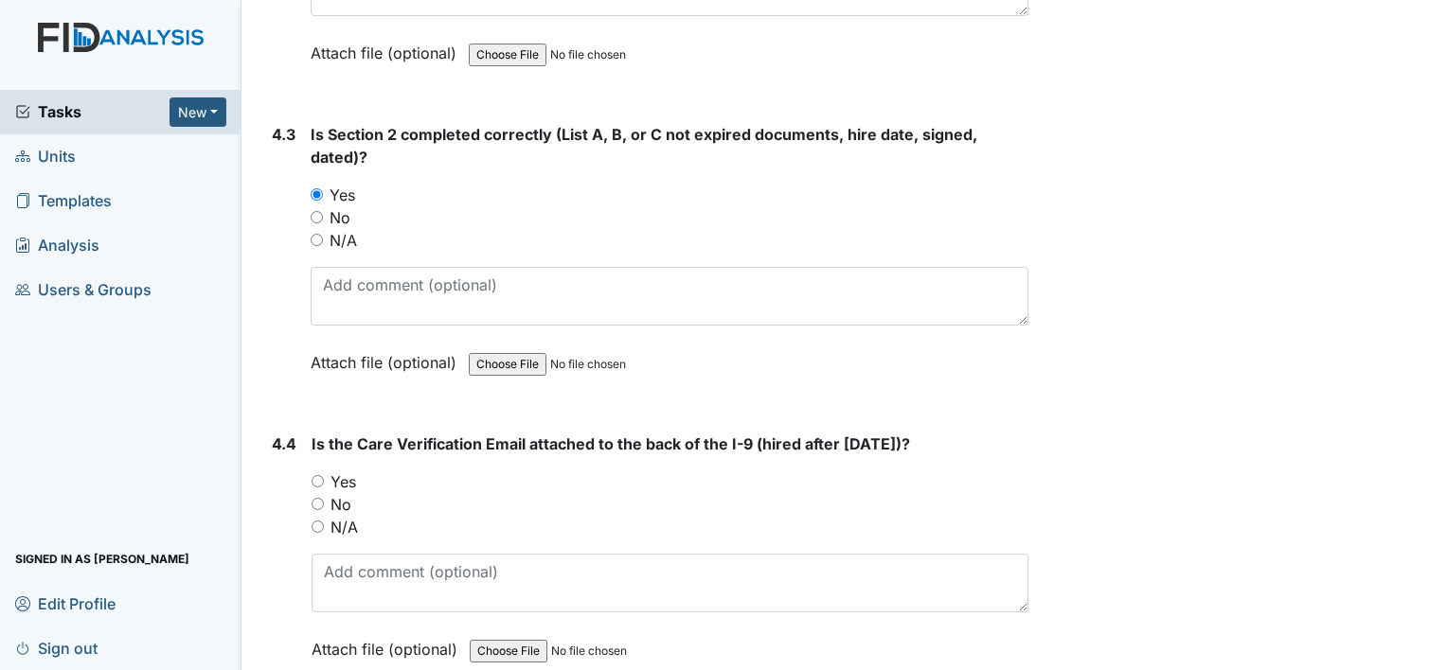
click at [343, 471] on label "Yes" at bounding box center [343, 482] width 26 height 23
click at [324, 475] on input "Yes" at bounding box center [318, 481] width 12 height 12
radio input "true"
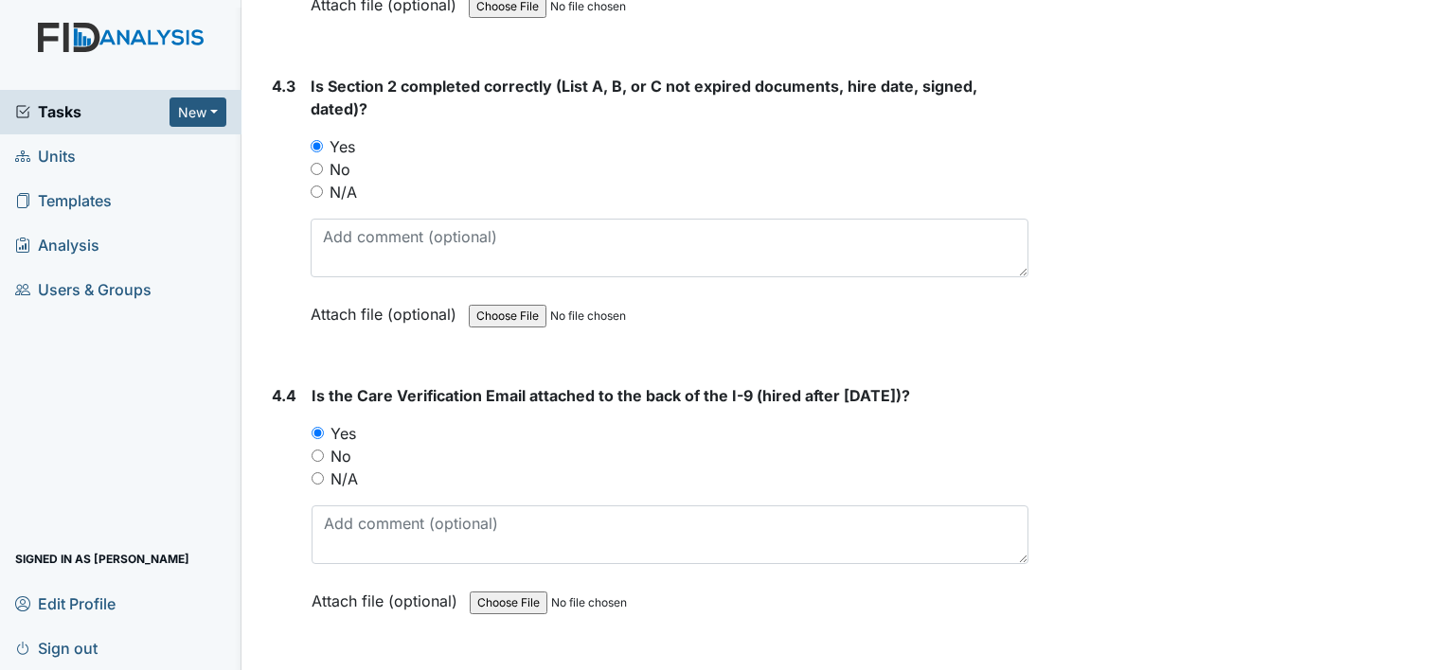
scroll to position [7366, 0]
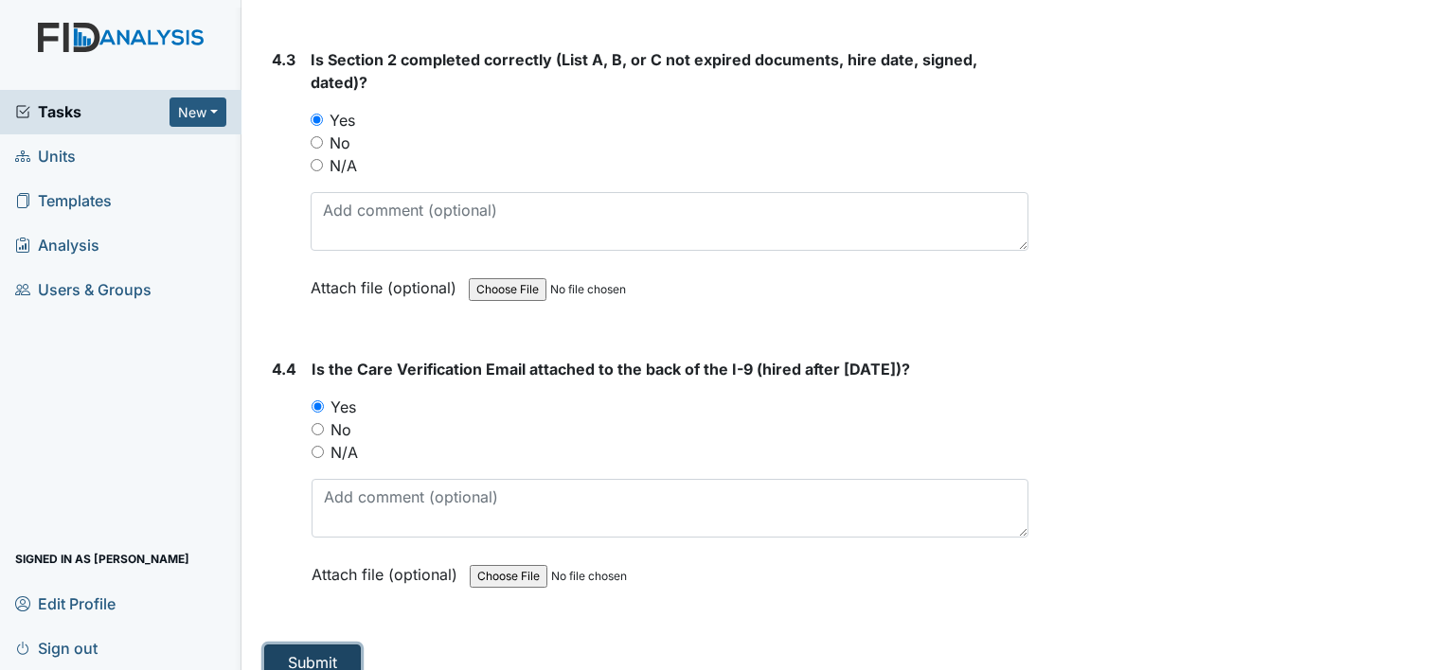
click at [327, 645] on button "Submit" at bounding box center [312, 663] width 97 height 36
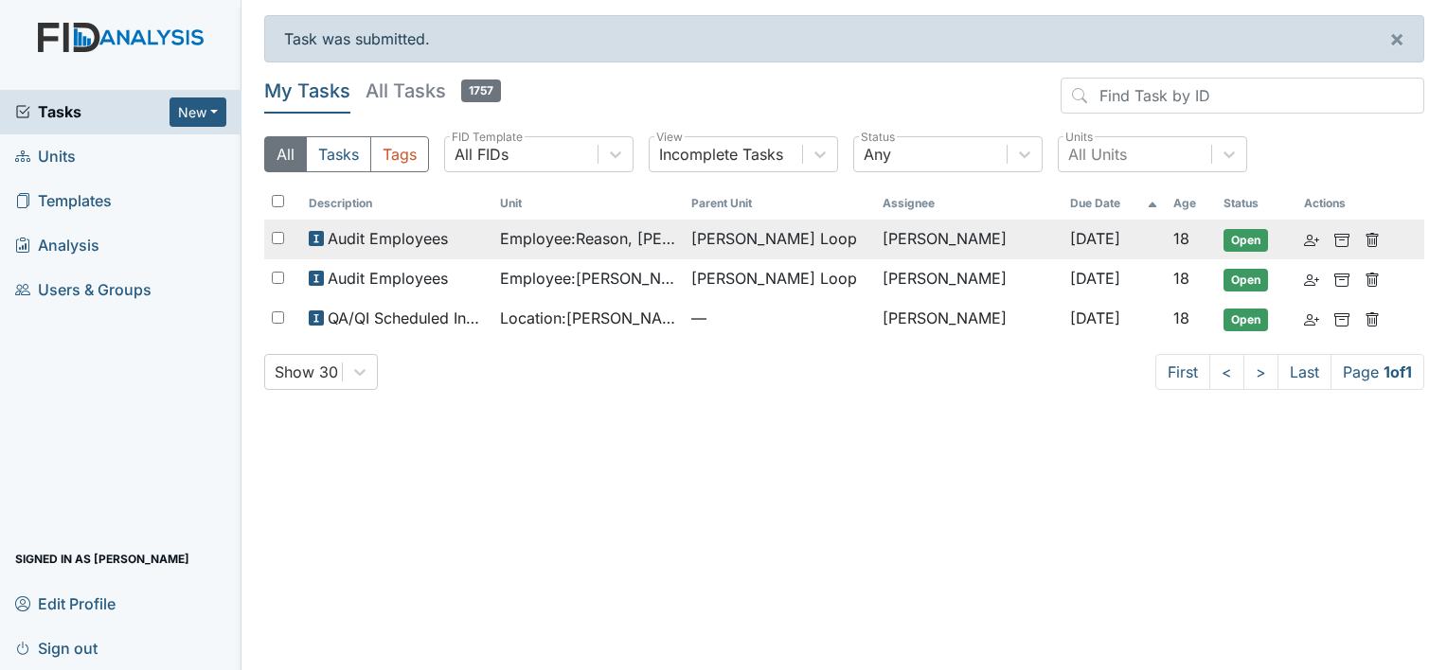
click at [622, 241] on span "Employee : Reason, [PERSON_NAME]" at bounding box center [588, 238] width 176 height 23
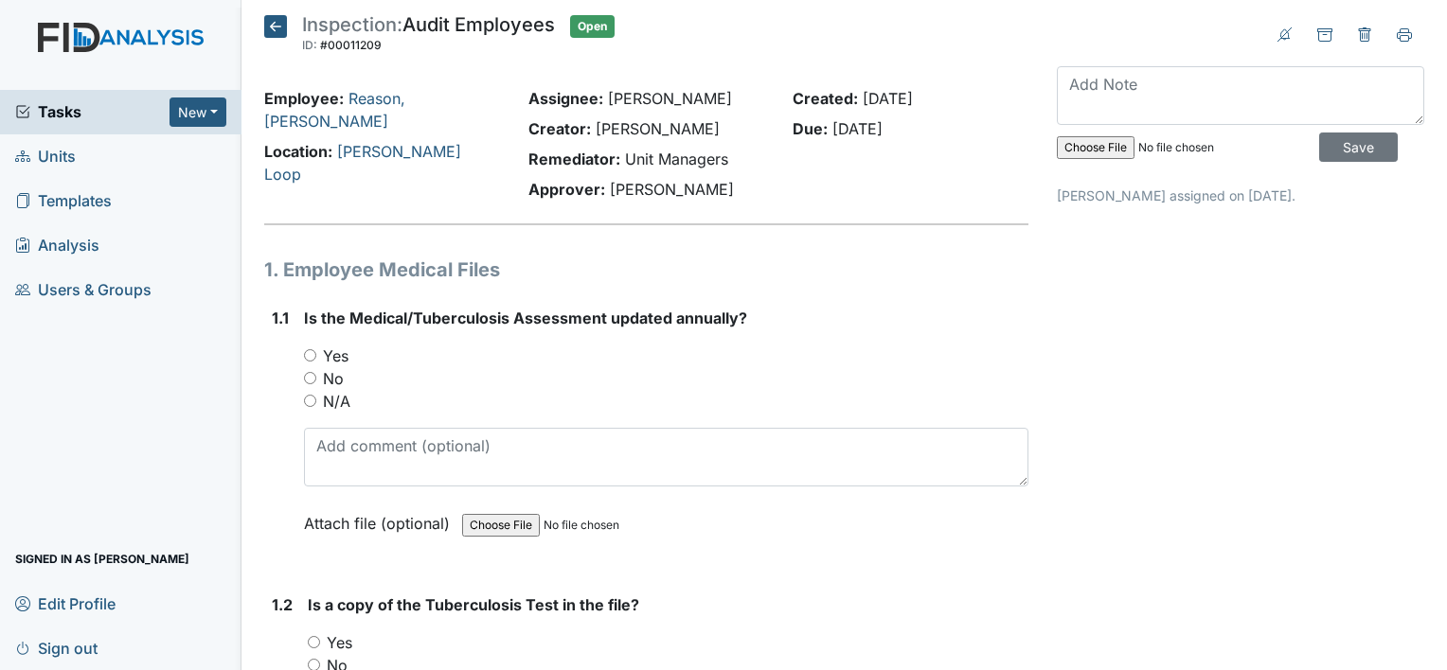
click at [340, 354] on label "Yes" at bounding box center [336, 356] width 26 height 23
click at [316, 354] on input "Yes" at bounding box center [310, 355] width 12 height 12
radio input "true"
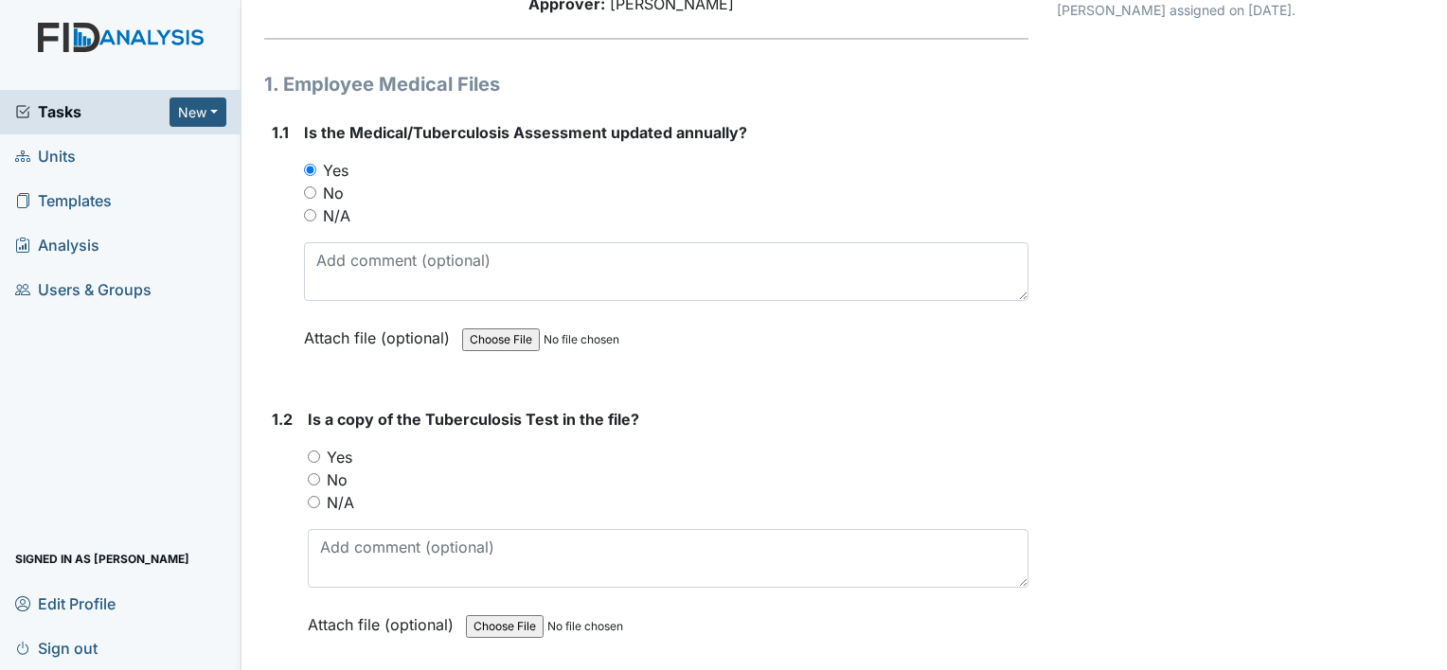
scroll to position [189, 0]
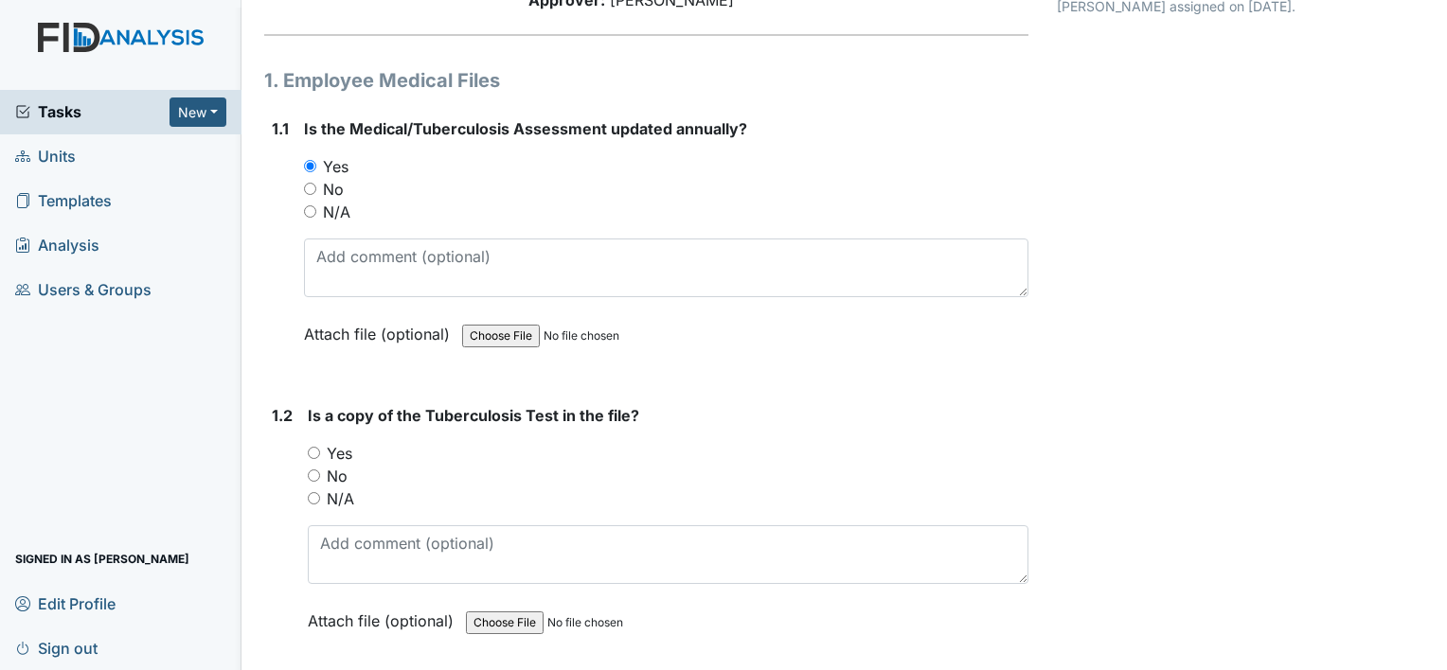
click at [346, 449] on label "Yes" at bounding box center [340, 453] width 26 height 23
click at [320, 449] on input "Yes" at bounding box center [314, 453] width 12 height 12
radio input "true"
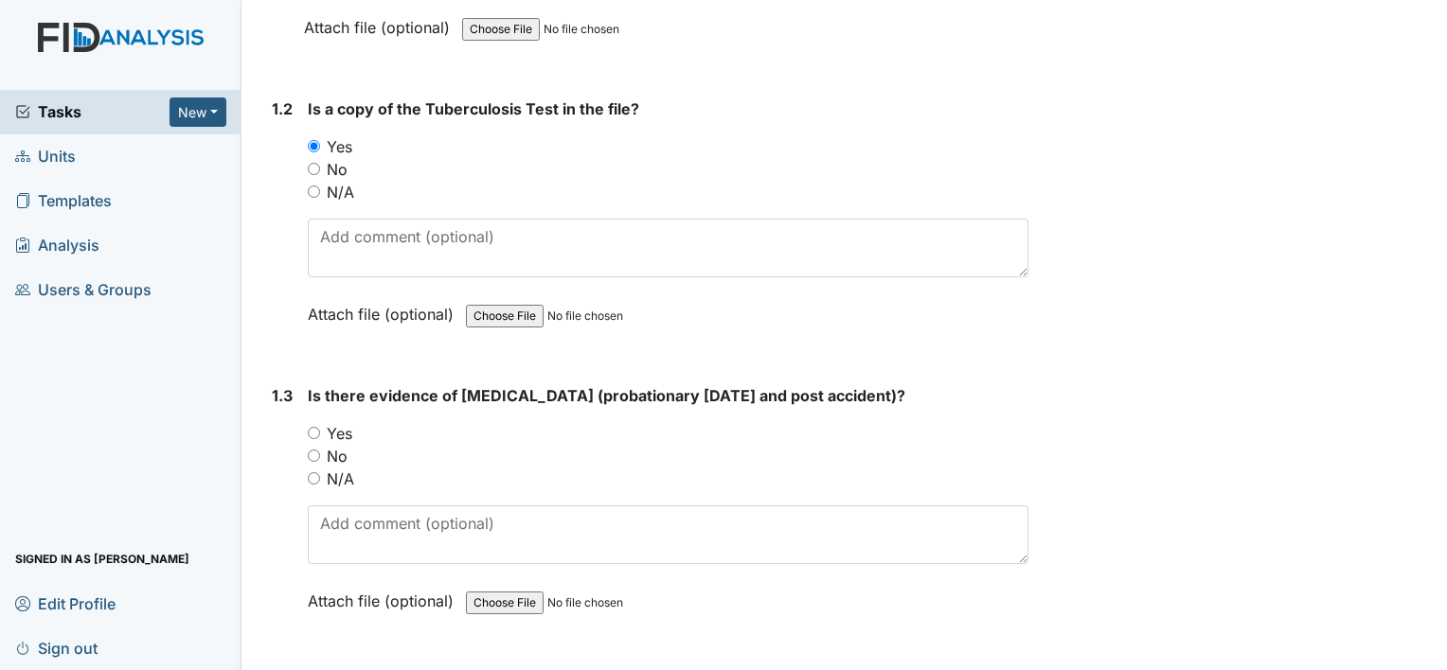
scroll to position [568, 0]
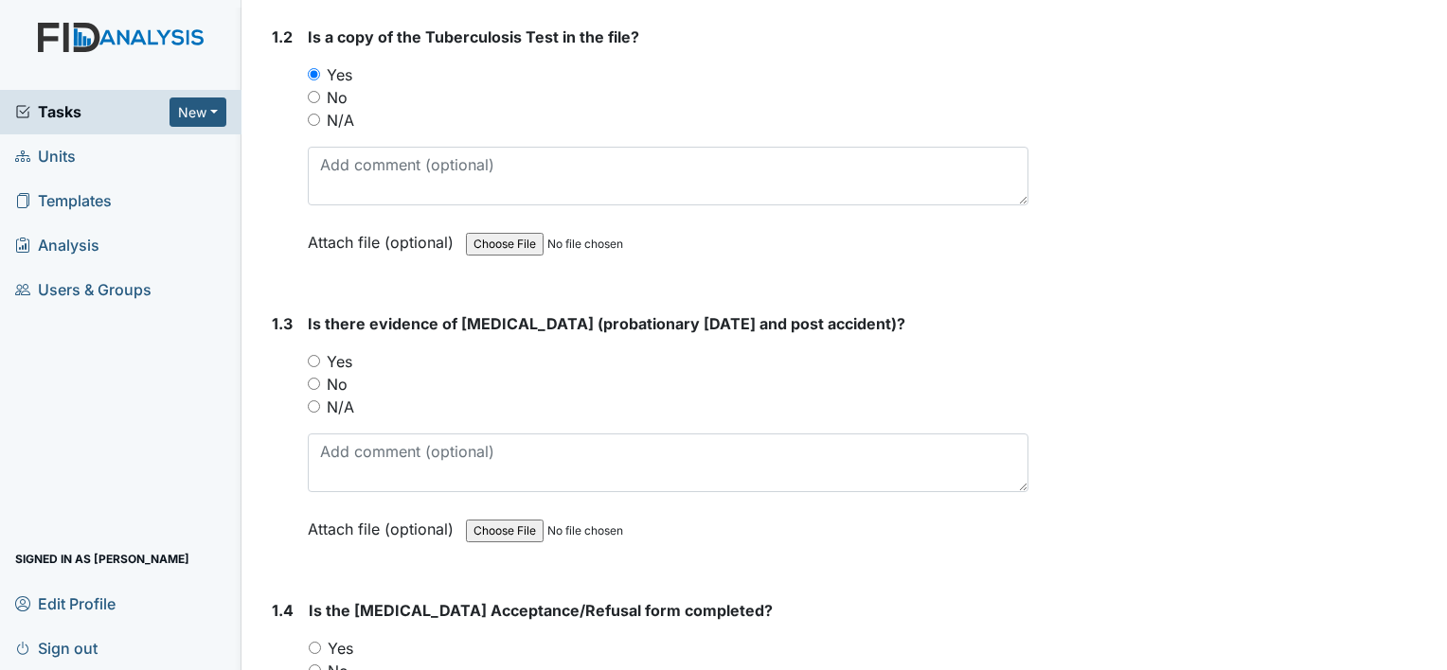
click at [345, 381] on label "No" at bounding box center [337, 384] width 21 height 23
click at [320, 381] on input "No" at bounding box center [314, 384] width 12 height 12
radio input "true"
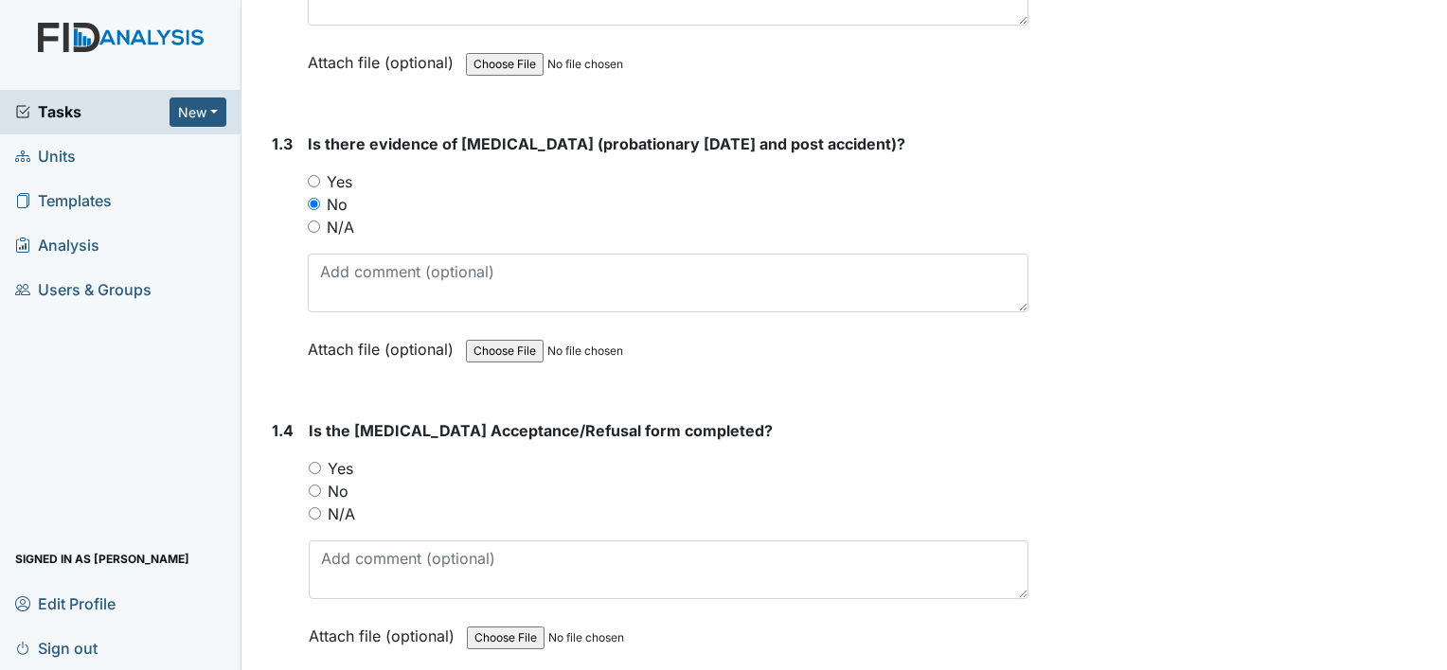
scroll to position [758, 0]
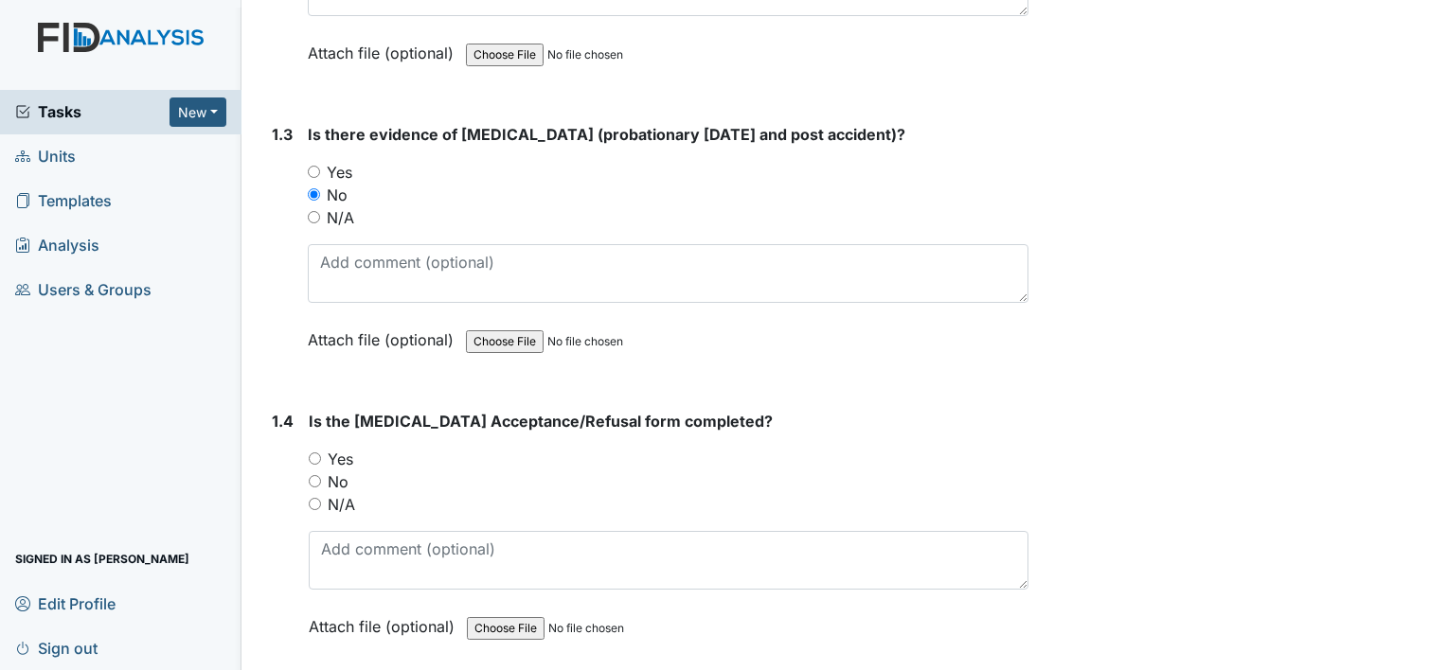
click at [345, 458] on label "Yes" at bounding box center [341, 459] width 26 height 23
click at [321, 458] on input "Yes" at bounding box center [315, 459] width 12 height 12
radio input "true"
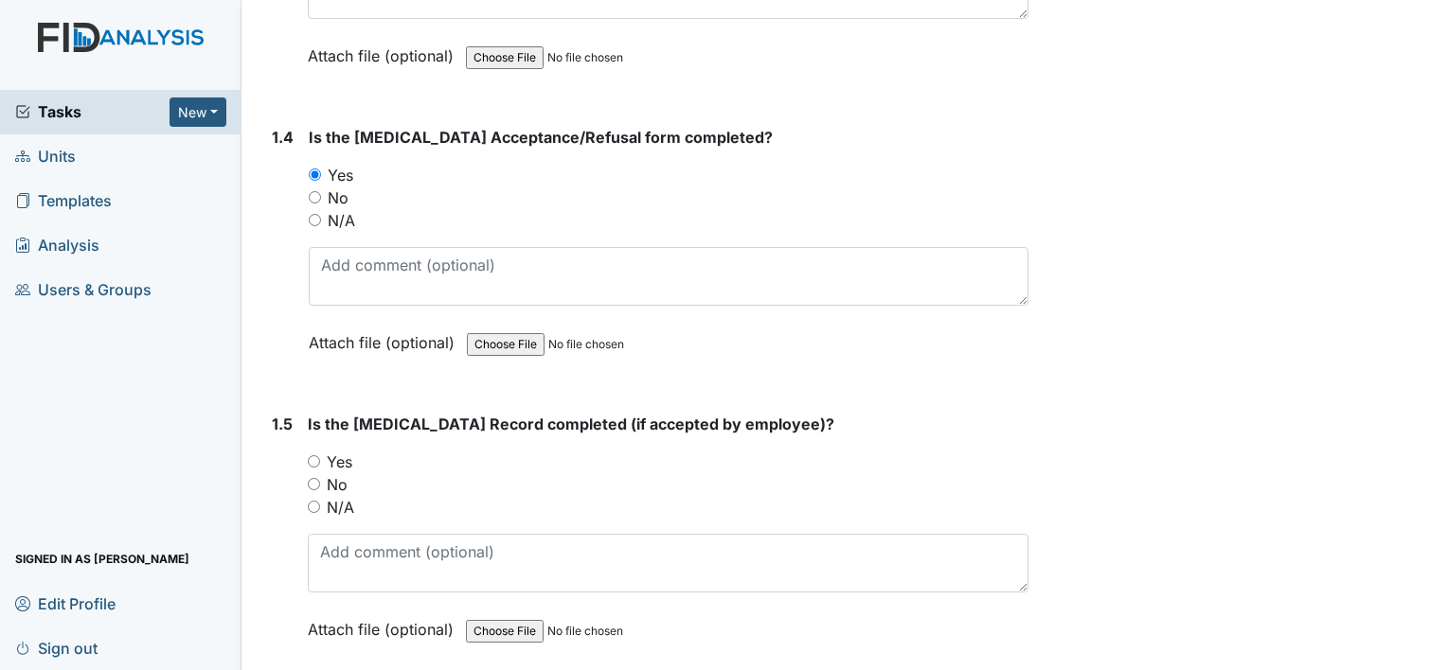
click at [345, 462] on label "Yes" at bounding box center [340, 462] width 26 height 23
click at [320, 462] on input "Yes" at bounding box center [314, 461] width 12 height 12
radio input "true"
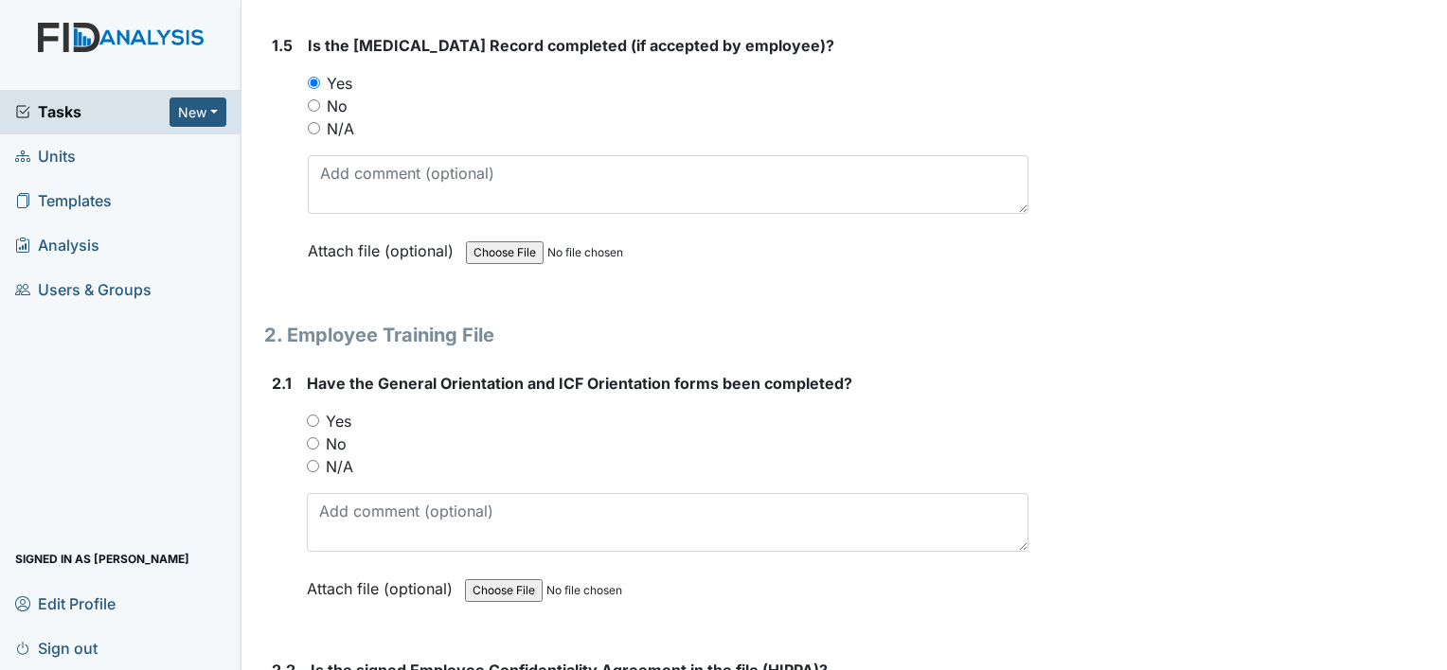
click at [343, 417] on label "Yes" at bounding box center [339, 421] width 26 height 23
click at [319, 417] on input "Yes" at bounding box center [313, 421] width 12 height 12
radio input "true"
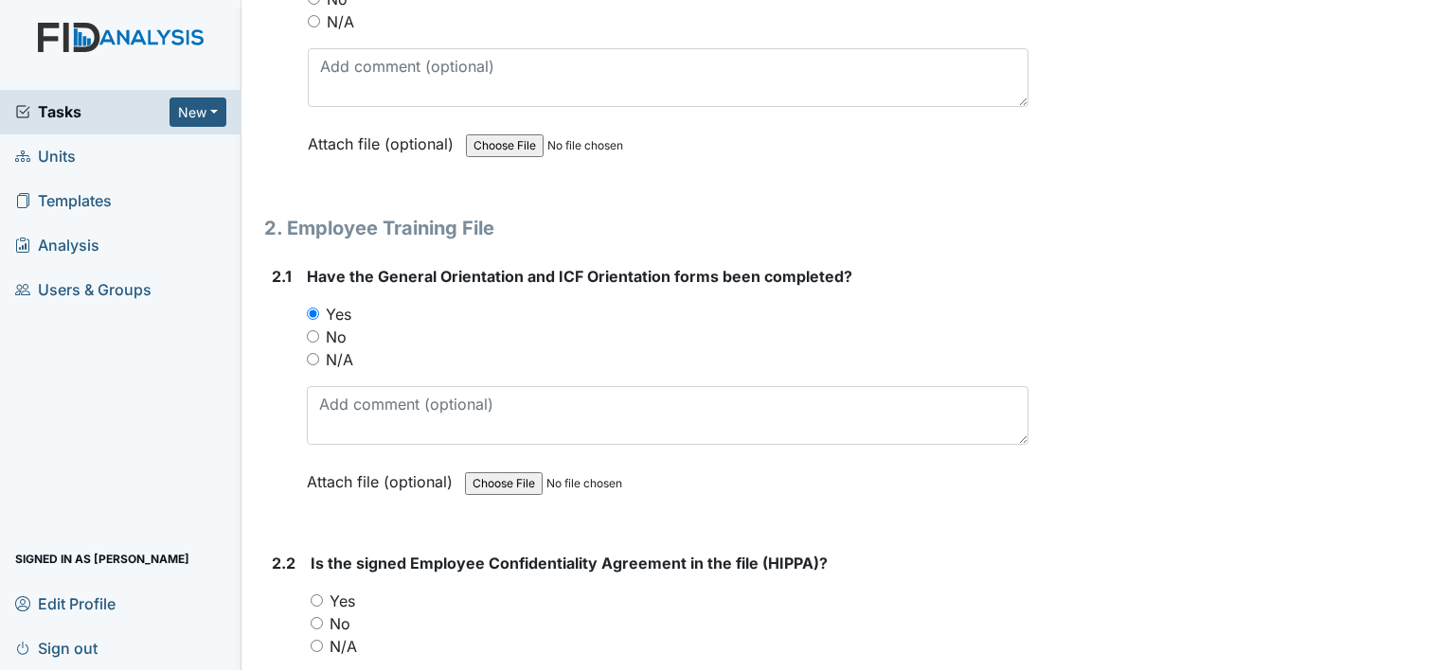
scroll to position [1610, 0]
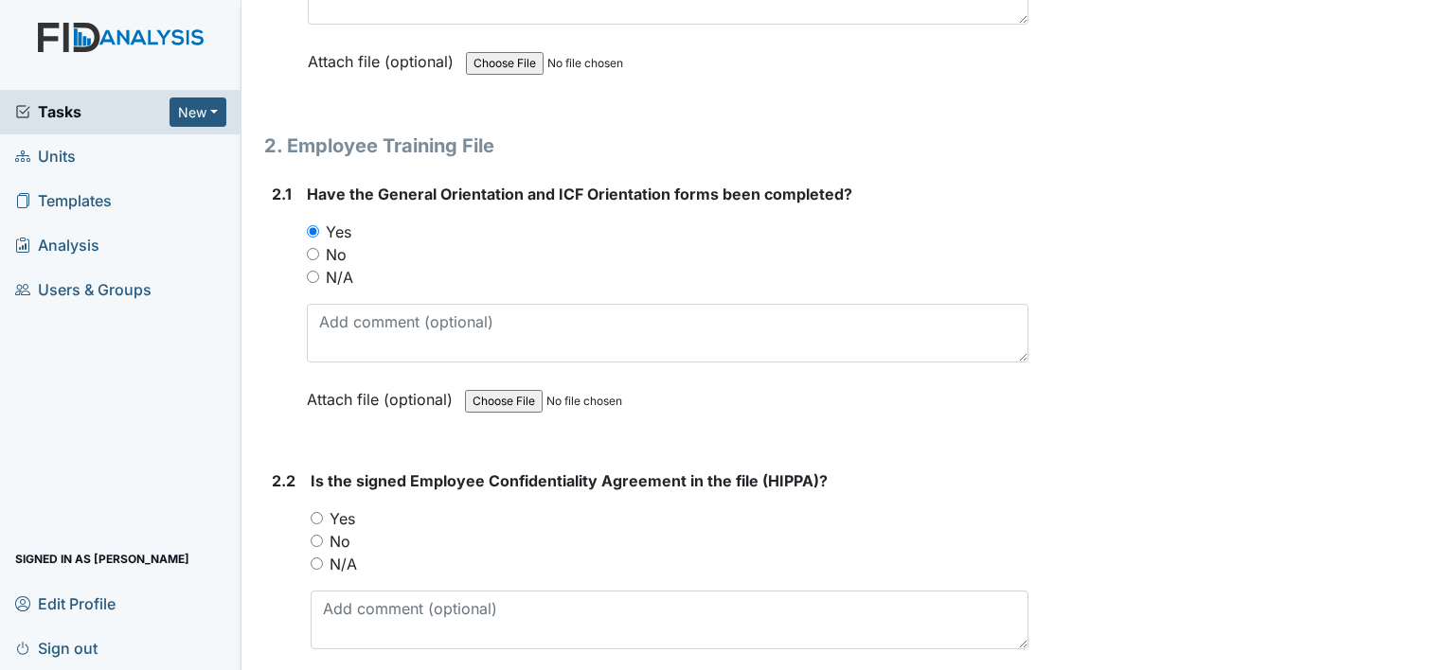
click at [348, 510] on label "Yes" at bounding box center [343, 519] width 26 height 23
click at [323, 512] on input "Yes" at bounding box center [317, 518] width 12 height 12
radio input "true"
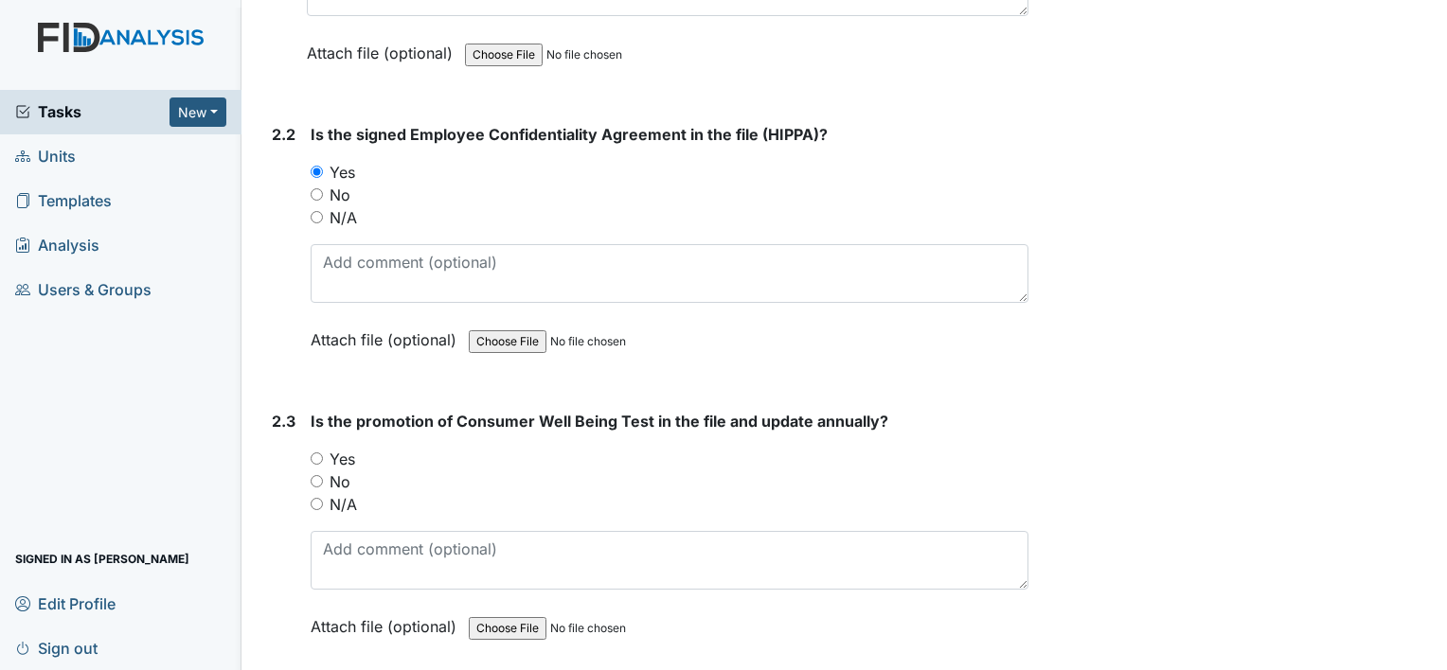
scroll to position [1989, 0]
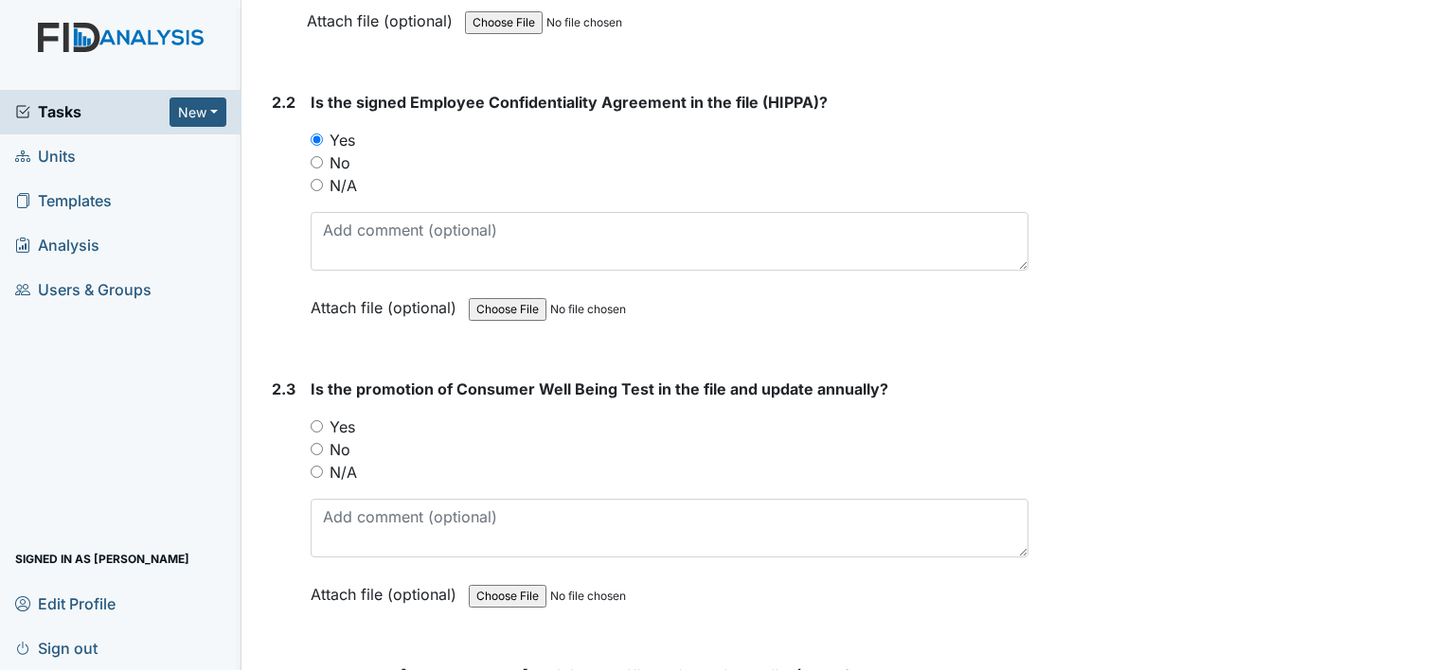
click at [341, 419] on label "Yes" at bounding box center [343, 427] width 26 height 23
click at [323, 420] on input "Yes" at bounding box center [317, 426] width 12 height 12
radio input "true"
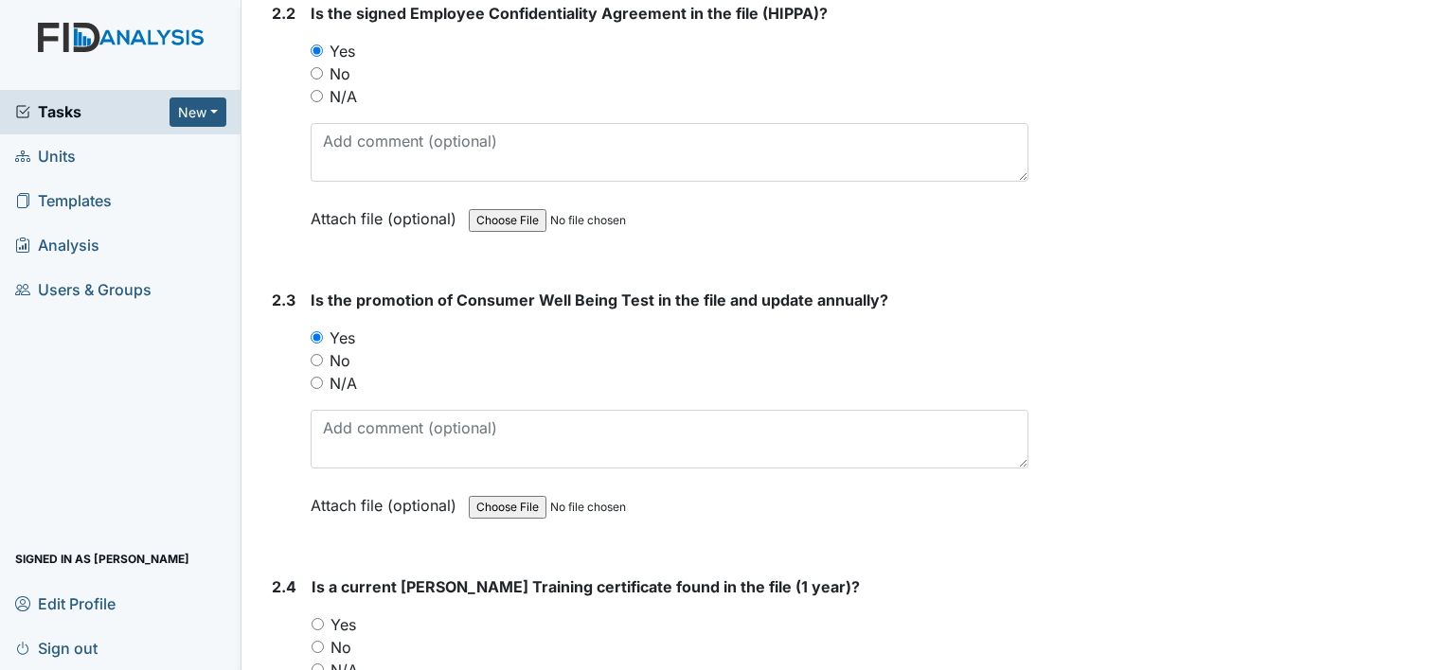
scroll to position [2273, 0]
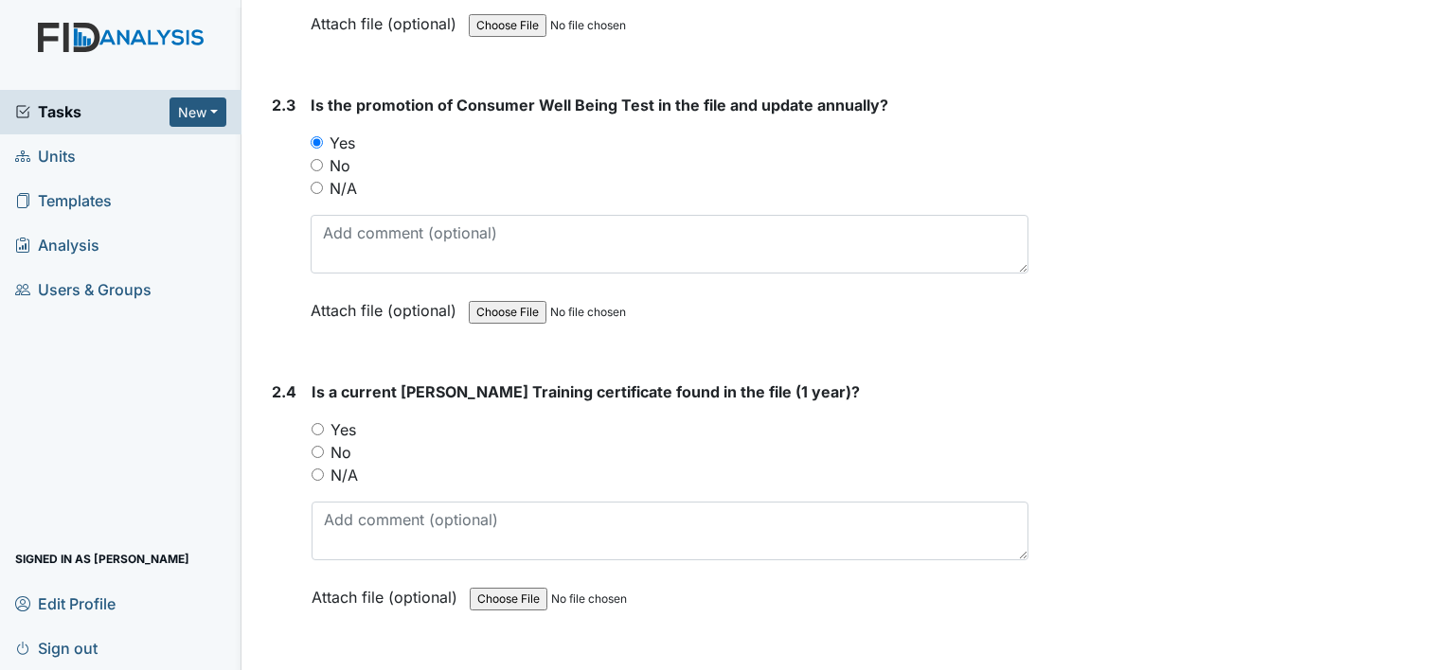
click at [340, 447] on label "No" at bounding box center [340, 452] width 21 height 23
click at [324, 447] on input "No" at bounding box center [318, 452] width 12 height 12
radio input "true"
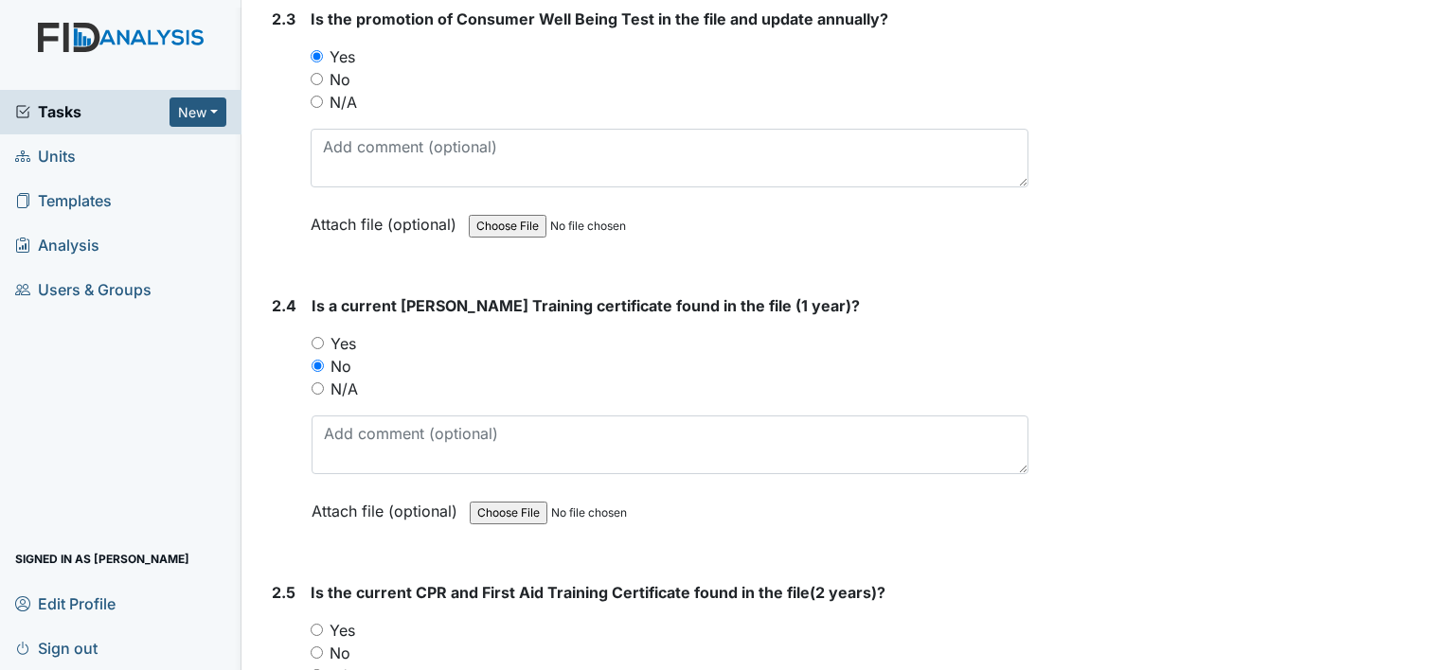
scroll to position [2651, 0]
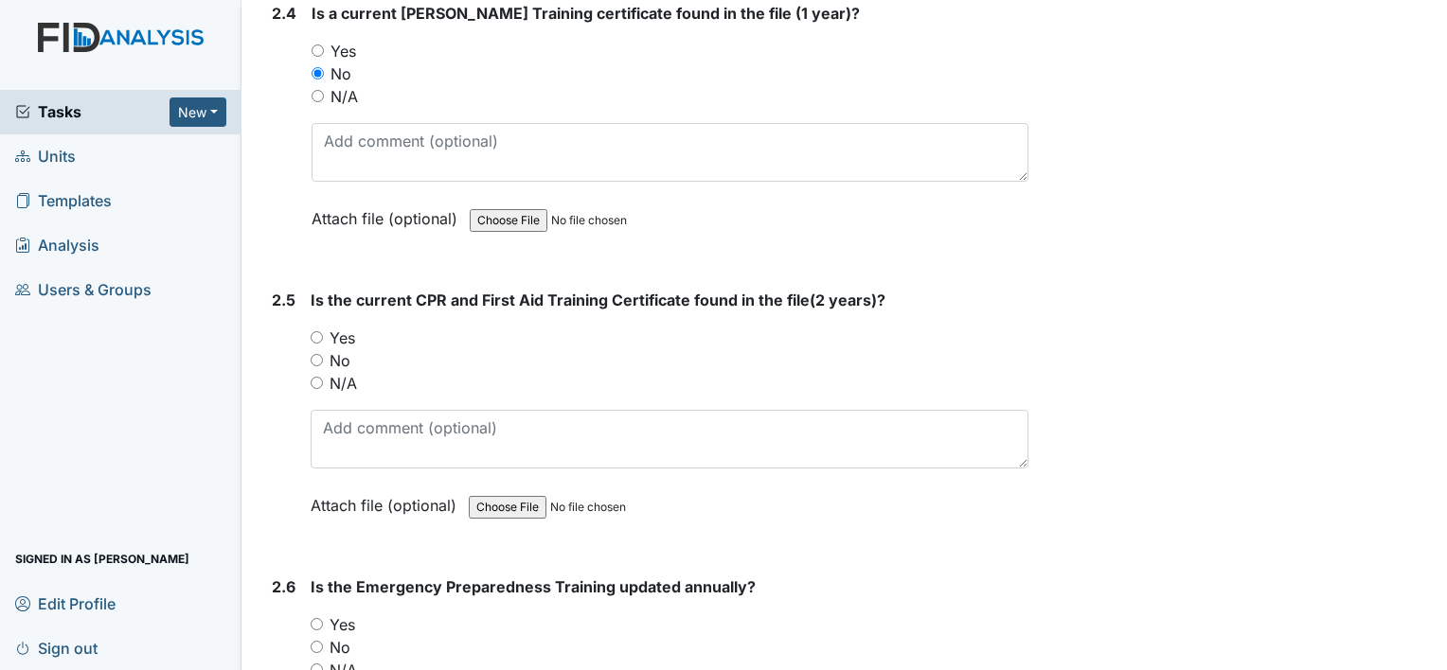
click at [352, 354] on div "No" at bounding box center [670, 360] width 718 height 23
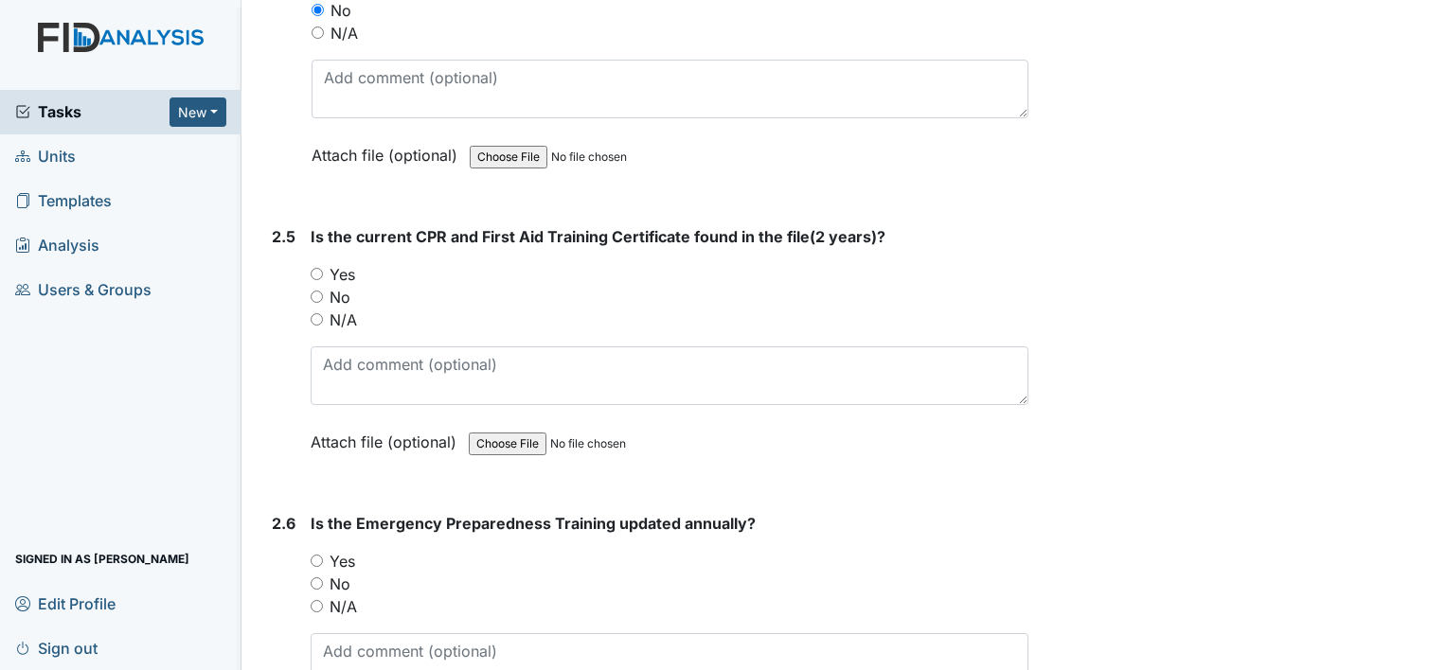
scroll to position [2841, 0]
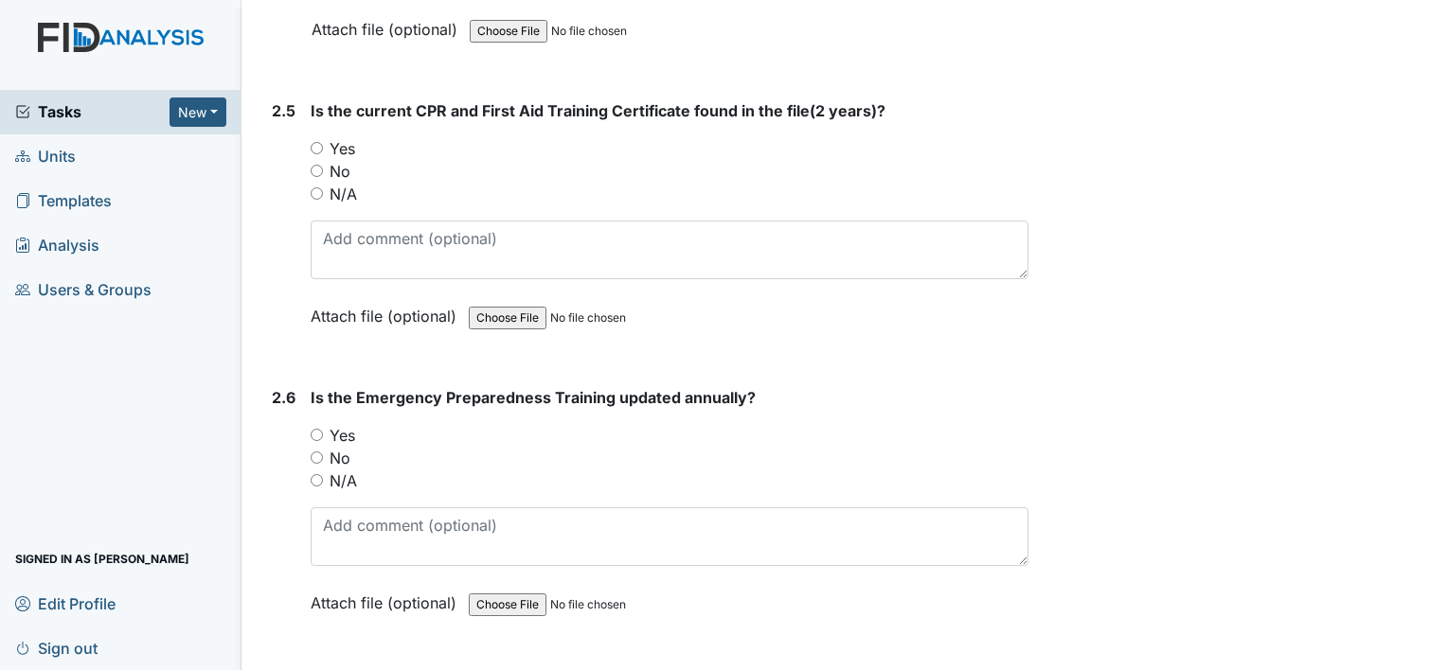
click at [341, 426] on label "Yes" at bounding box center [343, 435] width 26 height 23
click at [323, 429] on input "Yes" at bounding box center [317, 435] width 12 height 12
radio input "true"
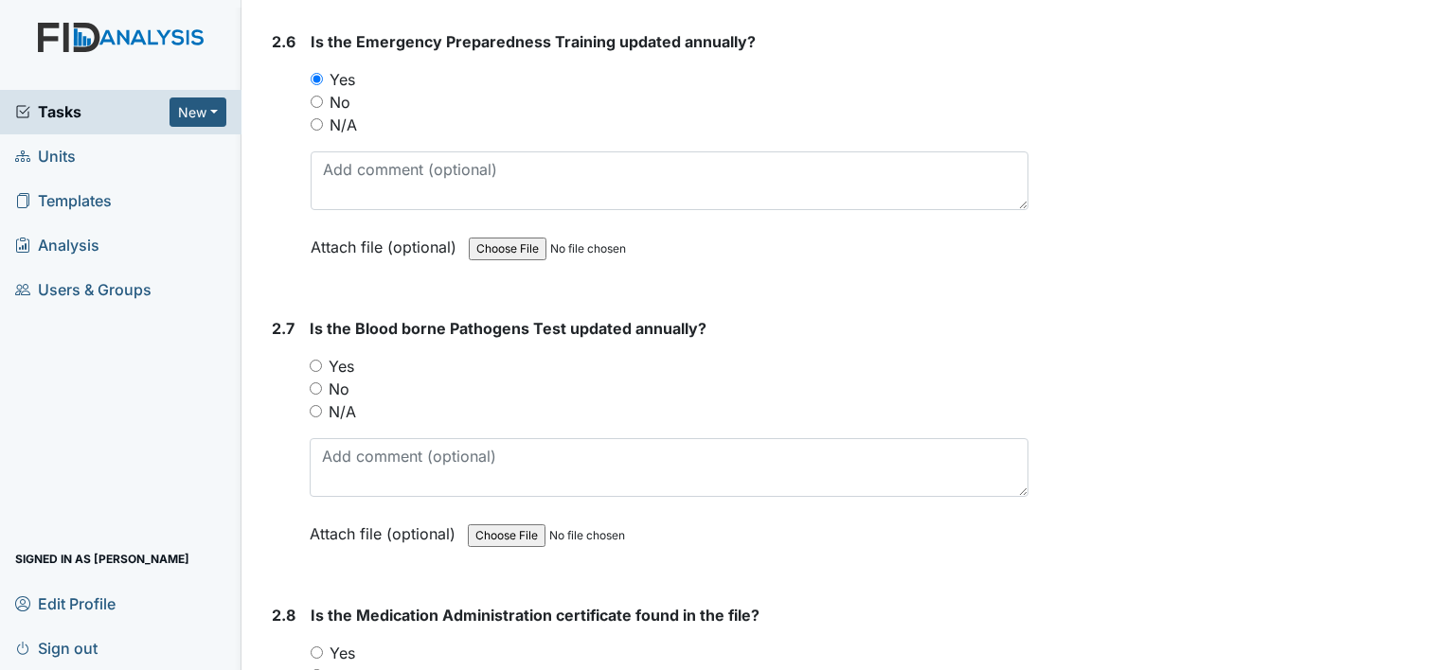
scroll to position [3220, 0]
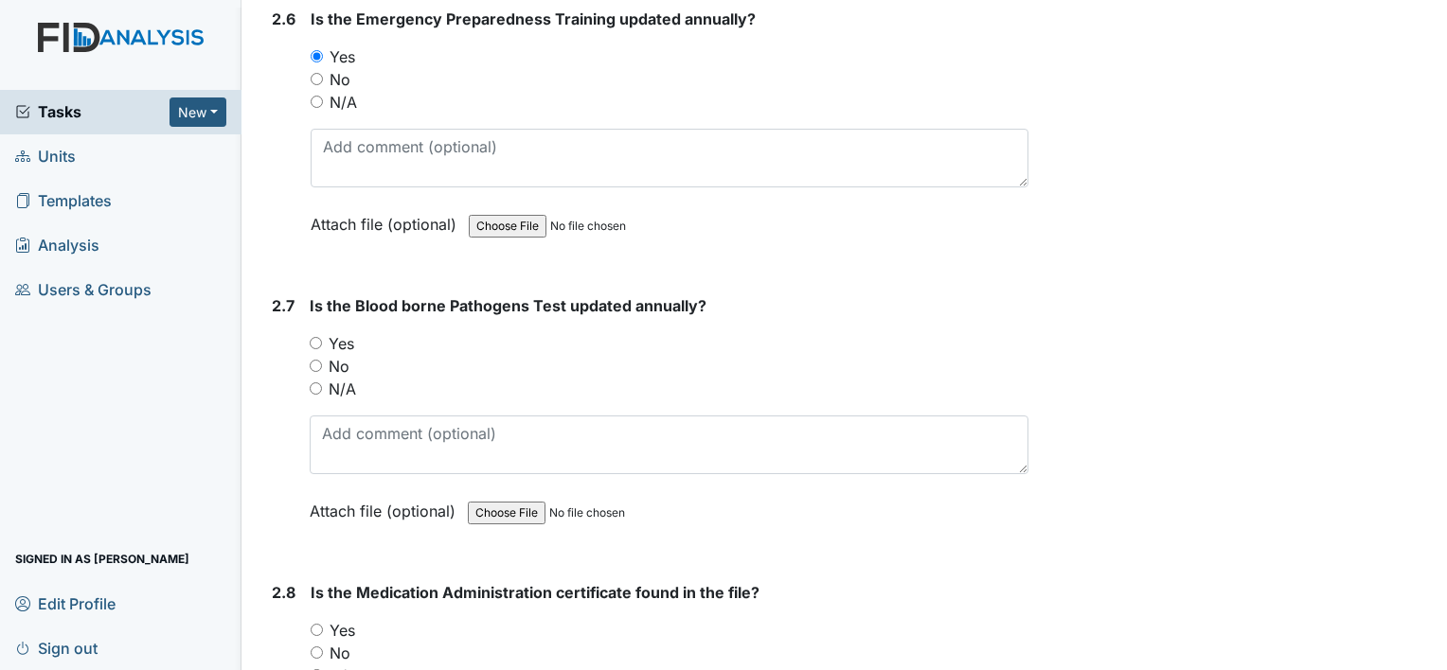
click at [341, 332] on label "Yes" at bounding box center [342, 343] width 26 height 23
click at [322, 337] on input "Yes" at bounding box center [316, 343] width 12 height 12
radio input "true"
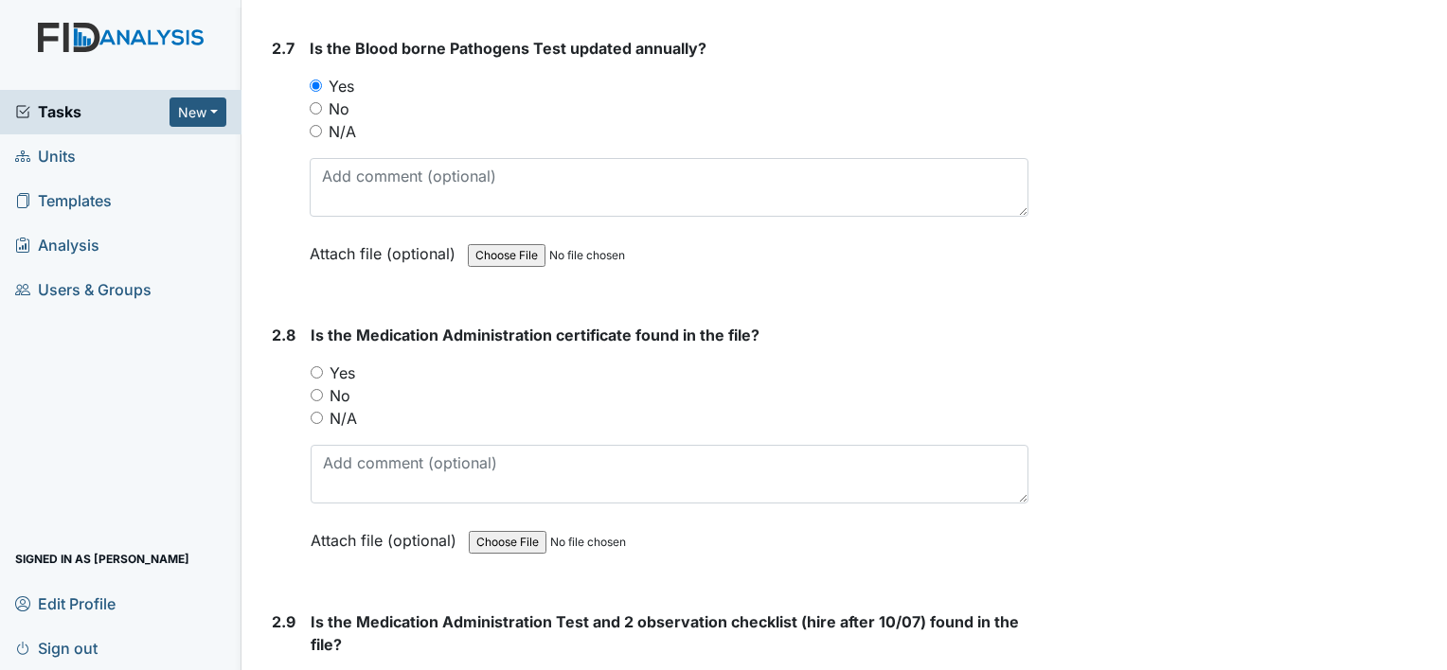
scroll to position [3504, 0]
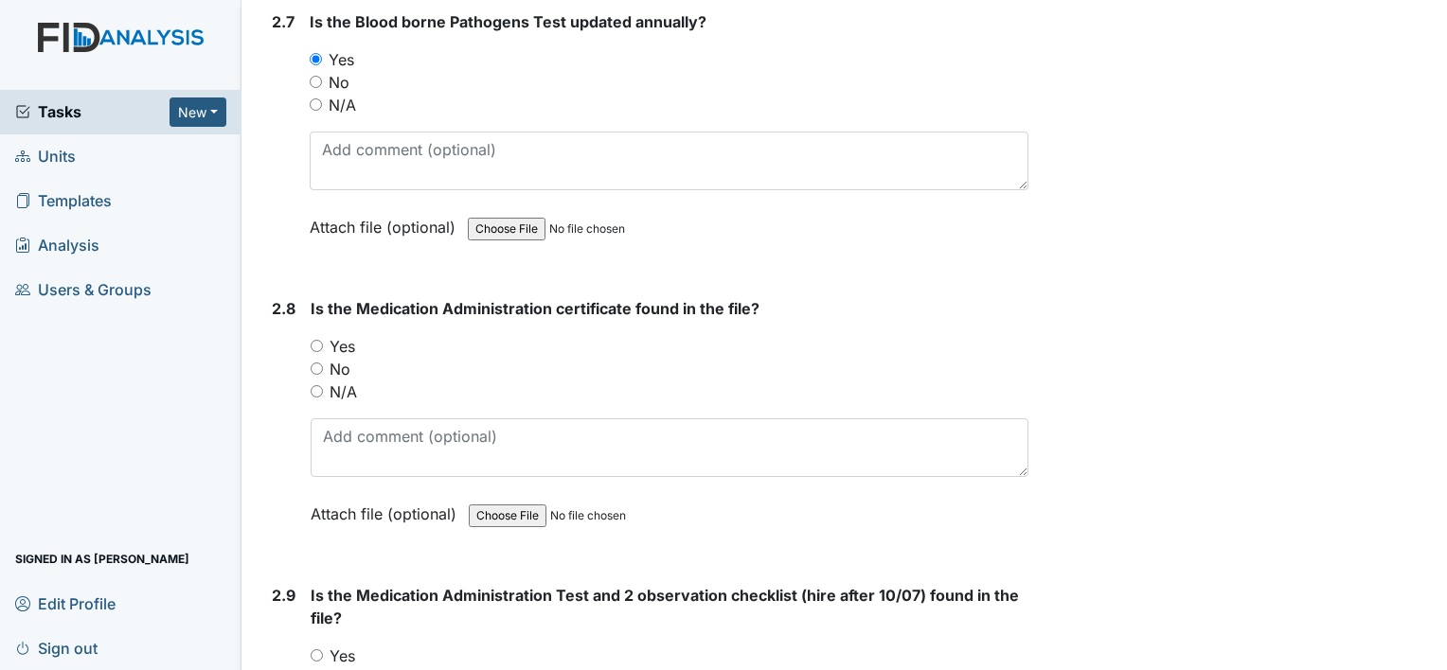
click at [339, 358] on label "No" at bounding box center [340, 369] width 21 height 23
click at [323, 363] on input "No" at bounding box center [317, 369] width 12 height 12
radio input "true"
click at [348, 393] on div "Is the Medication Administration certificate found in the file? You must select…" at bounding box center [670, 417] width 718 height 241
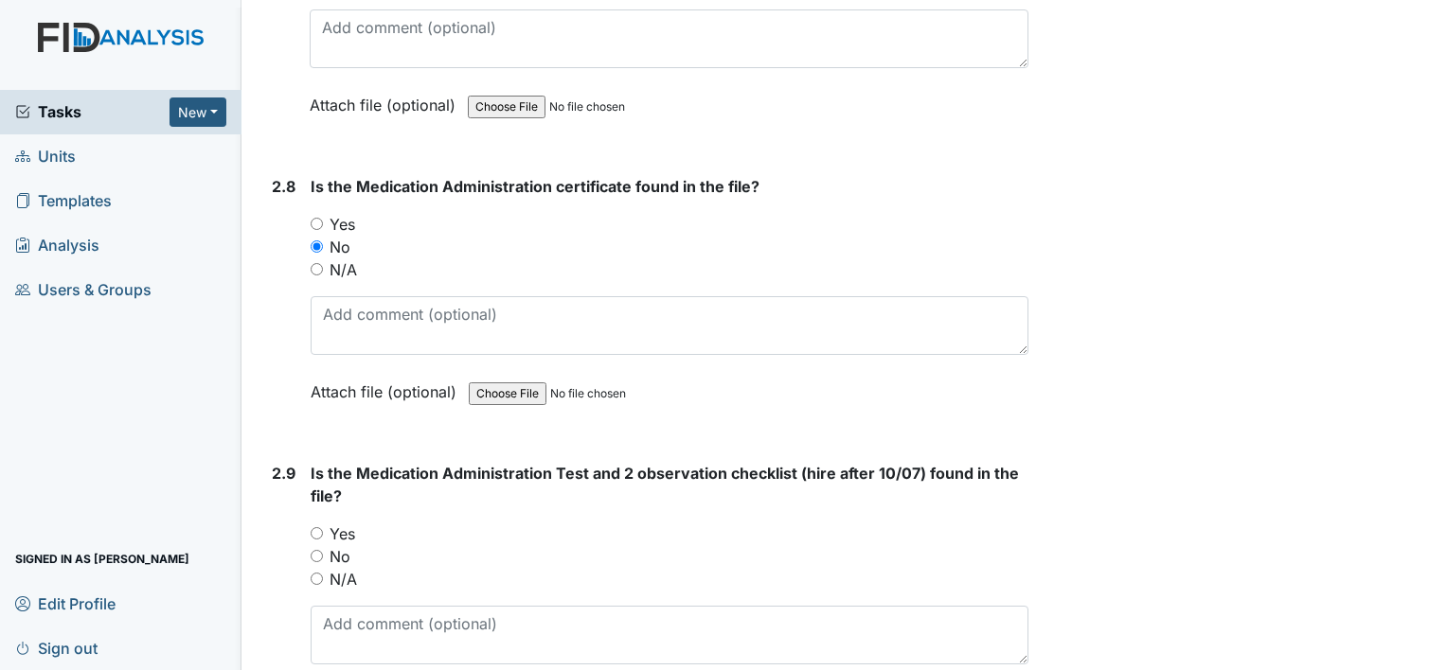
scroll to position [3788, 0]
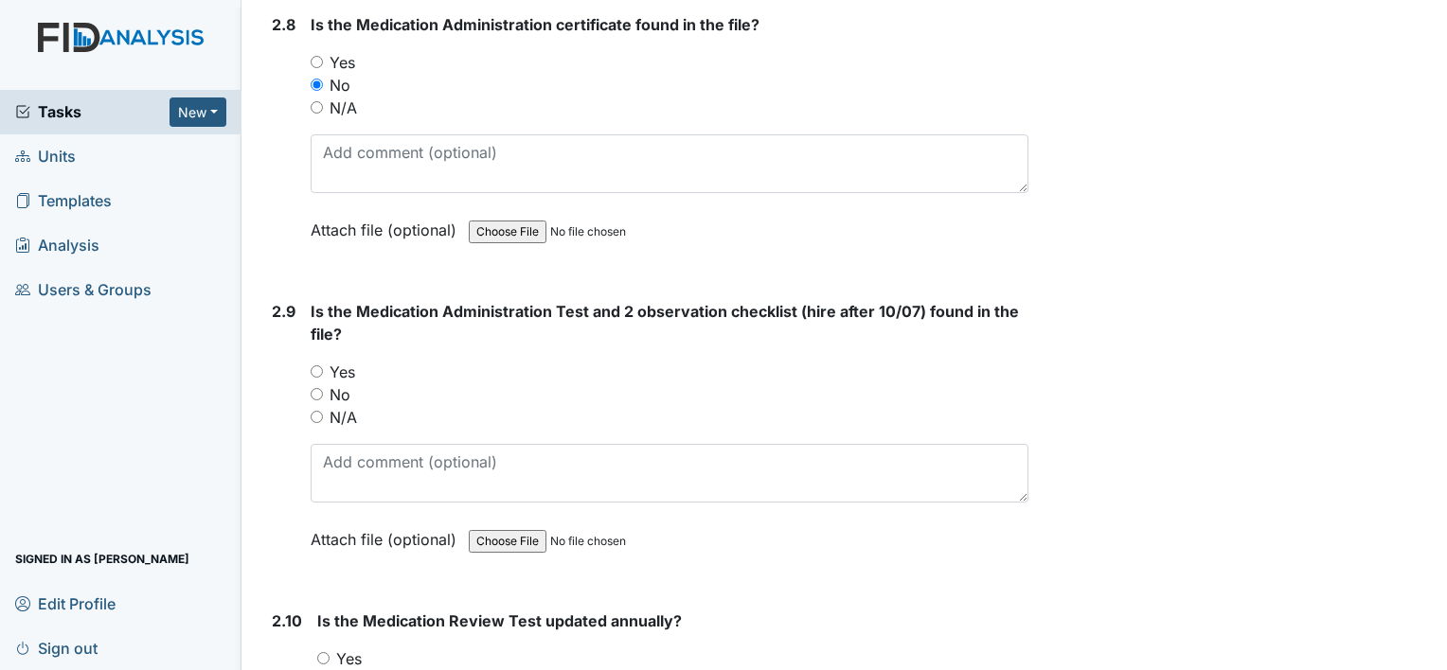
click at [344, 406] on label "N/A" at bounding box center [343, 417] width 27 height 23
click at [323, 411] on input "N/A" at bounding box center [317, 417] width 12 height 12
radio input "true"
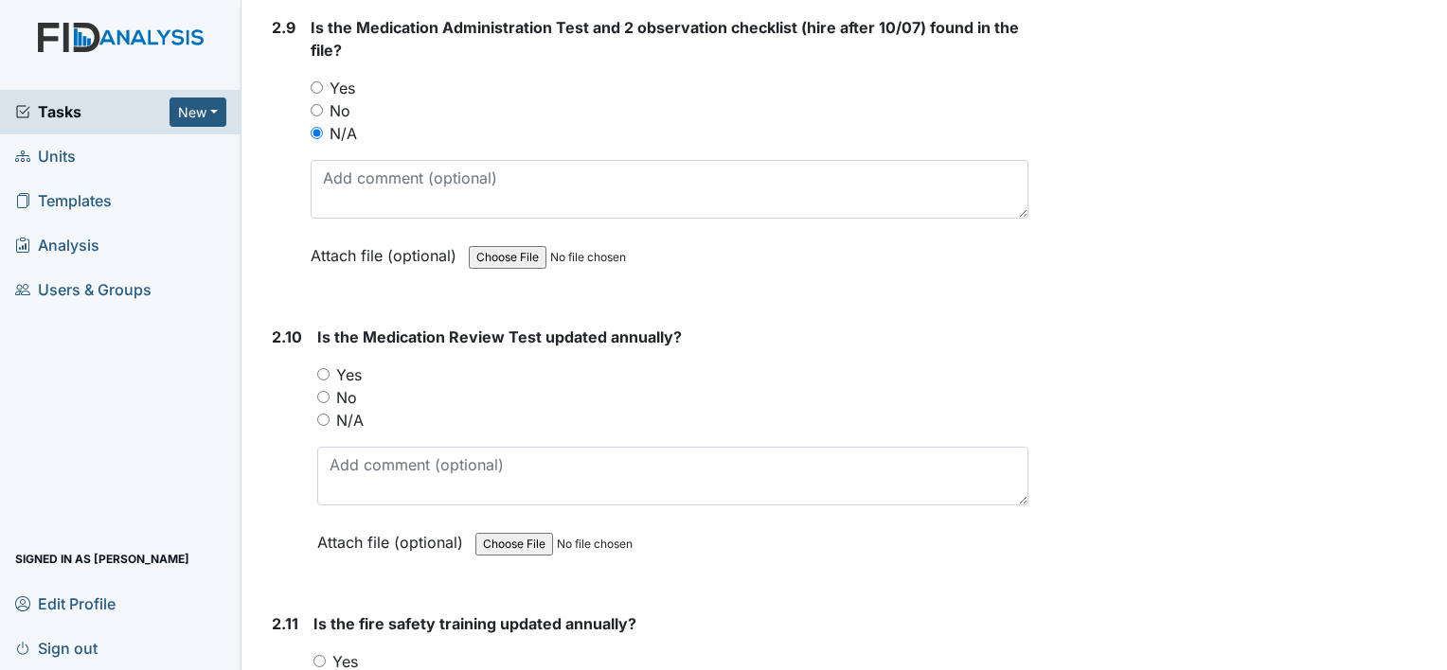
click at [345, 409] on label "N/A" at bounding box center [349, 420] width 27 height 23
click at [330, 414] on input "N/A" at bounding box center [323, 420] width 12 height 12
radio input "true"
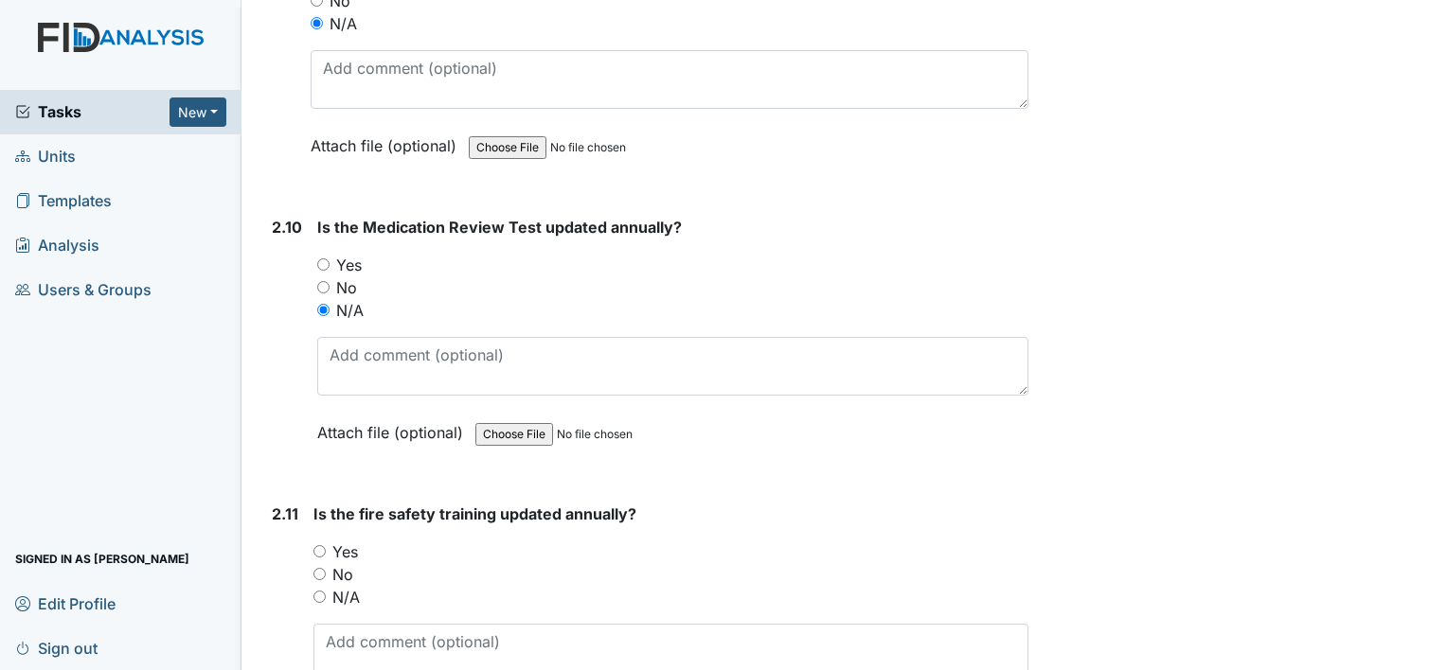
scroll to position [4261, 0]
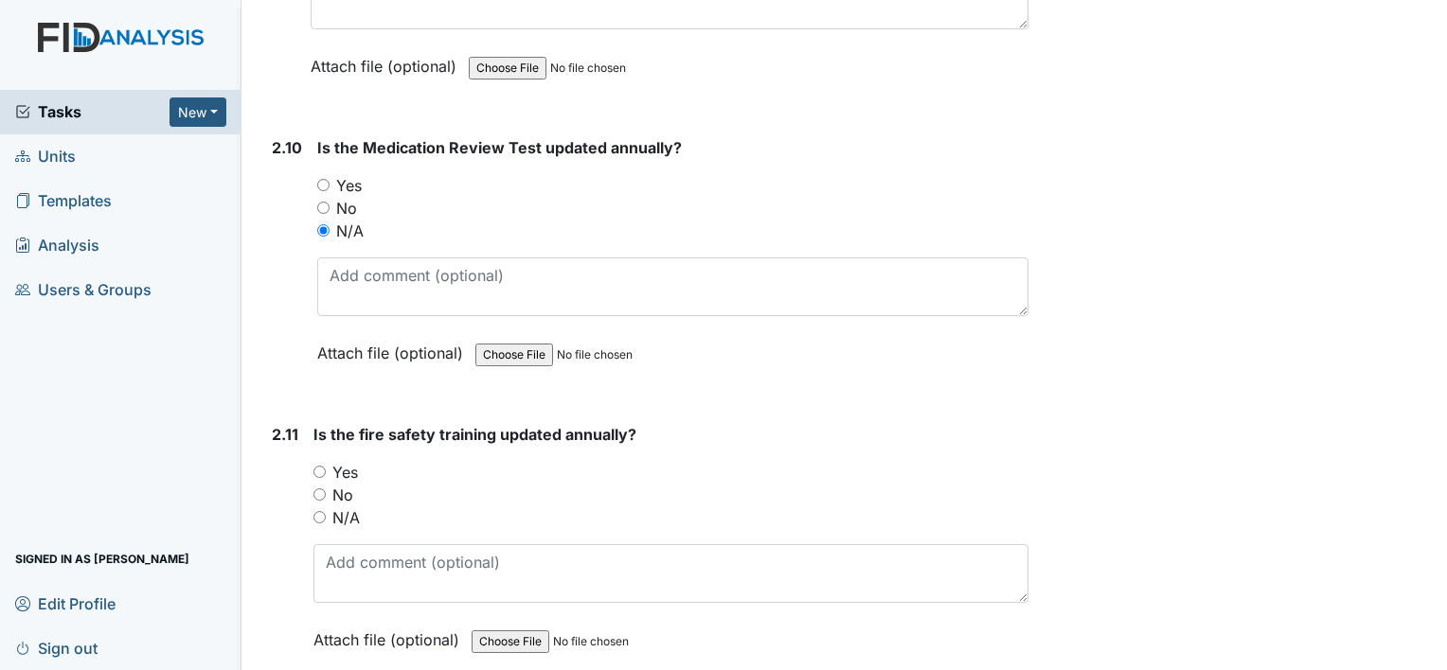
click at [341, 461] on label "Yes" at bounding box center [345, 472] width 26 height 23
click at [326, 466] on input "Yes" at bounding box center [319, 472] width 12 height 12
radio input "true"
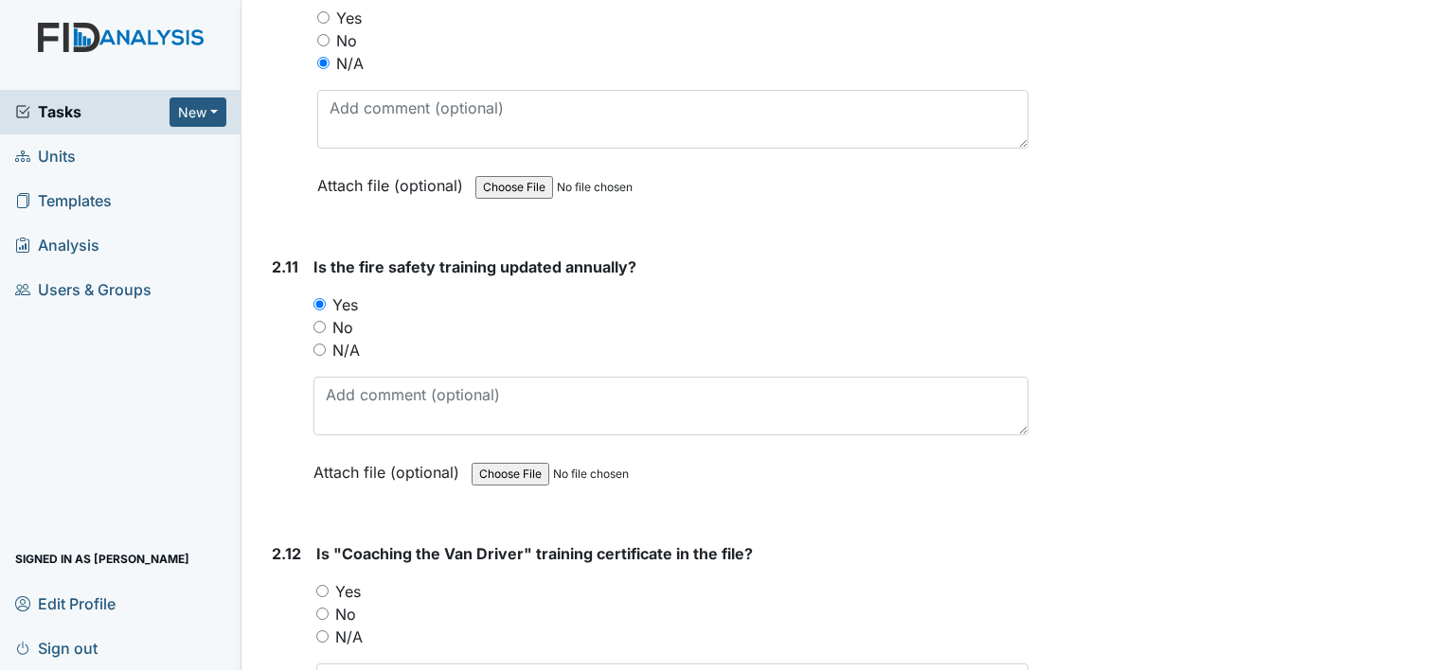
scroll to position [4640, 0]
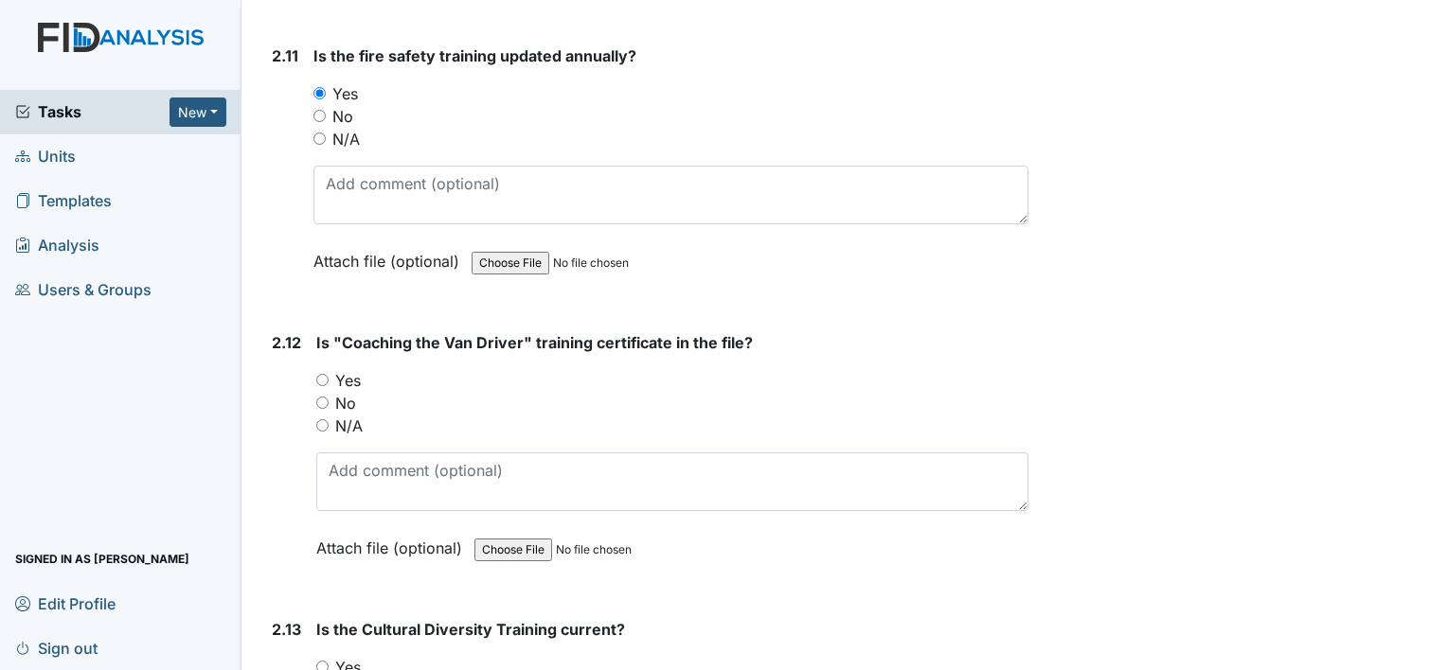
click at [351, 375] on label "Yes" at bounding box center [348, 380] width 26 height 23
click at [329, 375] on input "Yes" at bounding box center [322, 380] width 12 height 12
radio input "true"
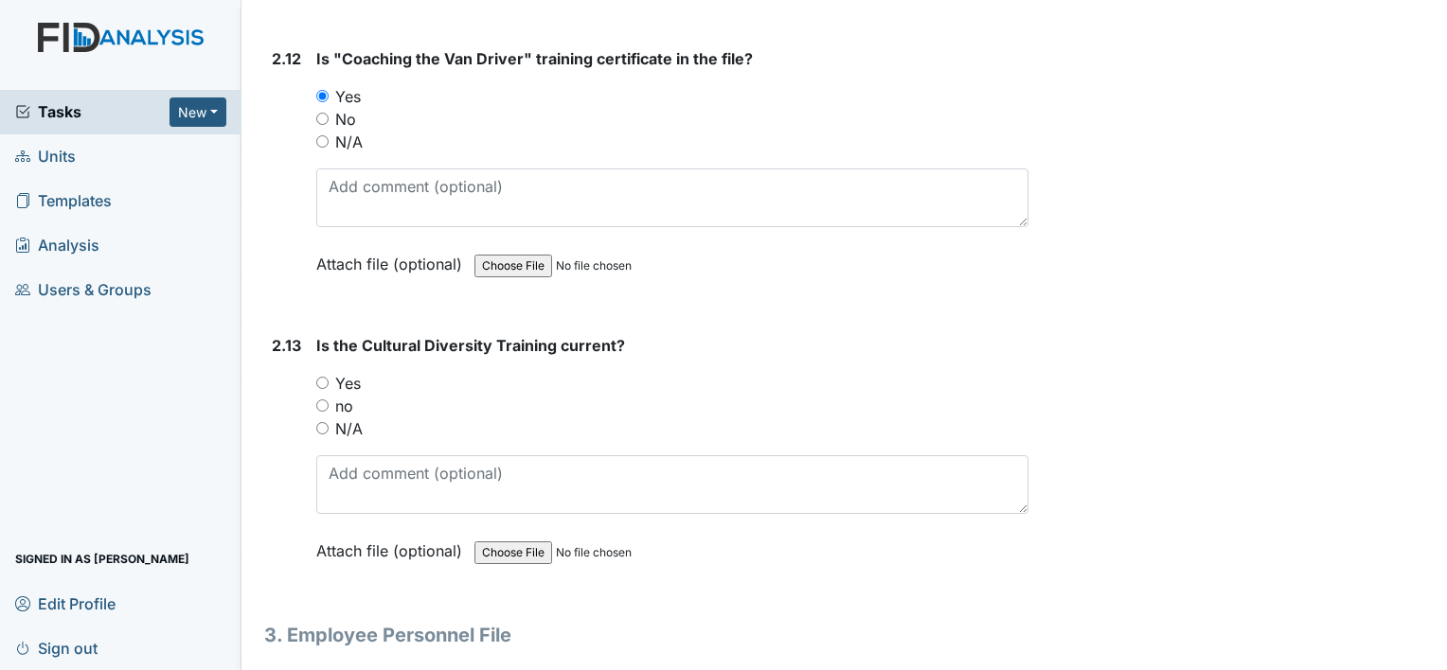
click at [342, 372] on label "Yes" at bounding box center [348, 383] width 26 height 23
click at [329, 377] on input "Yes" at bounding box center [322, 383] width 12 height 12
radio input "true"
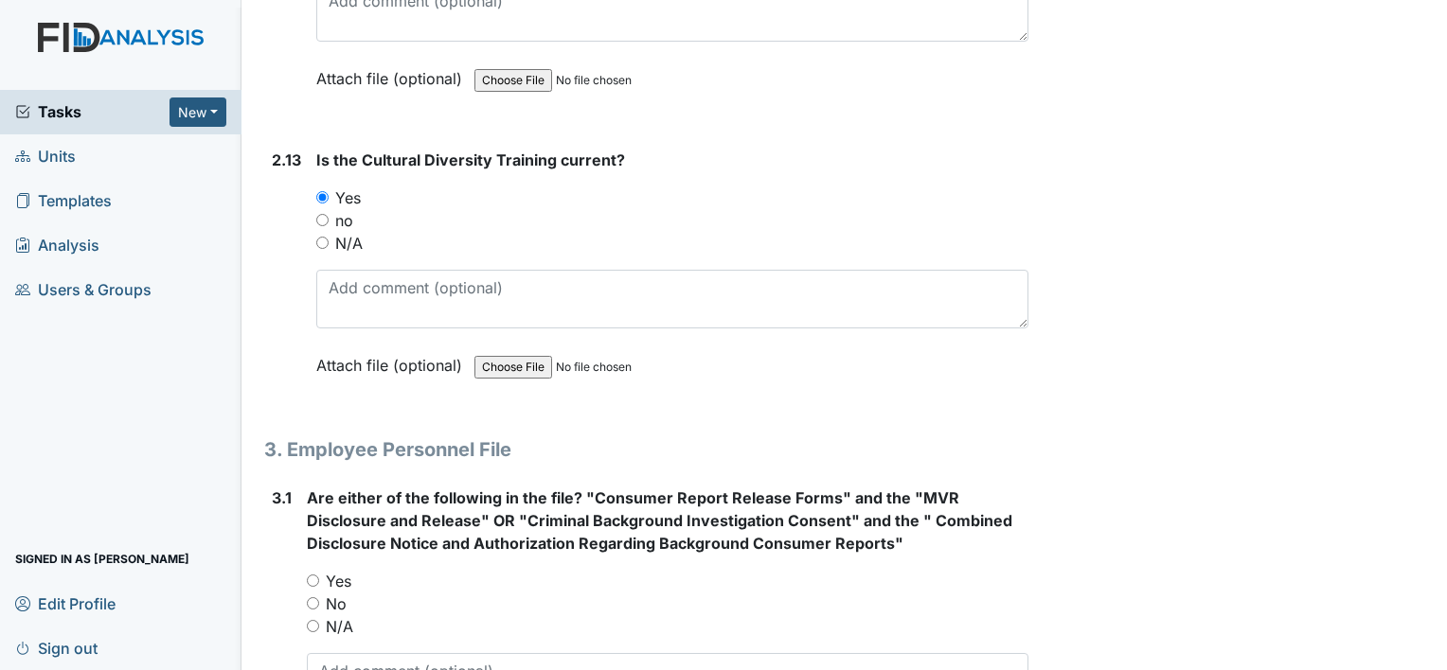
scroll to position [5113, 0]
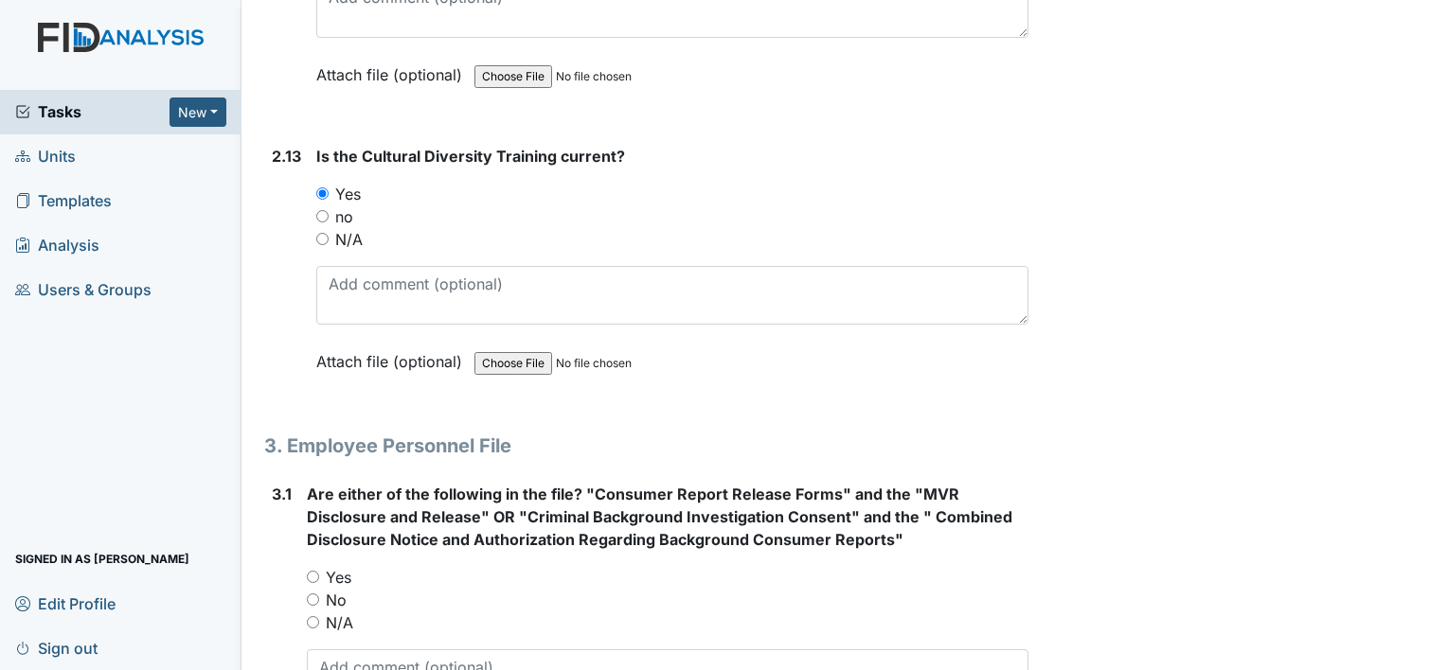
click at [344, 566] on label "Yes" at bounding box center [339, 577] width 26 height 23
click at [319, 571] on input "Yes" at bounding box center [313, 577] width 12 height 12
radio input "true"
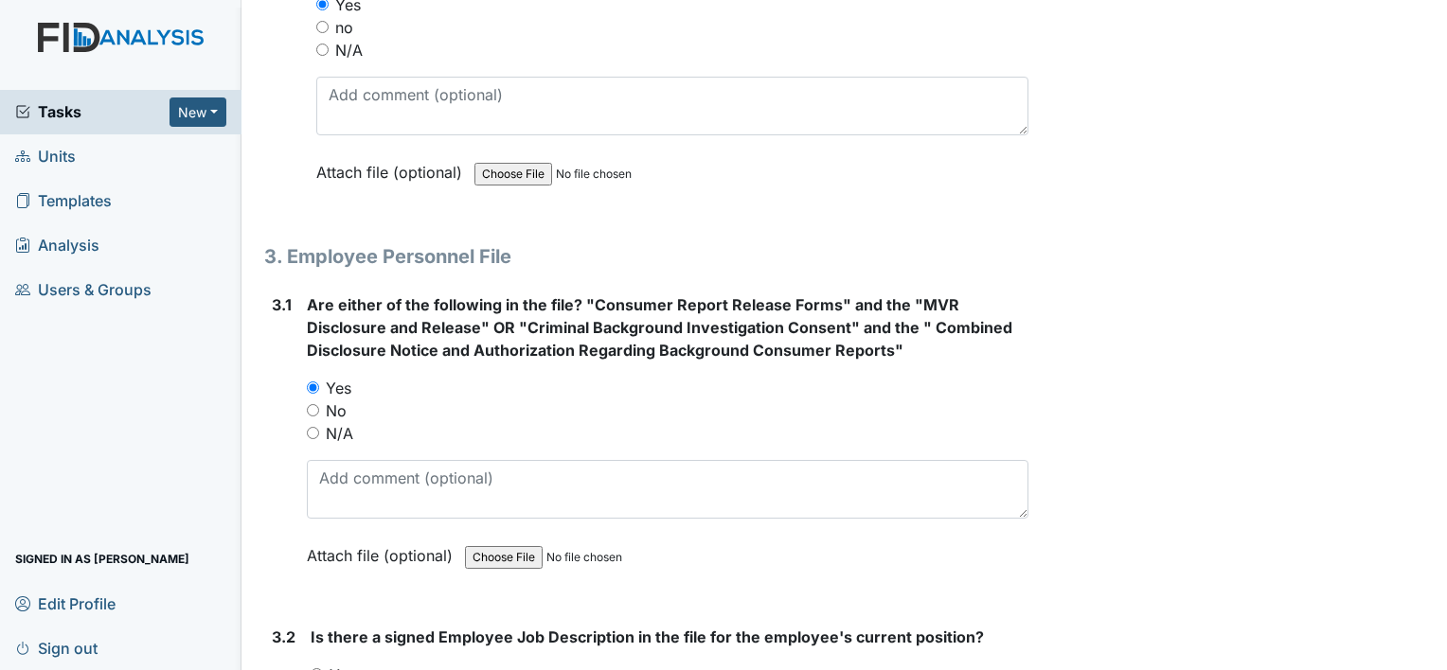
scroll to position [5492, 0]
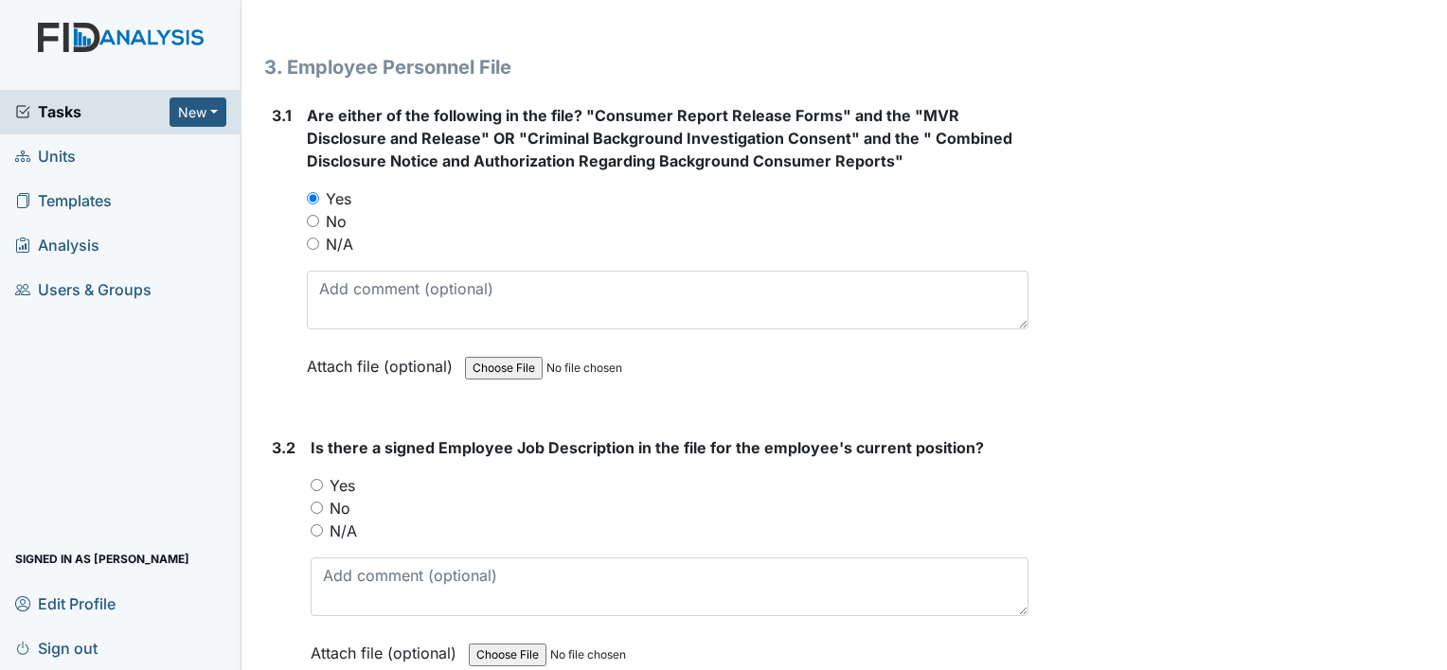
click at [343, 474] on label "Yes" at bounding box center [343, 485] width 26 height 23
click at [323, 479] on input "Yes" at bounding box center [317, 485] width 12 height 12
radio input "true"
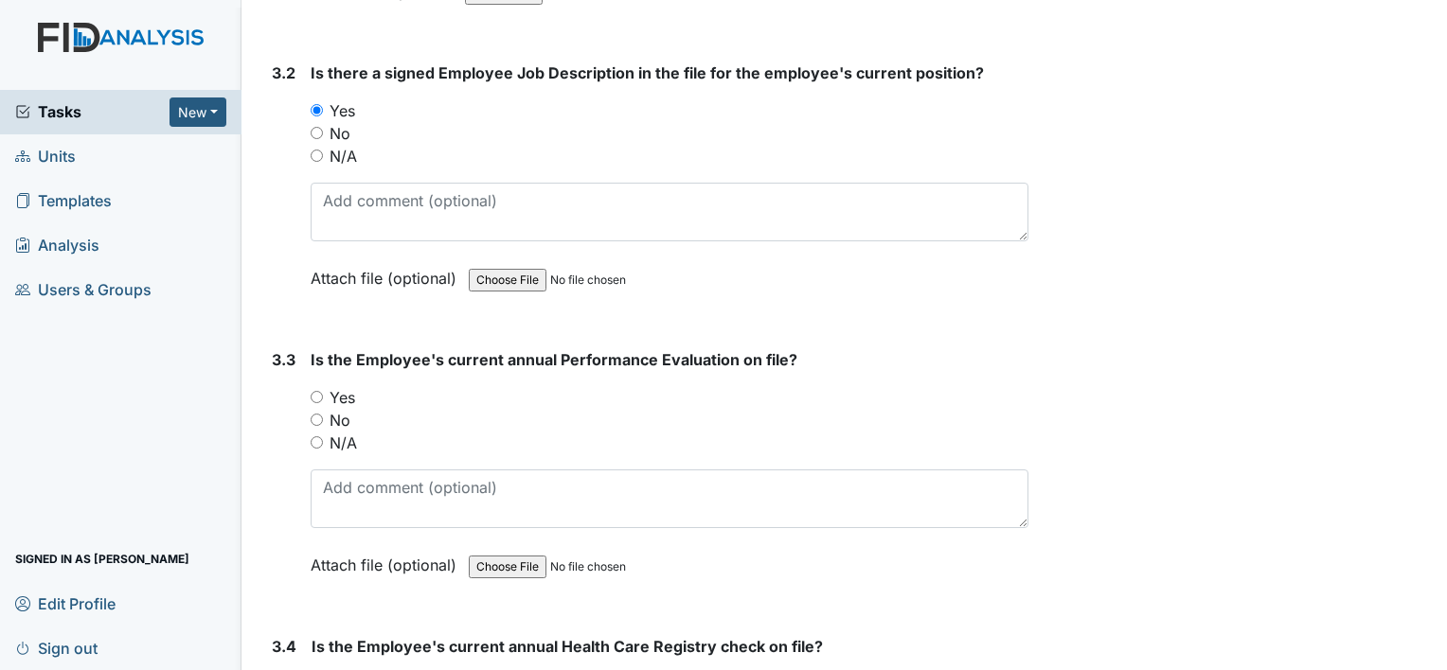
scroll to position [5871, 0]
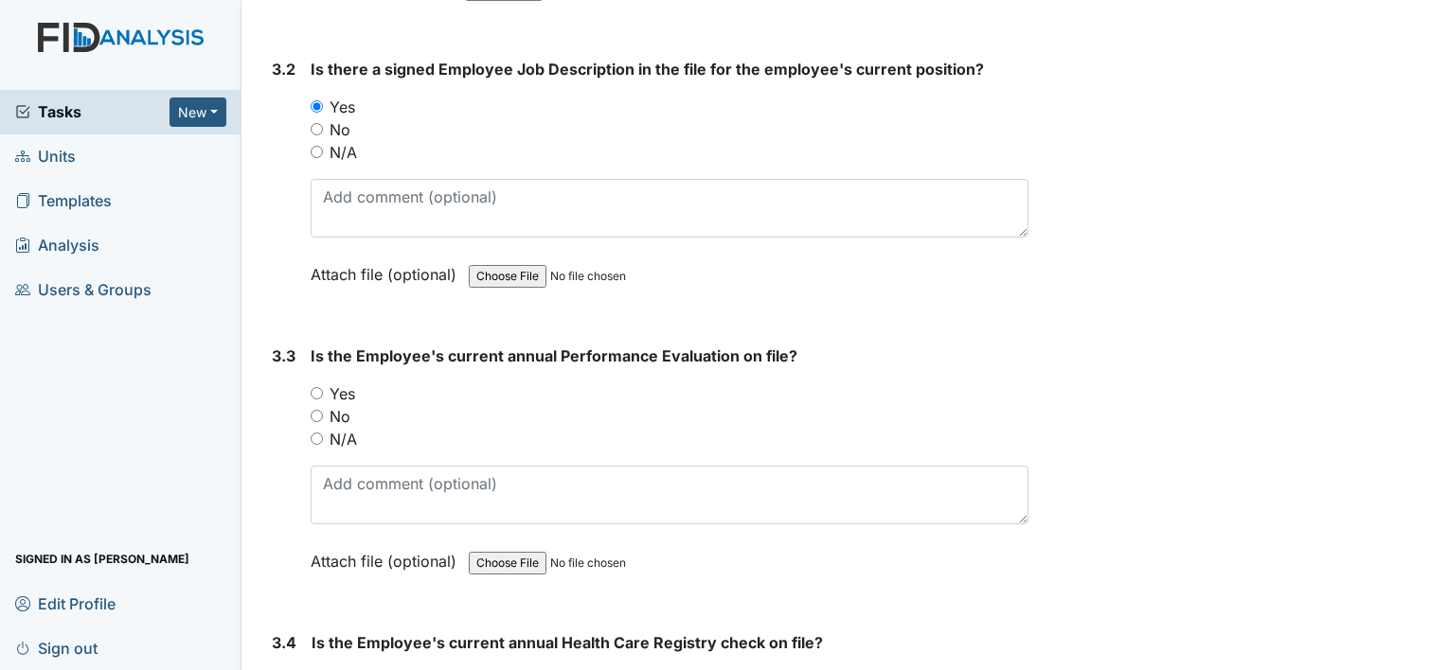
click at [347, 428] on label "N/A" at bounding box center [343, 439] width 27 height 23
click at [323, 433] on input "N/A" at bounding box center [317, 439] width 12 height 12
radio input "true"
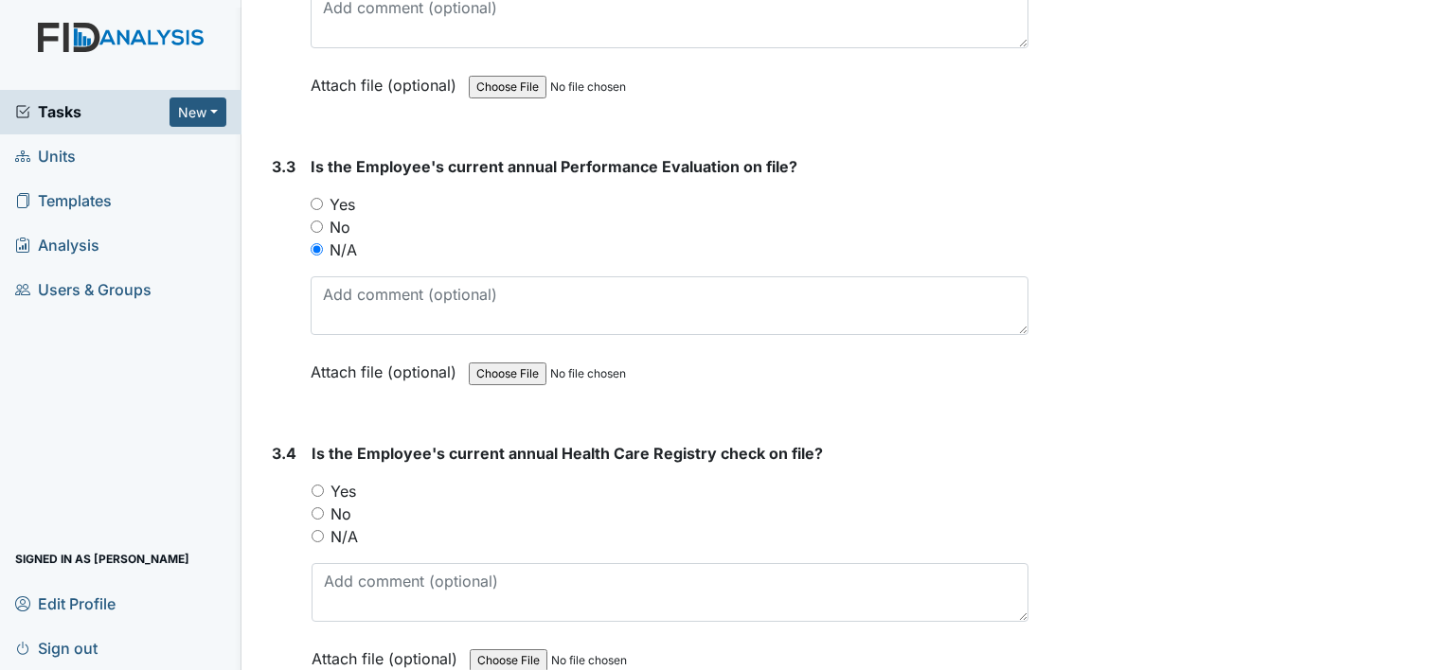
click at [350, 480] on label "Yes" at bounding box center [343, 491] width 26 height 23
click at [324, 485] on input "Yes" at bounding box center [318, 491] width 12 height 12
radio input "true"
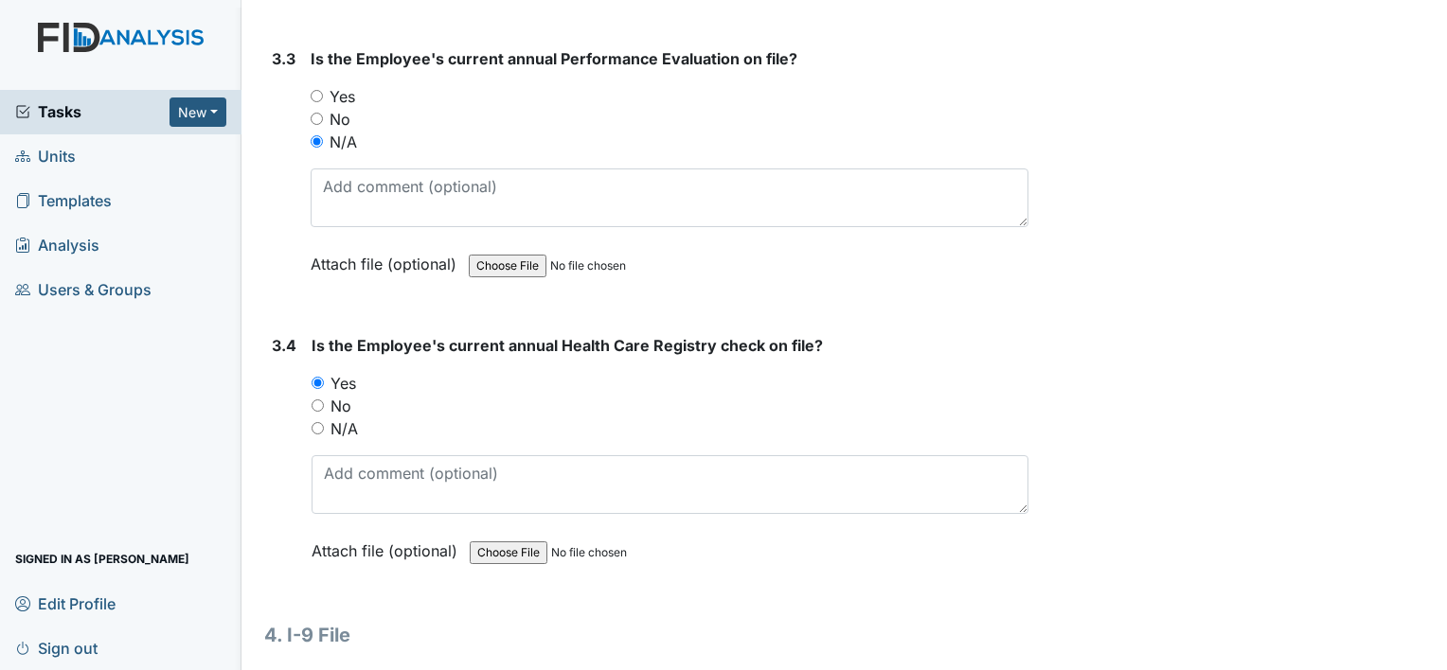
scroll to position [6344, 0]
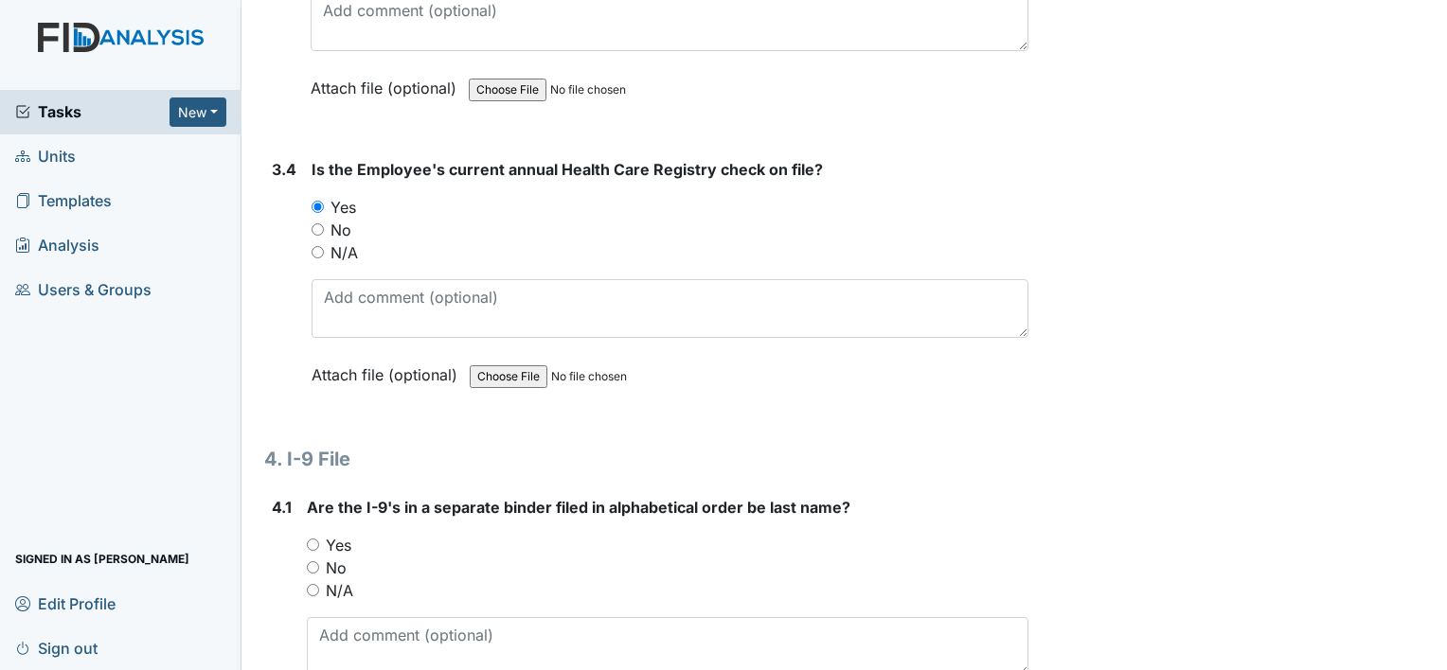
click at [343, 534] on label "Yes" at bounding box center [339, 545] width 26 height 23
click at [319, 539] on input "Yes" at bounding box center [313, 545] width 12 height 12
radio input "true"
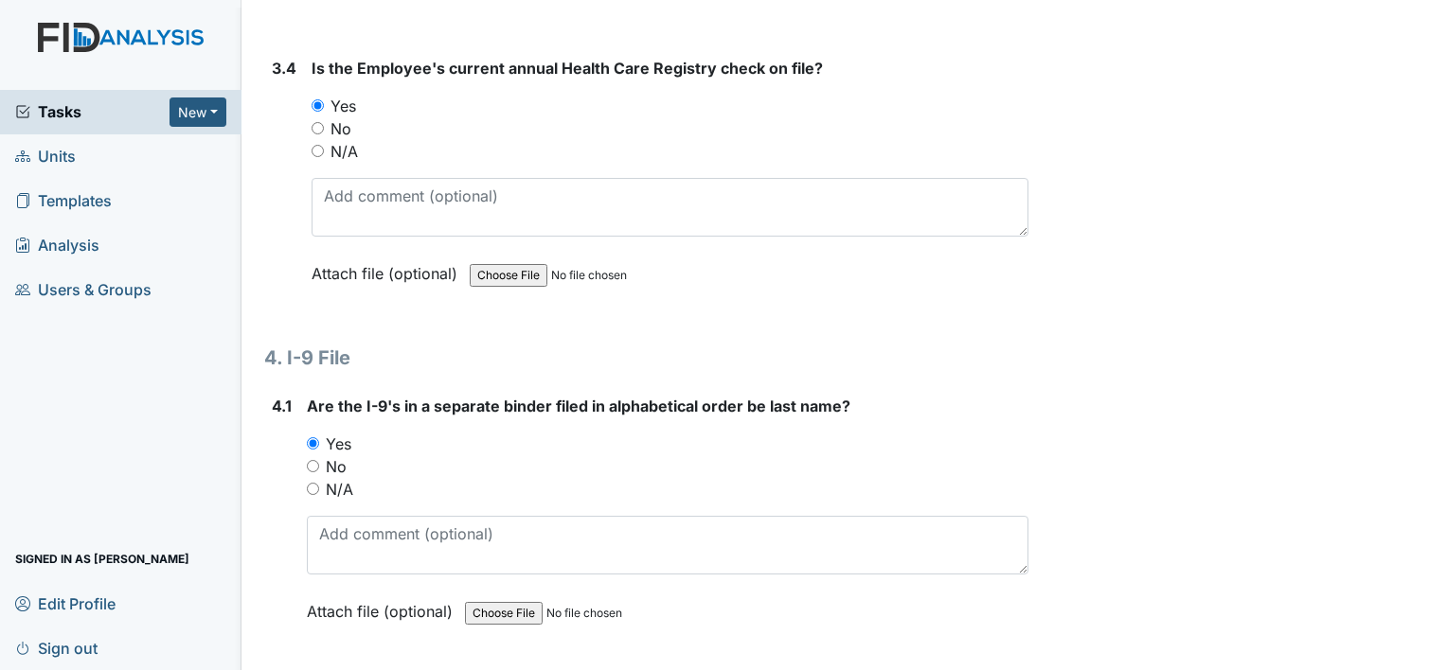
scroll to position [6723, 0]
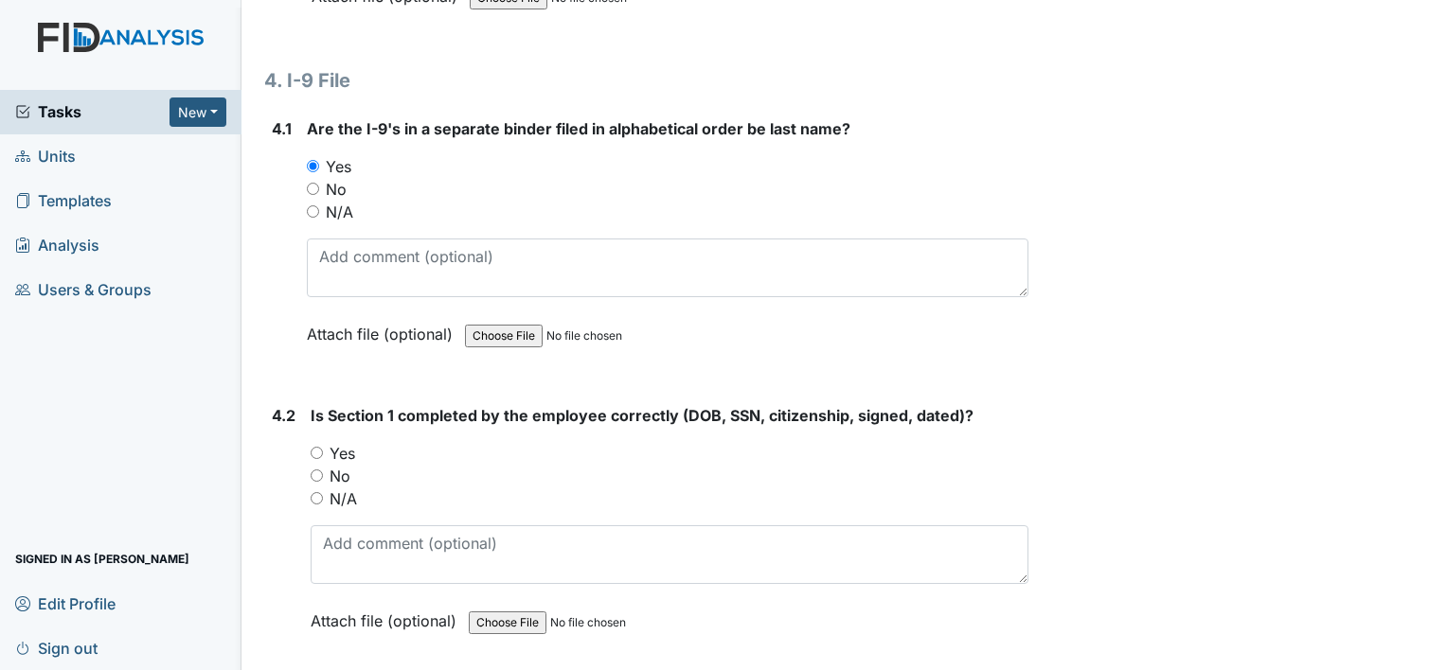
click at [342, 442] on label "Yes" at bounding box center [343, 453] width 26 height 23
click at [323, 447] on input "Yes" at bounding box center [317, 453] width 12 height 12
radio input "true"
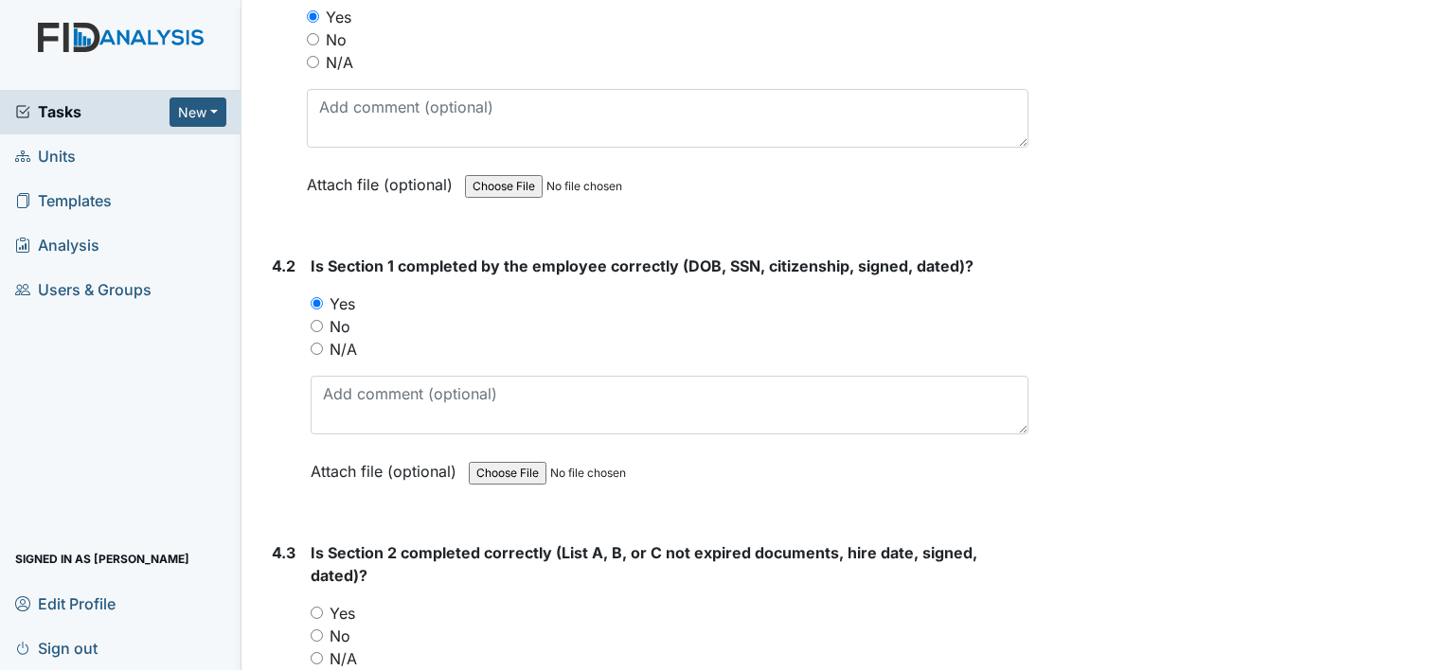
scroll to position [7102, 0]
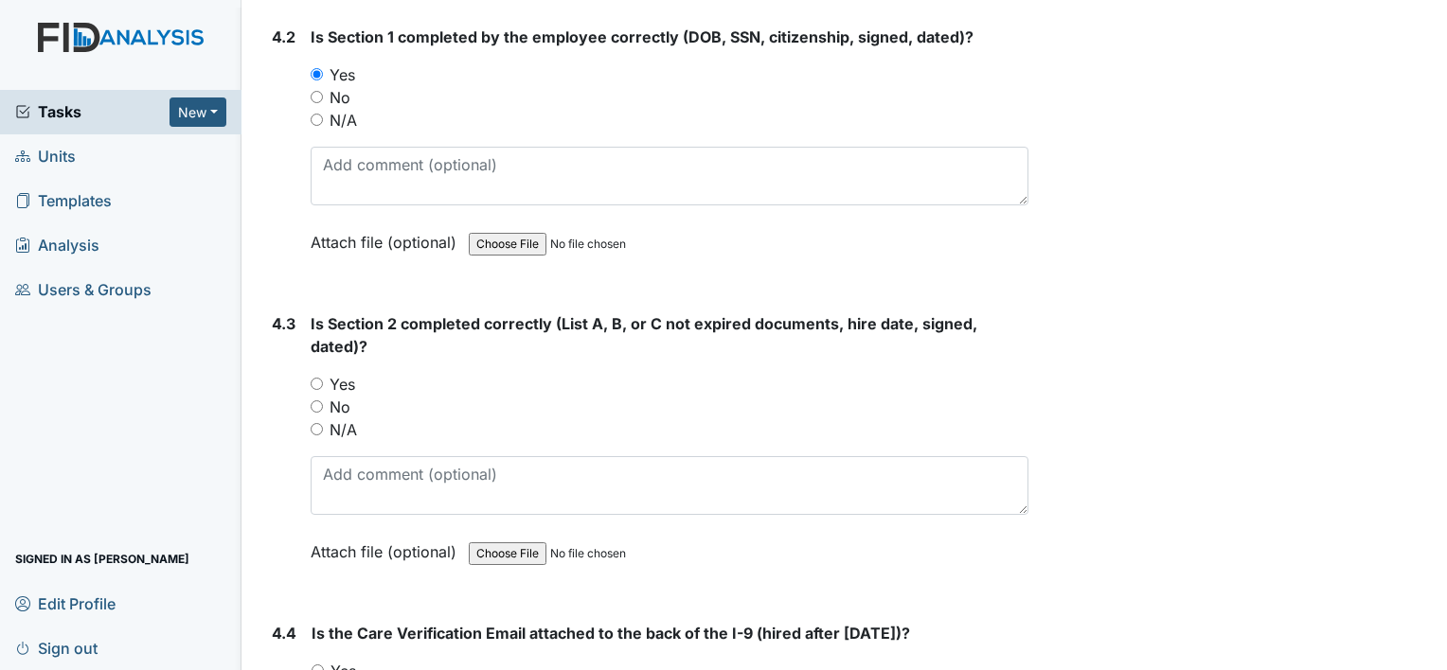
click at [352, 373] on label "Yes" at bounding box center [343, 384] width 26 height 23
click at [323, 378] on input "Yes" at bounding box center [317, 384] width 12 height 12
radio input "true"
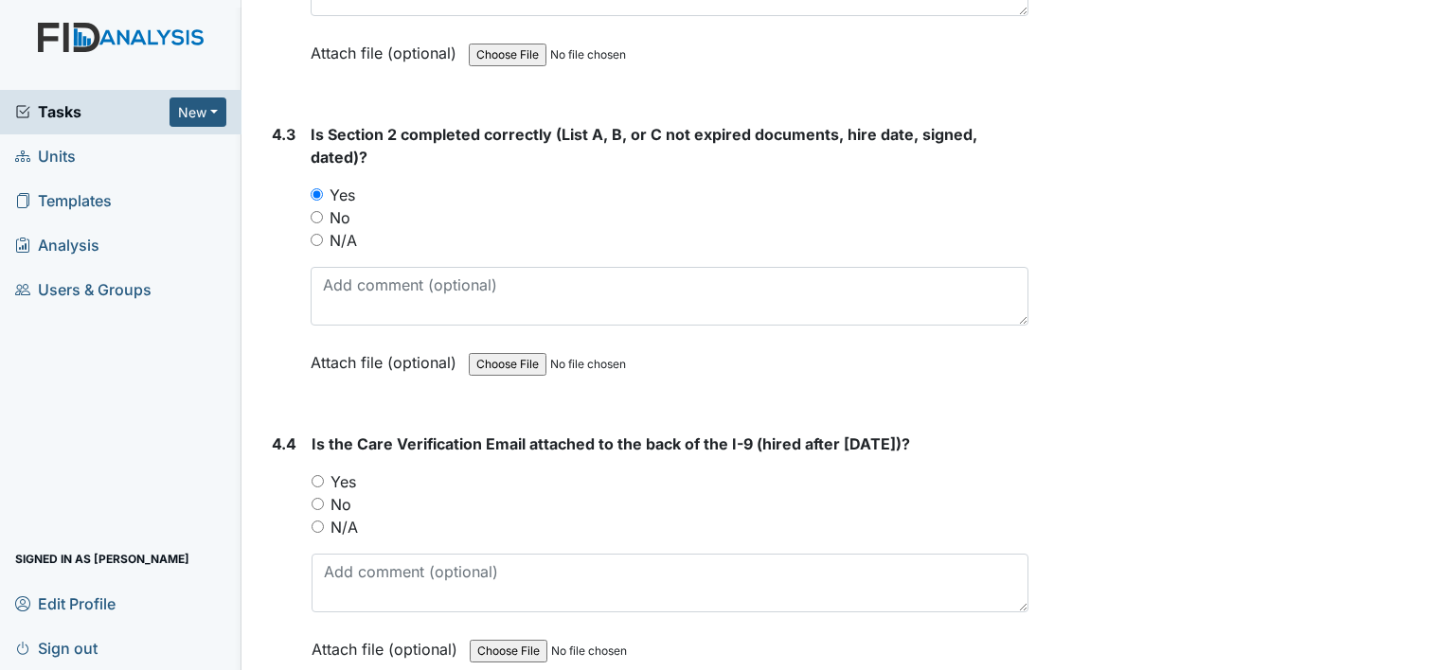
click at [348, 471] on label "Yes" at bounding box center [343, 482] width 26 height 23
click at [324, 475] on input "Yes" at bounding box center [318, 481] width 12 height 12
radio input "true"
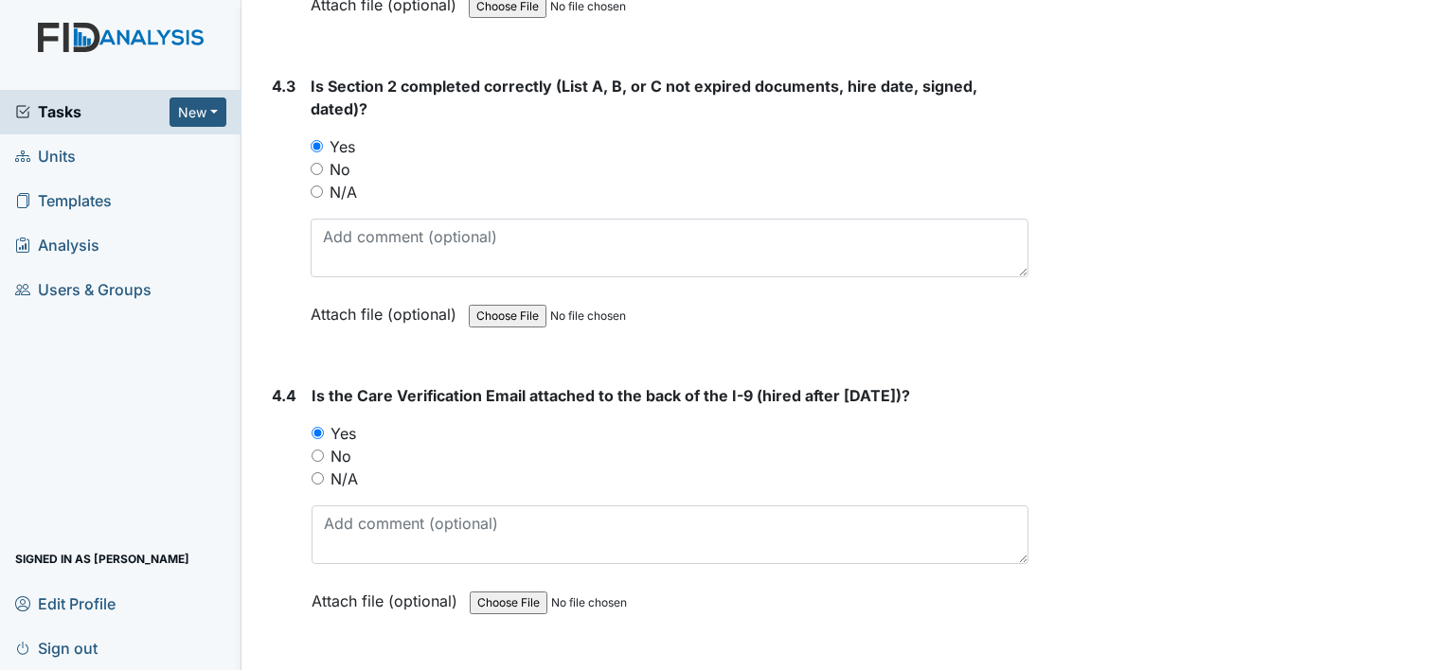
scroll to position [7366, 0]
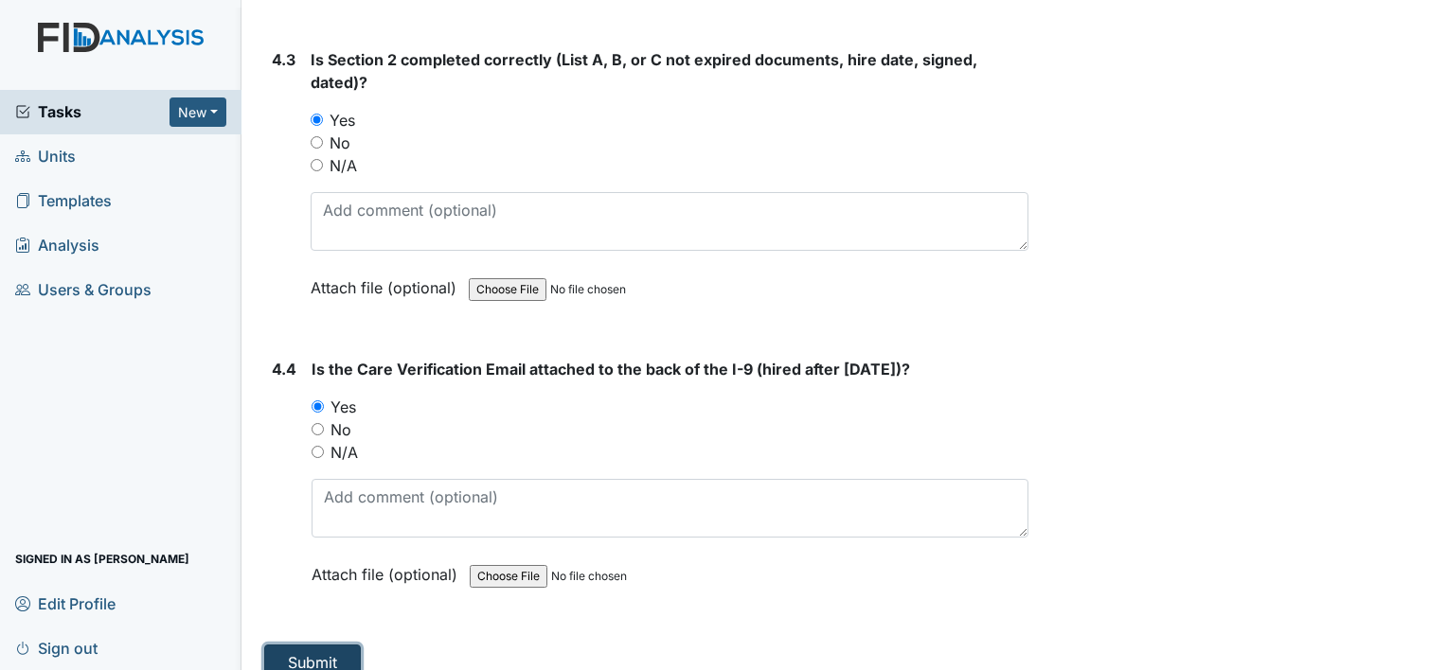
click at [341, 651] on button "Submit" at bounding box center [312, 663] width 97 height 36
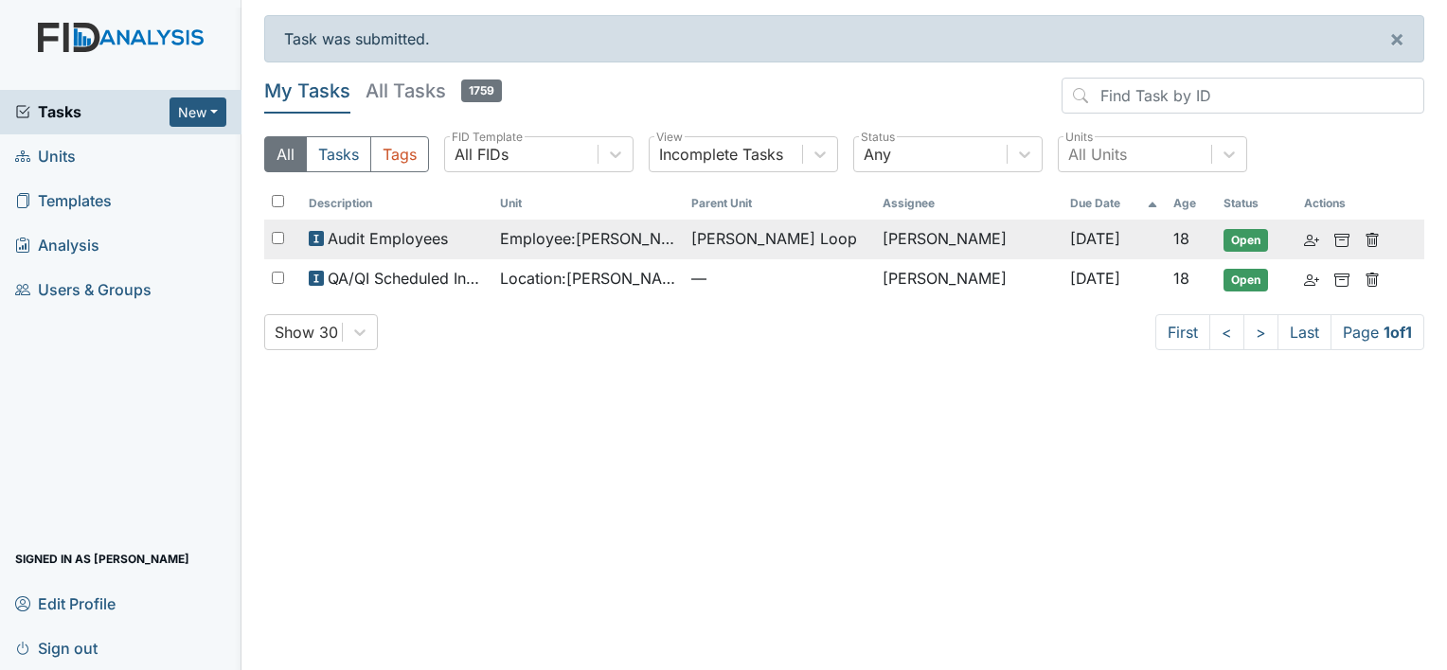
click at [398, 245] on span "Audit Employees" at bounding box center [388, 238] width 120 height 23
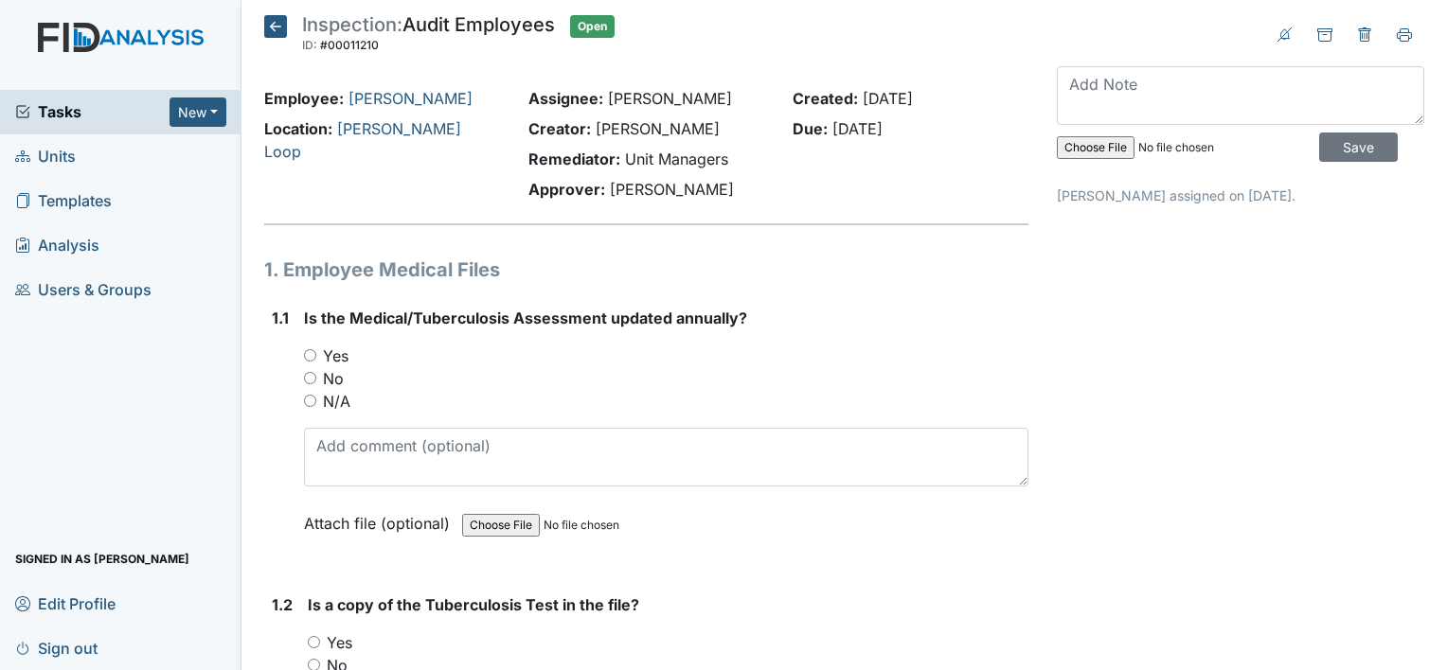
click at [340, 355] on label "Yes" at bounding box center [336, 356] width 26 height 23
click at [316, 355] on input "Yes" at bounding box center [310, 355] width 12 height 12
radio input "true"
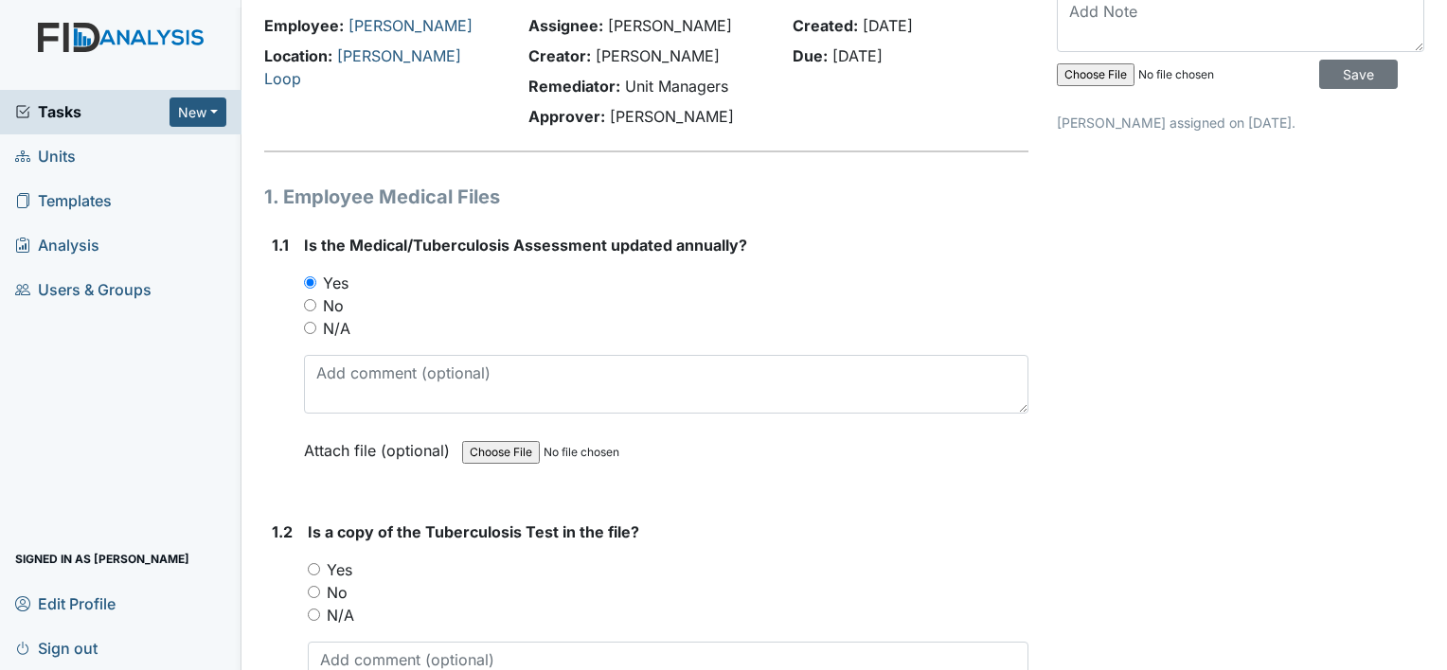
scroll to position [189, 0]
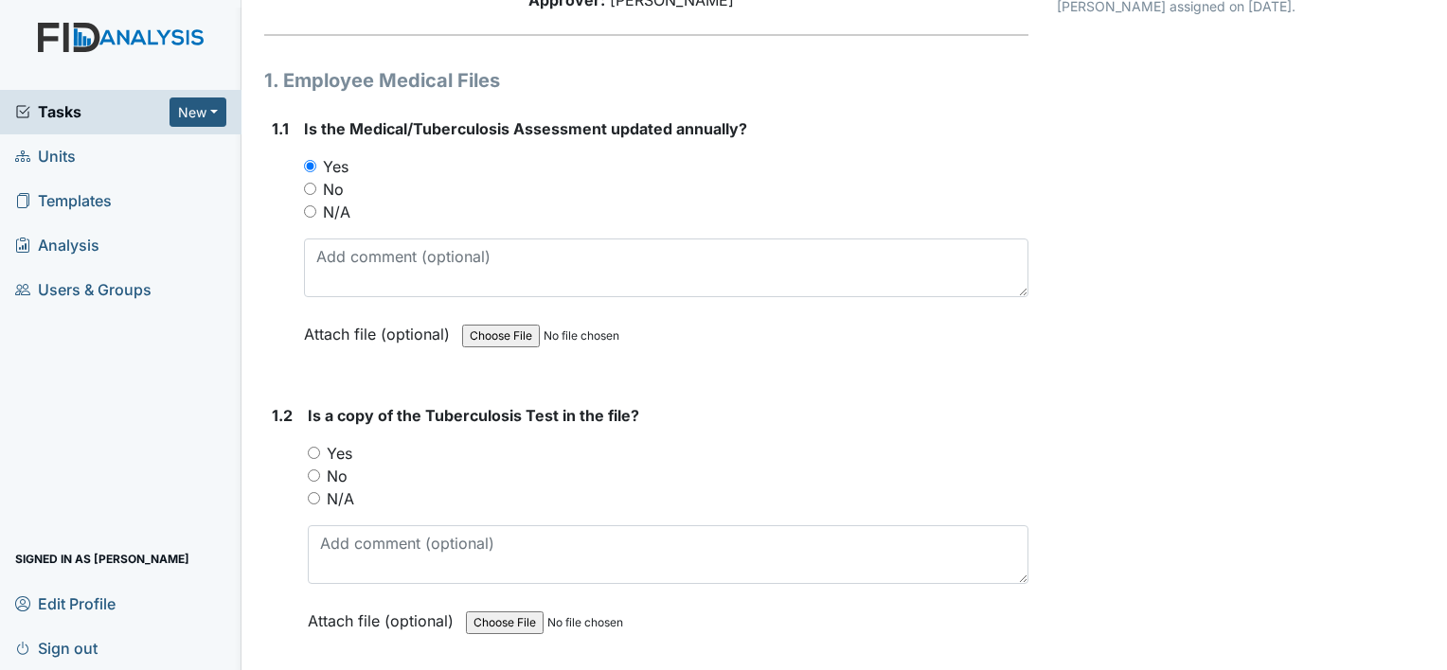
click at [351, 456] on label "Yes" at bounding box center [340, 453] width 26 height 23
click at [320, 456] on input "Yes" at bounding box center [314, 453] width 12 height 12
radio input "true"
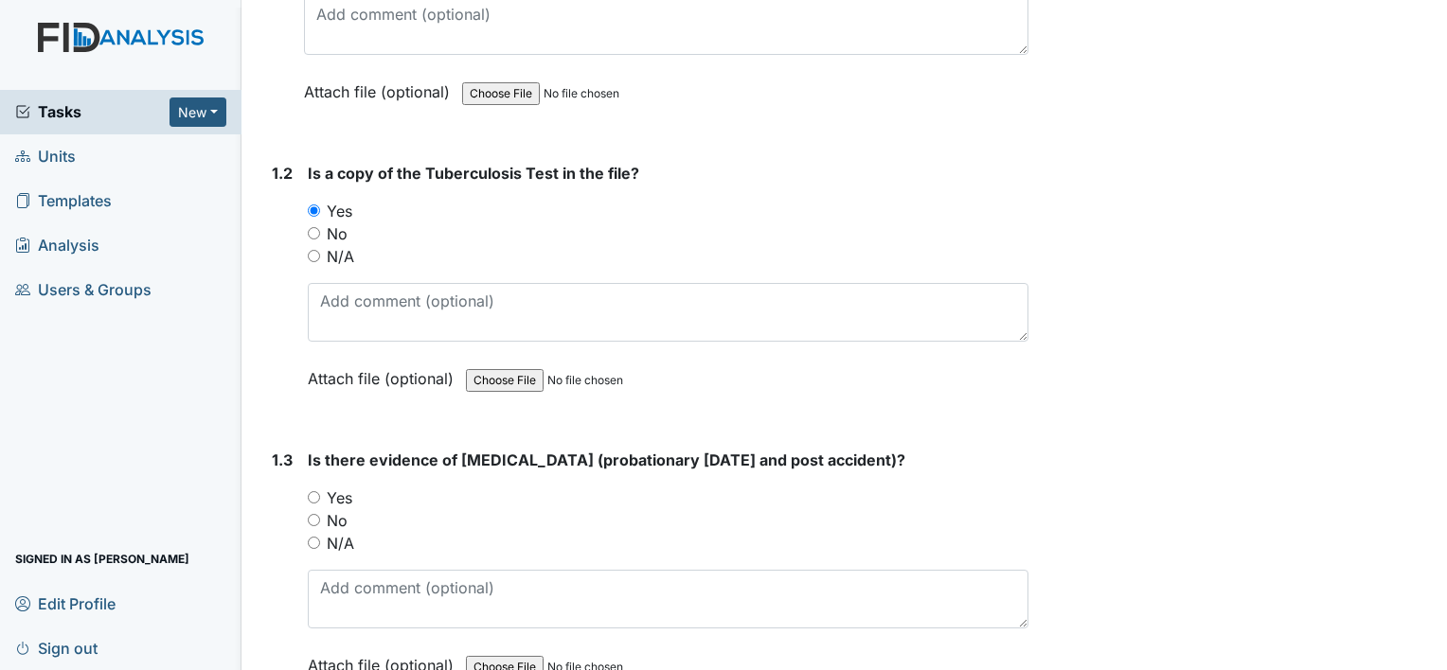
scroll to position [473, 0]
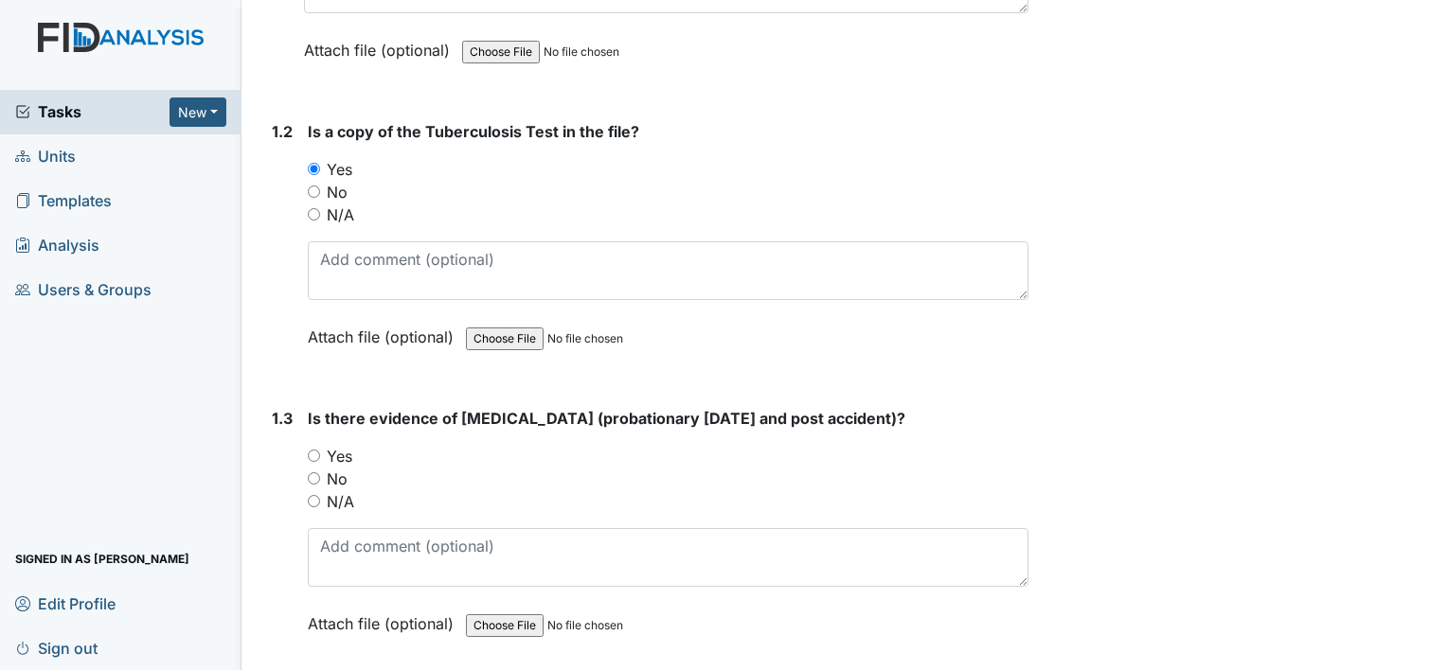
click at [334, 458] on label "Yes" at bounding box center [340, 456] width 26 height 23
click at [320, 458] on input "Yes" at bounding box center [314, 456] width 12 height 12
radio input "true"
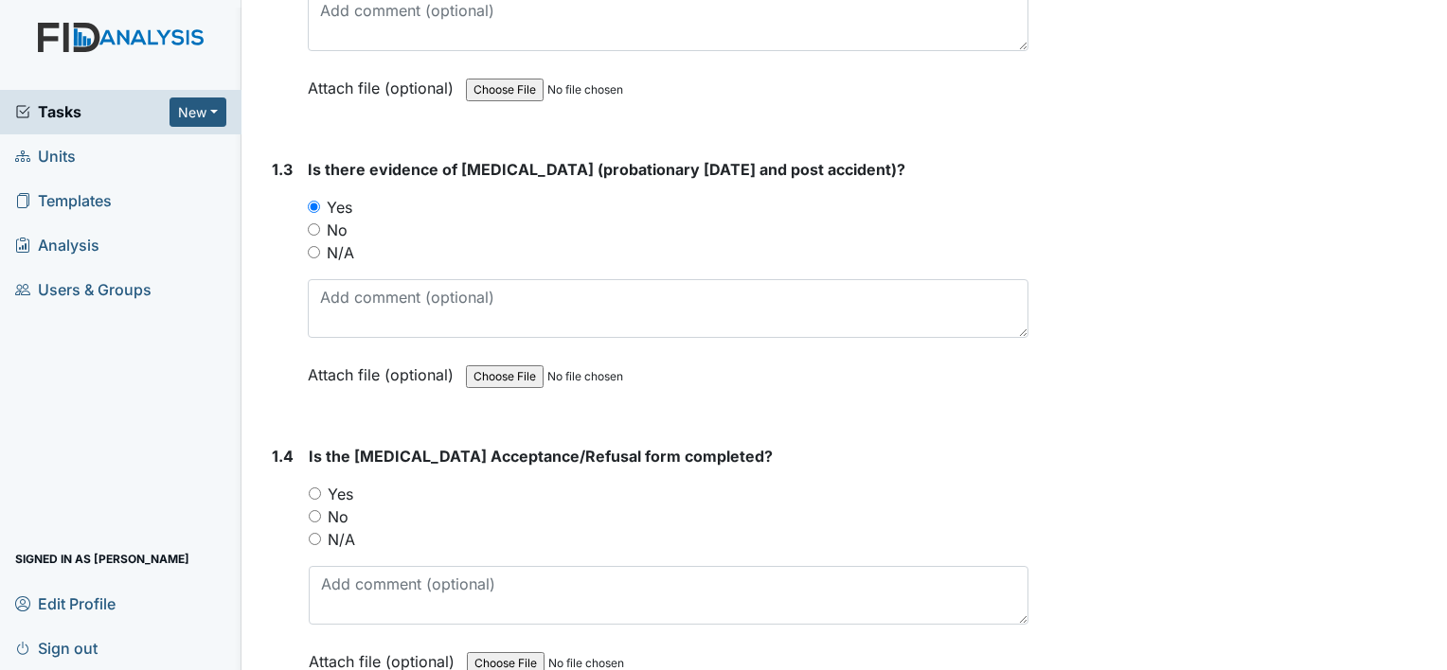
scroll to position [758, 0]
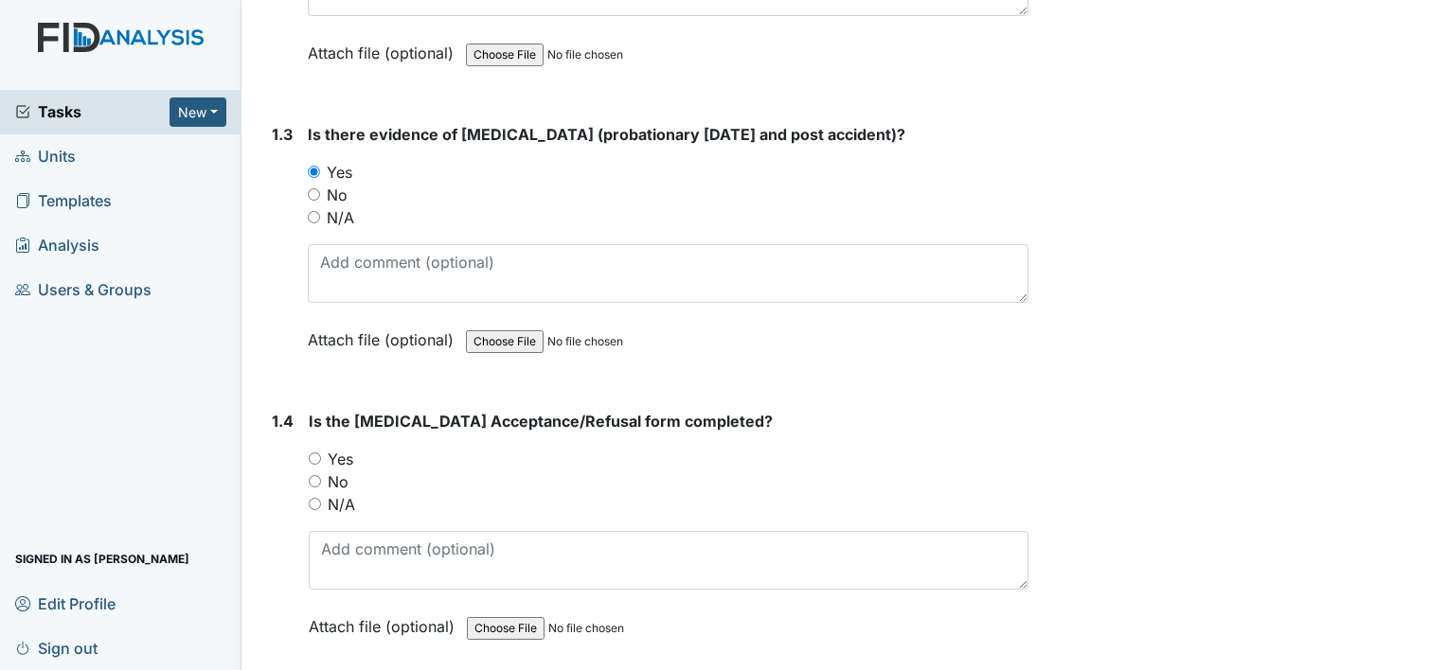
click at [336, 455] on label "Yes" at bounding box center [341, 459] width 26 height 23
click at [321, 455] on input "Yes" at bounding box center [315, 459] width 12 height 12
radio input "true"
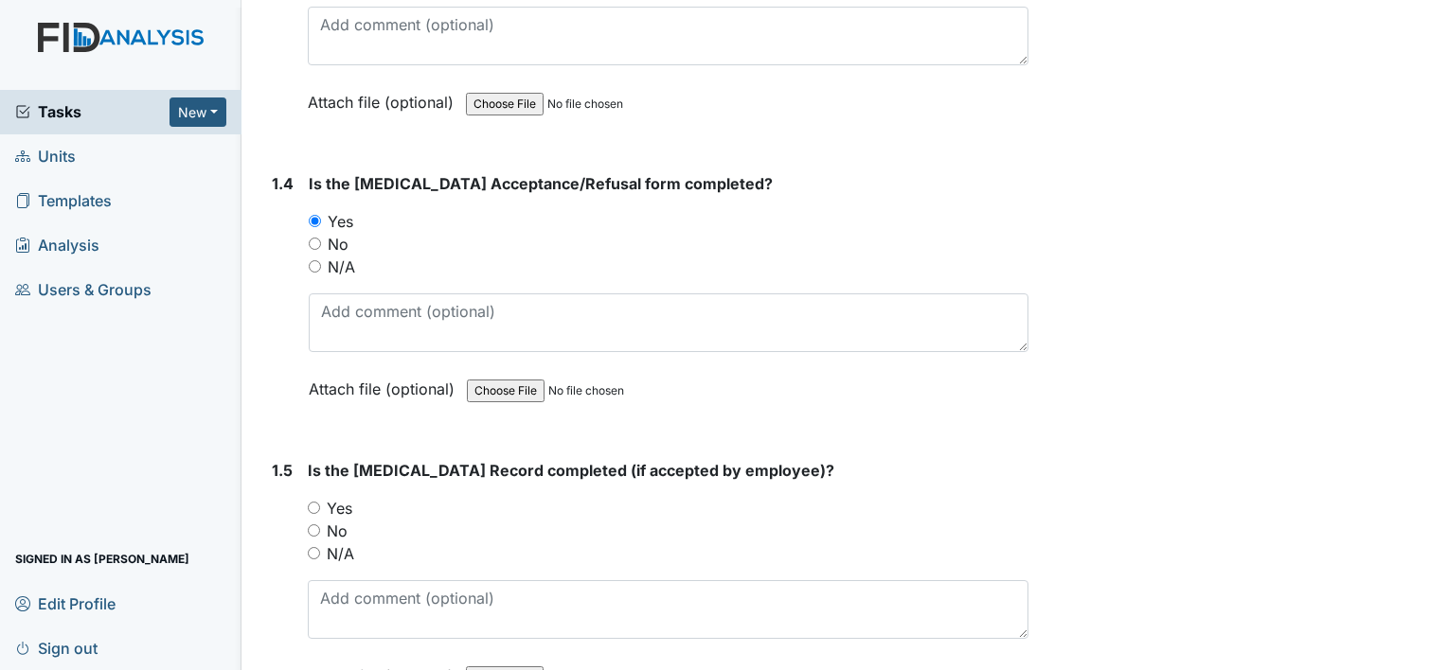
scroll to position [1042, 0]
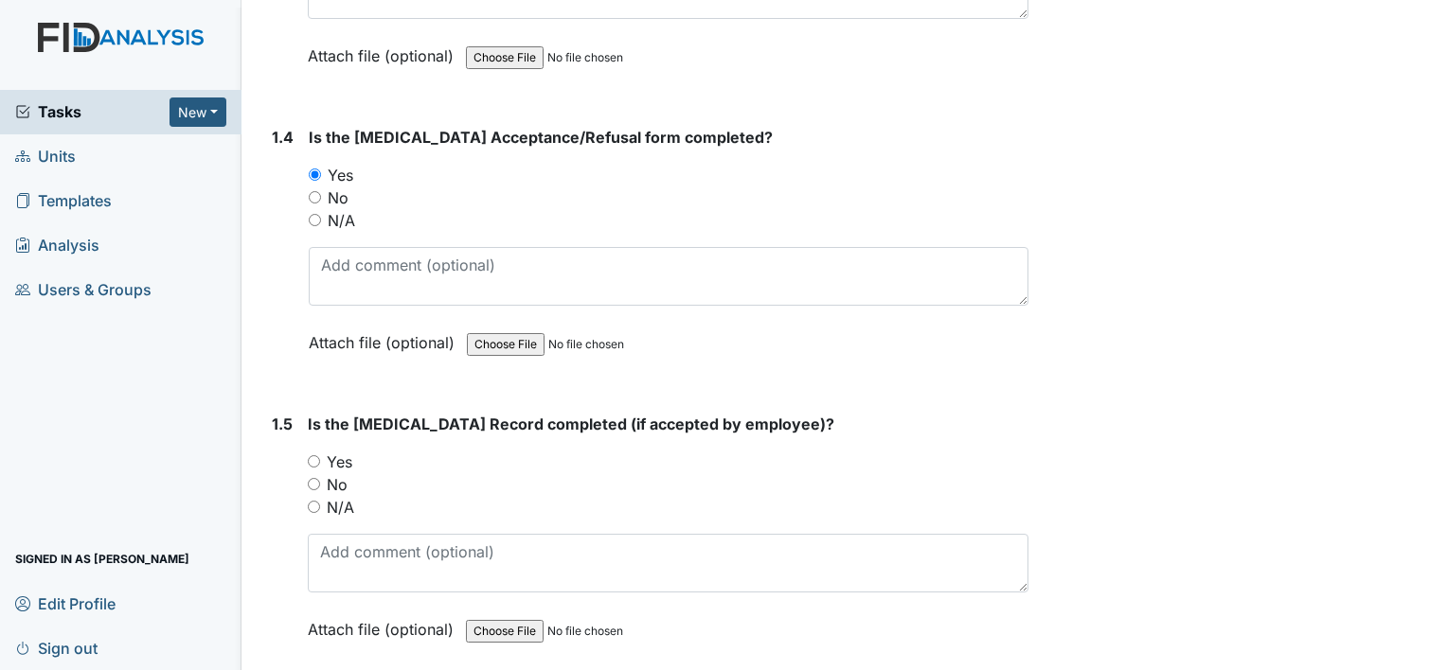
click at [345, 462] on label "Yes" at bounding box center [340, 462] width 26 height 23
click at [320, 462] on input "Yes" at bounding box center [314, 461] width 12 height 12
radio input "true"
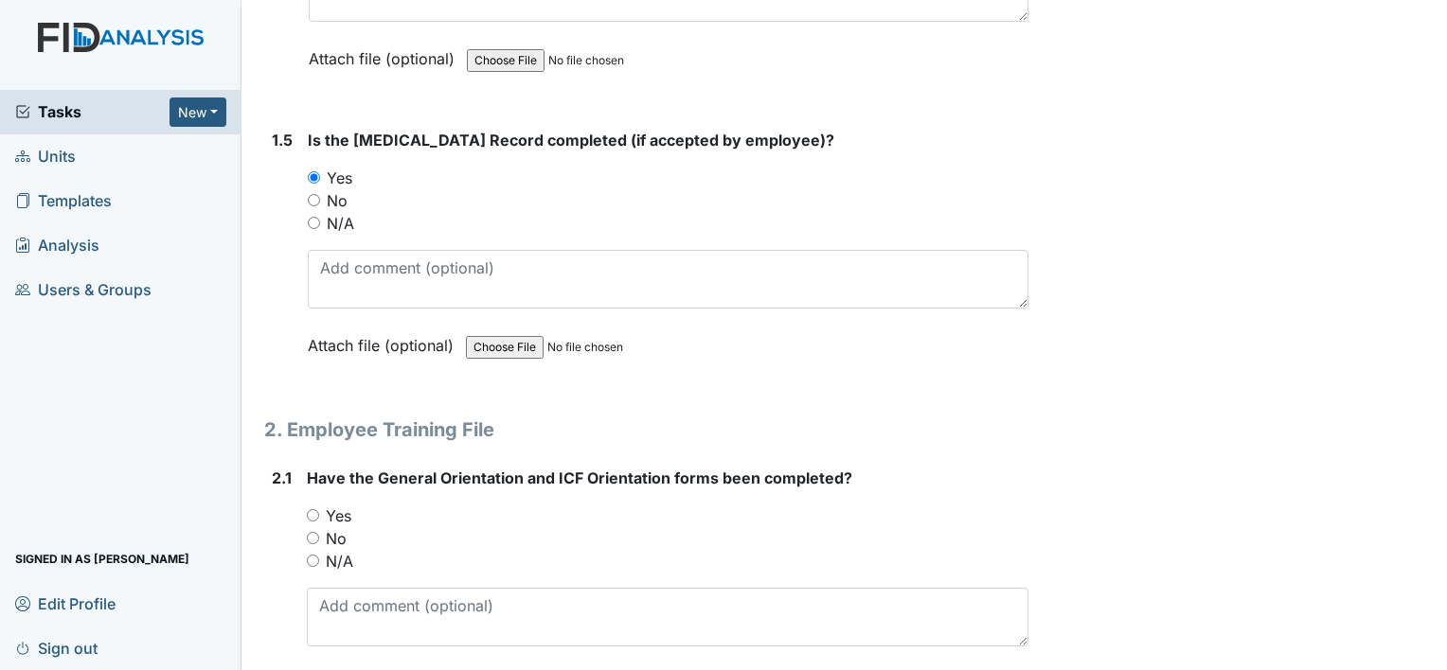
click at [344, 507] on label "Yes" at bounding box center [339, 516] width 26 height 23
click at [319, 509] on input "Yes" at bounding box center [313, 515] width 12 height 12
radio input "true"
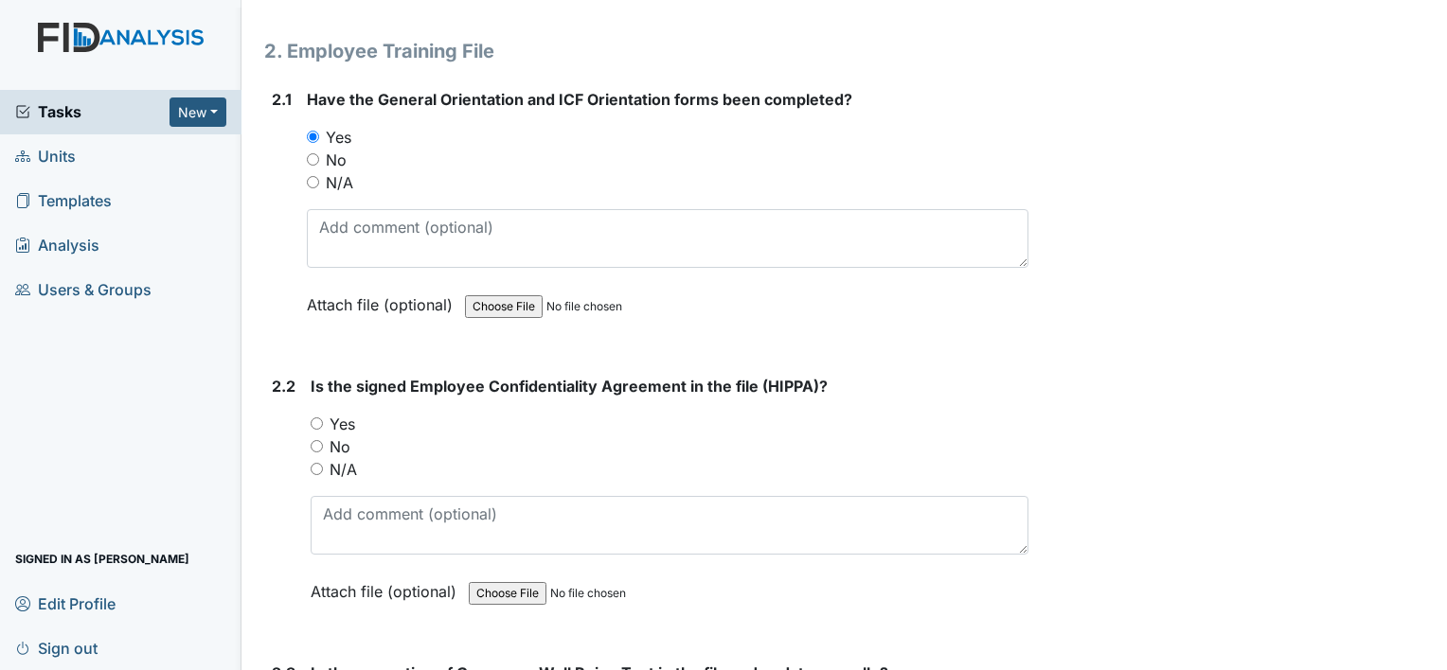
click at [351, 420] on label "Yes" at bounding box center [343, 424] width 26 height 23
click at [323, 420] on input "Yes" at bounding box center [317, 424] width 12 height 12
radio input "true"
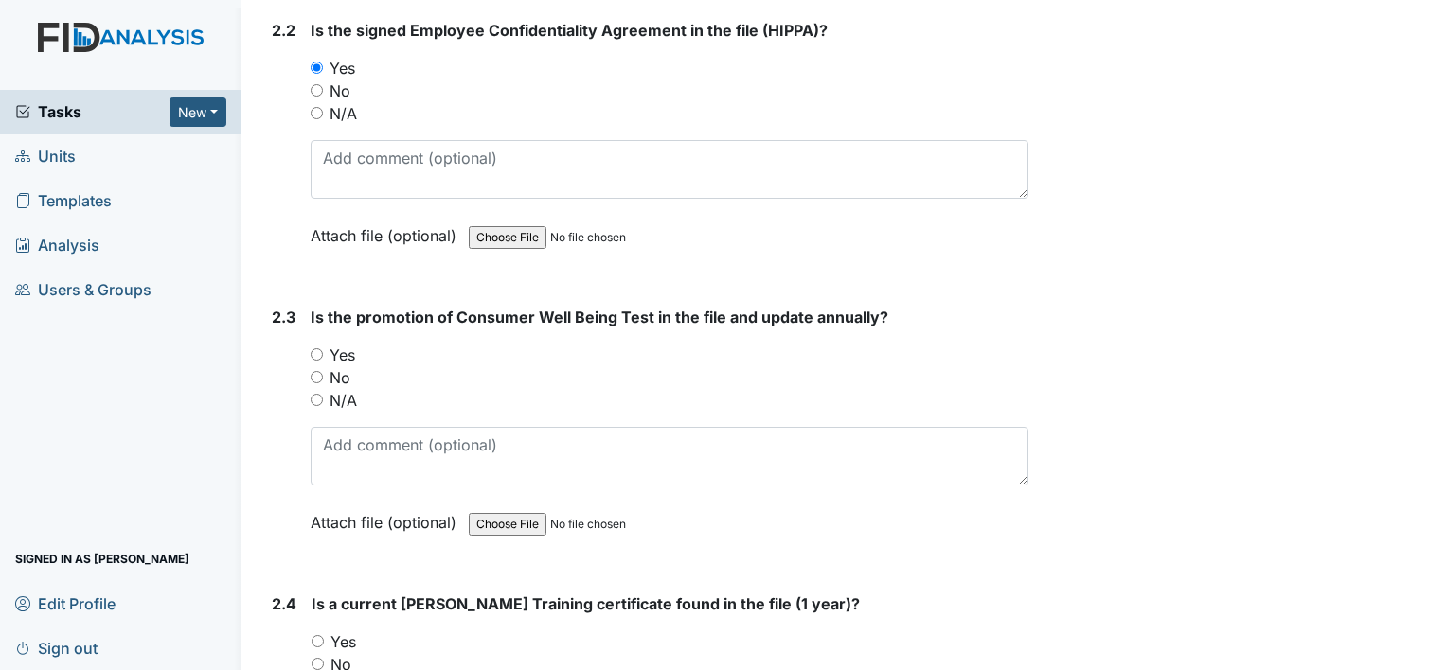
scroll to position [2083, 0]
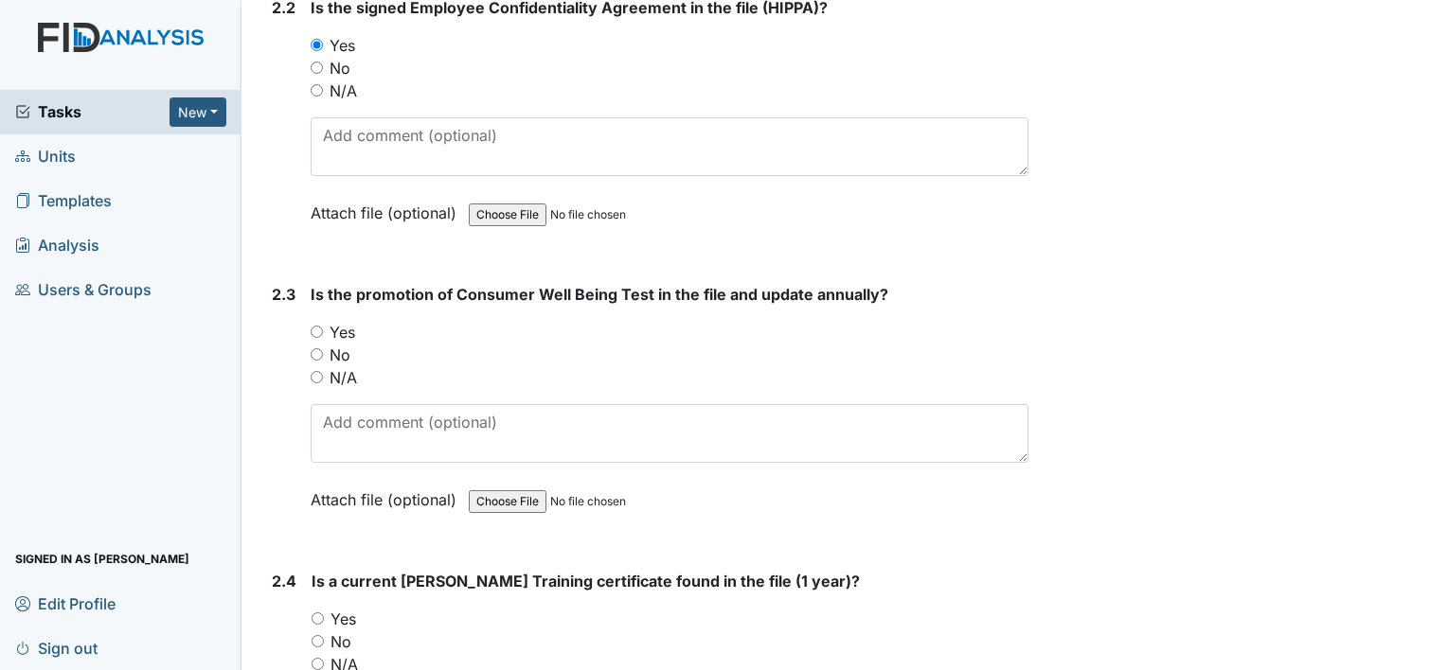
click at [348, 344] on label "No" at bounding box center [340, 355] width 21 height 23
click at [323, 348] on input "No" at bounding box center [317, 354] width 12 height 12
radio input "true"
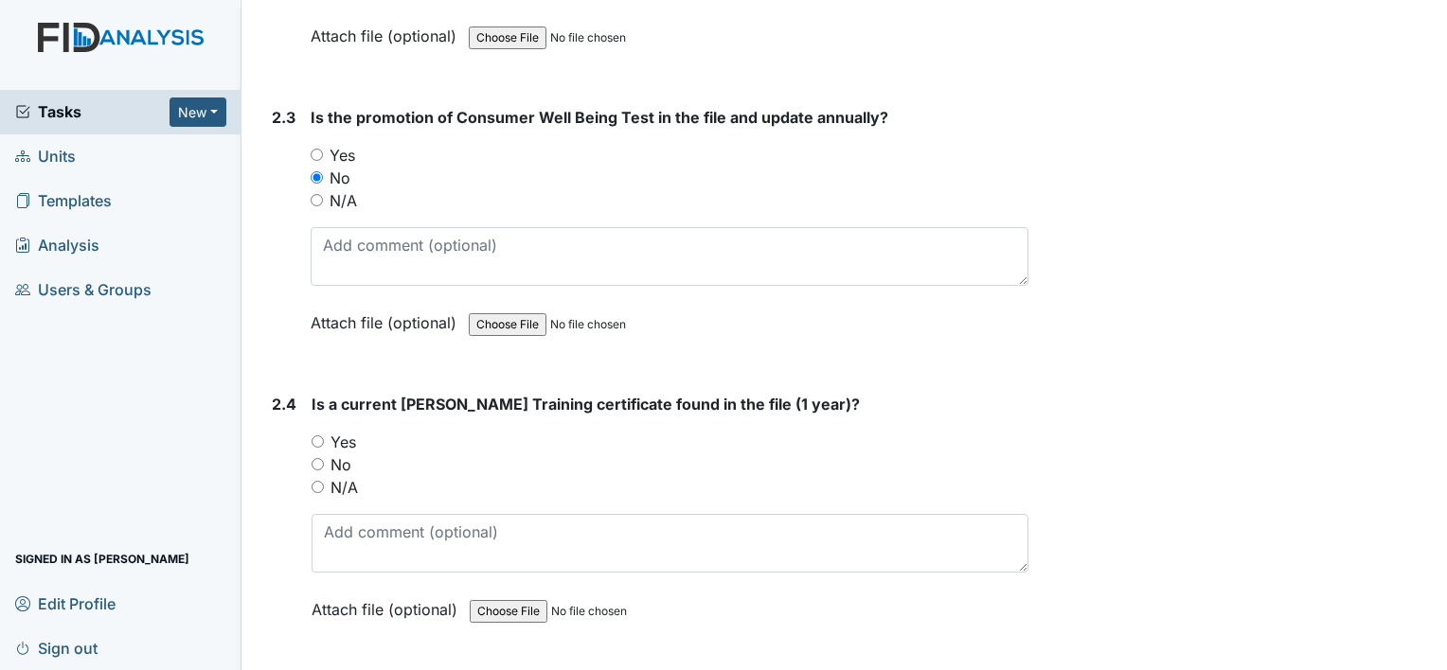
scroll to position [2273, 0]
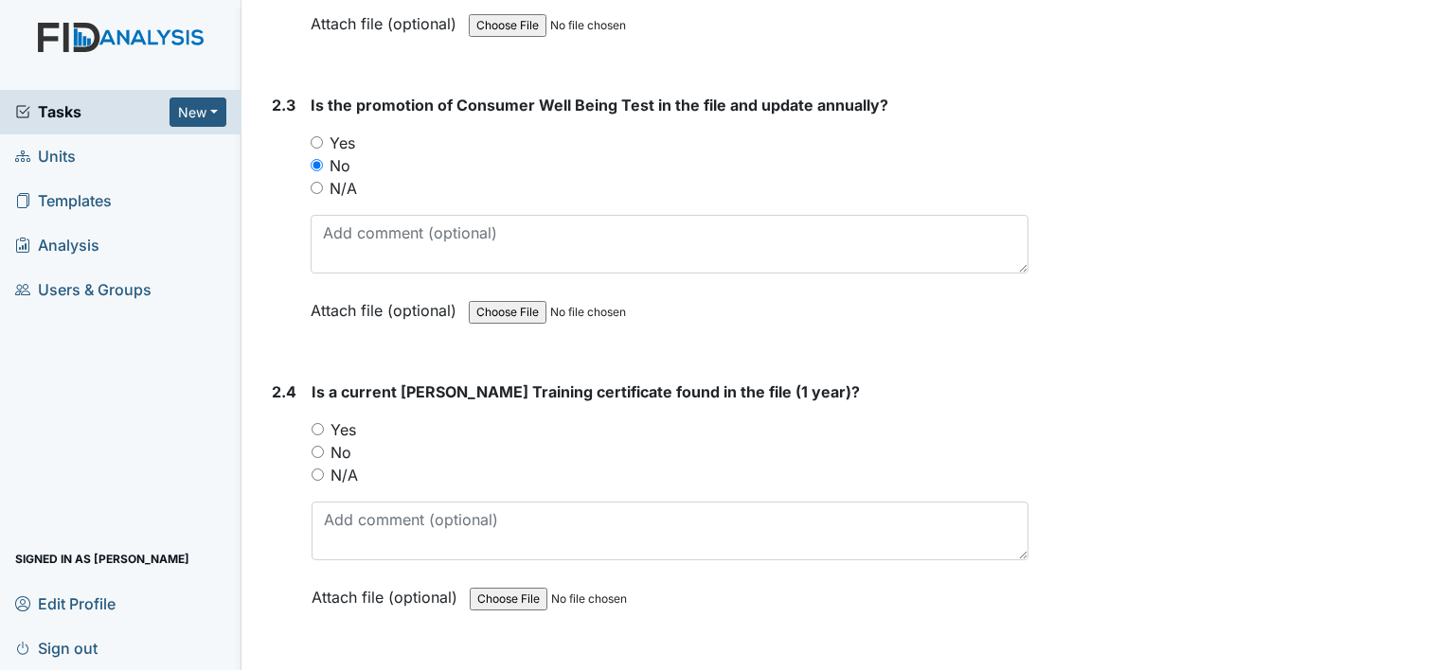
click at [353, 429] on label "Yes" at bounding box center [343, 430] width 26 height 23
click at [324, 429] on input "Yes" at bounding box center [318, 429] width 12 height 12
radio input "true"
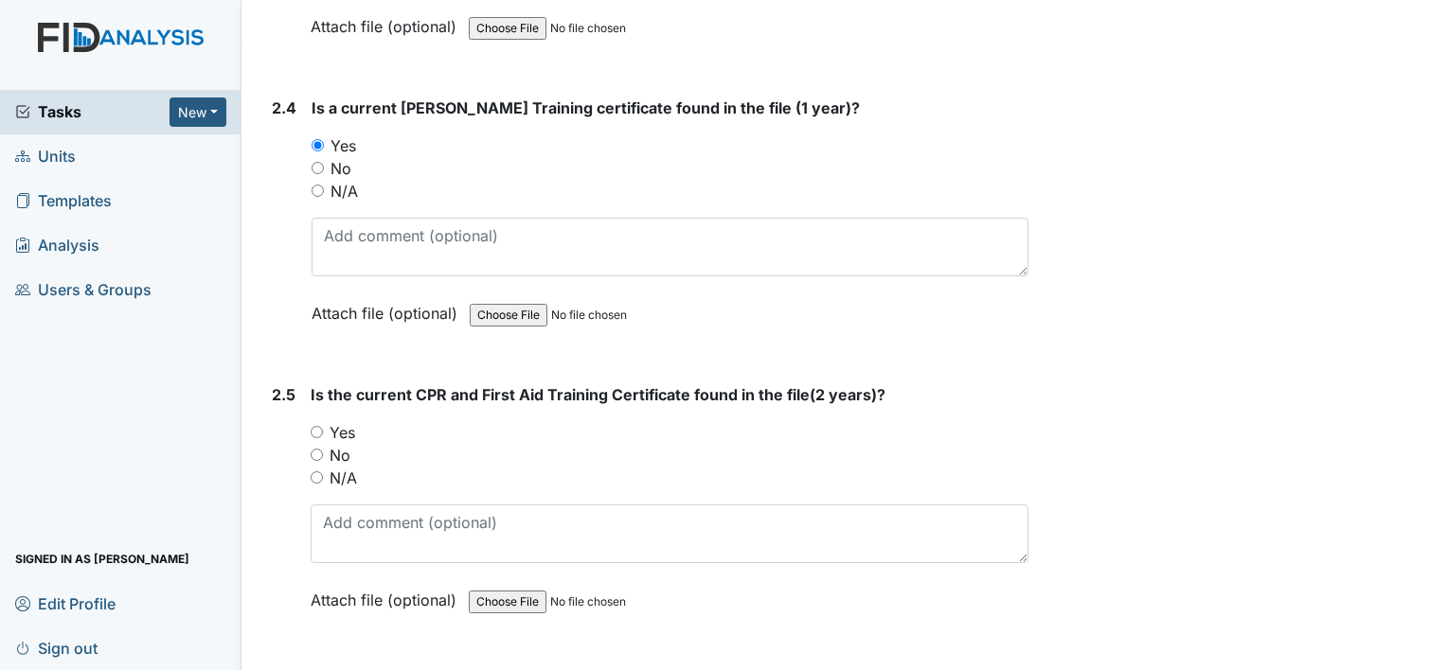
click at [345, 447] on label "No" at bounding box center [340, 455] width 21 height 23
click at [323, 449] on input "No" at bounding box center [317, 455] width 12 height 12
radio input "true"
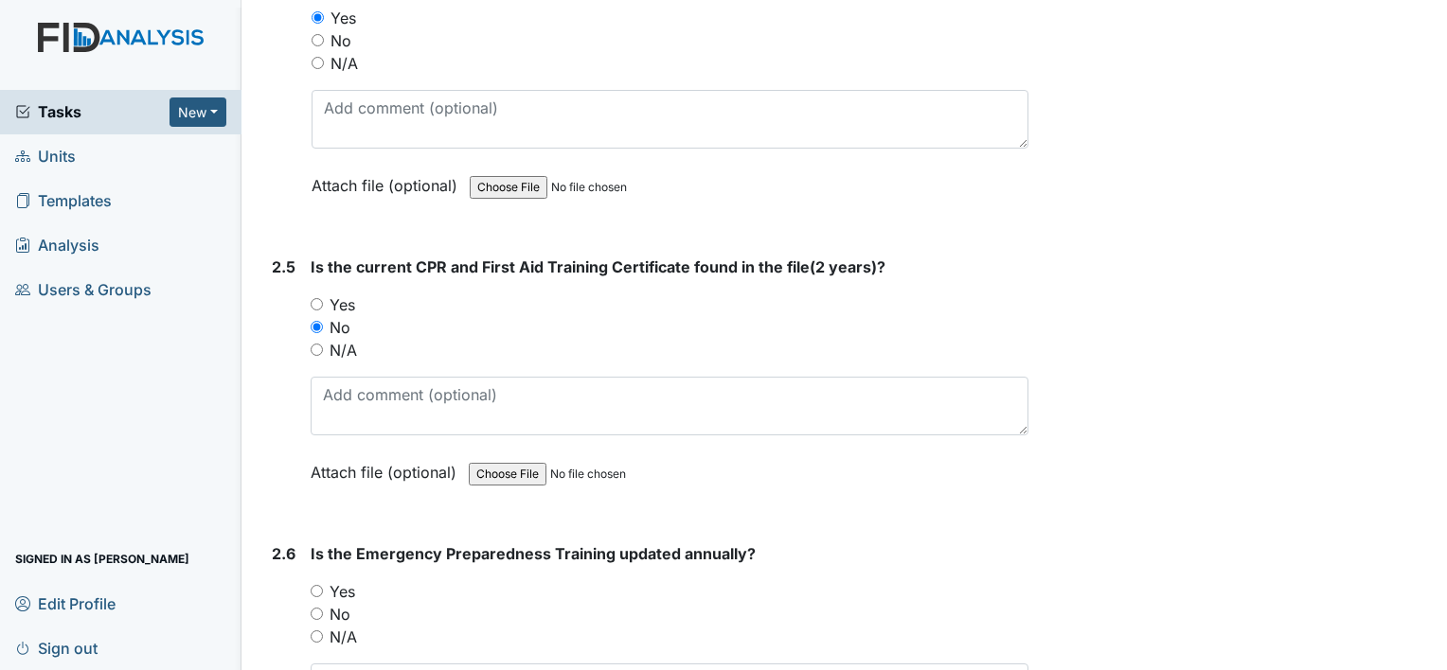
scroll to position [2841, 0]
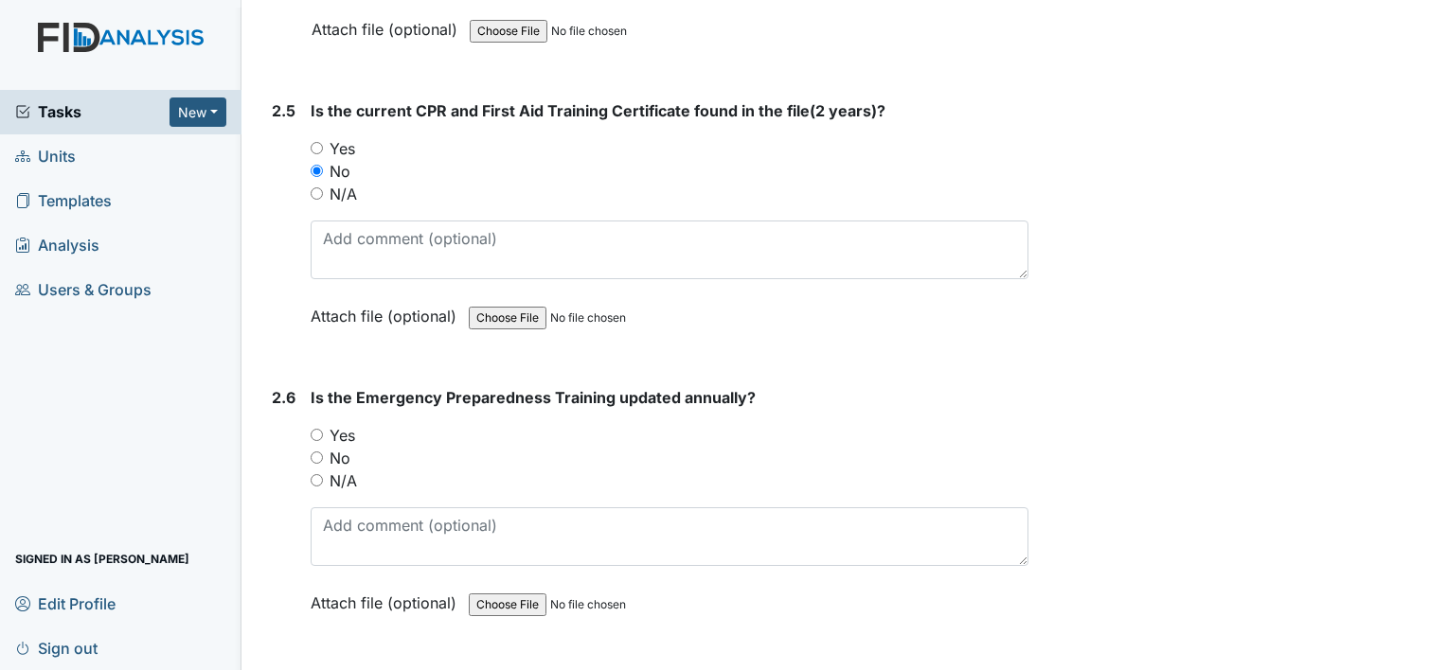
click at [348, 429] on label "Yes" at bounding box center [343, 435] width 26 height 23
click at [323, 429] on input "Yes" at bounding box center [317, 435] width 12 height 12
radio input "true"
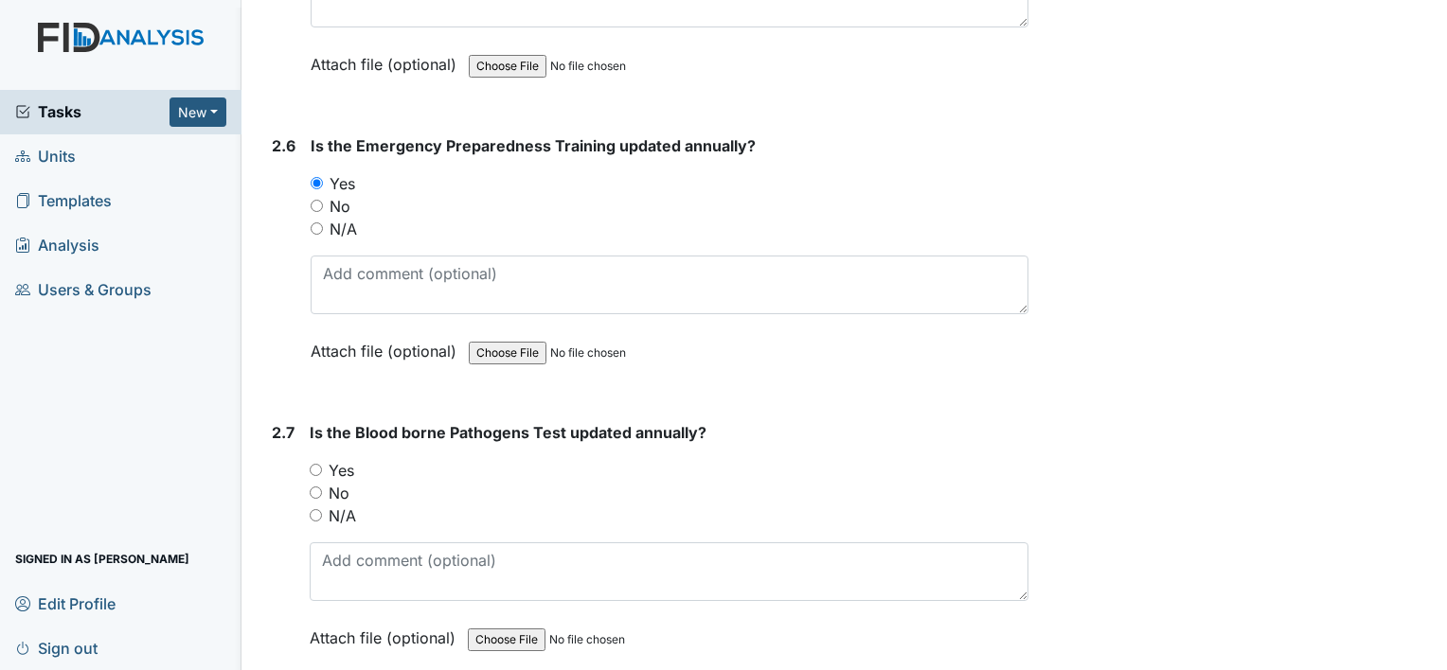
scroll to position [3125, 0]
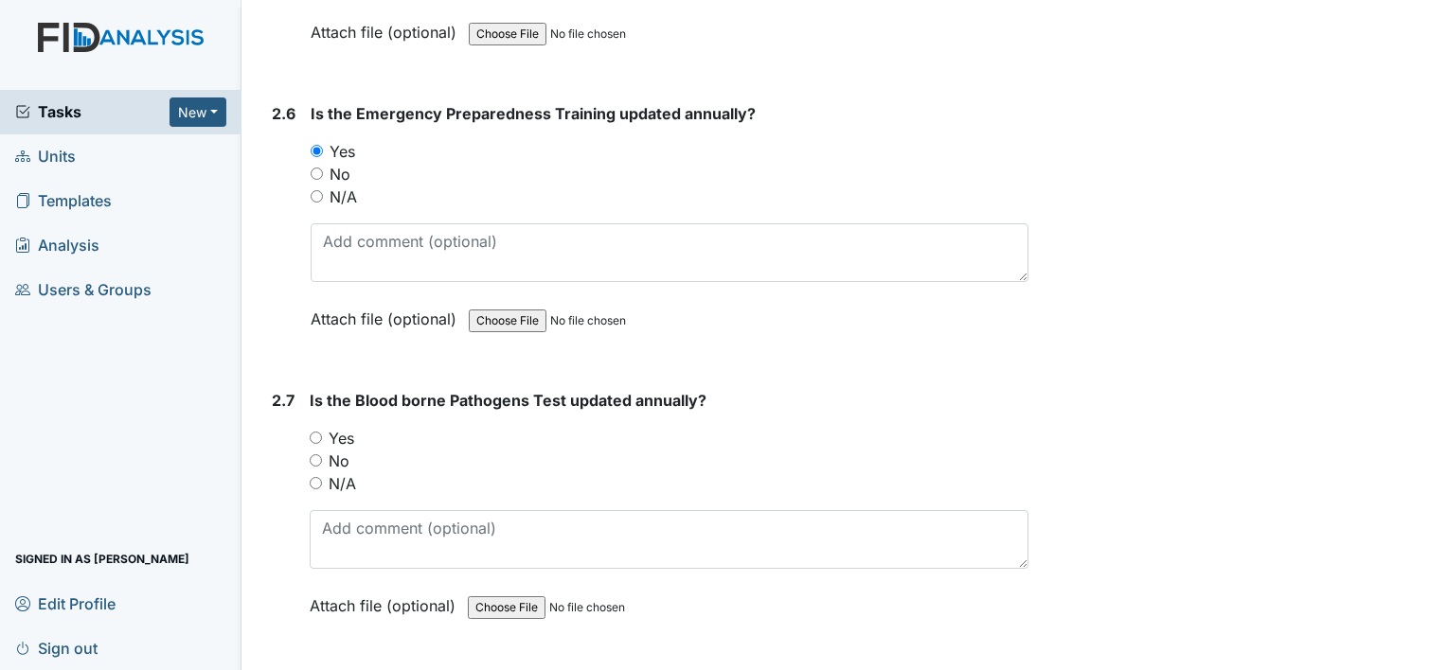
click at [348, 430] on label "Yes" at bounding box center [342, 438] width 26 height 23
click at [322, 432] on input "Yes" at bounding box center [316, 438] width 12 height 12
radio input "true"
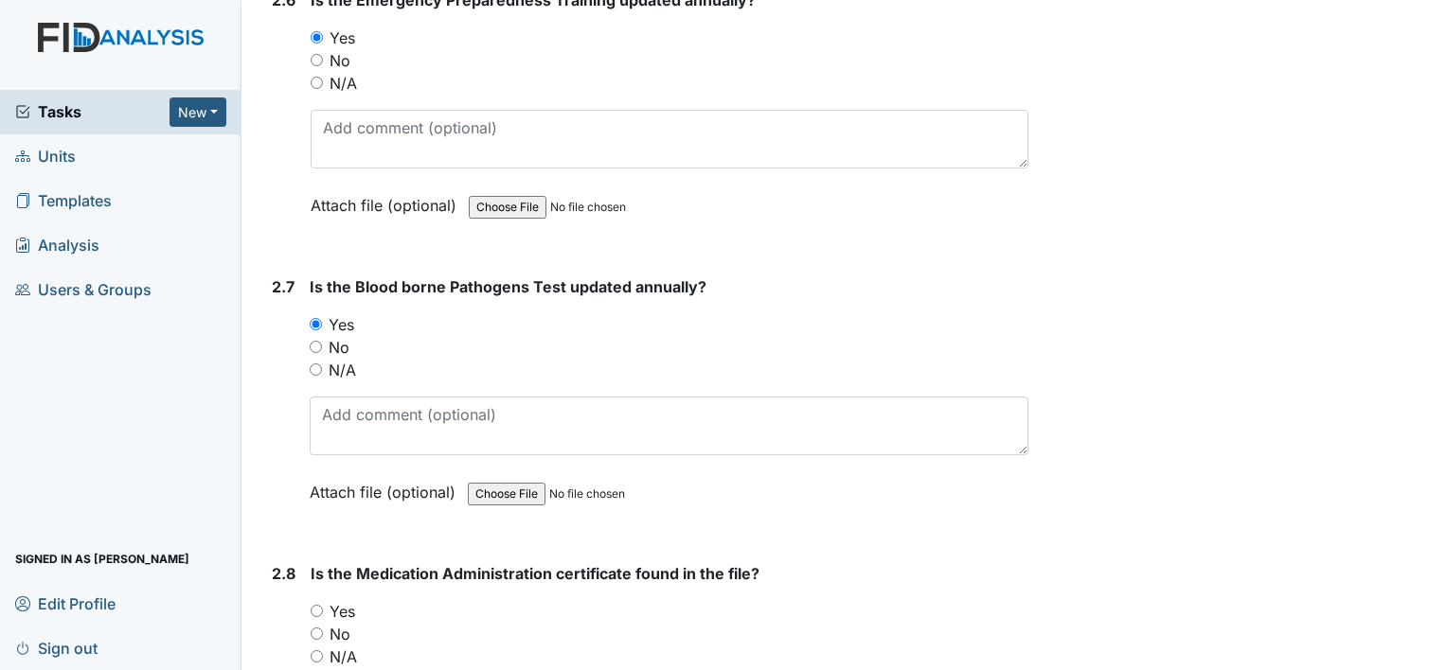
scroll to position [3314, 0]
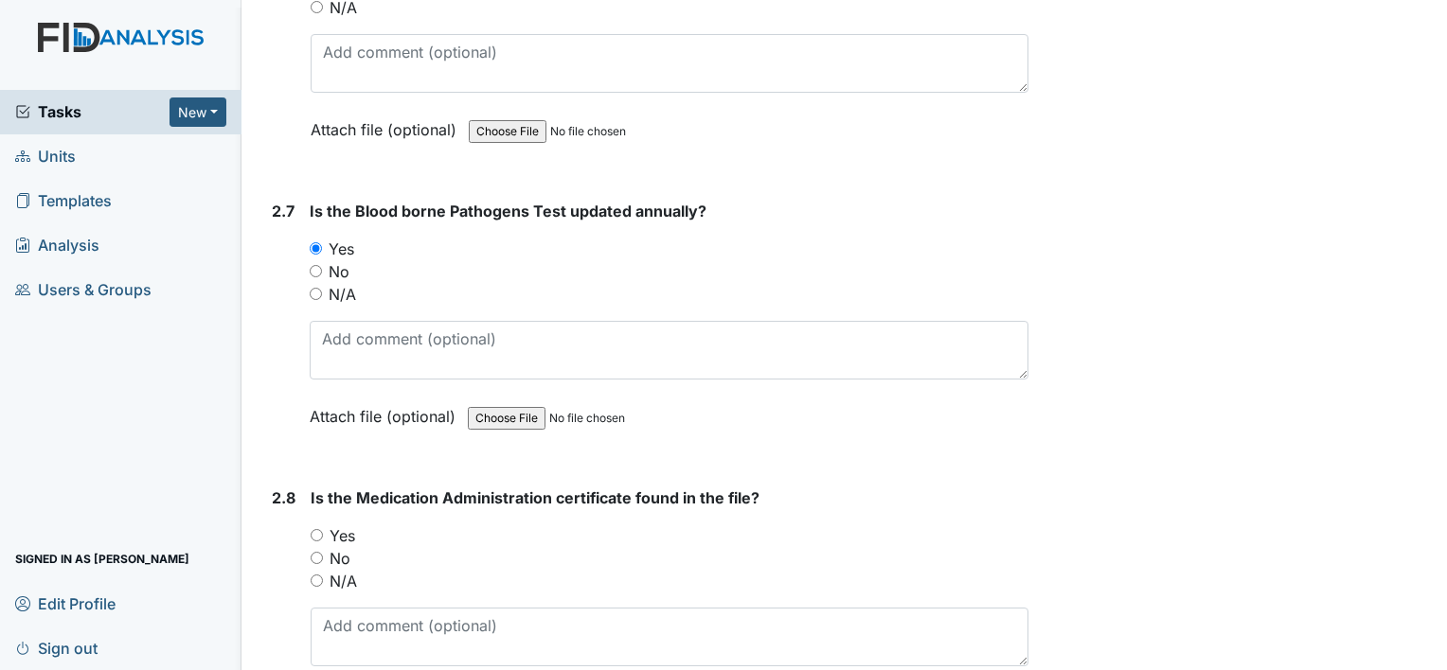
click at [340, 549] on label "No" at bounding box center [340, 558] width 21 height 23
click at [323, 552] on input "No" at bounding box center [317, 558] width 12 height 12
radio input "true"
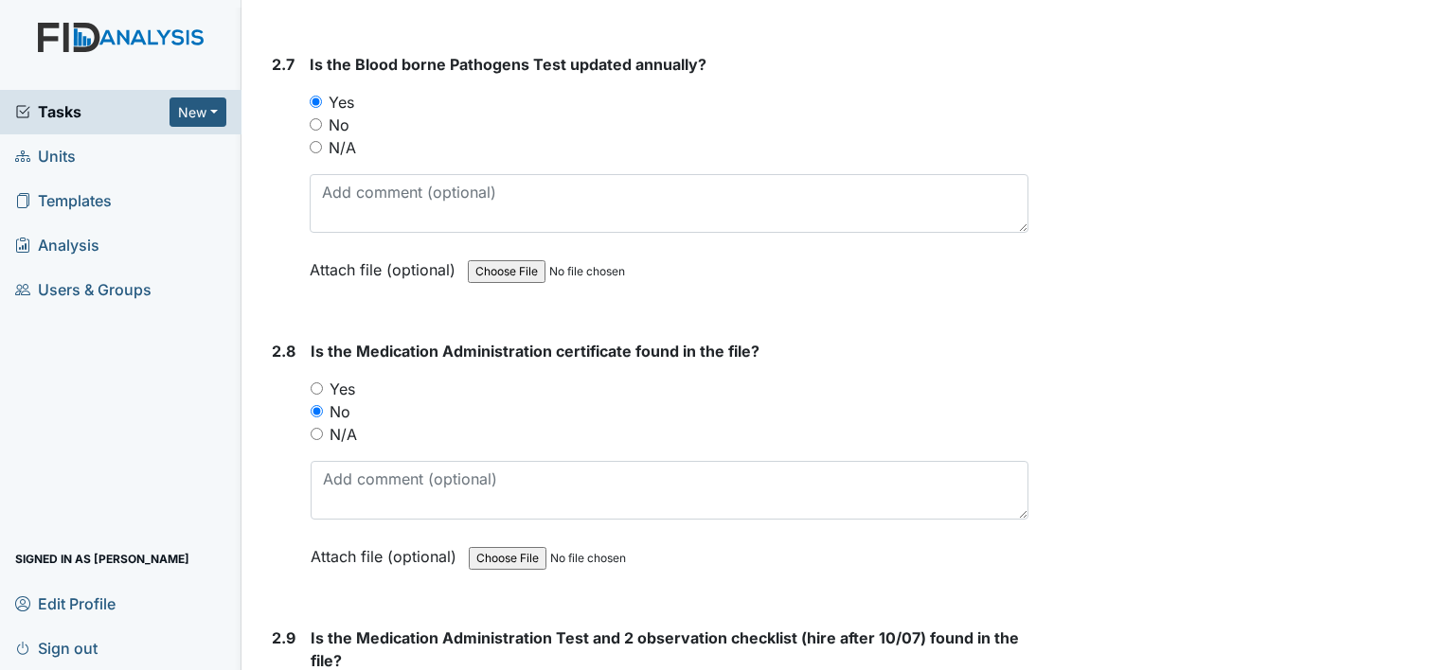
scroll to position [3693, 0]
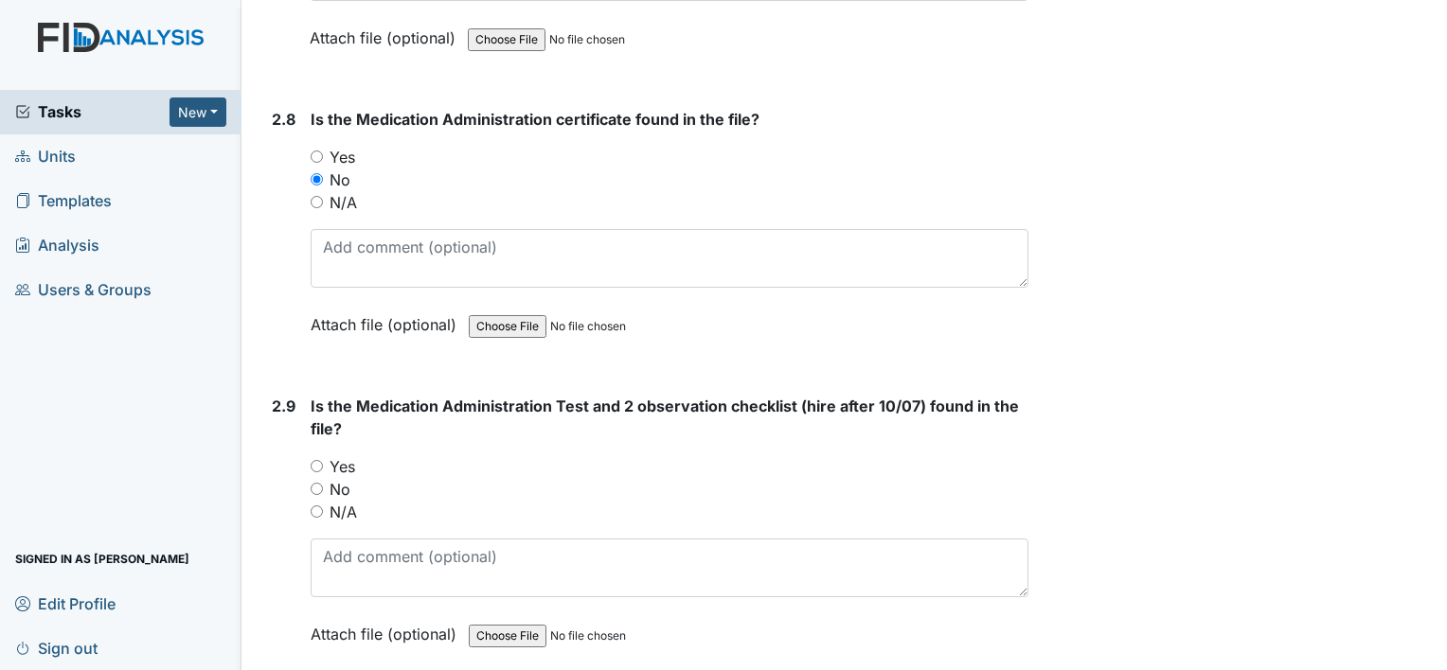
click at [337, 478] on label "No" at bounding box center [340, 489] width 21 height 23
click at [323, 483] on input "No" at bounding box center [317, 489] width 12 height 12
radio input "true"
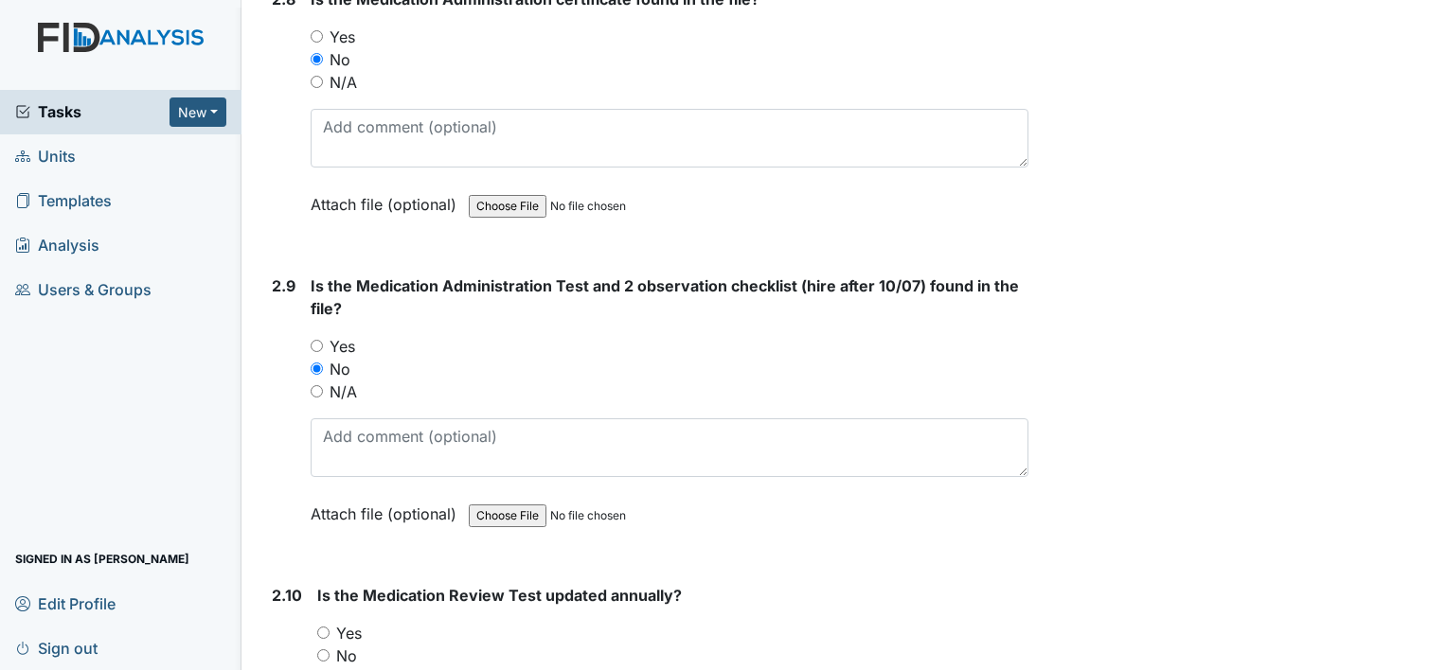
scroll to position [4072, 0]
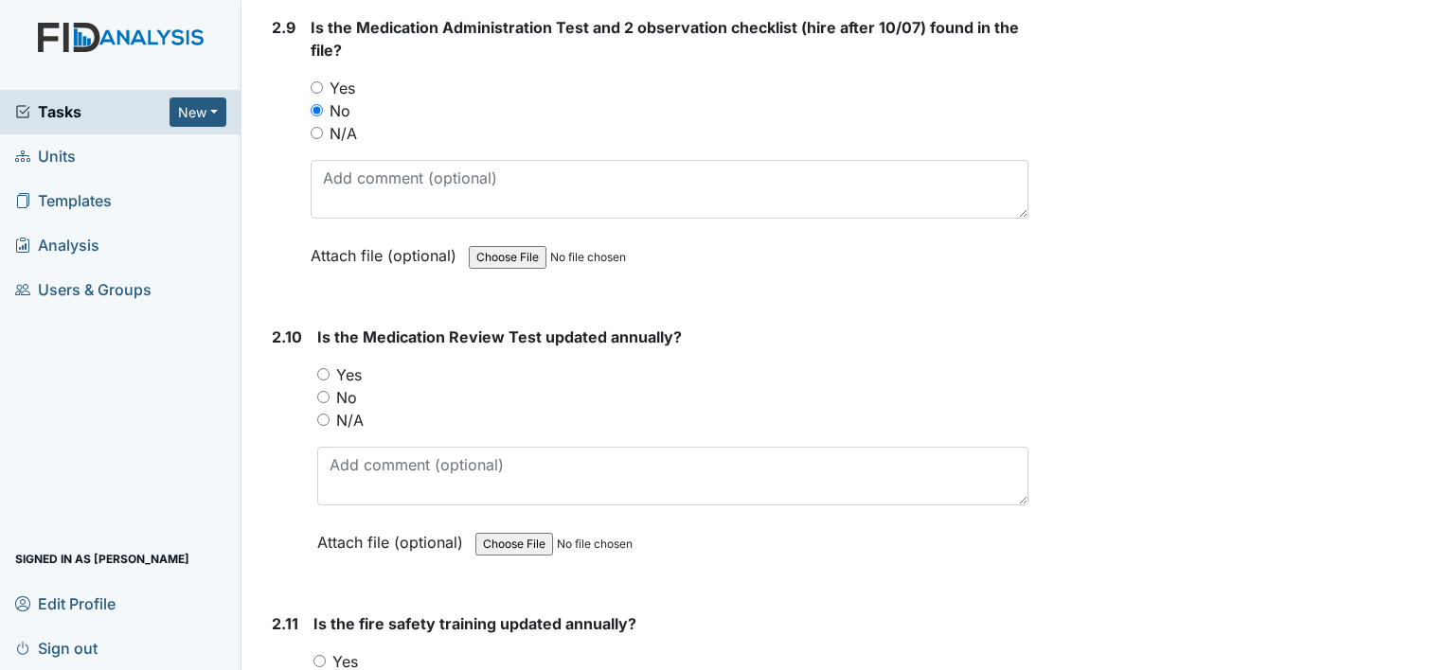
click at [345, 386] on label "No" at bounding box center [346, 397] width 21 height 23
click at [330, 391] on input "No" at bounding box center [323, 397] width 12 height 12
radio input "true"
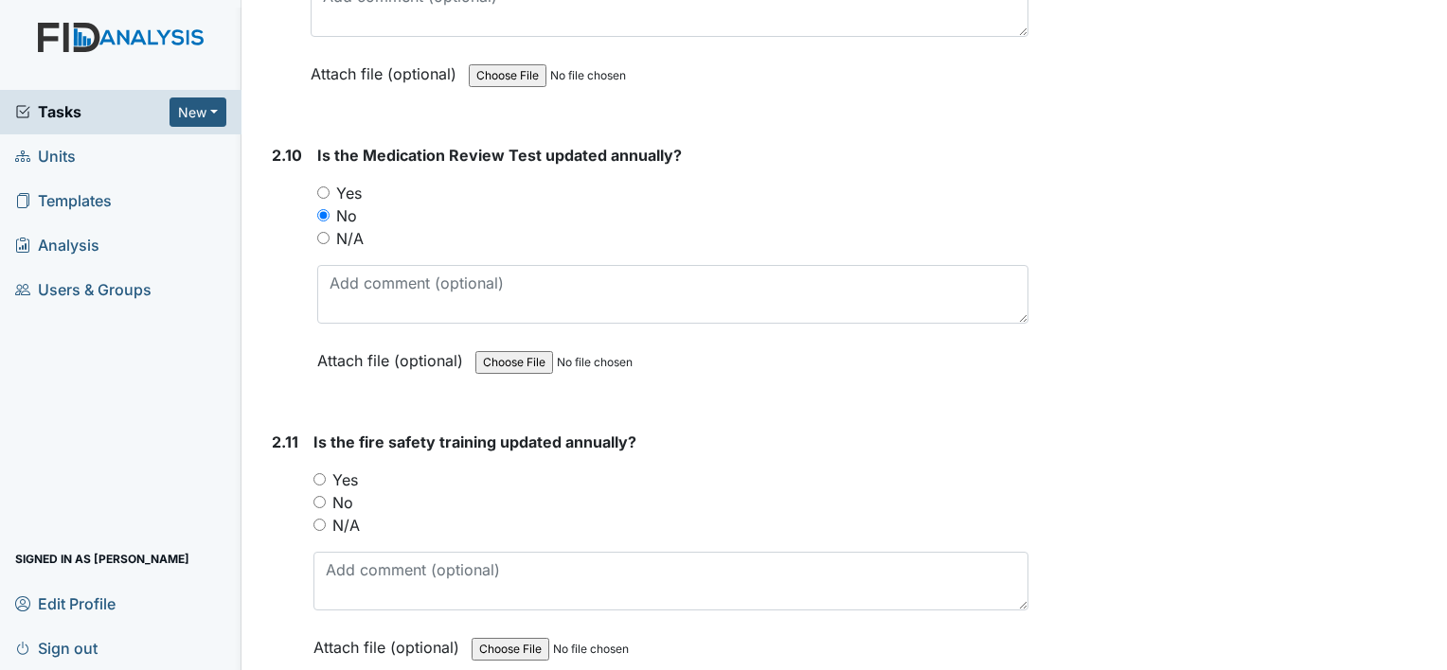
scroll to position [4261, 0]
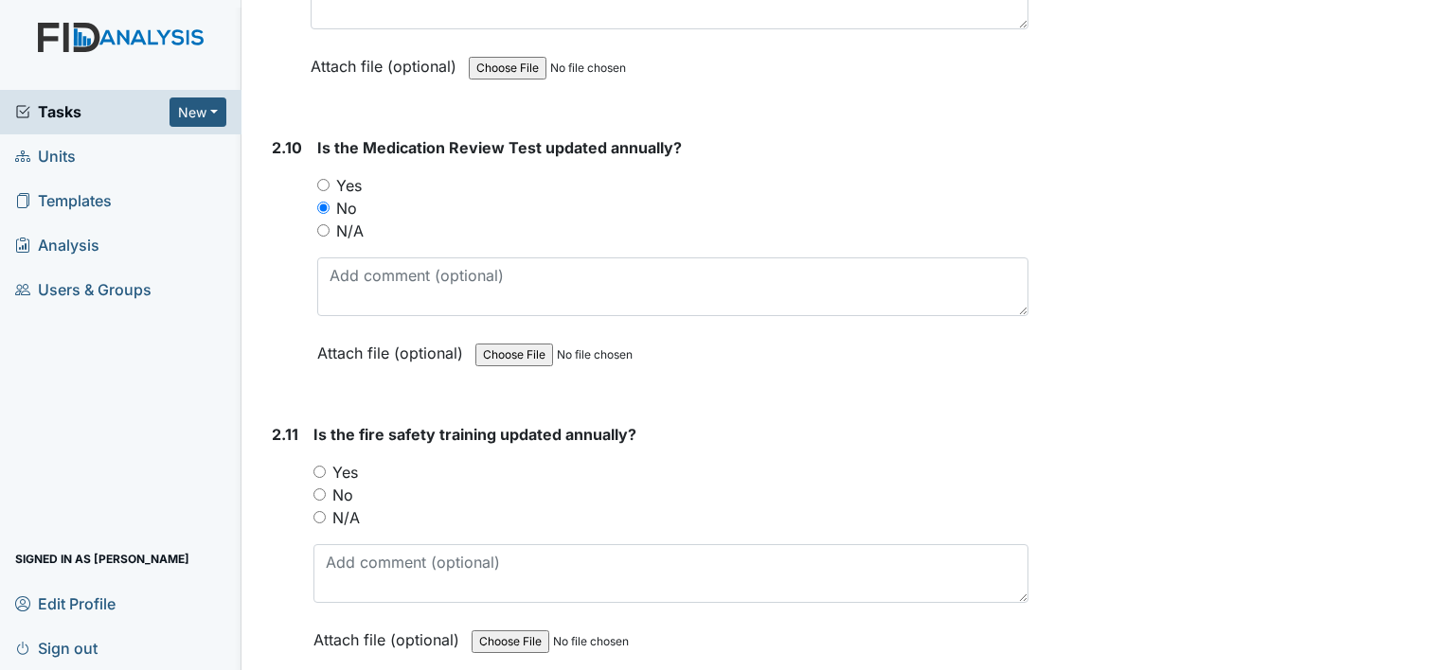
click at [346, 461] on label "Yes" at bounding box center [345, 472] width 26 height 23
click at [326, 466] on input "Yes" at bounding box center [319, 472] width 12 height 12
radio input "true"
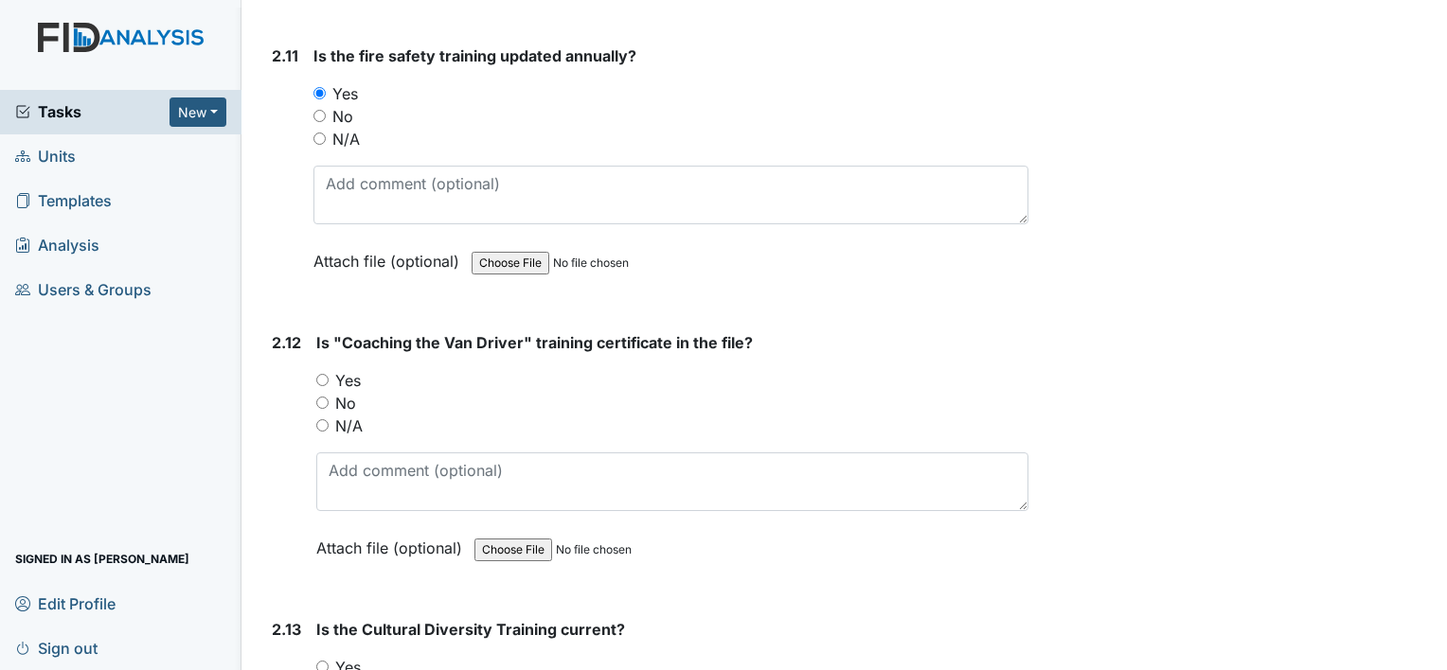
click at [346, 369] on label "Yes" at bounding box center [348, 380] width 26 height 23
click at [329, 374] on input "Yes" at bounding box center [322, 380] width 12 height 12
radio input "true"
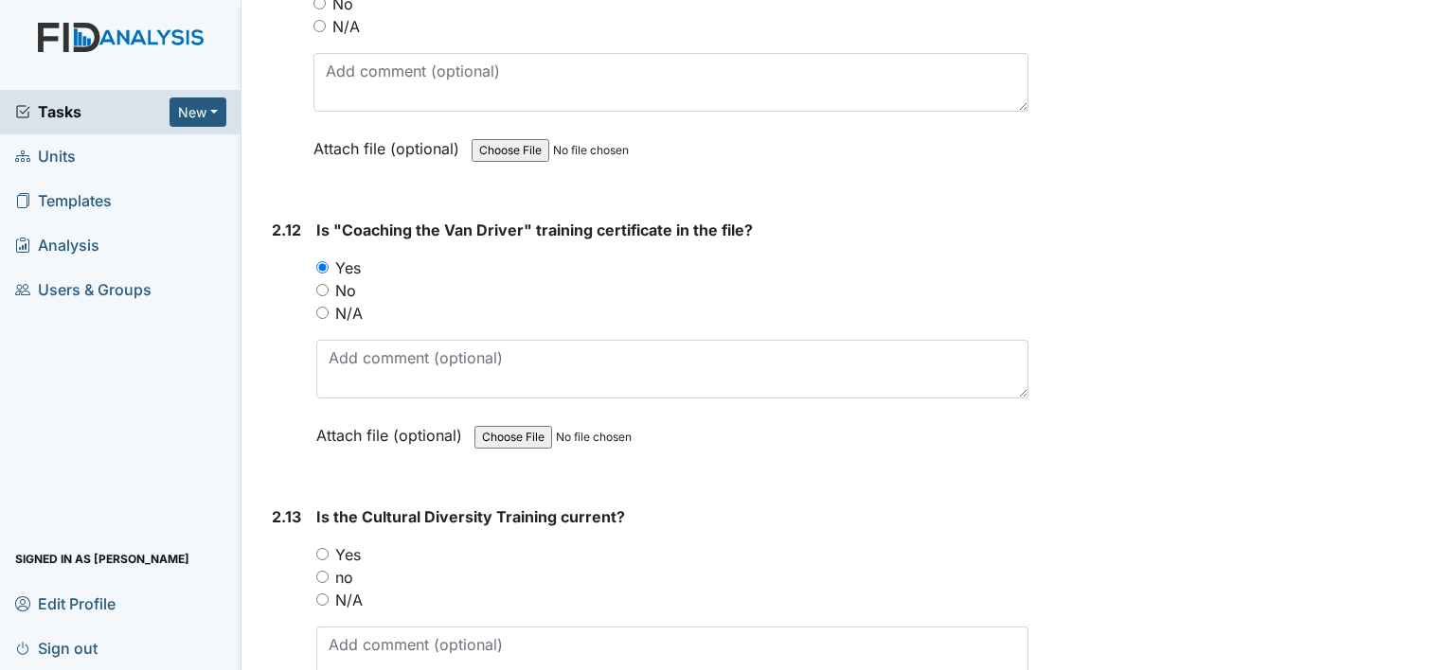
scroll to position [4924, 0]
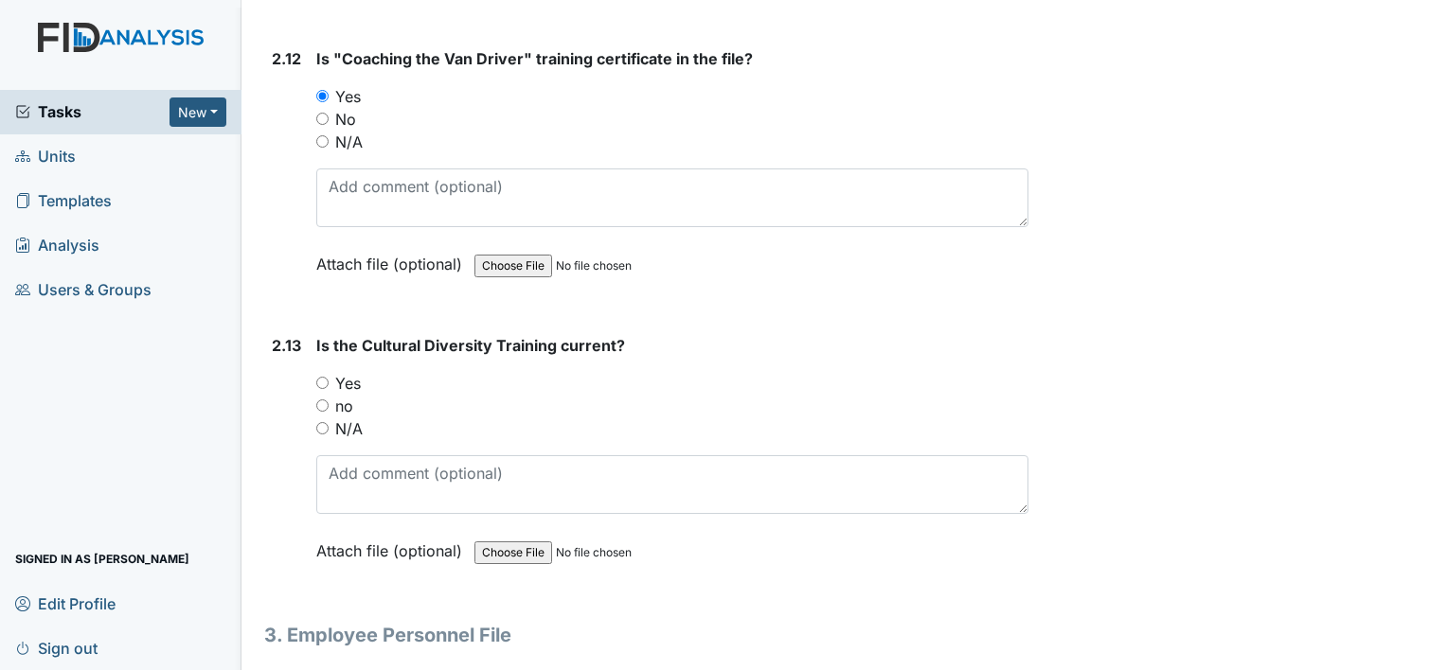
click at [346, 372] on label "Yes" at bounding box center [348, 383] width 26 height 23
click at [329, 377] on input "Yes" at bounding box center [322, 383] width 12 height 12
radio input "true"
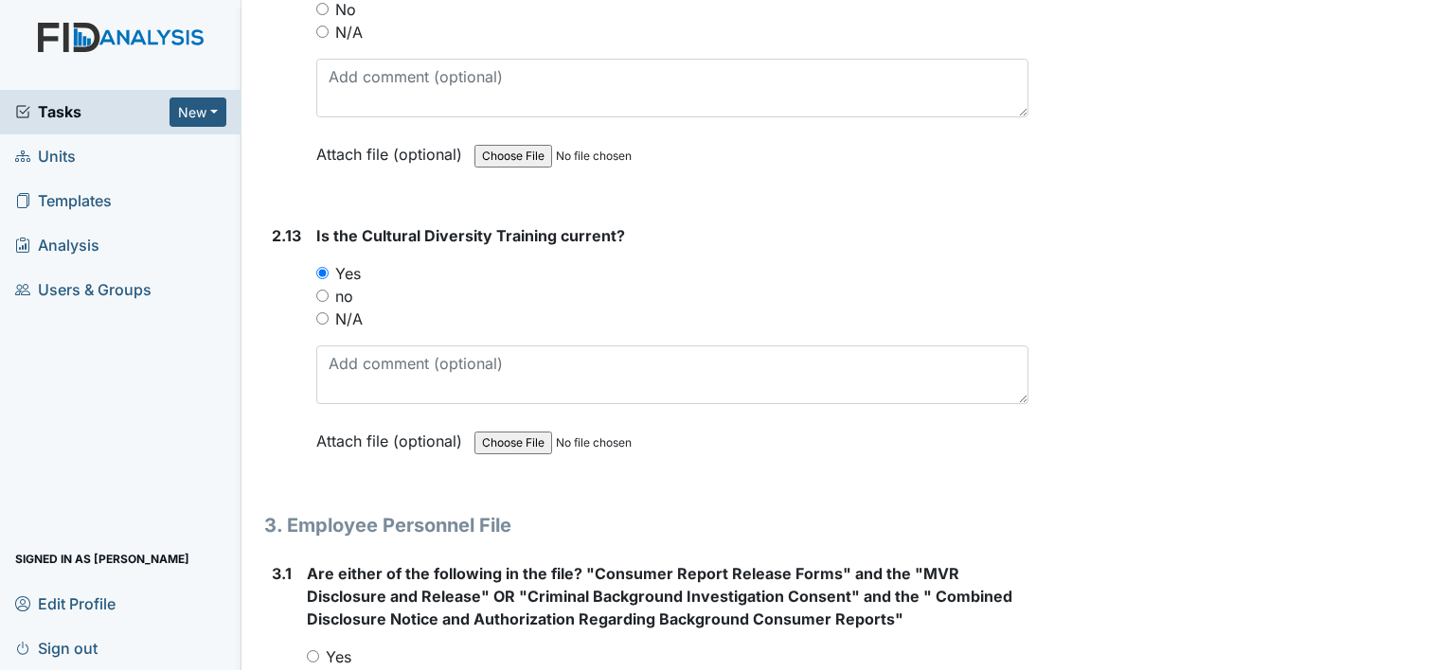
scroll to position [5113, 0]
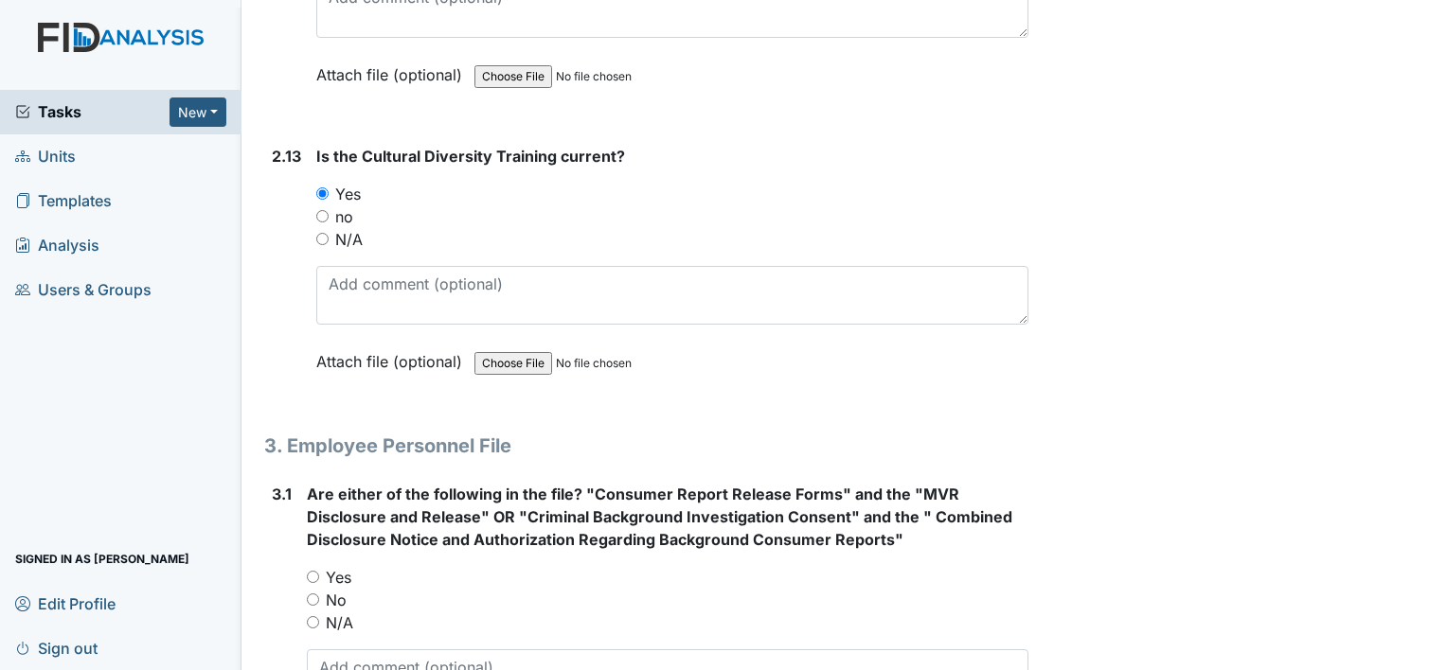
click at [348, 566] on label "Yes" at bounding box center [339, 577] width 26 height 23
click at [319, 571] on input "Yes" at bounding box center [313, 577] width 12 height 12
radio input "true"
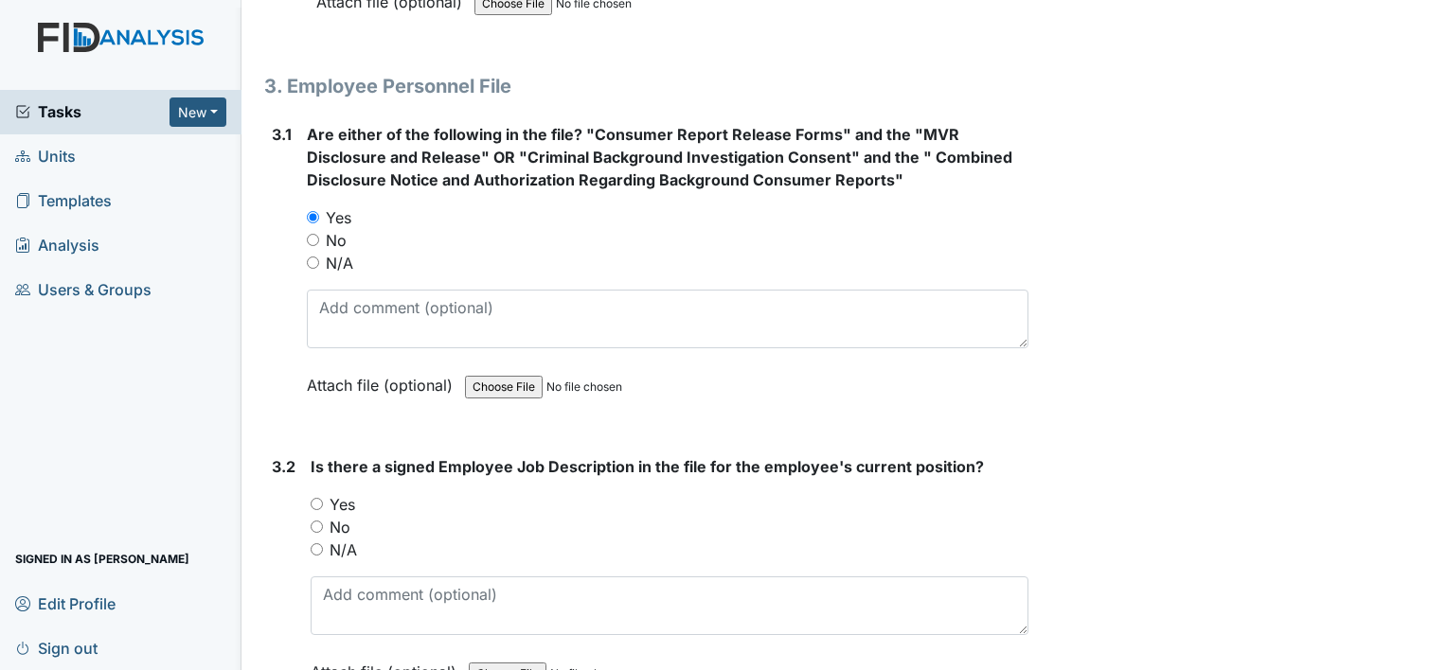
scroll to position [5492, 0]
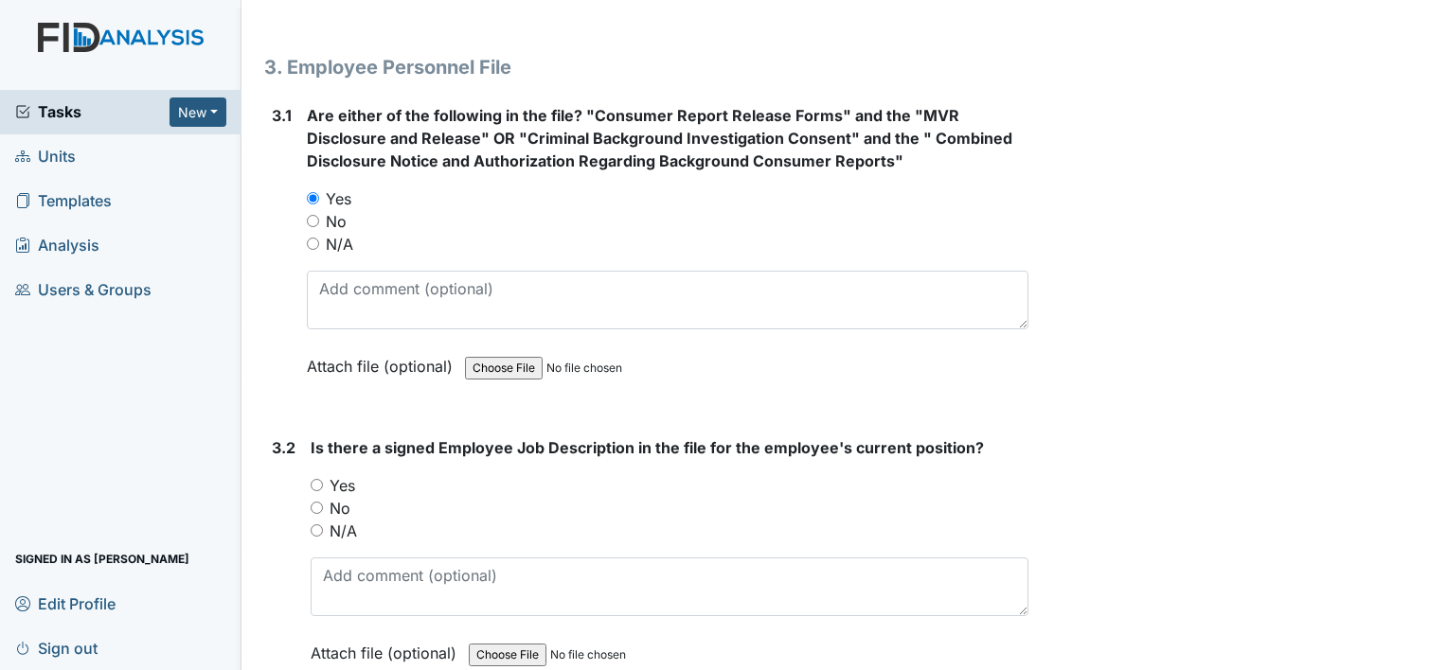
click at [345, 474] on label "Yes" at bounding box center [343, 485] width 26 height 23
click at [323, 479] on input "Yes" at bounding box center [317, 485] width 12 height 12
radio input "true"
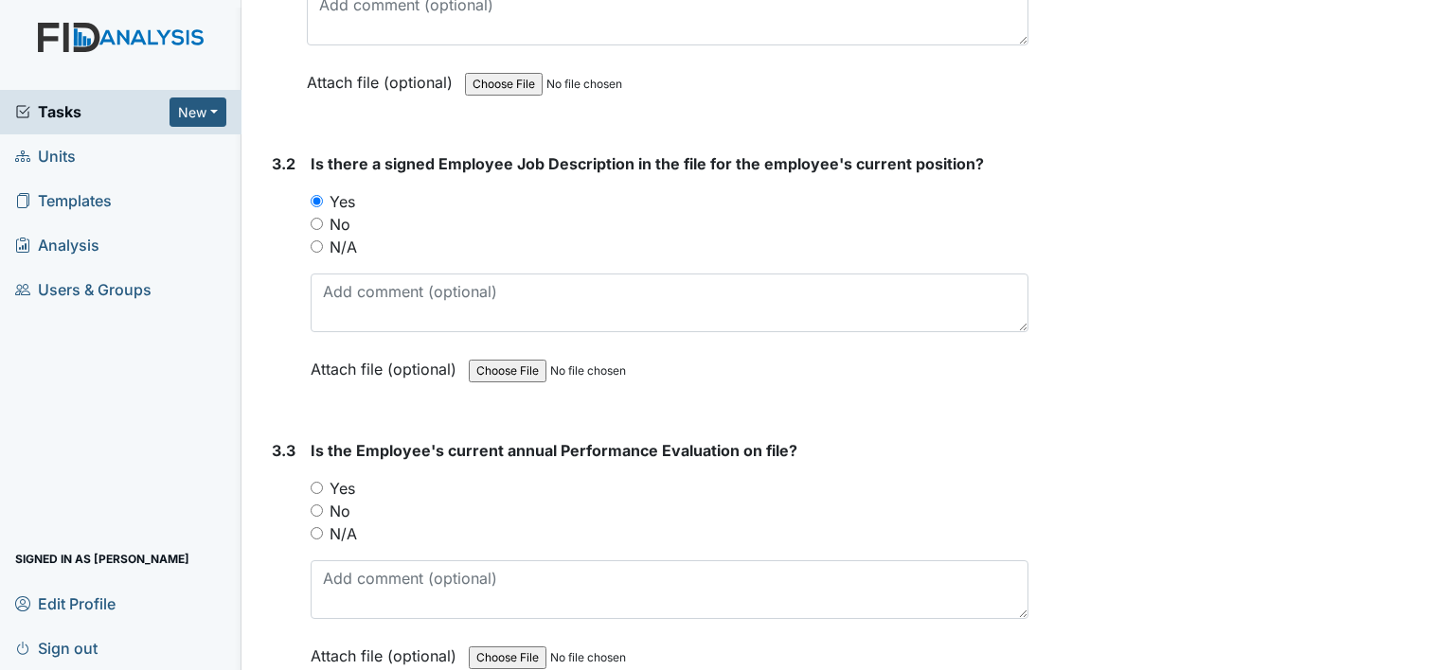
click at [341, 523] on label "N/A" at bounding box center [343, 534] width 27 height 23
click at [323, 527] on input "N/A" at bounding box center [317, 533] width 12 height 12
radio input "true"
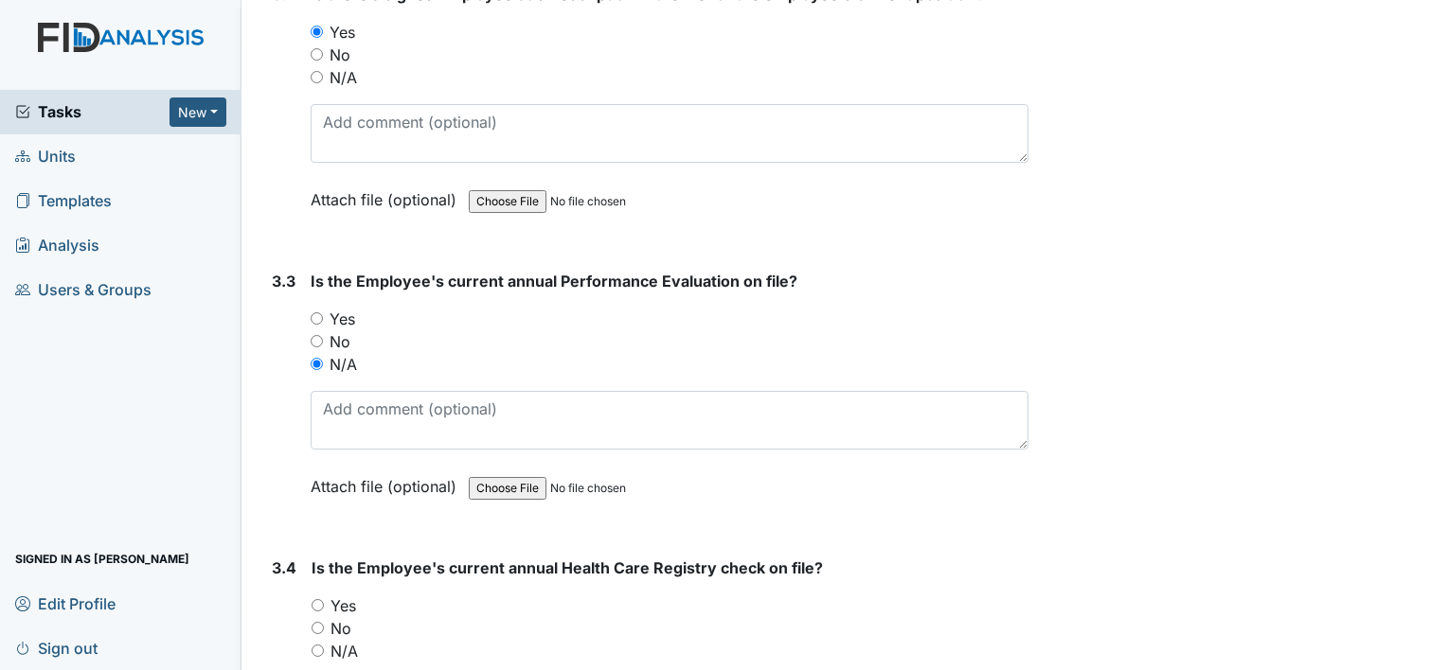
scroll to position [6155, 0]
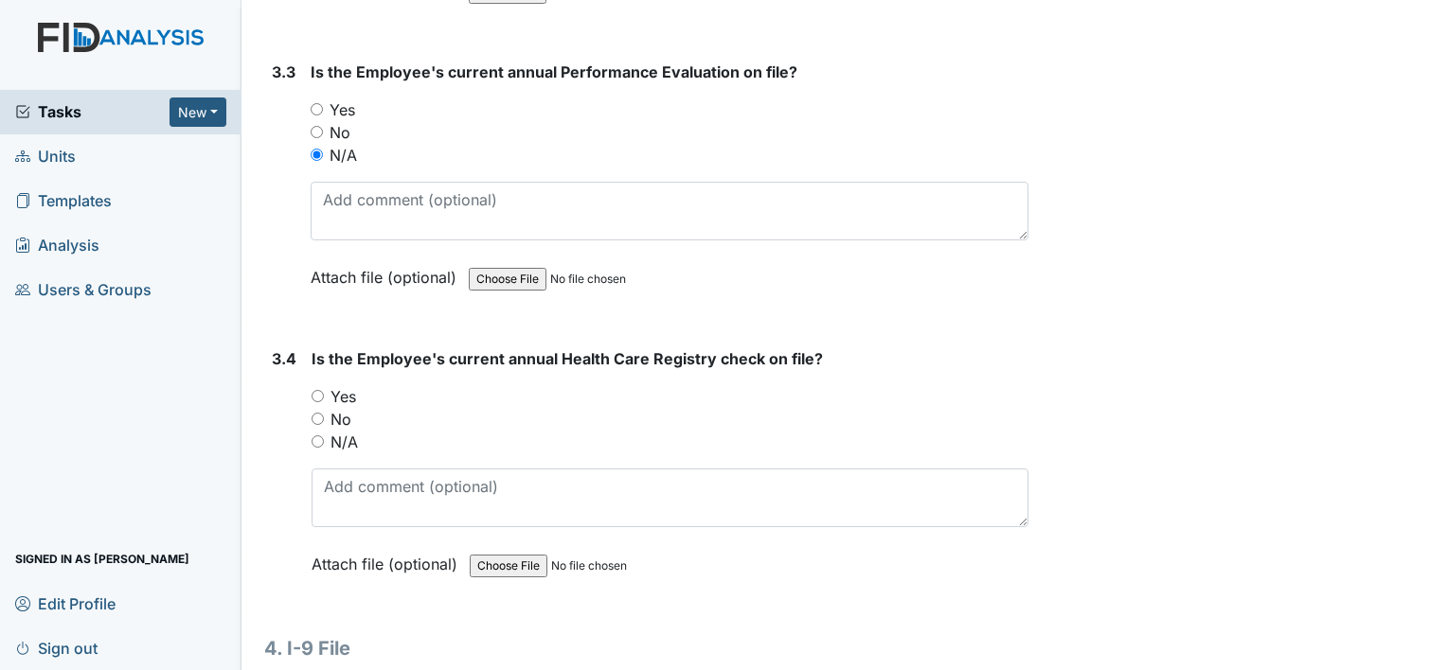
click at [347, 386] on label "Yes" at bounding box center [343, 396] width 26 height 23
click at [324, 390] on input "Yes" at bounding box center [318, 396] width 12 height 12
radio input "true"
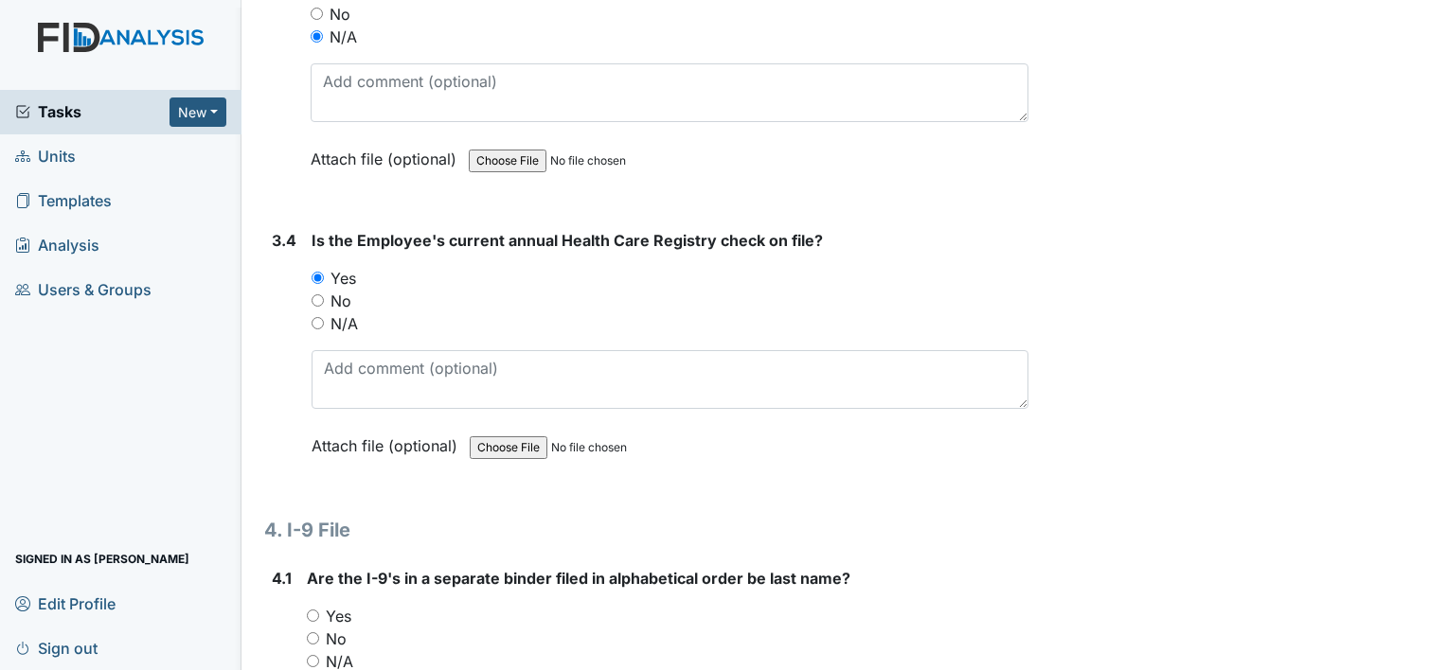
scroll to position [6439, 0]
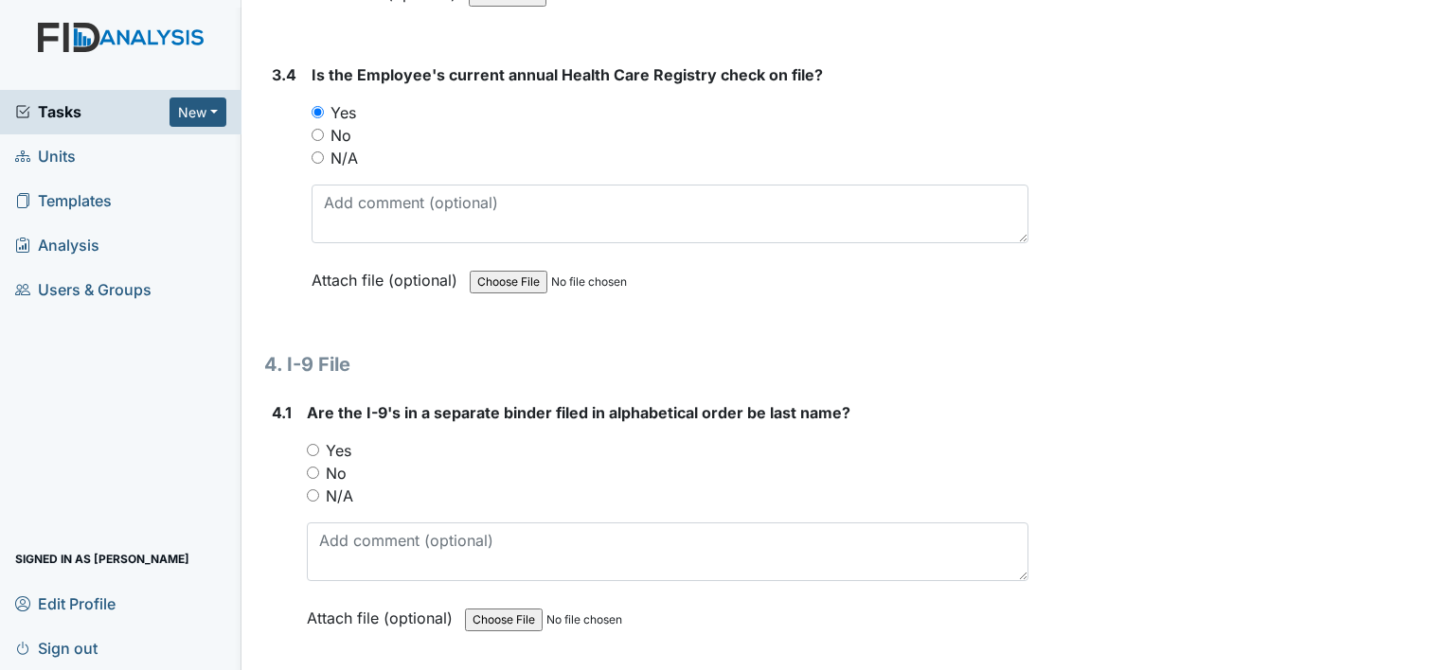
click at [335, 439] on label "Yes" at bounding box center [339, 450] width 26 height 23
click at [319, 444] on input "Yes" at bounding box center [313, 450] width 12 height 12
radio input "true"
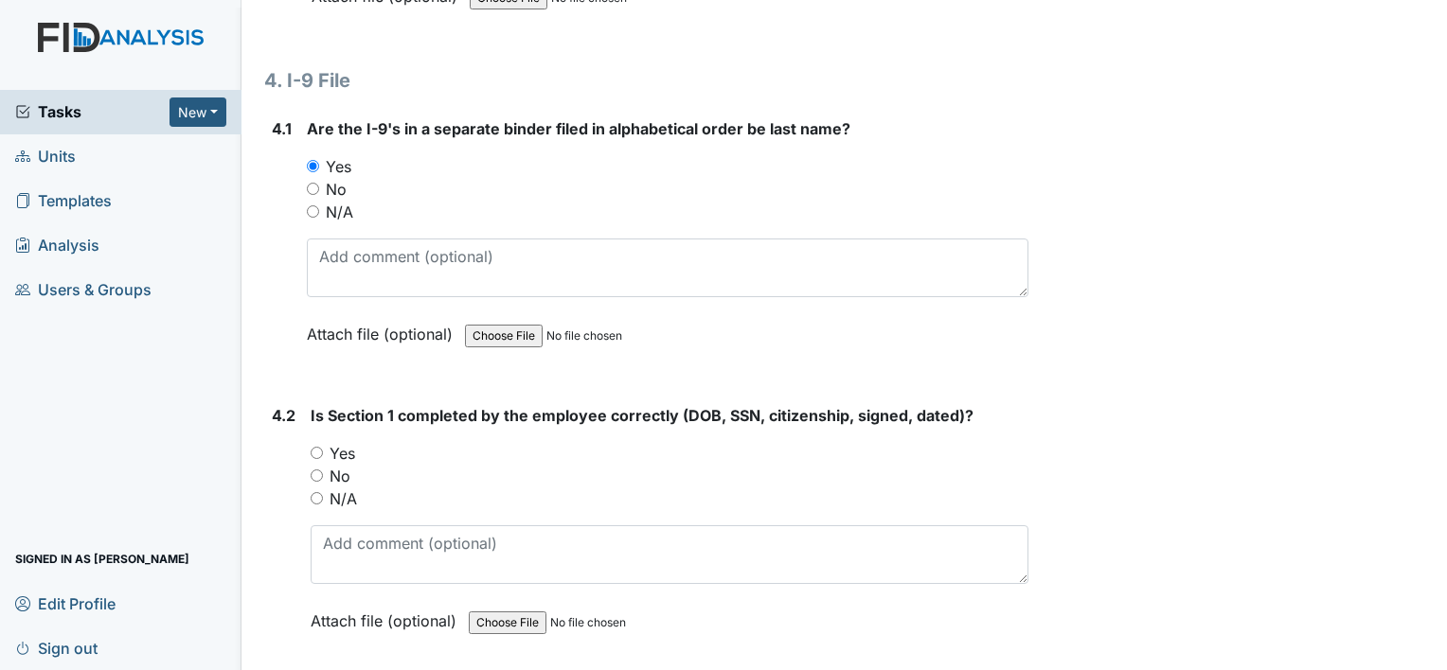
click at [342, 442] on label "Yes" at bounding box center [343, 453] width 26 height 23
click at [323, 447] on input "Yes" at bounding box center [317, 453] width 12 height 12
radio input "true"
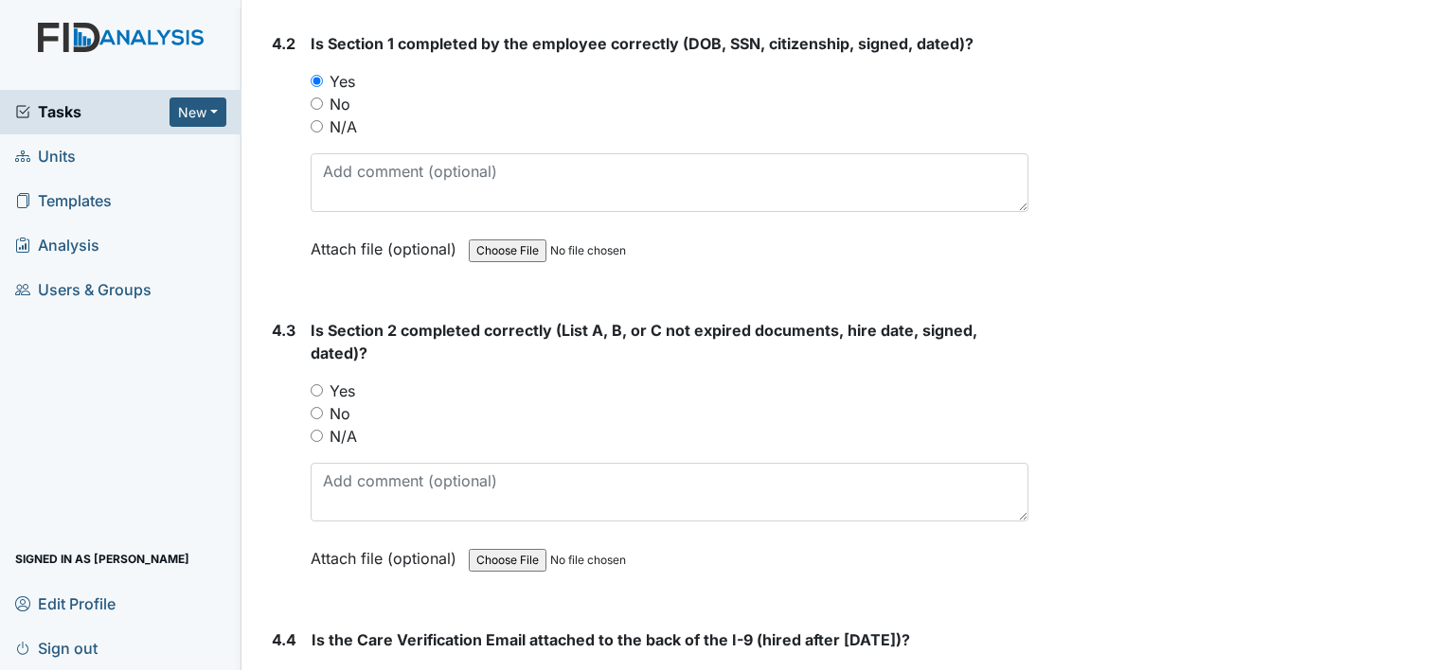
scroll to position [7102, 0]
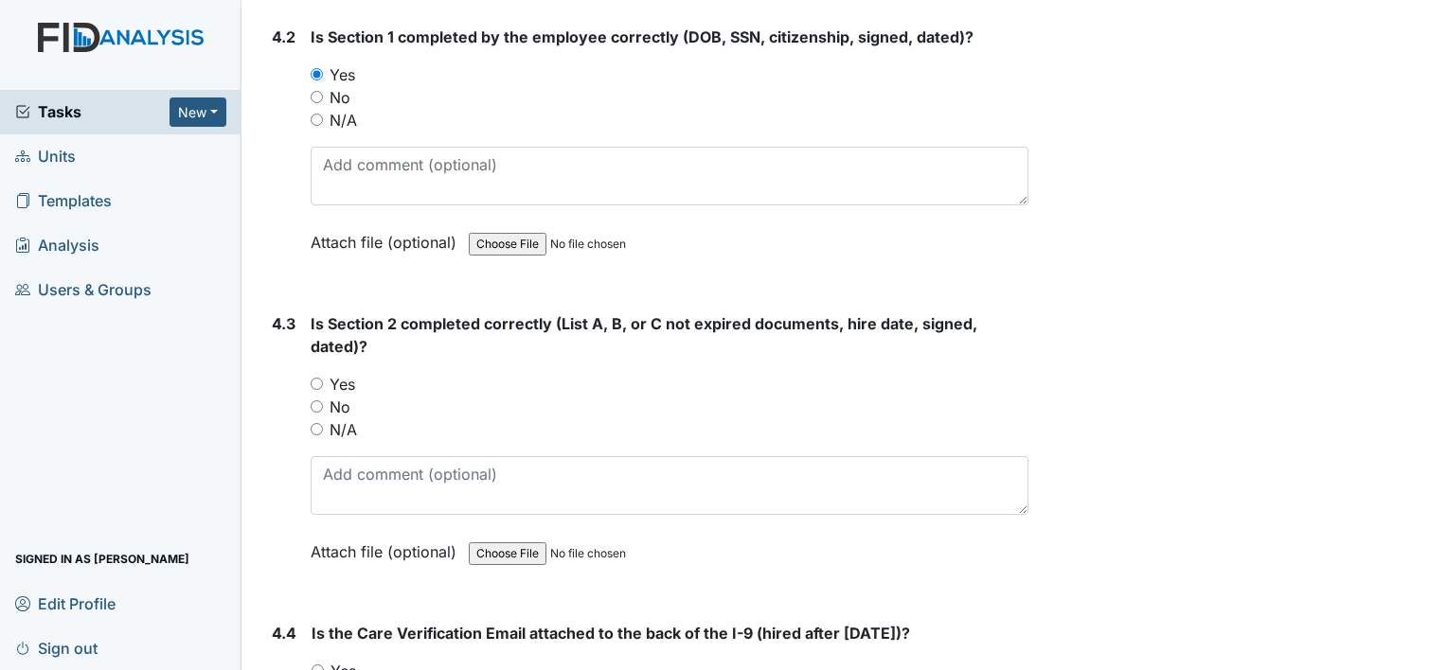
click at [342, 373] on label "Yes" at bounding box center [343, 384] width 26 height 23
click at [323, 378] on input "Yes" at bounding box center [317, 384] width 12 height 12
radio input "true"
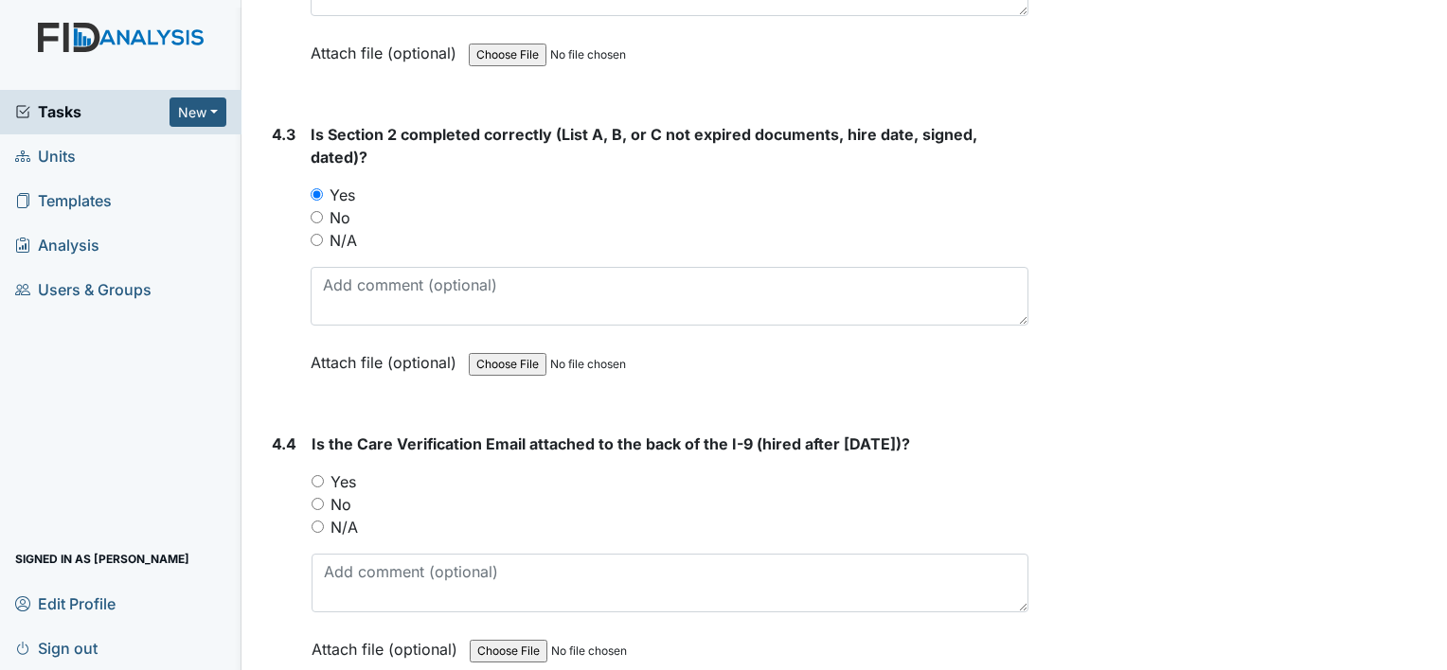
click at [350, 471] on label "Yes" at bounding box center [343, 482] width 26 height 23
click at [324, 475] on input "Yes" at bounding box center [318, 481] width 12 height 12
radio input "true"
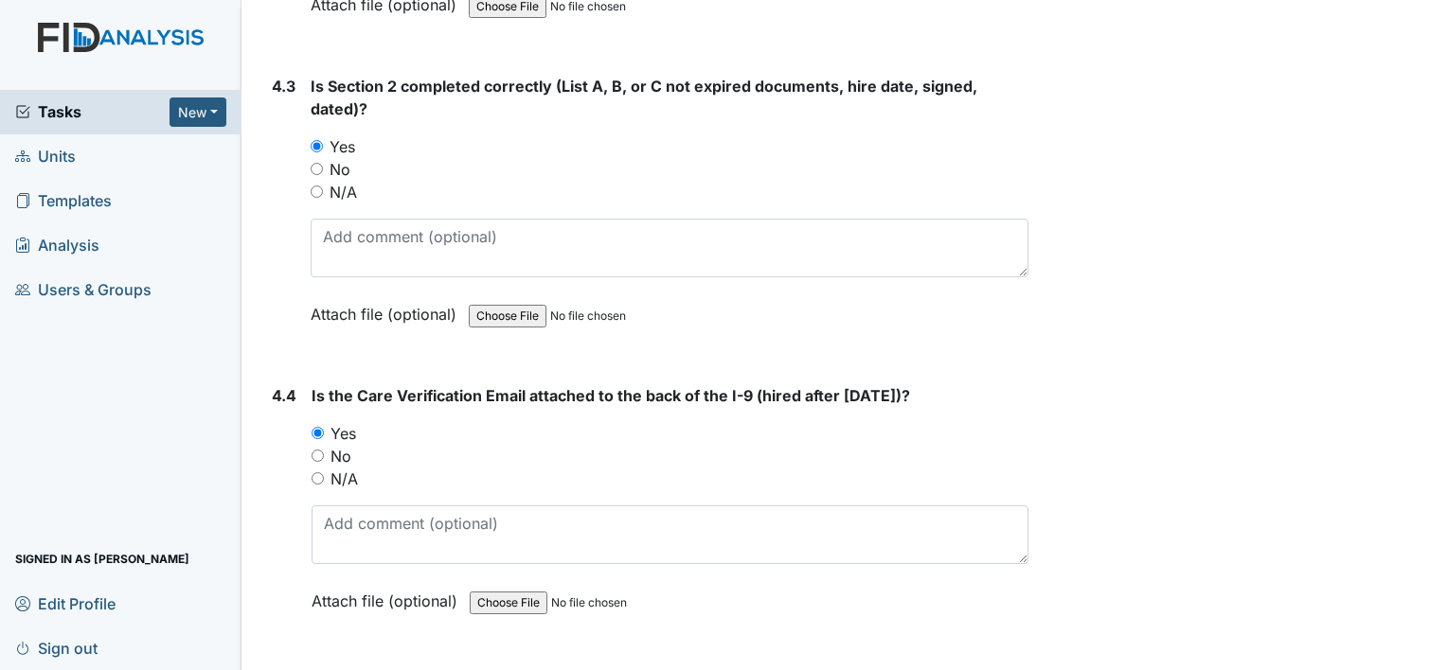
scroll to position [7366, 0]
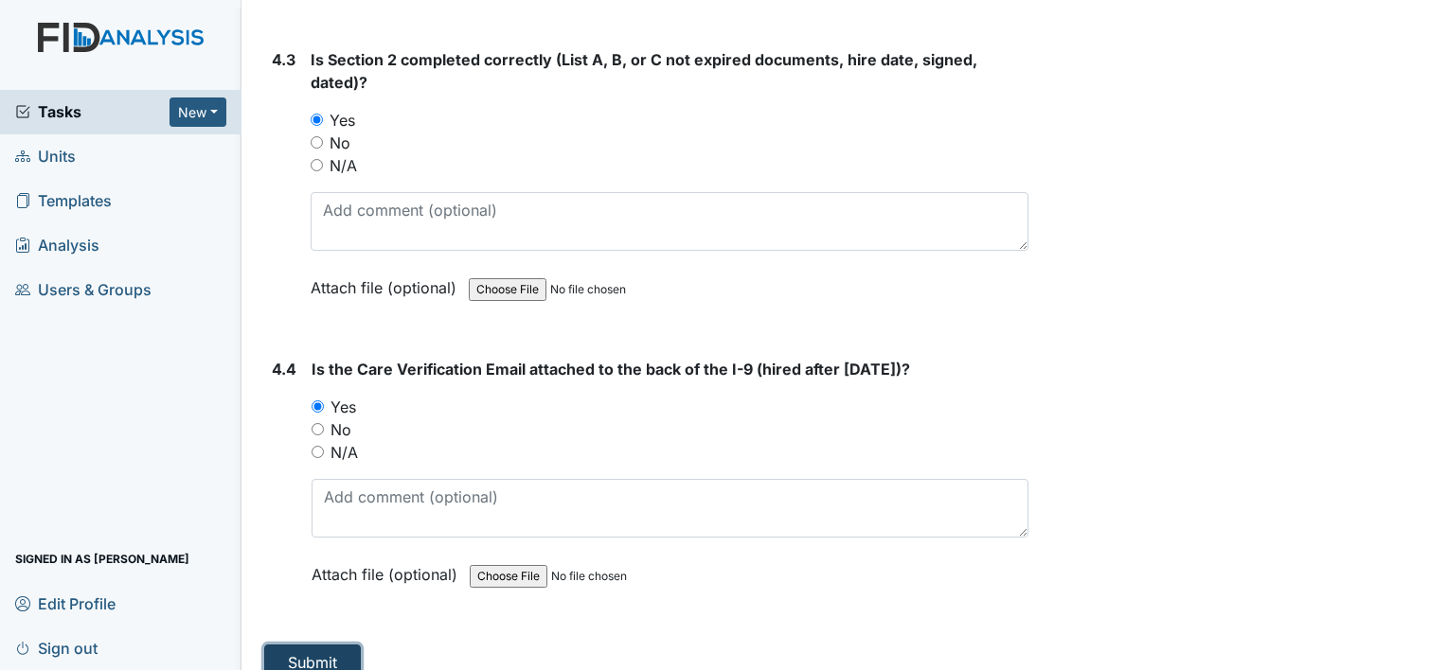
click at [292, 645] on button "Submit" at bounding box center [312, 663] width 97 height 36
